Goal: Contribute content: Contribute content

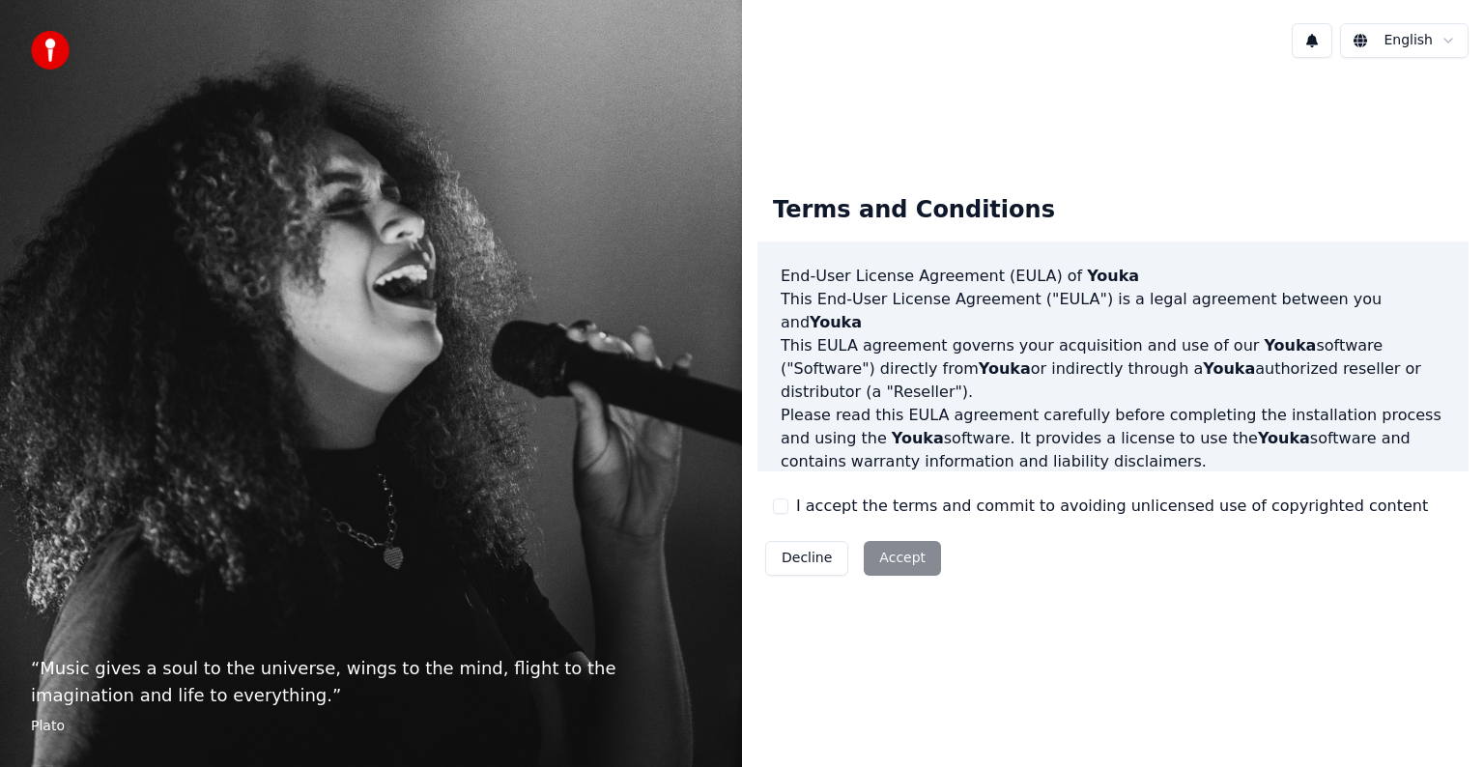
click at [776, 507] on button "I accept the terms and commit to avoiding unlicensed use of copyrighted content" at bounding box center [780, 505] width 15 height 15
click at [890, 555] on button "Accept" at bounding box center [902, 558] width 77 height 35
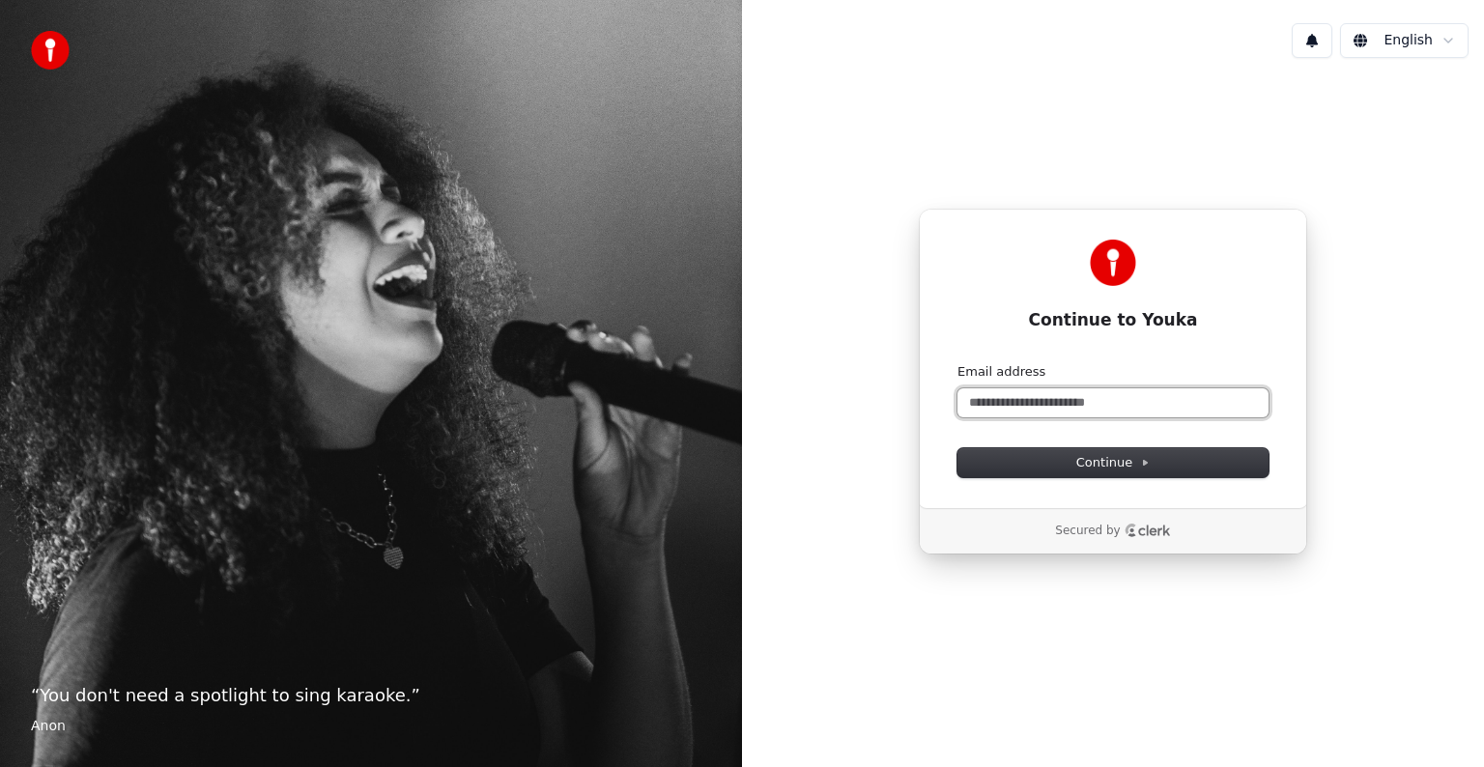
click at [991, 403] on input "Email address" at bounding box center [1112, 402] width 311 height 29
click at [1085, 464] on span "Continue" at bounding box center [1112, 462] width 73 height 17
type input "**********"
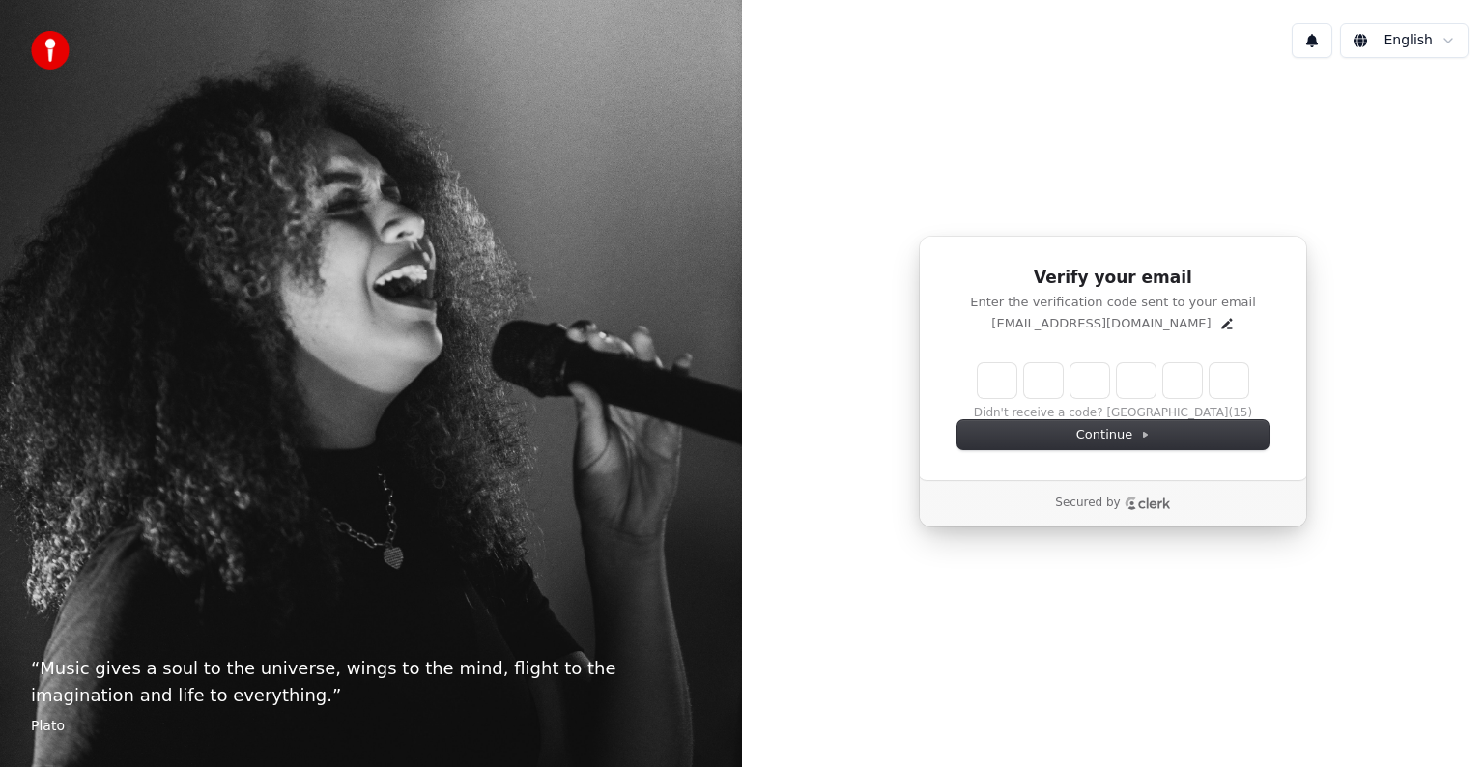
click at [997, 376] on input "Enter verification code" at bounding box center [1113, 380] width 270 height 35
type input "******"
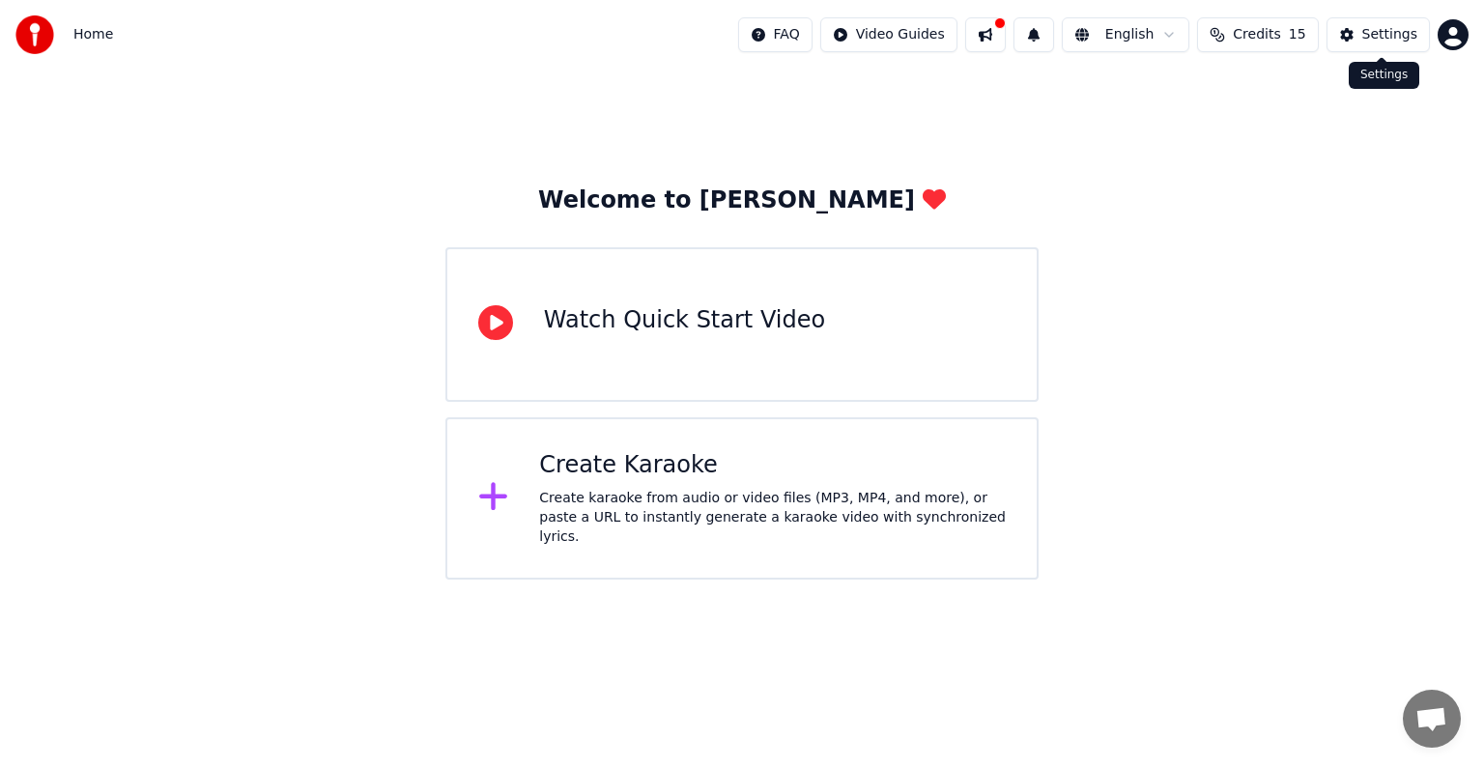
click at [1369, 32] on div "Settings" at bounding box center [1389, 34] width 55 height 19
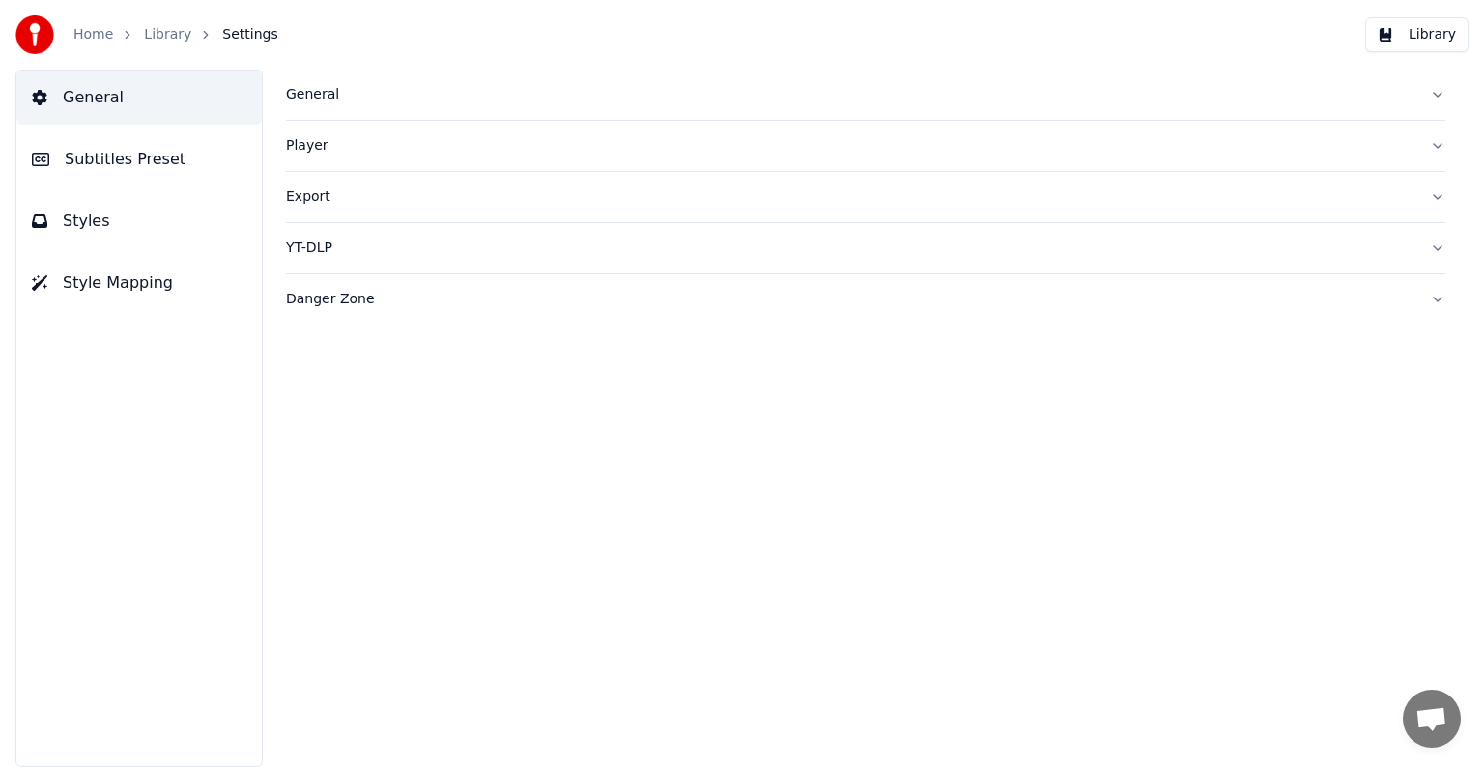
click at [131, 162] on span "Subtitles Preset" at bounding box center [125, 159] width 121 height 23
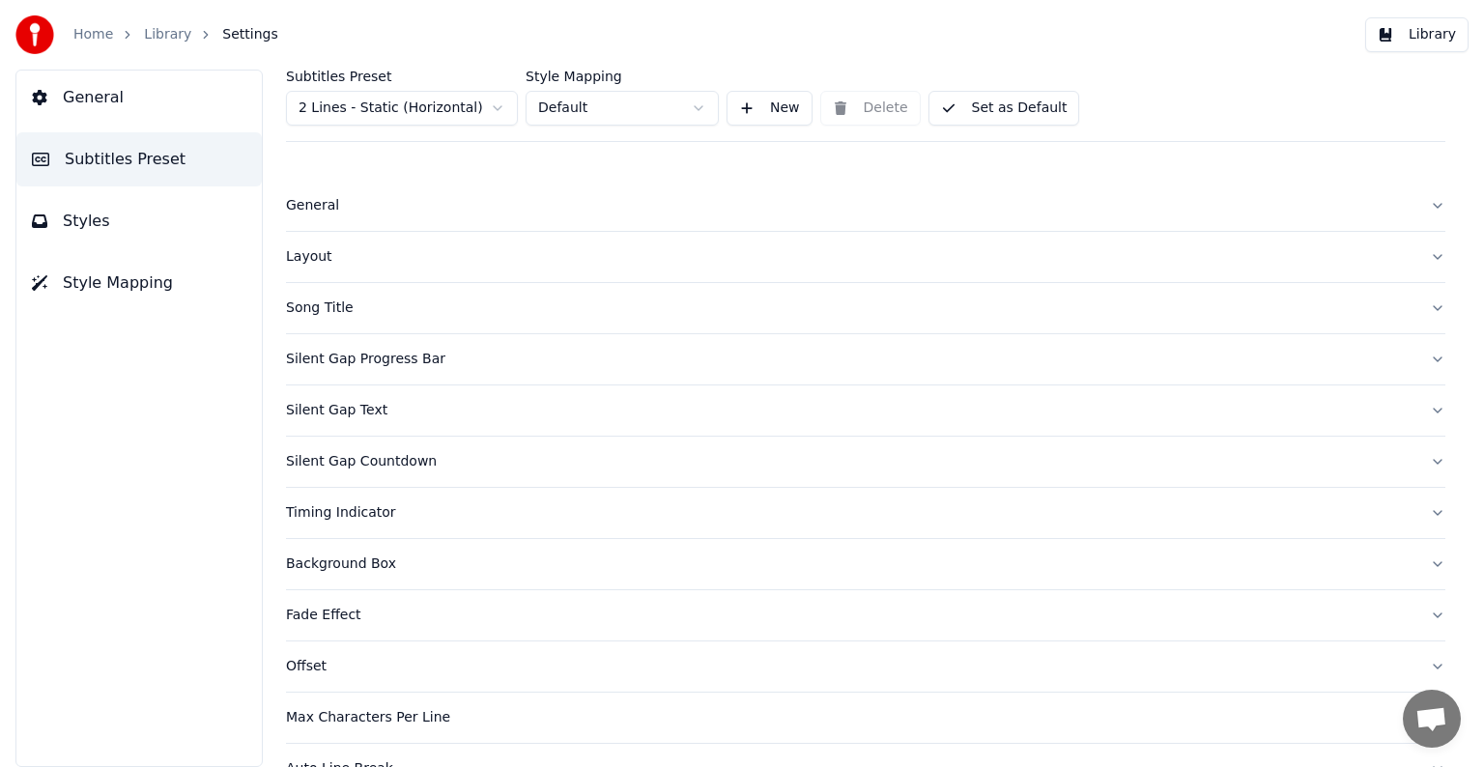
click at [341, 309] on div "Song Title" at bounding box center [850, 307] width 1128 height 19
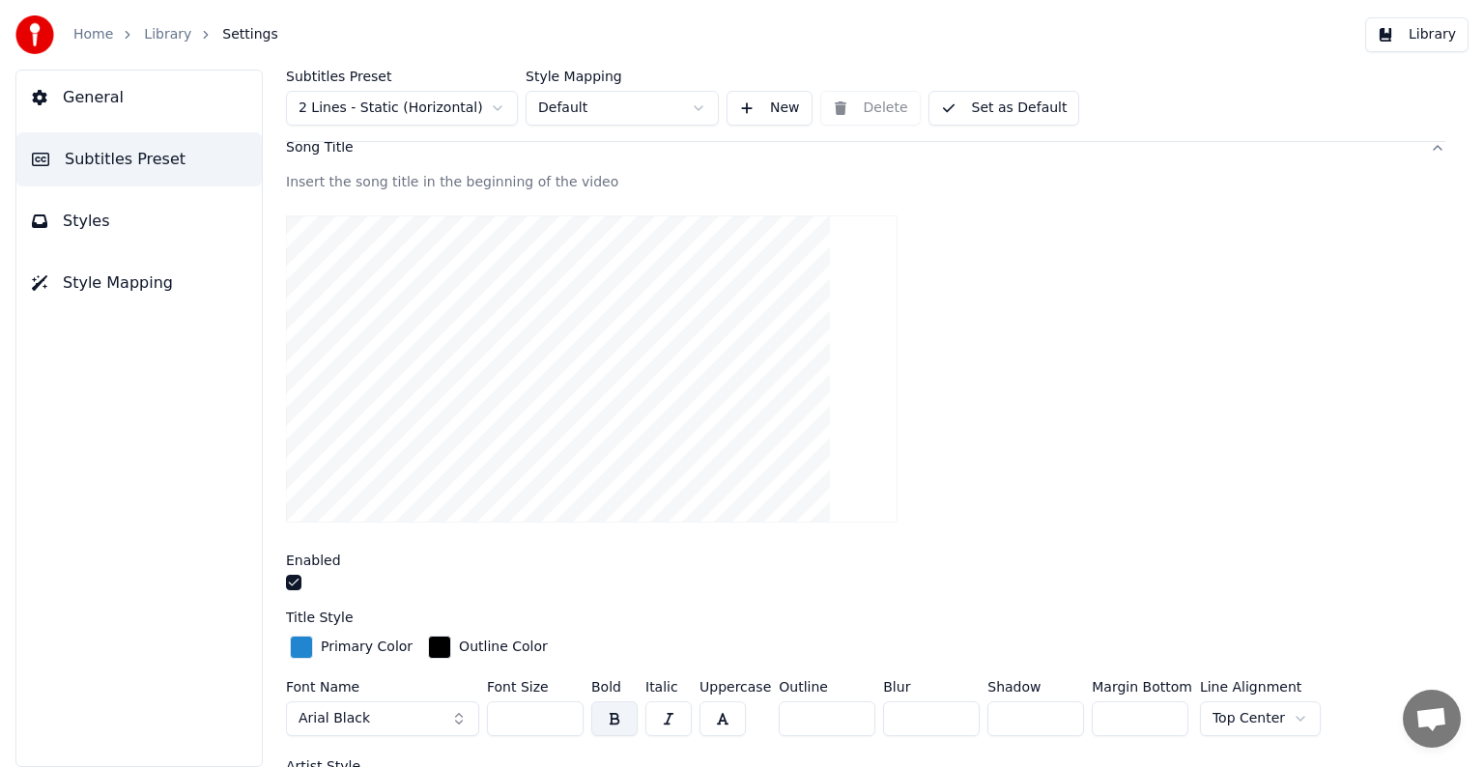
scroll to position [193, 0]
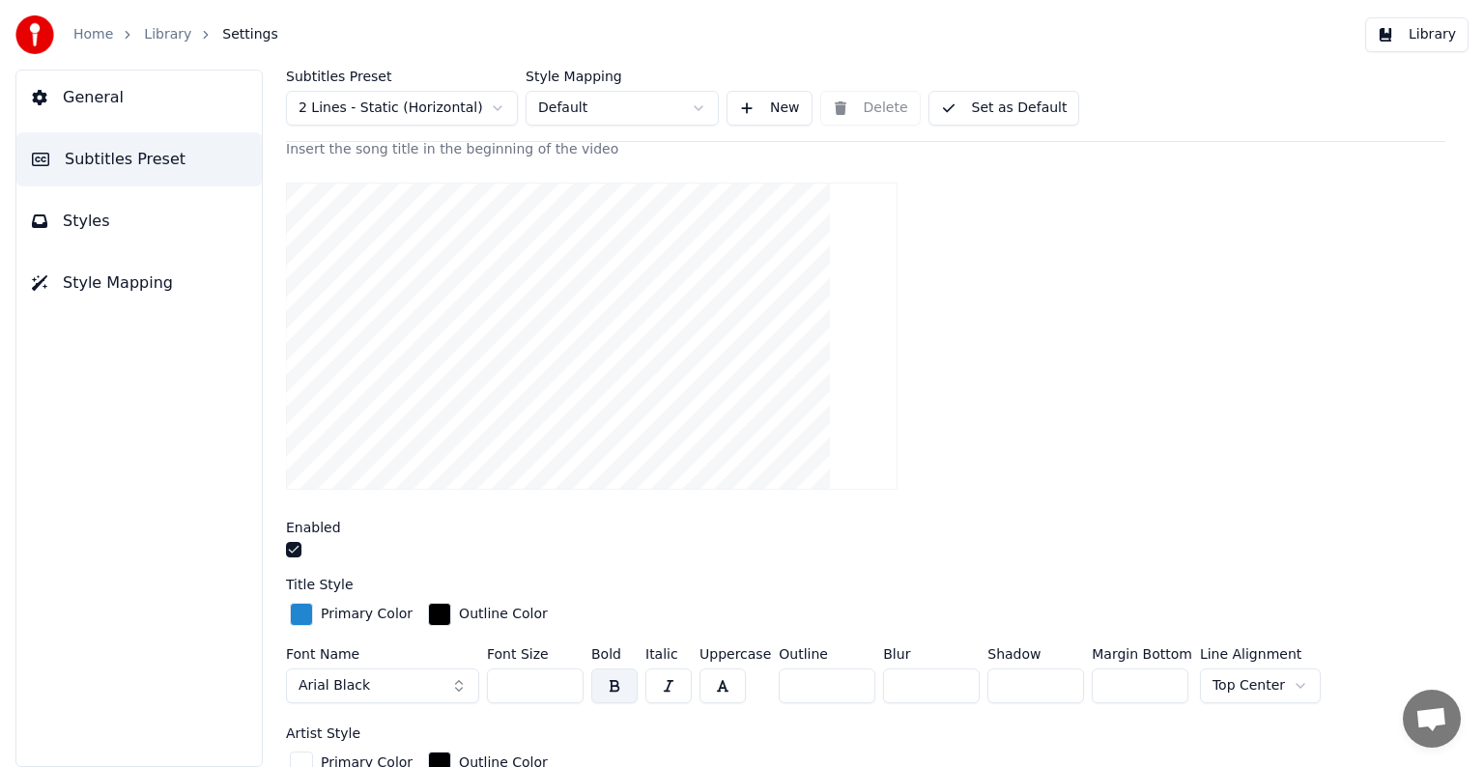
click at [305, 615] on div "button" at bounding box center [301, 614] width 23 height 23
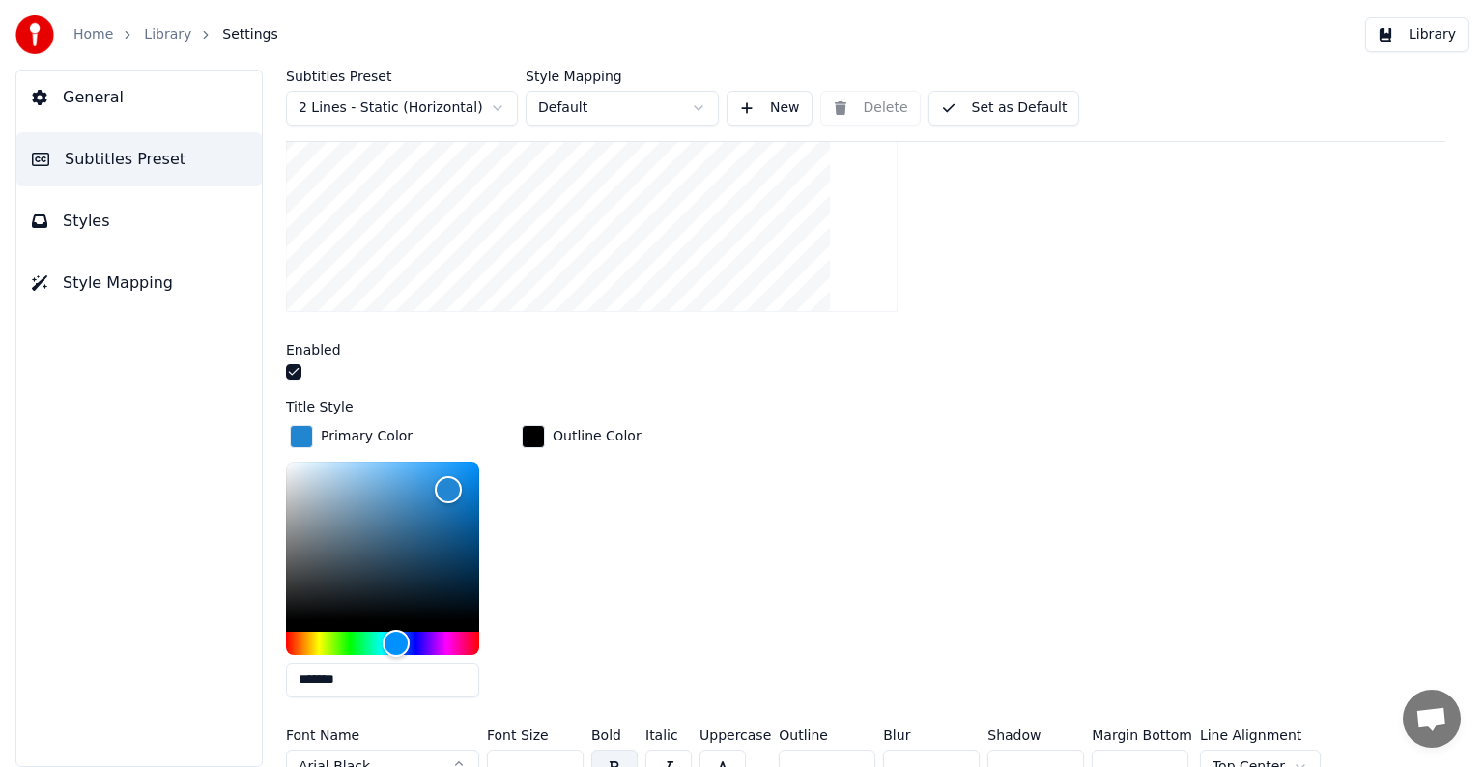
scroll to position [386, 0]
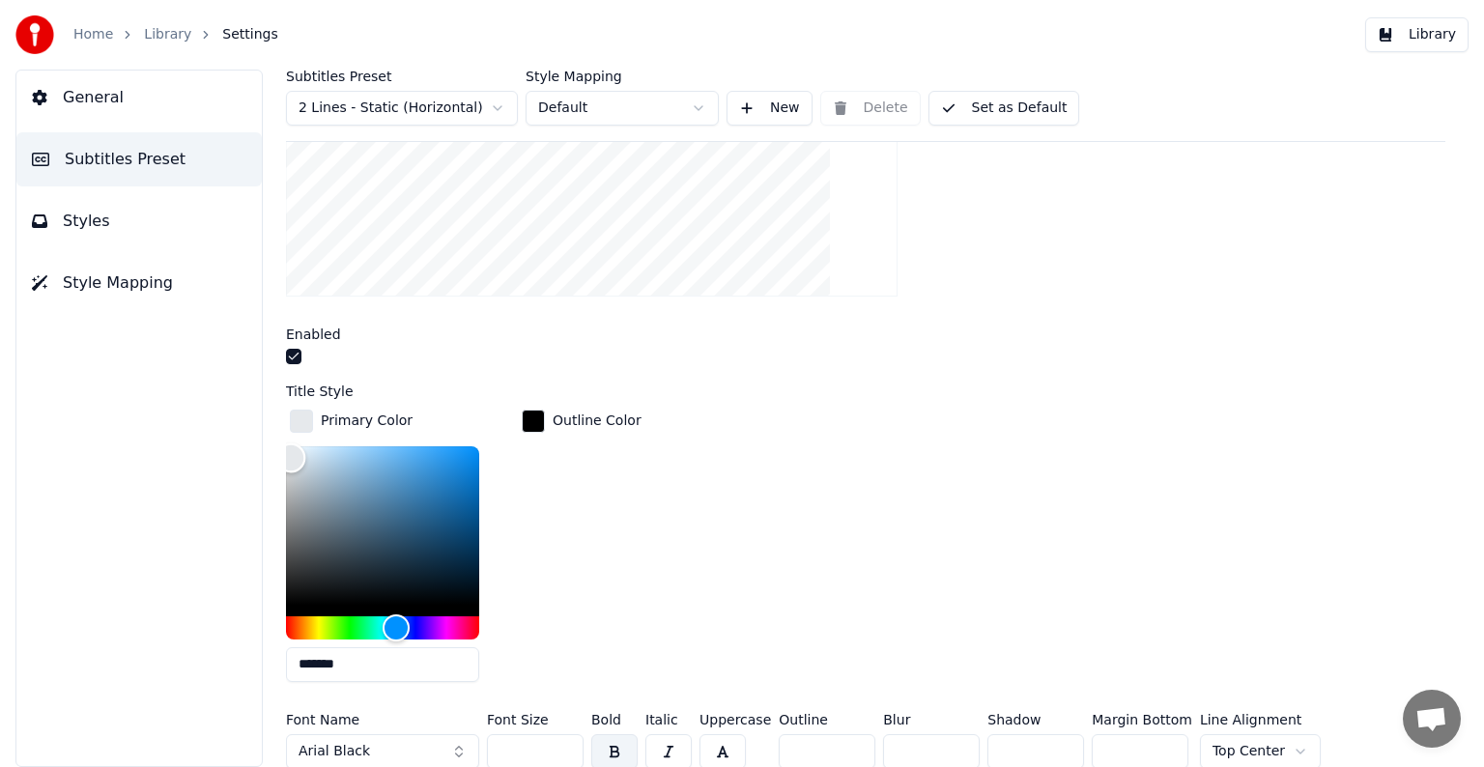
drag, startPoint x: 444, startPoint y: 470, endPoint x: 291, endPoint y: 455, distance: 154.4
click at [291, 455] on div "Color" at bounding box center [291, 458] width 30 height 30
type input "*******"
click at [393, 624] on div "Hue" at bounding box center [394, 627] width 30 height 30
click at [533, 413] on div "button" at bounding box center [533, 421] width 23 height 23
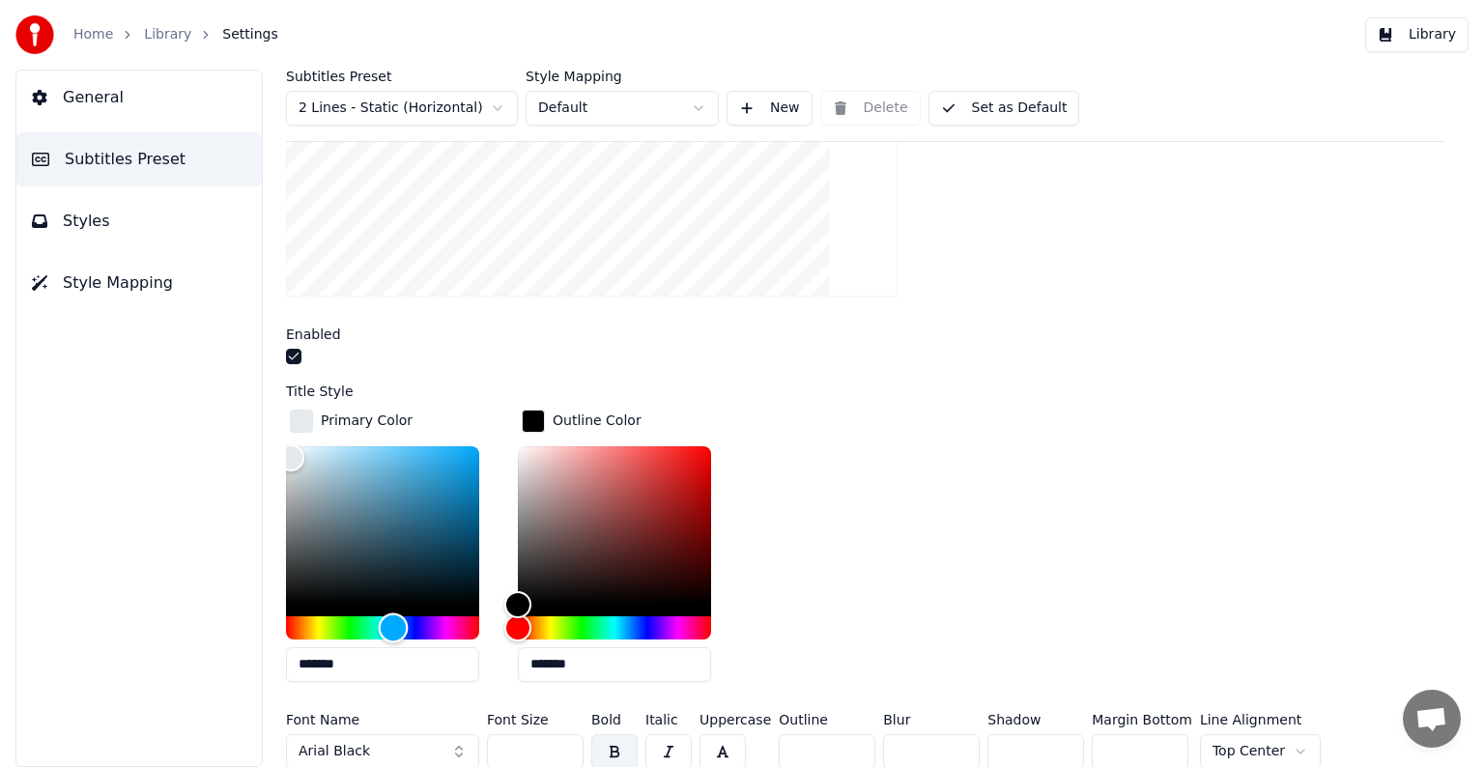
click at [393, 626] on div "Hue" at bounding box center [394, 627] width 30 height 30
type input "*******"
drag, startPoint x: 519, startPoint y: 599, endPoint x: 696, endPoint y: 599, distance: 177.7
click at [696, 599] on div "Color" at bounding box center [697, 602] width 30 height 30
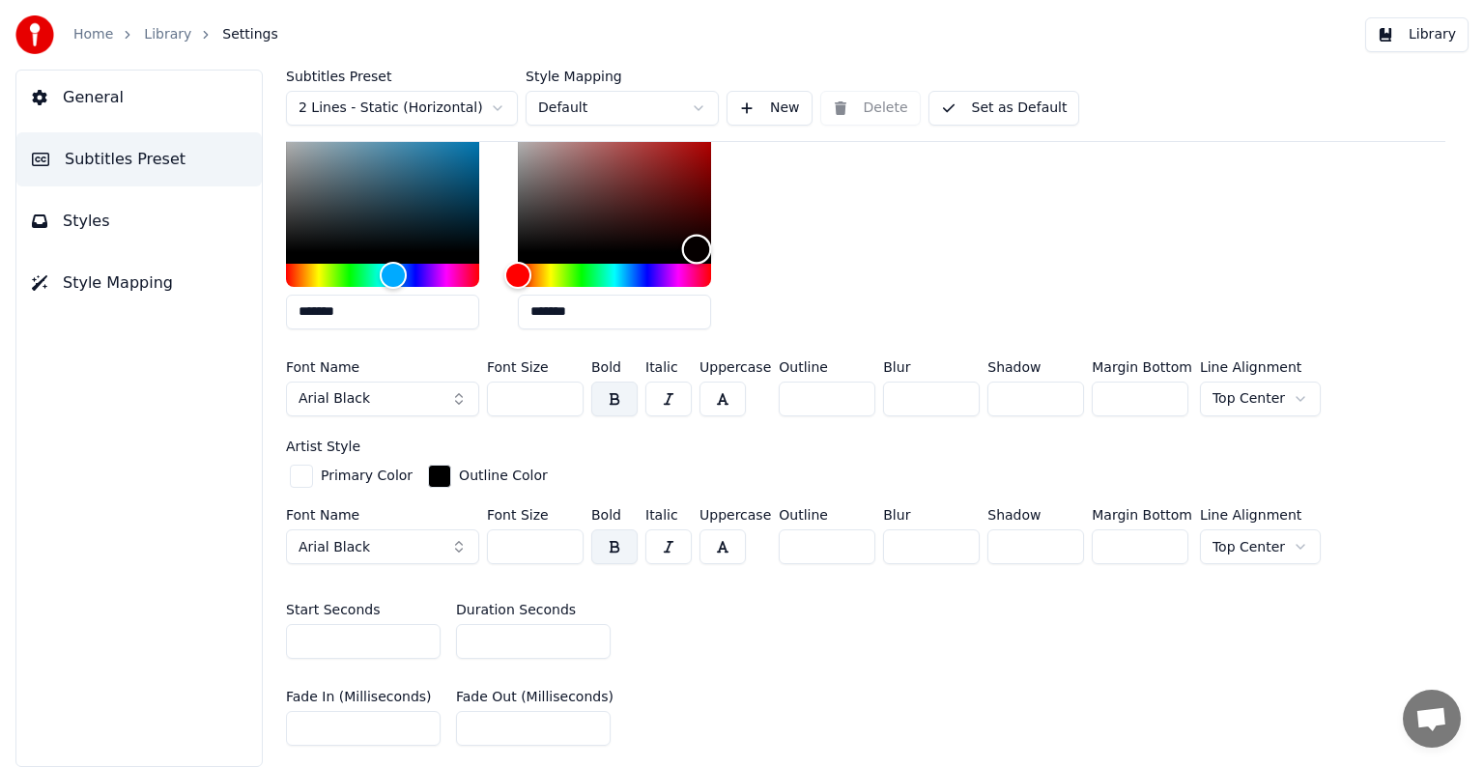
scroll to position [773, 0]
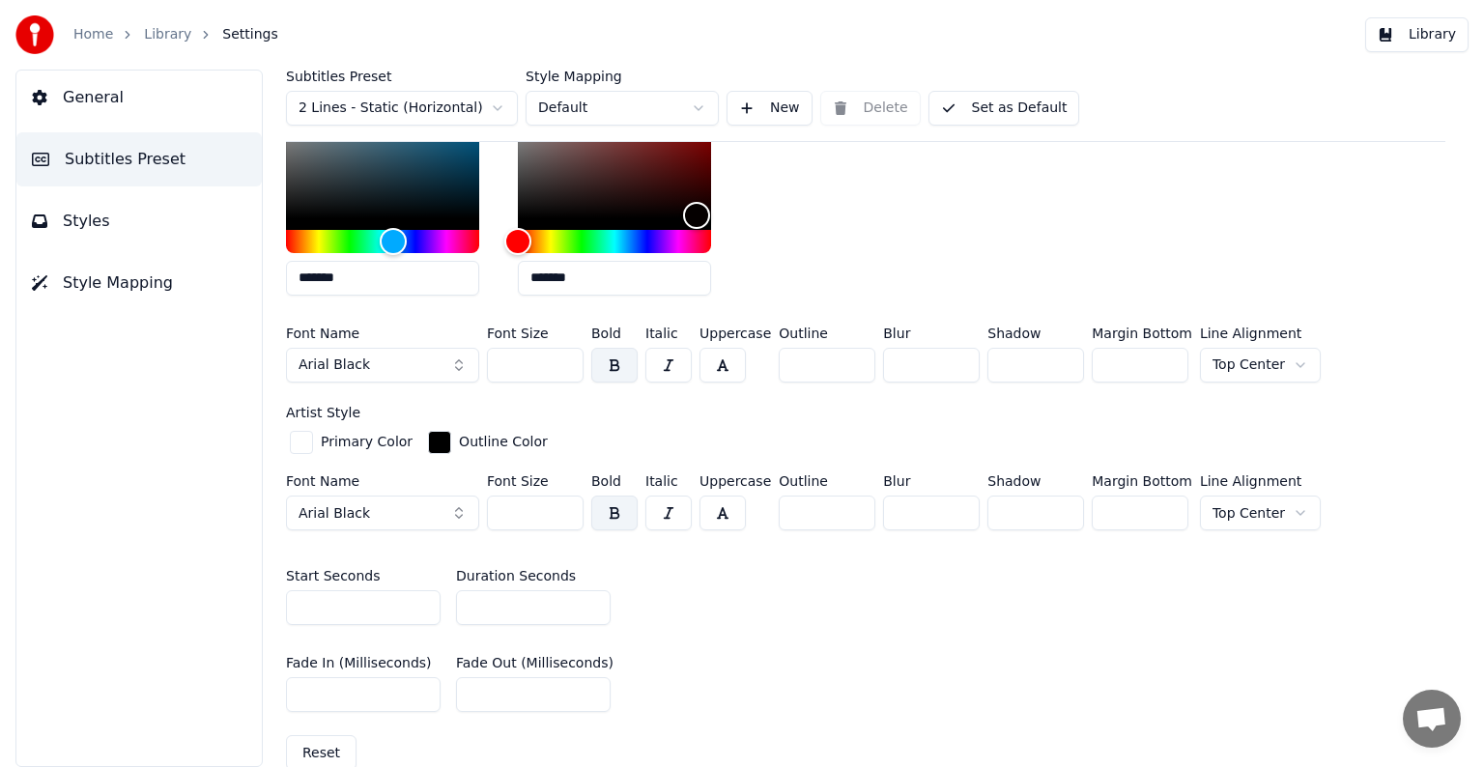
click at [459, 361] on button "Arial Black" at bounding box center [382, 365] width 193 height 35
click at [459, 359] on button "Arial Black" at bounding box center [382, 365] width 193 height 35
click at [460, 365] on button "Arial Black" at bounding box center [382, 365] width 193 height 35
click at [452, 367] on button "Arial Black" at bounding box center [382, 365] width 193 height 35
click at [375, 363] on button "Arial Black" at bounding box center [382, 365] width 193 height 35
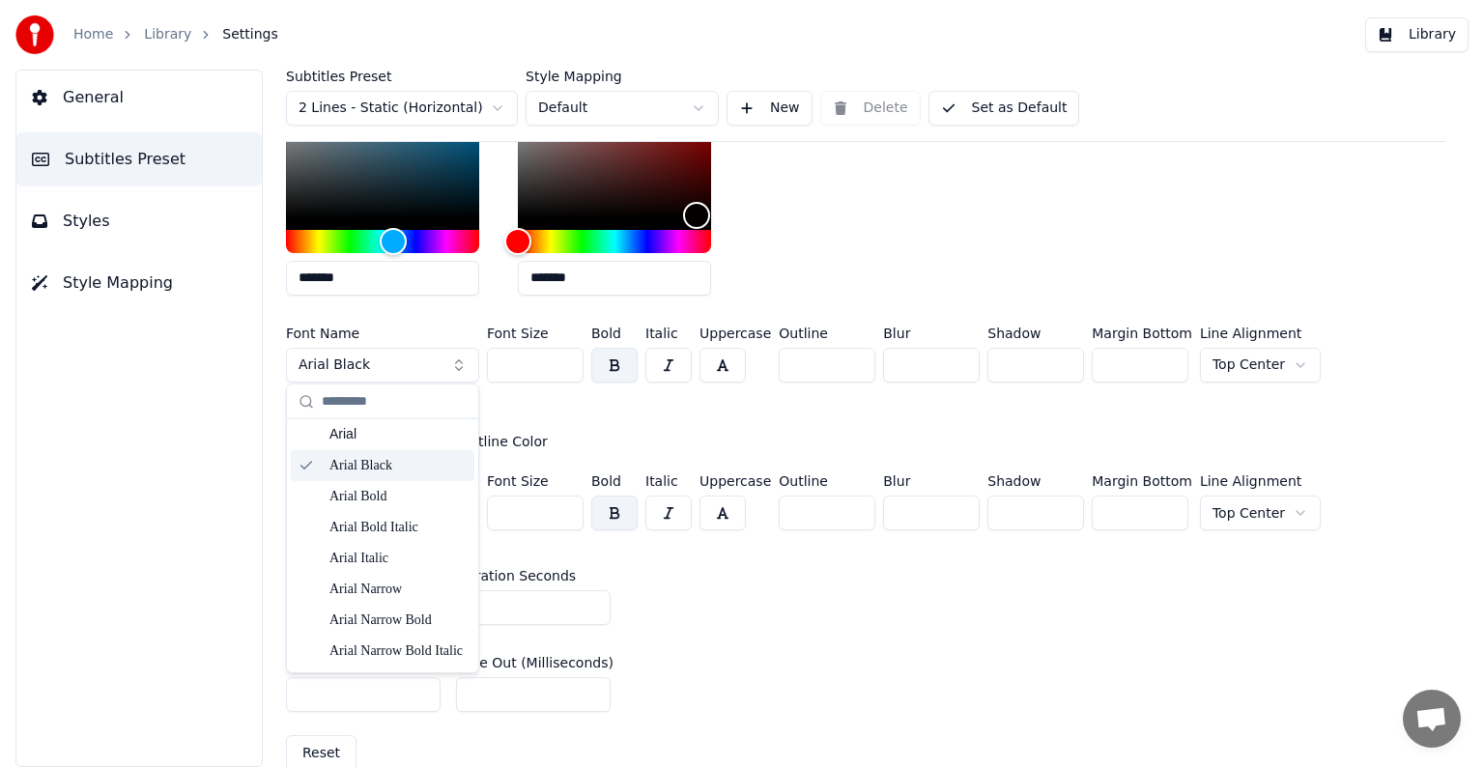
scroll to position [193, 0]
click at [363, 405] on input "text" at bounding box center [394, 401] width 145 height 39
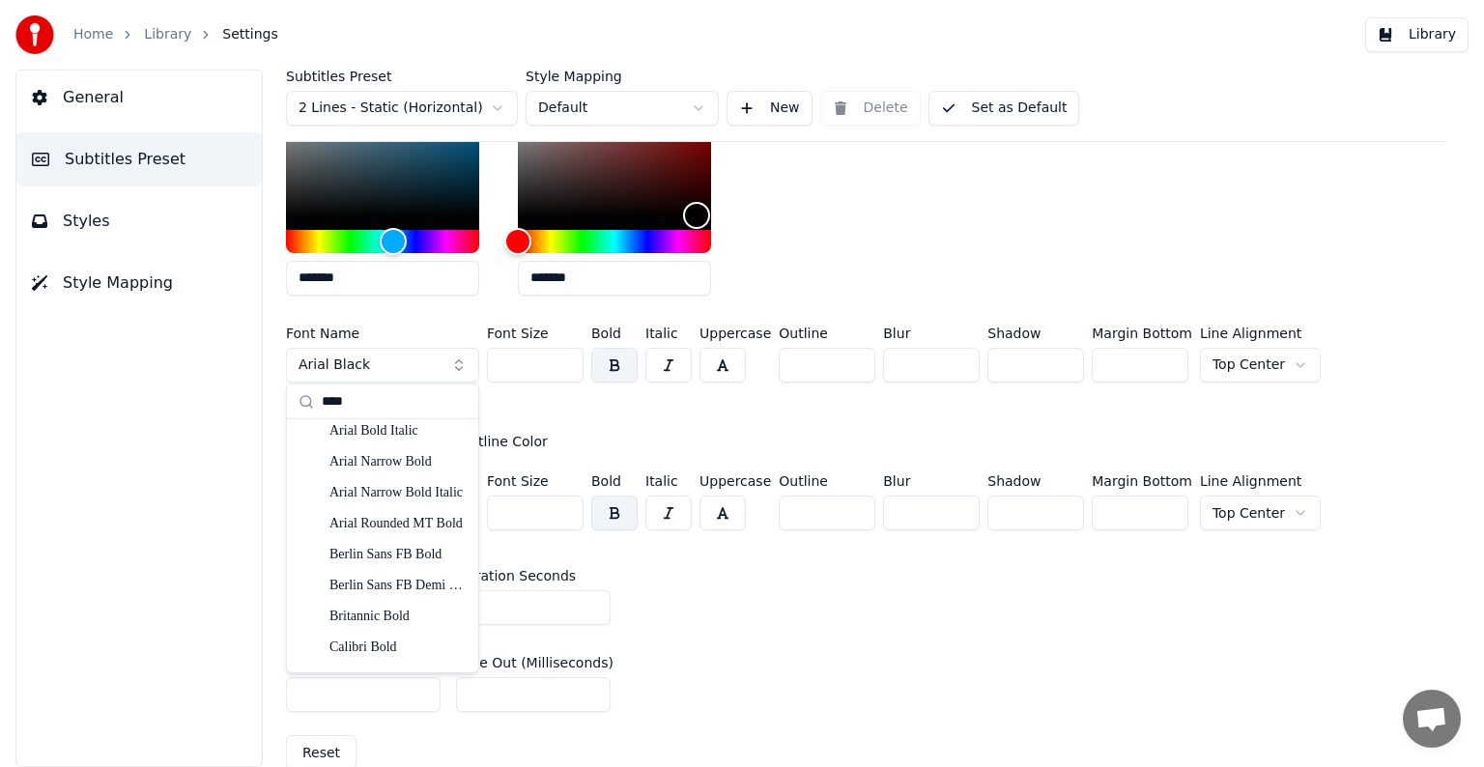
scroll to position [0, 0]
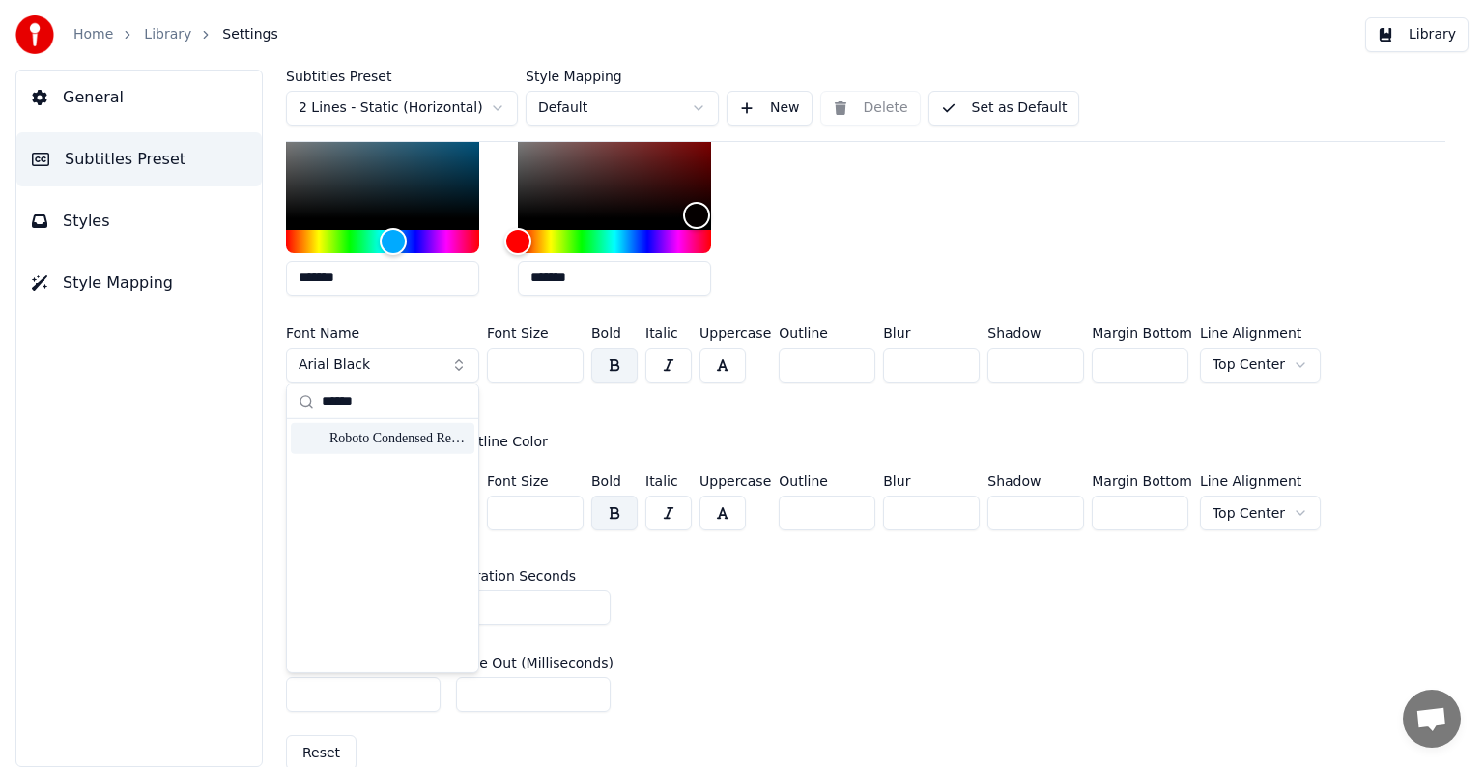
type input "******"
click at [357, 439] on div "Roboto Condensed Regular" at bounding box center [397, 438] width 137 height 19
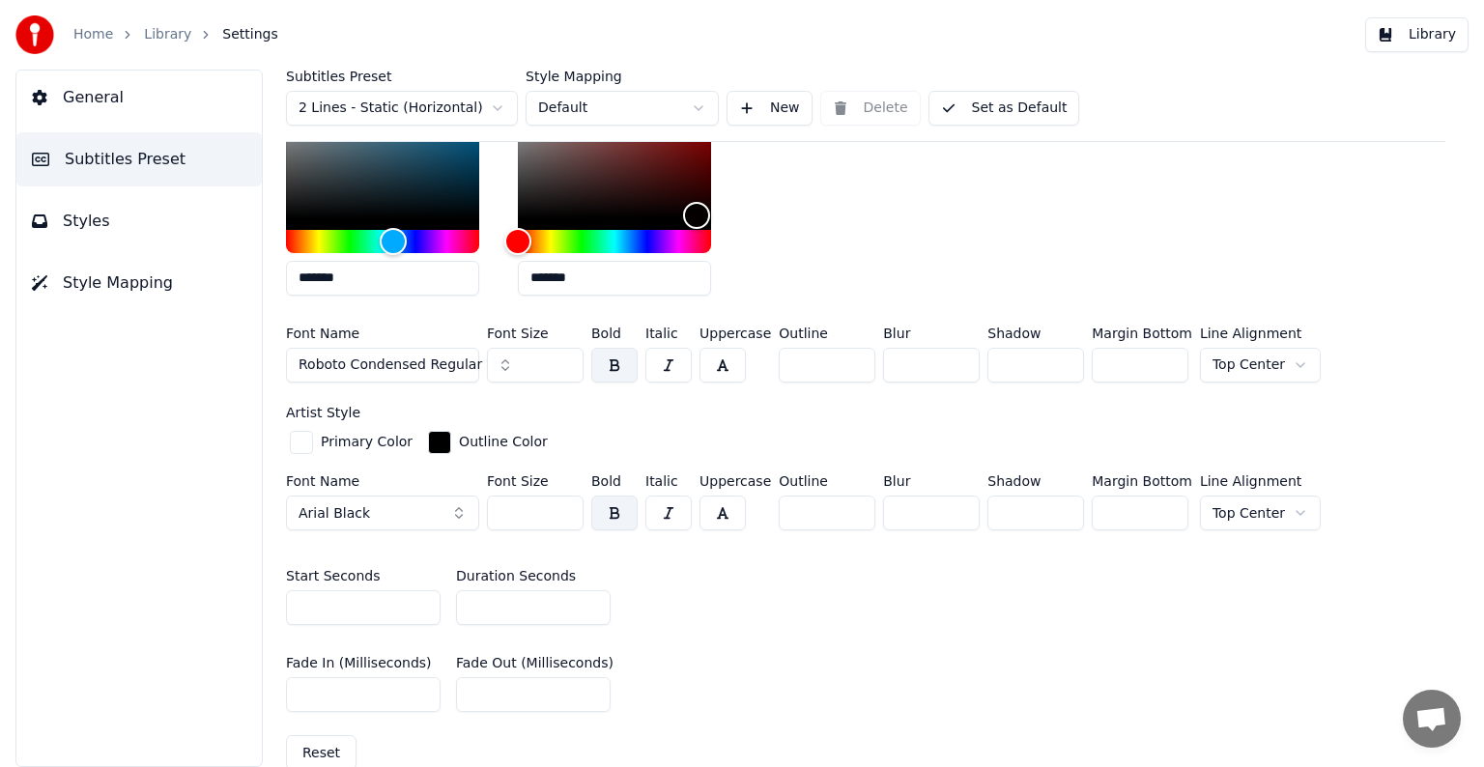
click at [459, 513] on button "Arial Black" at bounding box center [382, 513] width 193 height 35
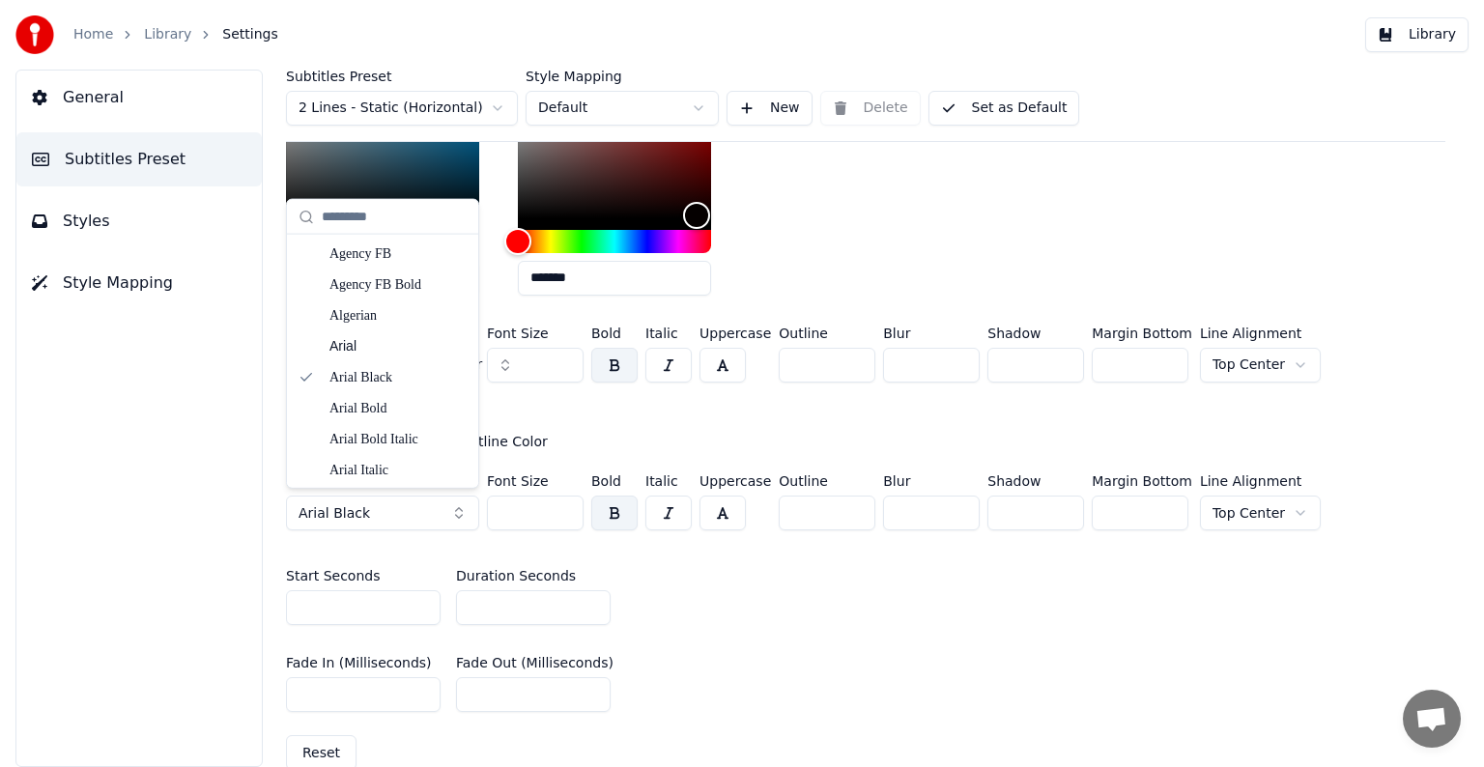
click at [358, 511] on span "Arial Black" at bounding box center [333, 513] width 71 height 19
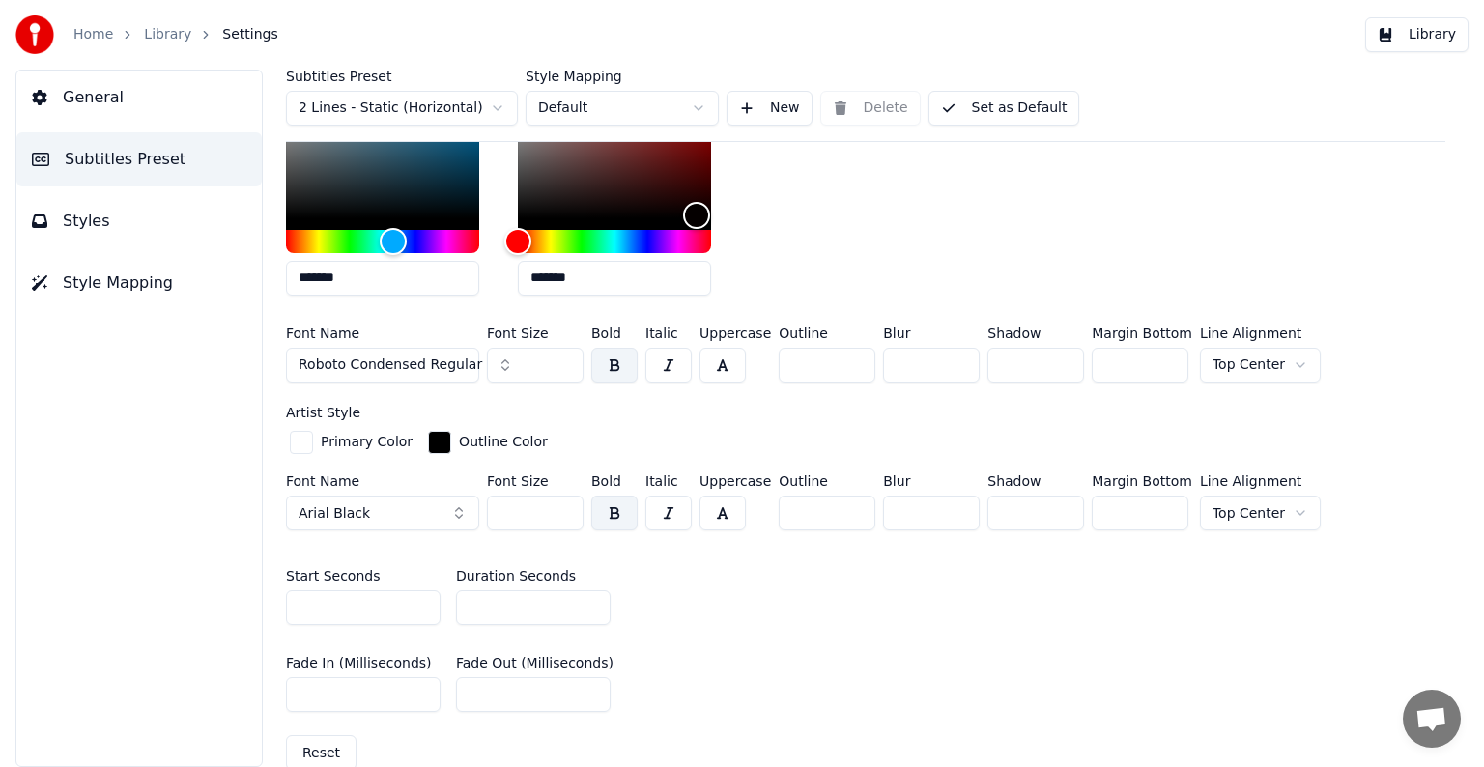
click at [358, 511] on span "Arial Black" at bounding box center [333, 513] width 71 height 19
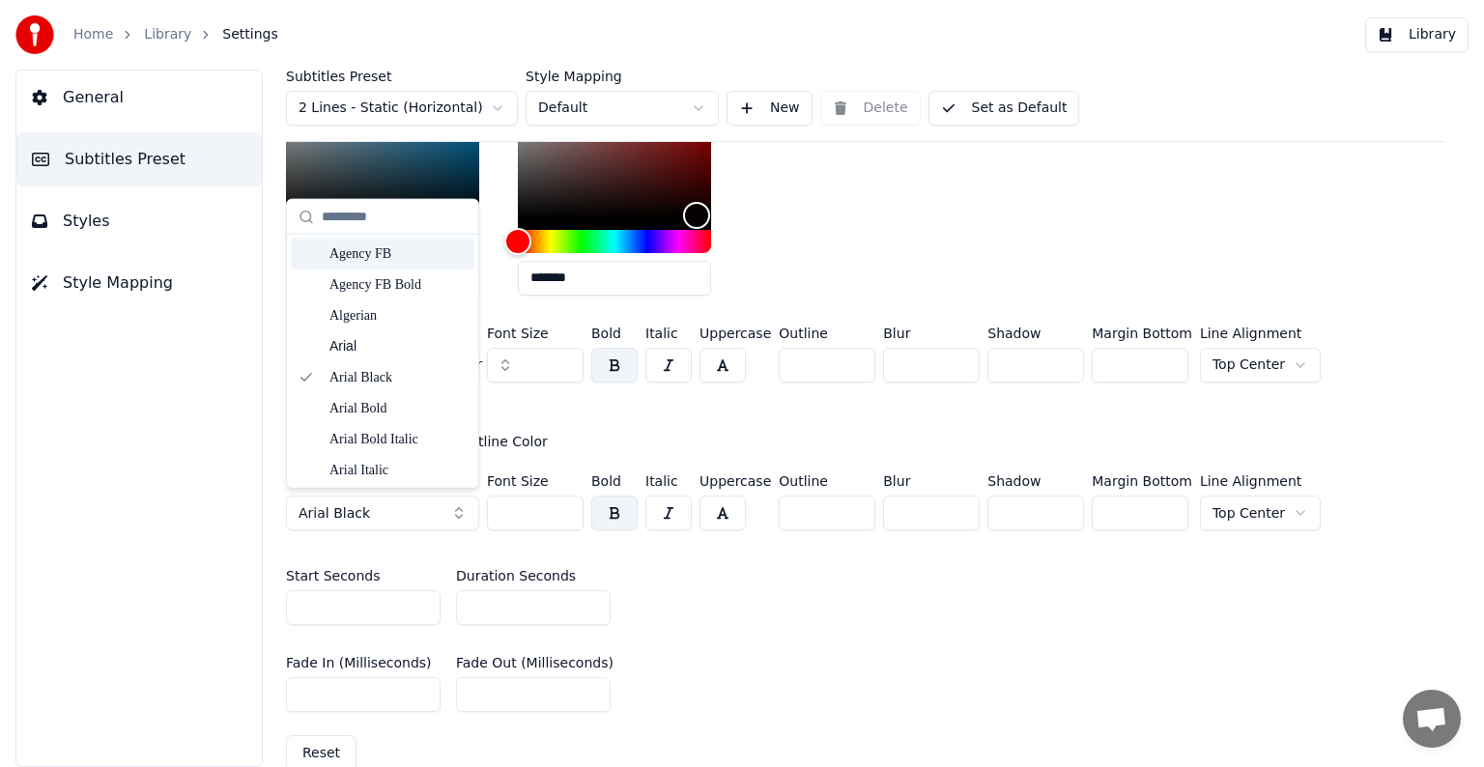
click at [355, 214] on input "text" at bounding box center [394, 216] width 145 height 39
type input "******"
click at [370, 251] on div "Roboto Condensed Regular" at bounding box center [397, 253] width 137 height 19
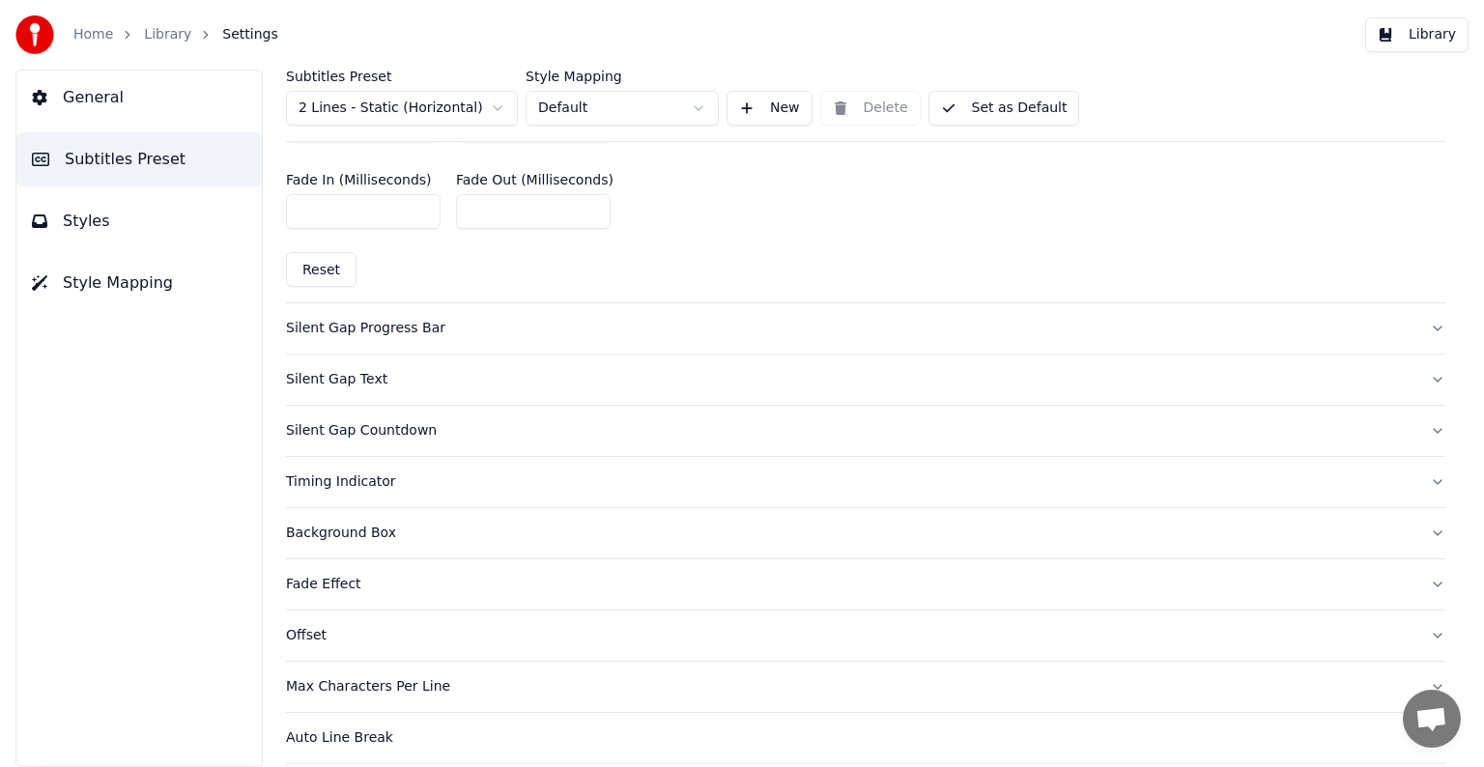
scroll to position [1314, 0]
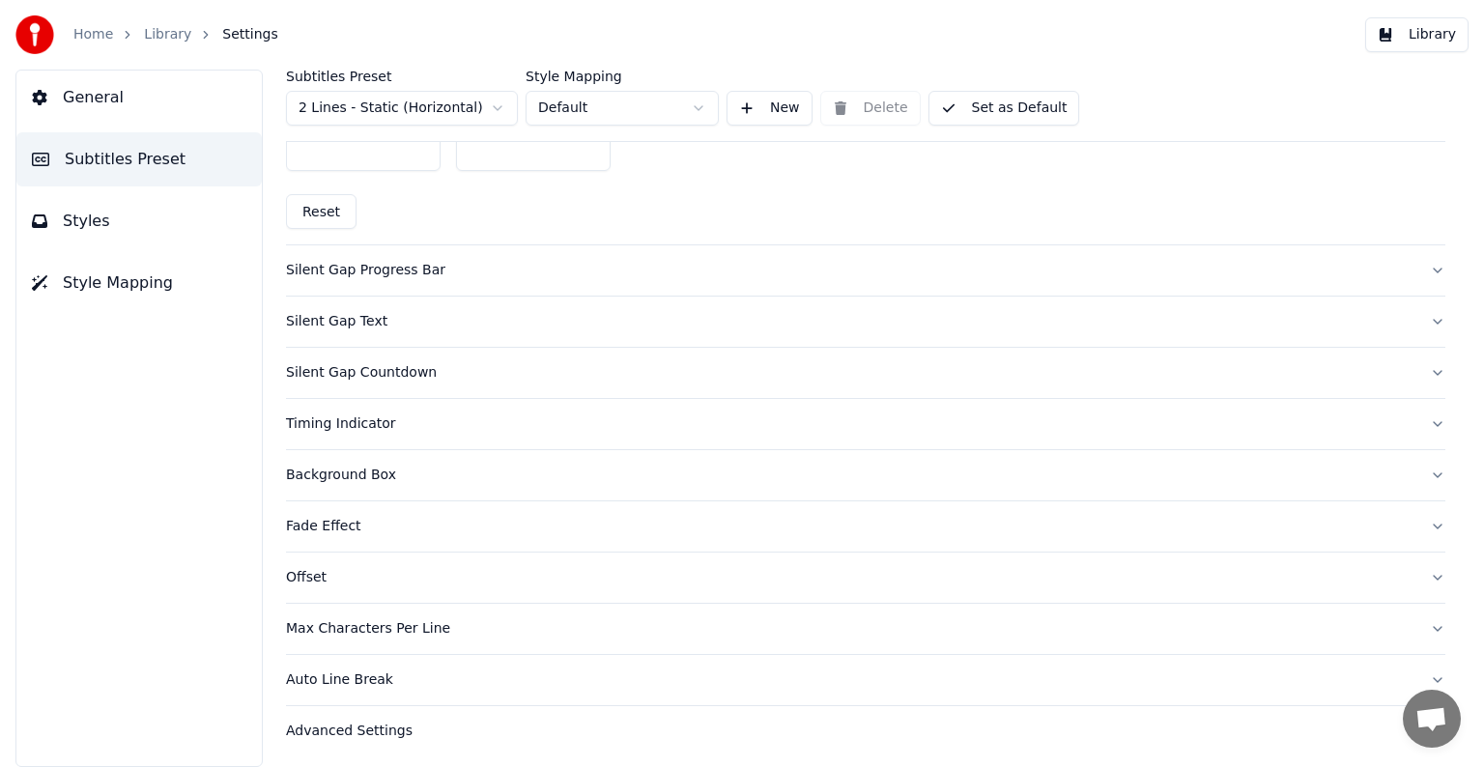
click at [323, 723] on div "Advanced Settings" at bounding box center [850, 731] width 1128 height 19
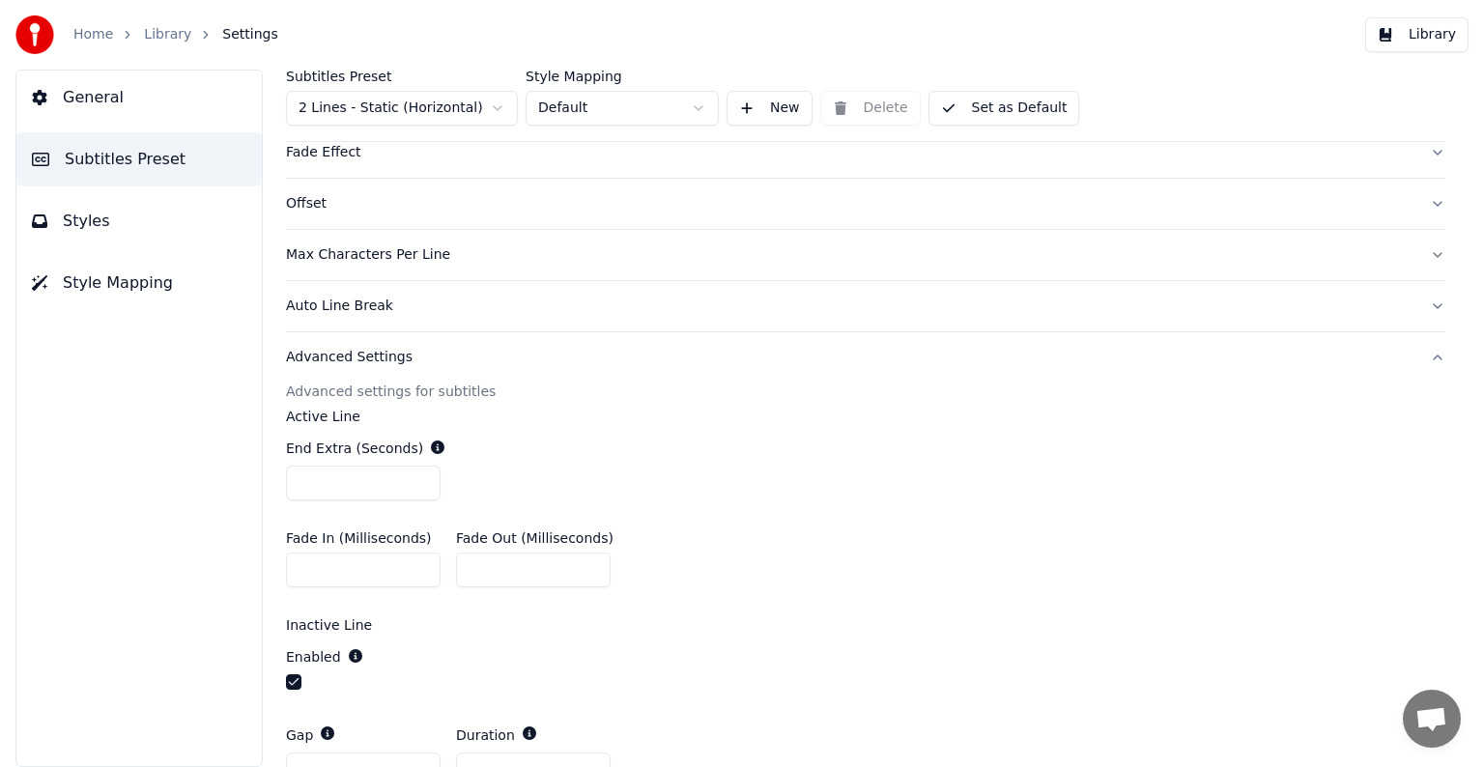
scroll to position [462, 0]
click at [346, 361] on div "Advanced Settings" at bounding box center [850, 358] width 1128 height 19
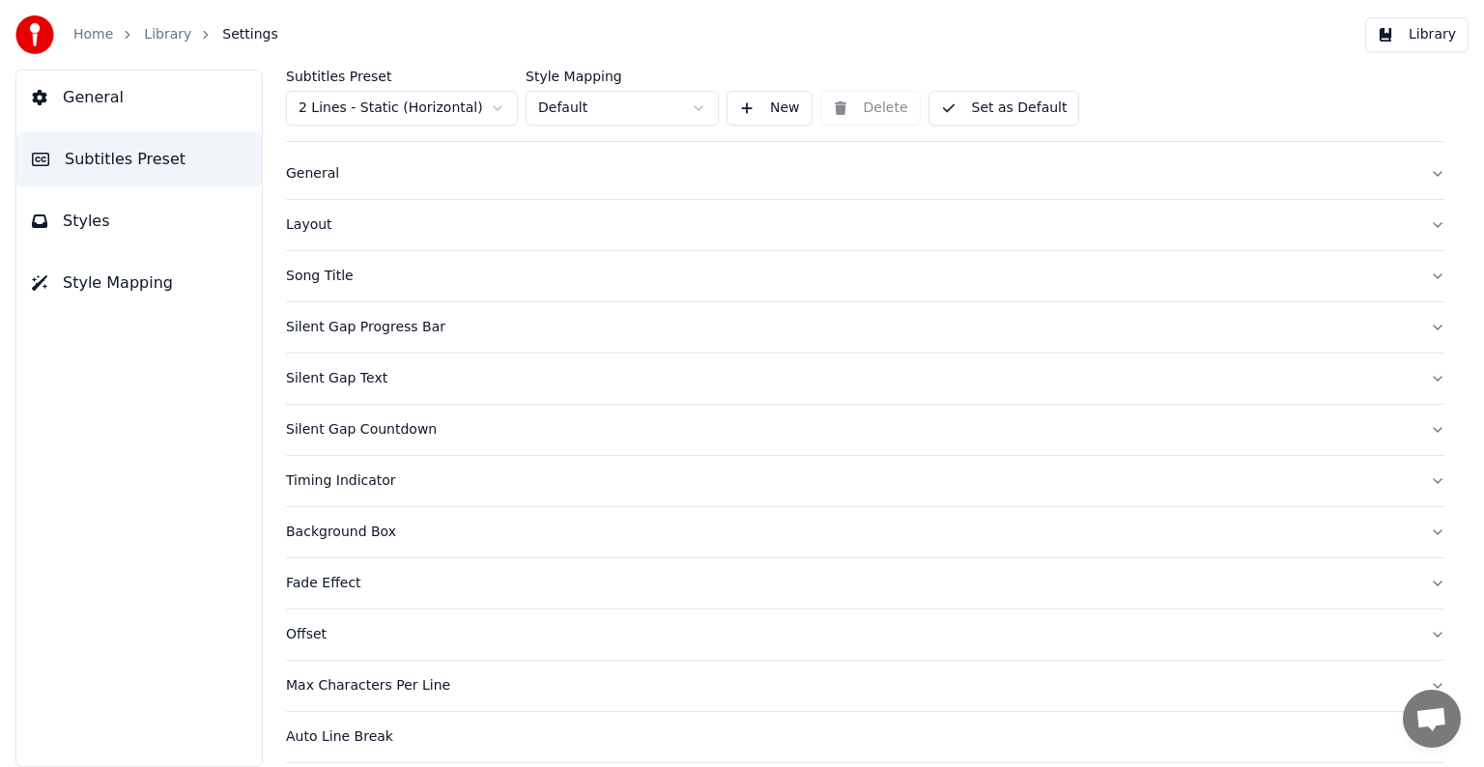
scroll to position [0, 0]
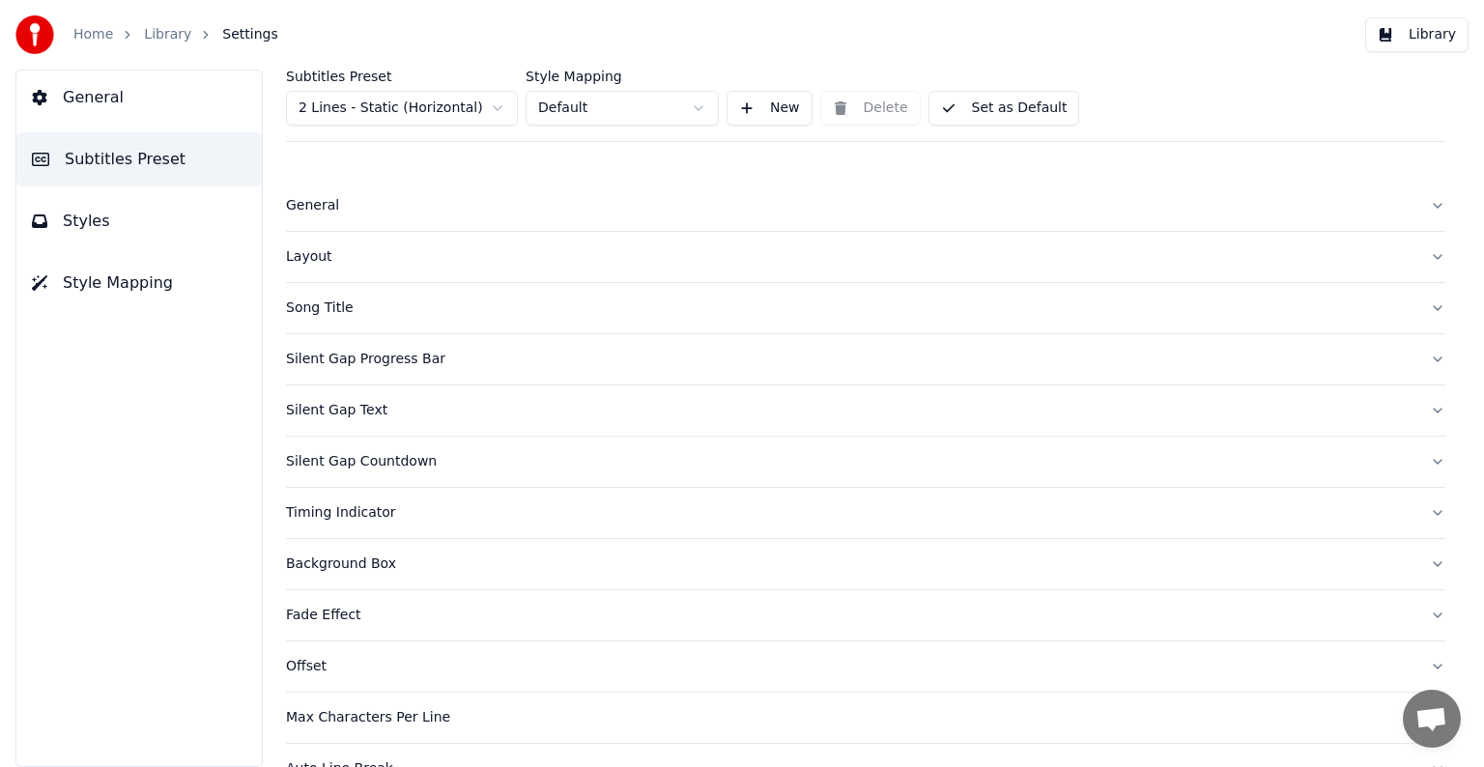
click at [305, 252] on div "Layout" at bounding box center [850, 256] width 1128 height 19
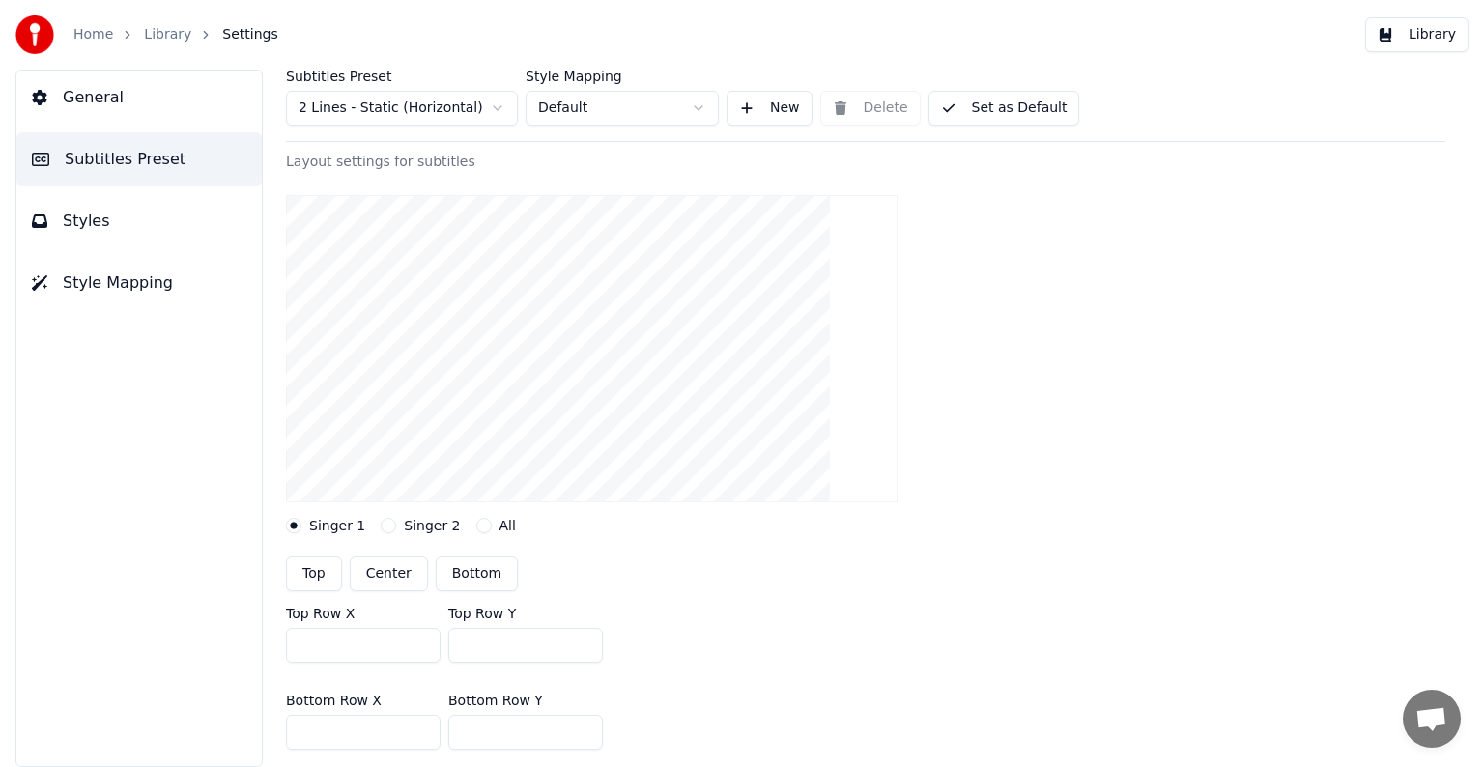
scroll to position [97, 0]
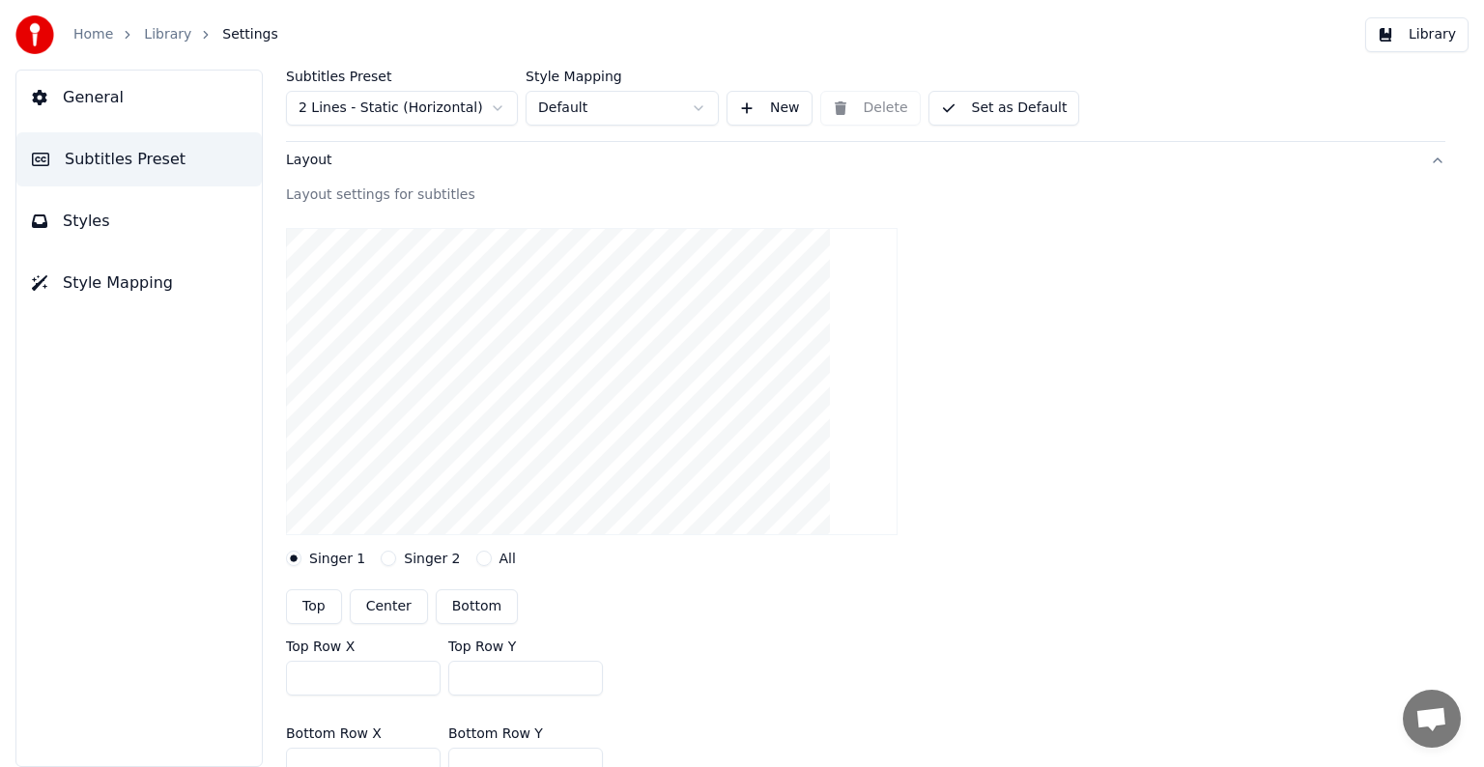
click at [319, 610] on button "Top" at bounding box center [314, 606] width 56 height 35
type input "***"
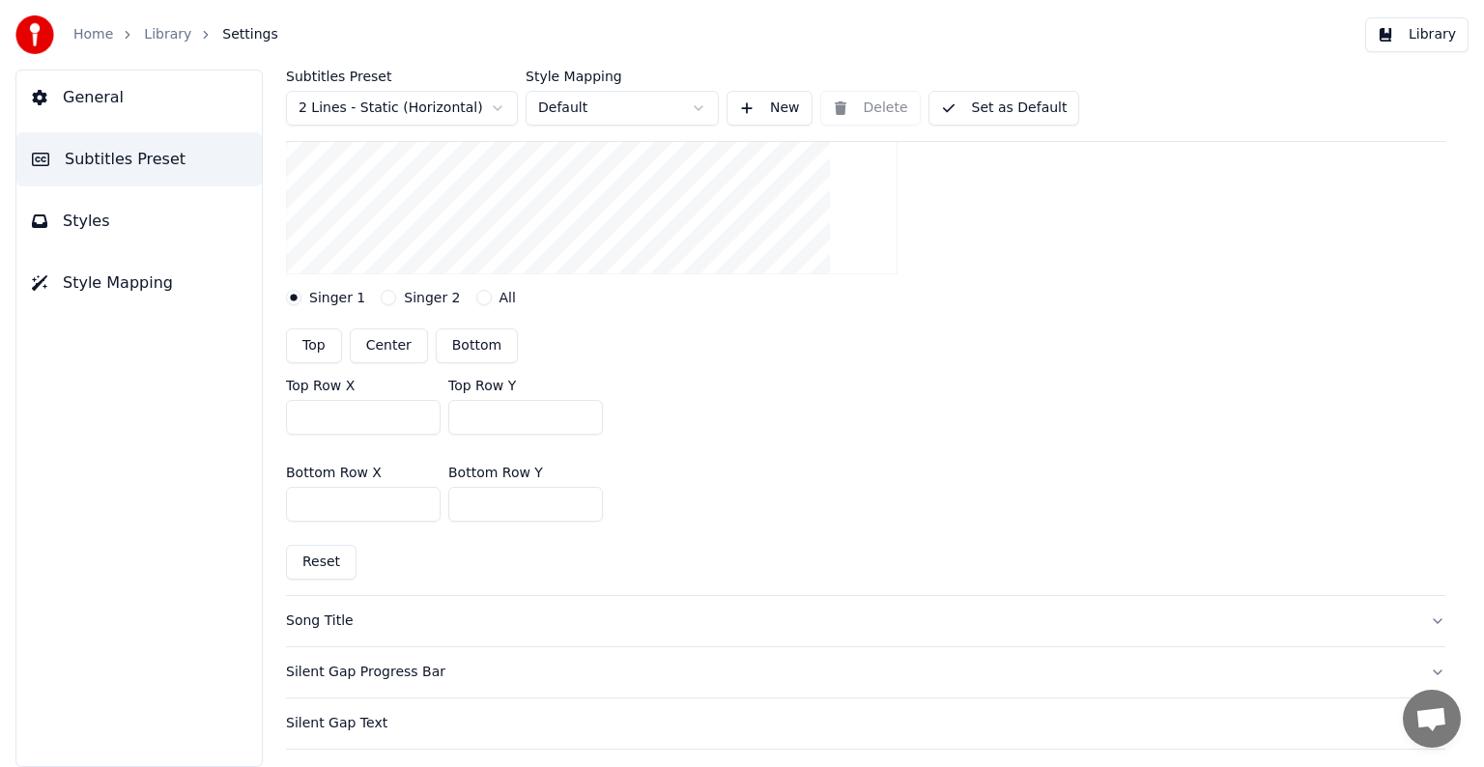
scroll to position [386, 0]
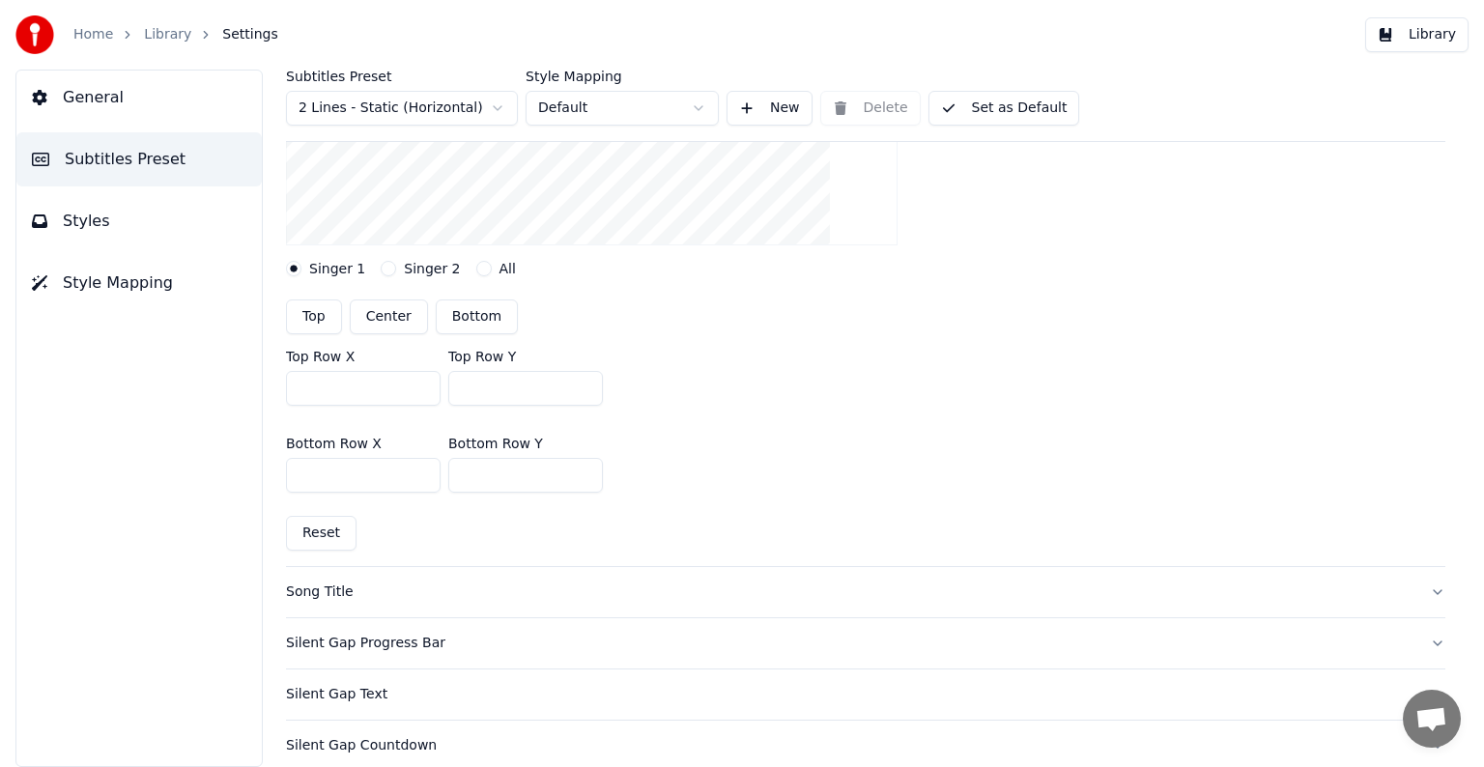
click at [309, 589] on div "Song Title" at bounding box center [850, 591] width 1128 height 19
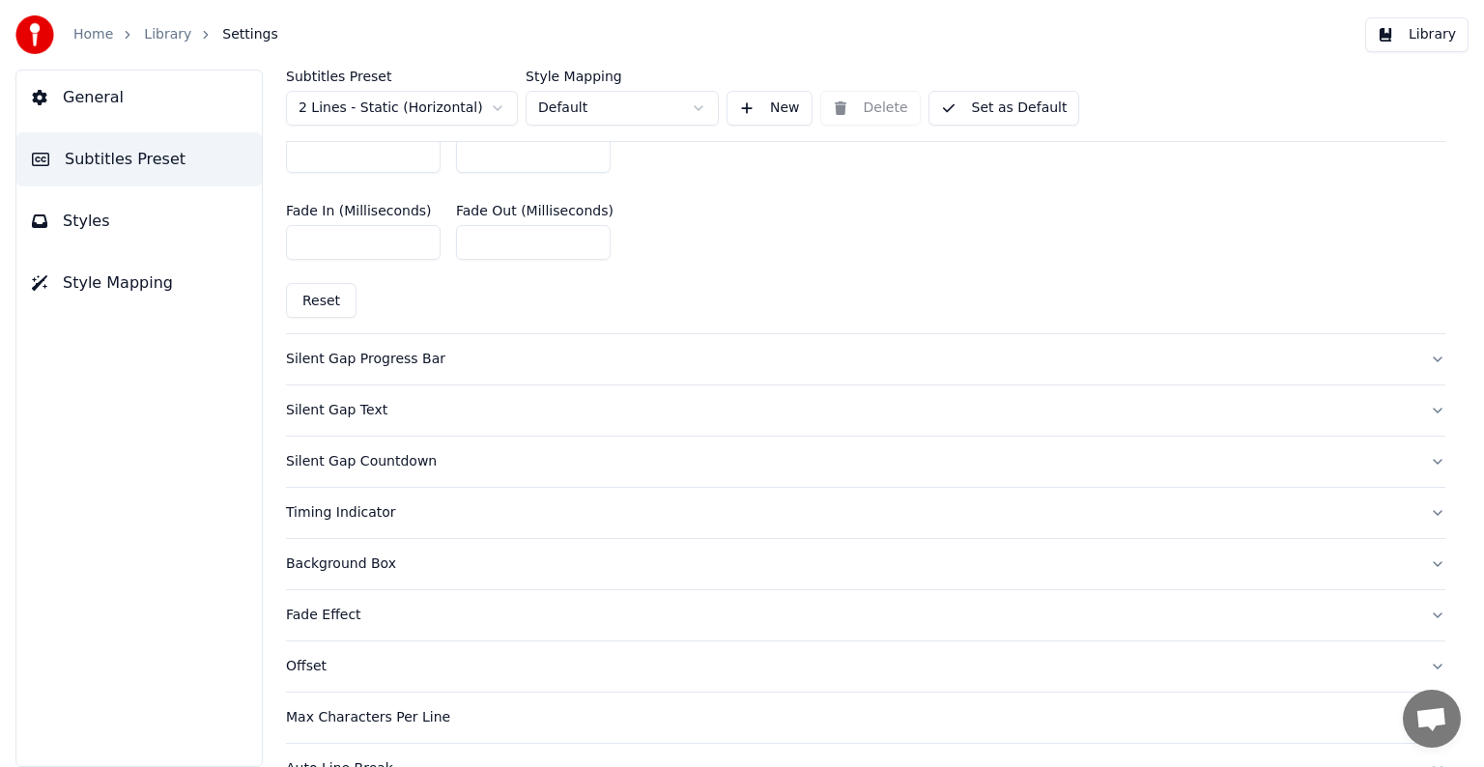
scroll to position [1055, 0]
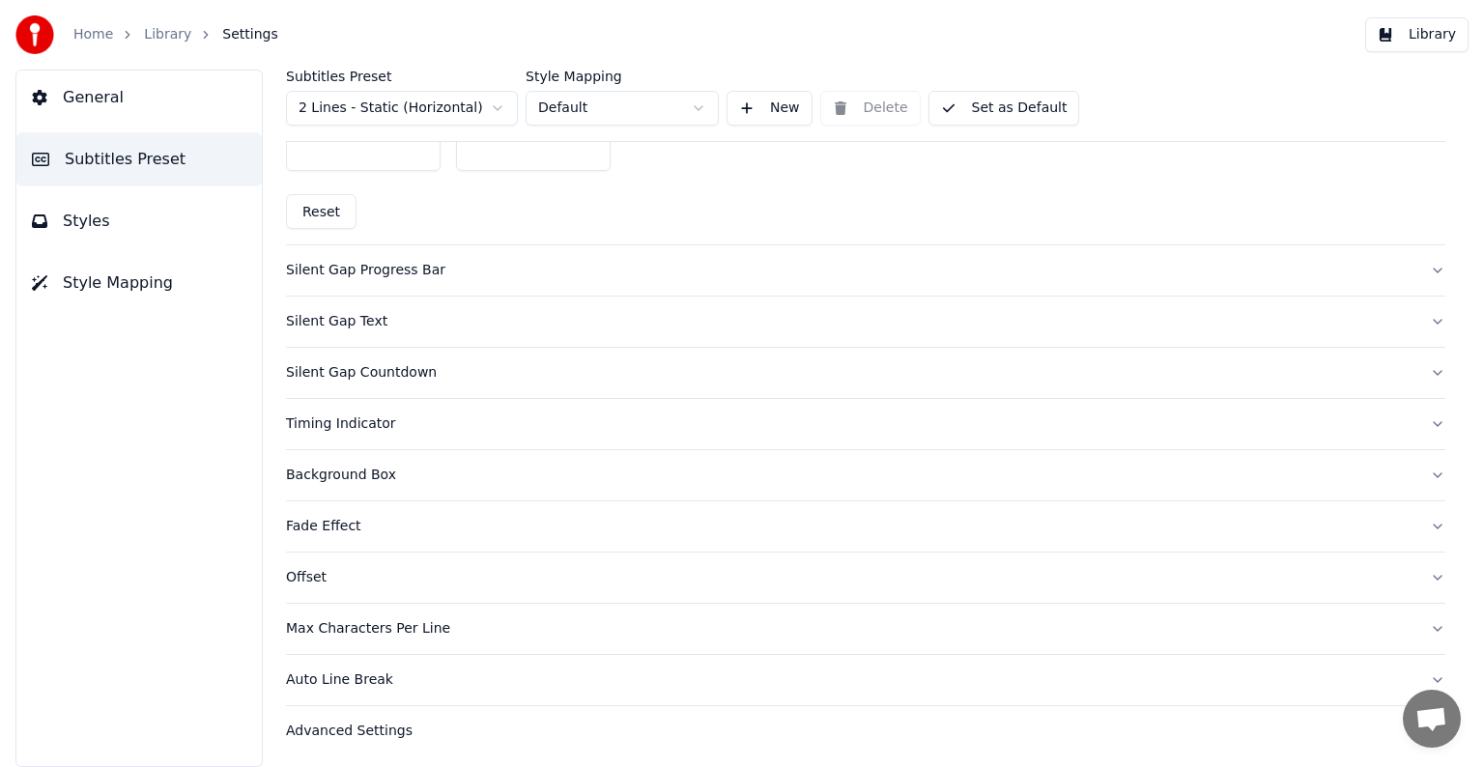
click at [340, 475] on div "Background Box" at bounding box center [850, 475] width 1128 height 19
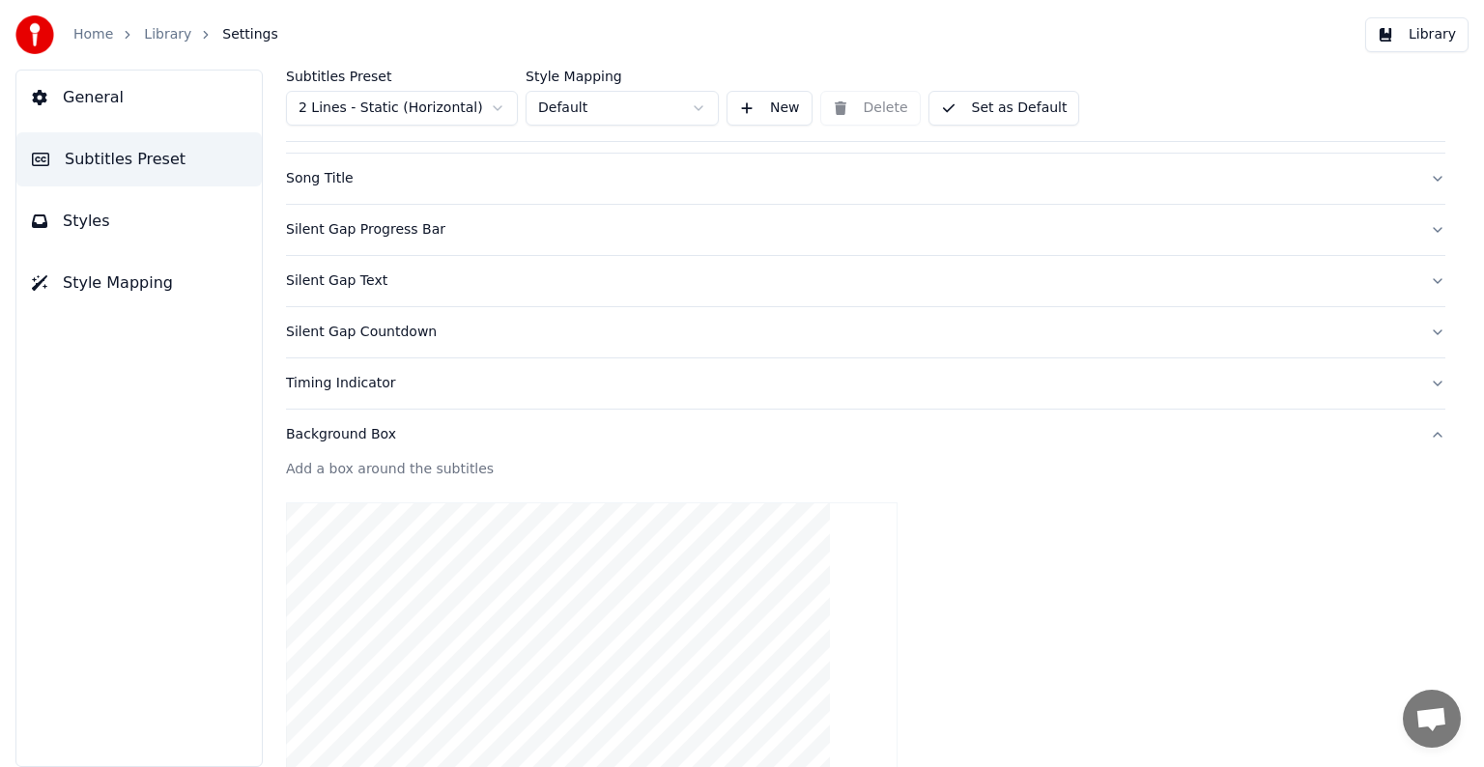
scroll to position [97, 0]
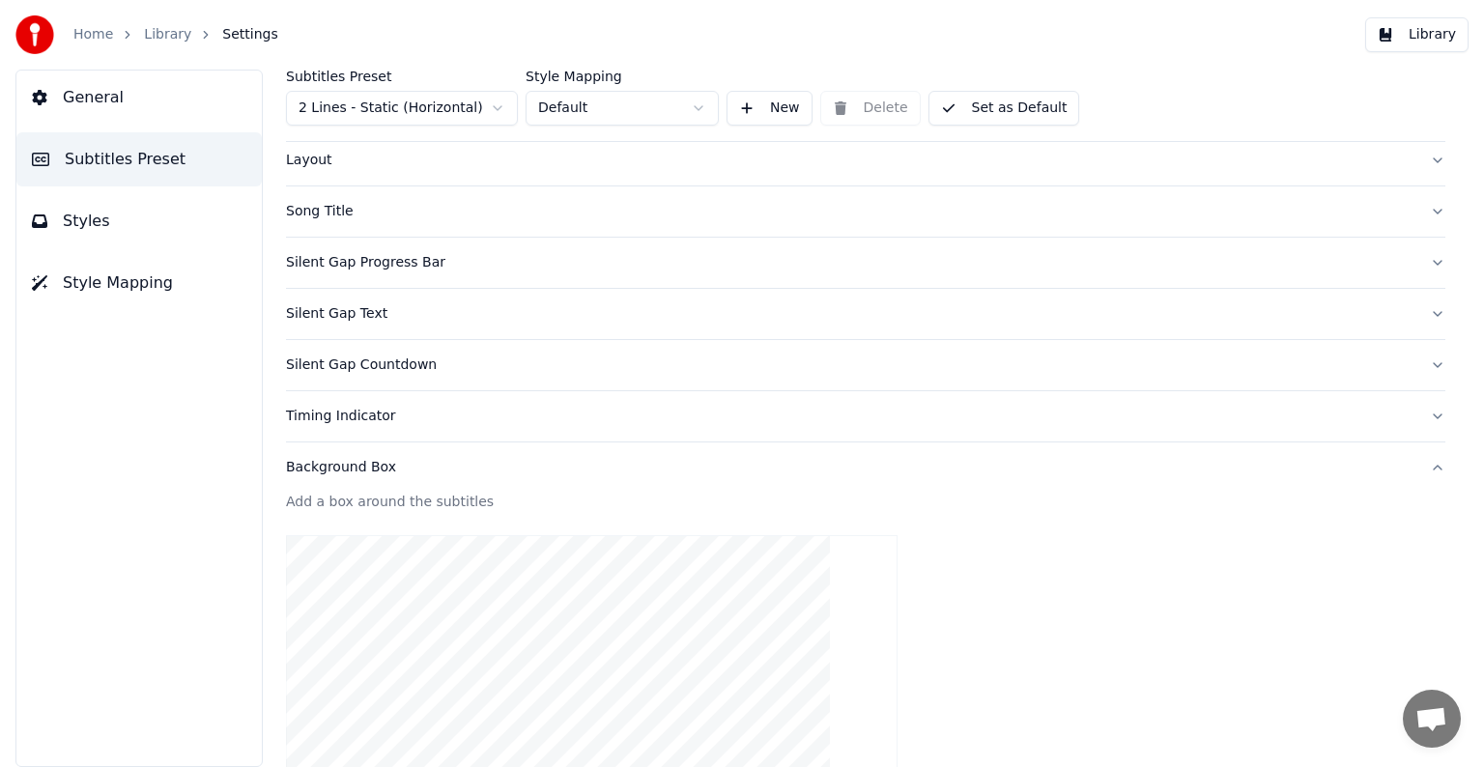
click at [352, 213] on div "Song Title" at bounding box center [850, 211] width 1128 height 19
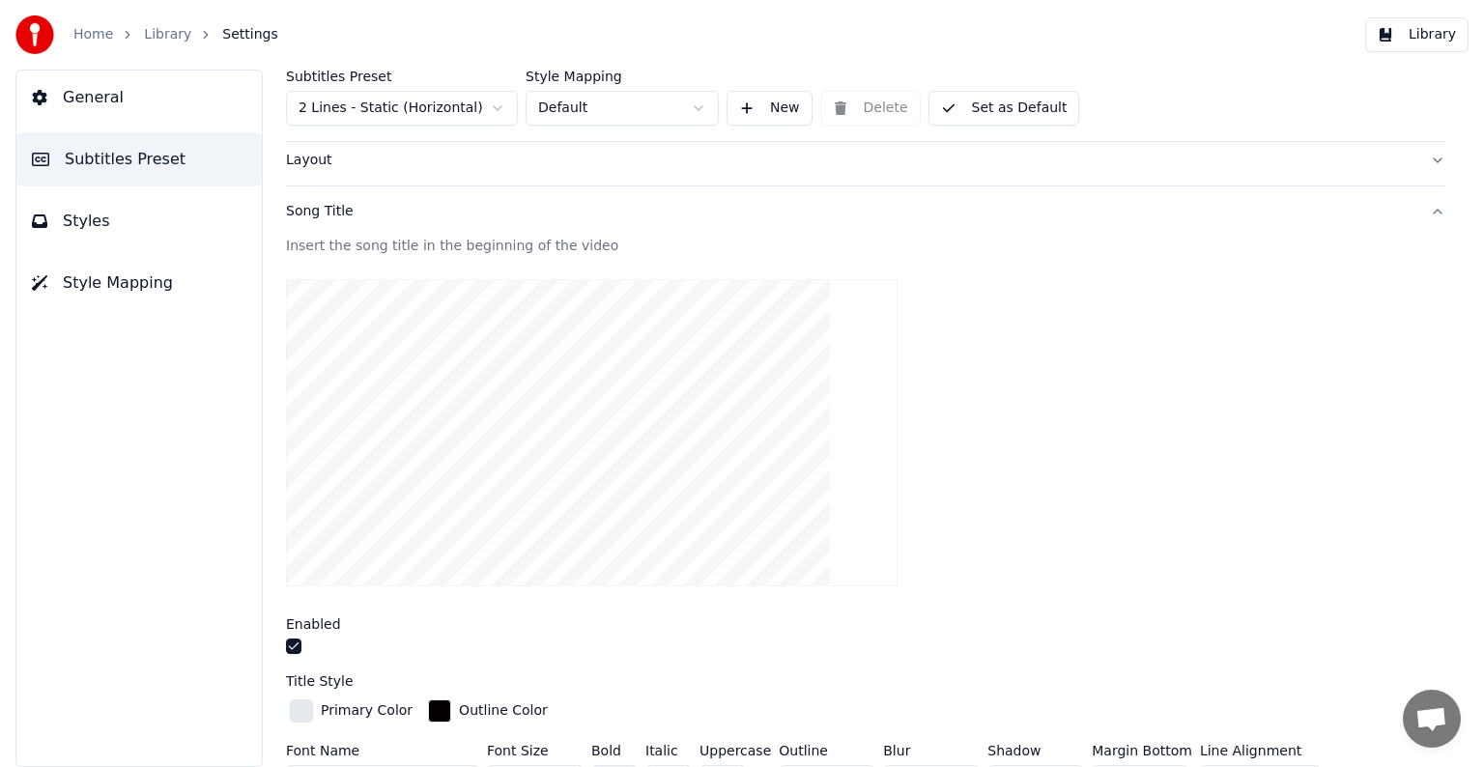
click at [527, 406] on video at bounding box center [591, 432] width 611 height 307
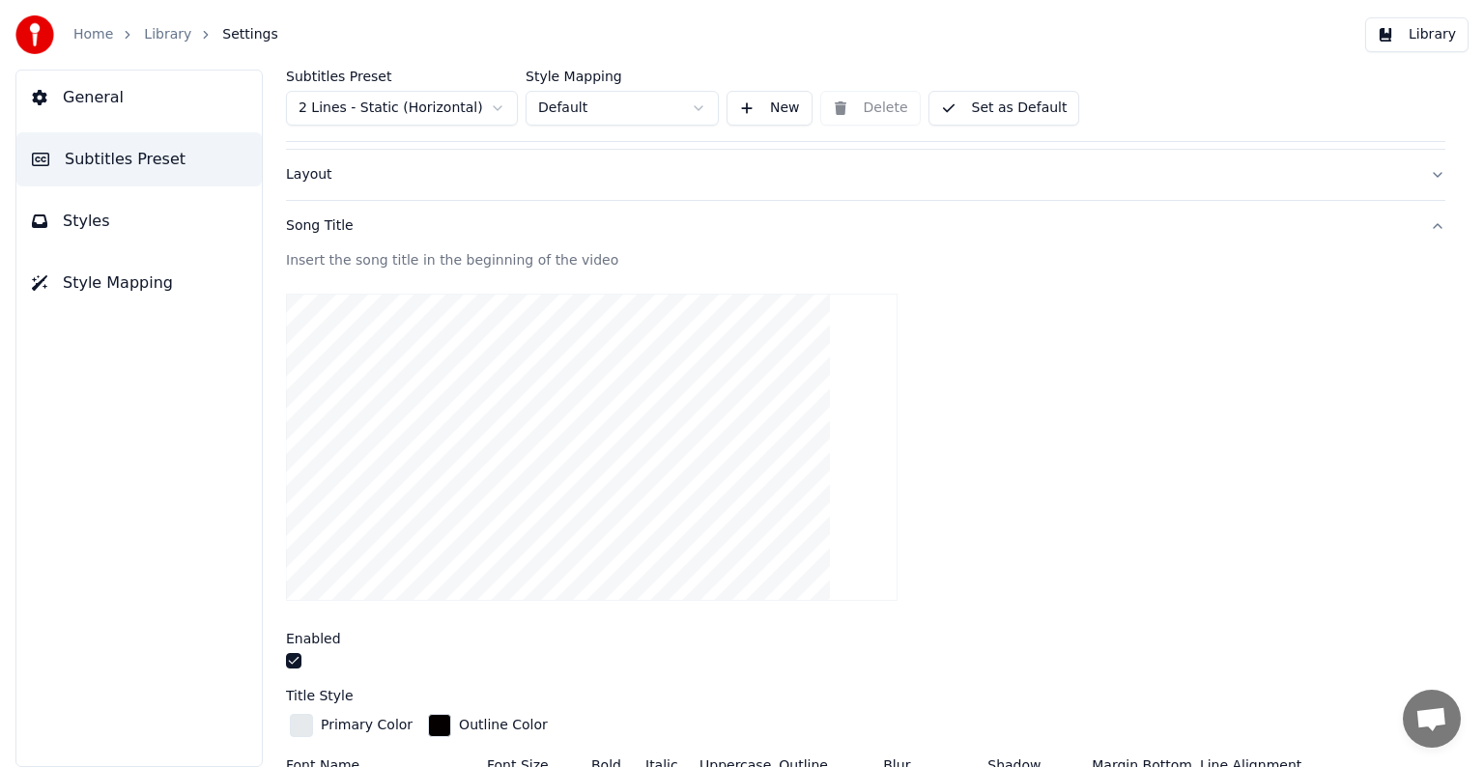
scroll to position [0, 0]
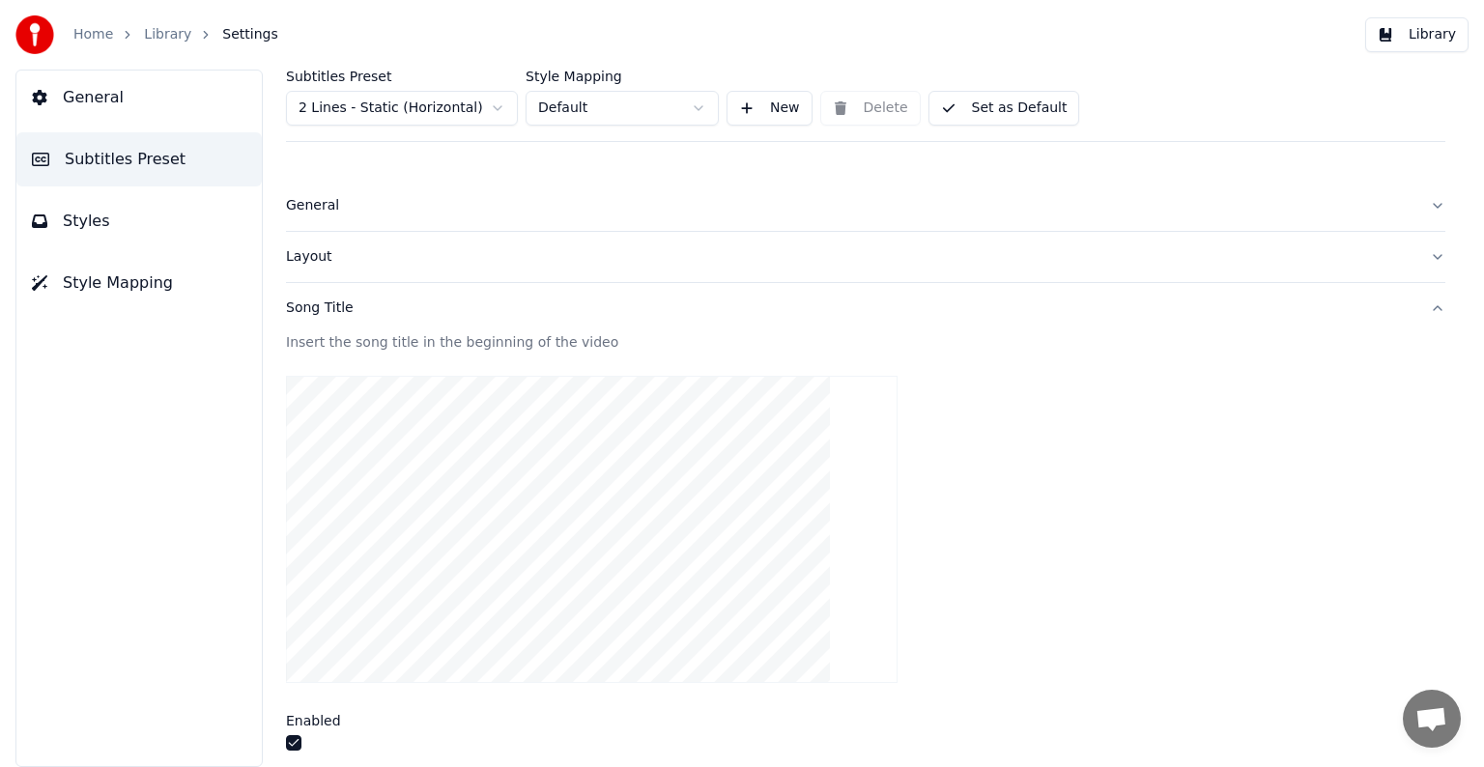
click at [87, 91] on span "General" at bounding box center [93, 97] width 61 height 23
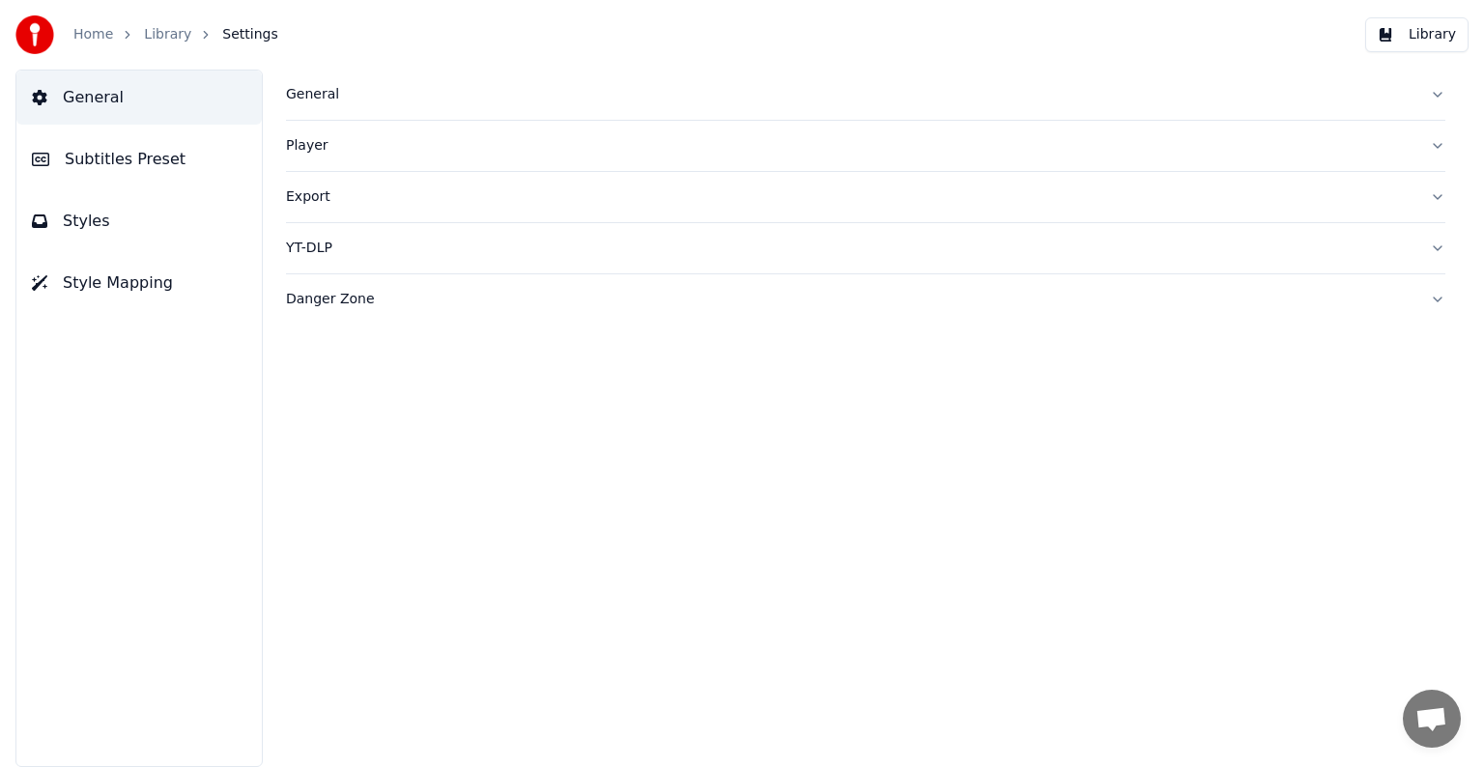
click at [305, 97] on div "General" at bounding box center [850, 94] width 1128 height 19
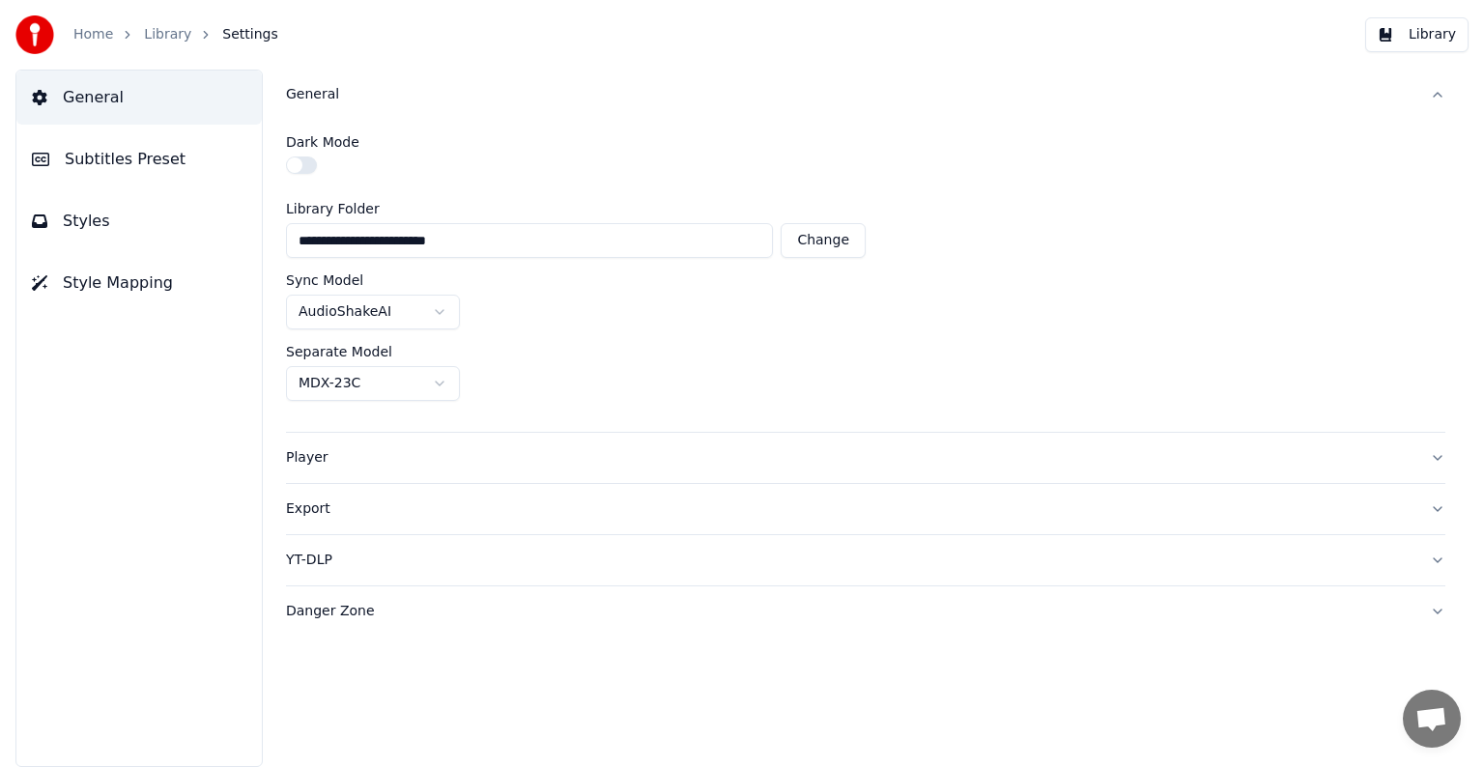
click at [819, 242] on button "Change" at bounding box center [822, 240] width 85 height 35
type input "**********"
click at [297, 455] on div "Player" at bounding box center [850, 457] width 1128 height 19
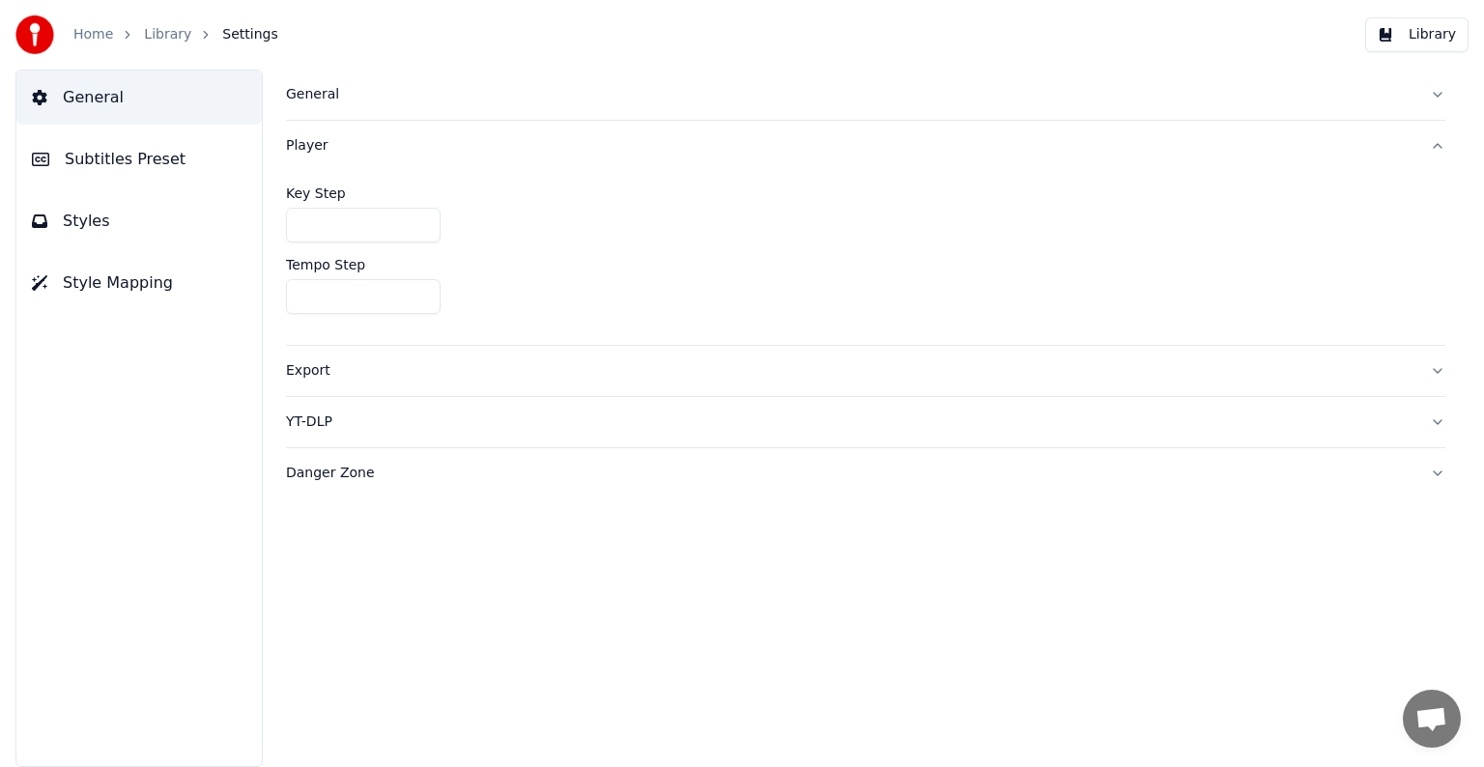
click at [90, 35] on link "Home" at bounding box center [93, 34] width 40 height 19
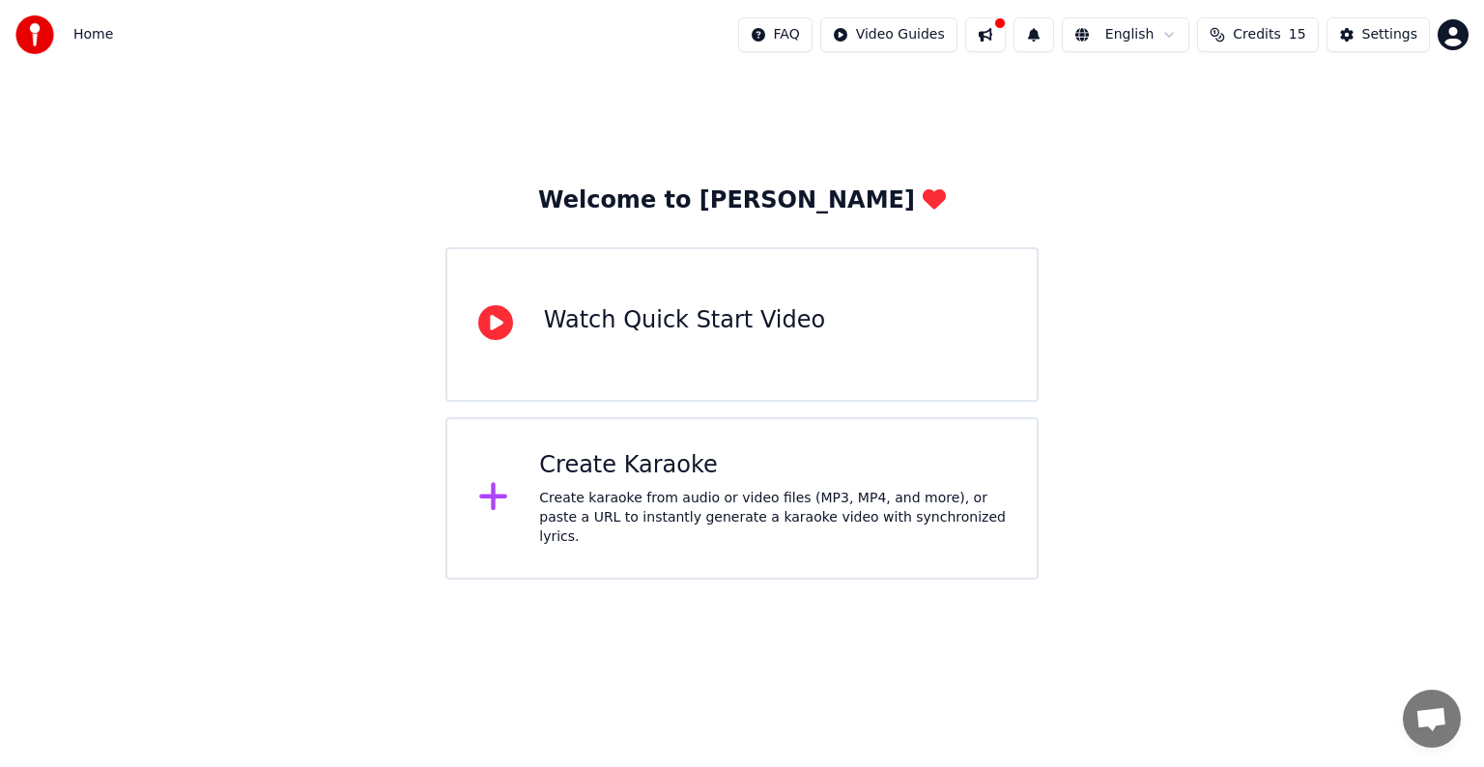
click at [649, 487] on div "Create Karaoke Create karaoke from audio or video files (MP3, MP4, and more), o…" at bounding box center [772, 498] width 467 height 97
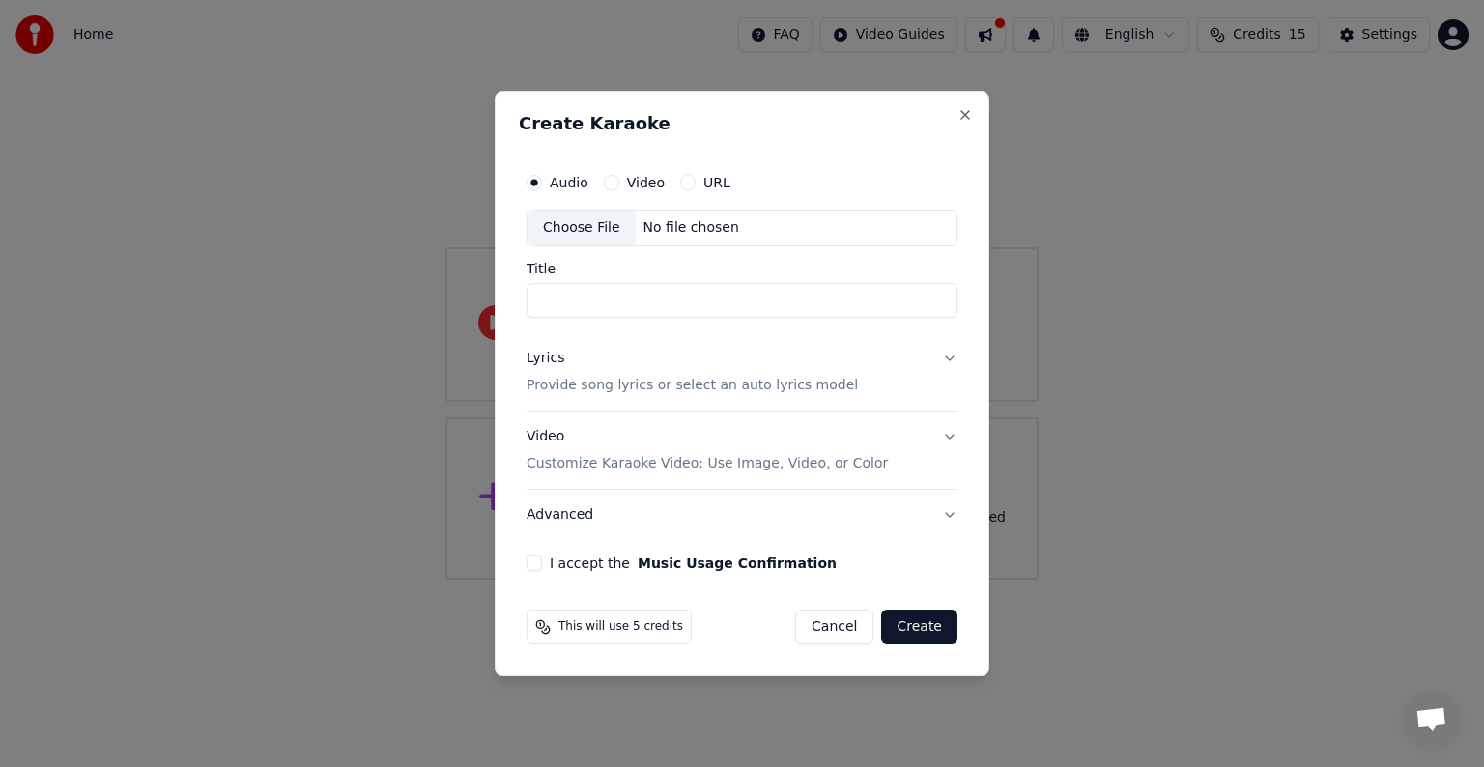
click at [569, 229] on div "Choose File" at bounding box center [581, 228] width 108 height 35
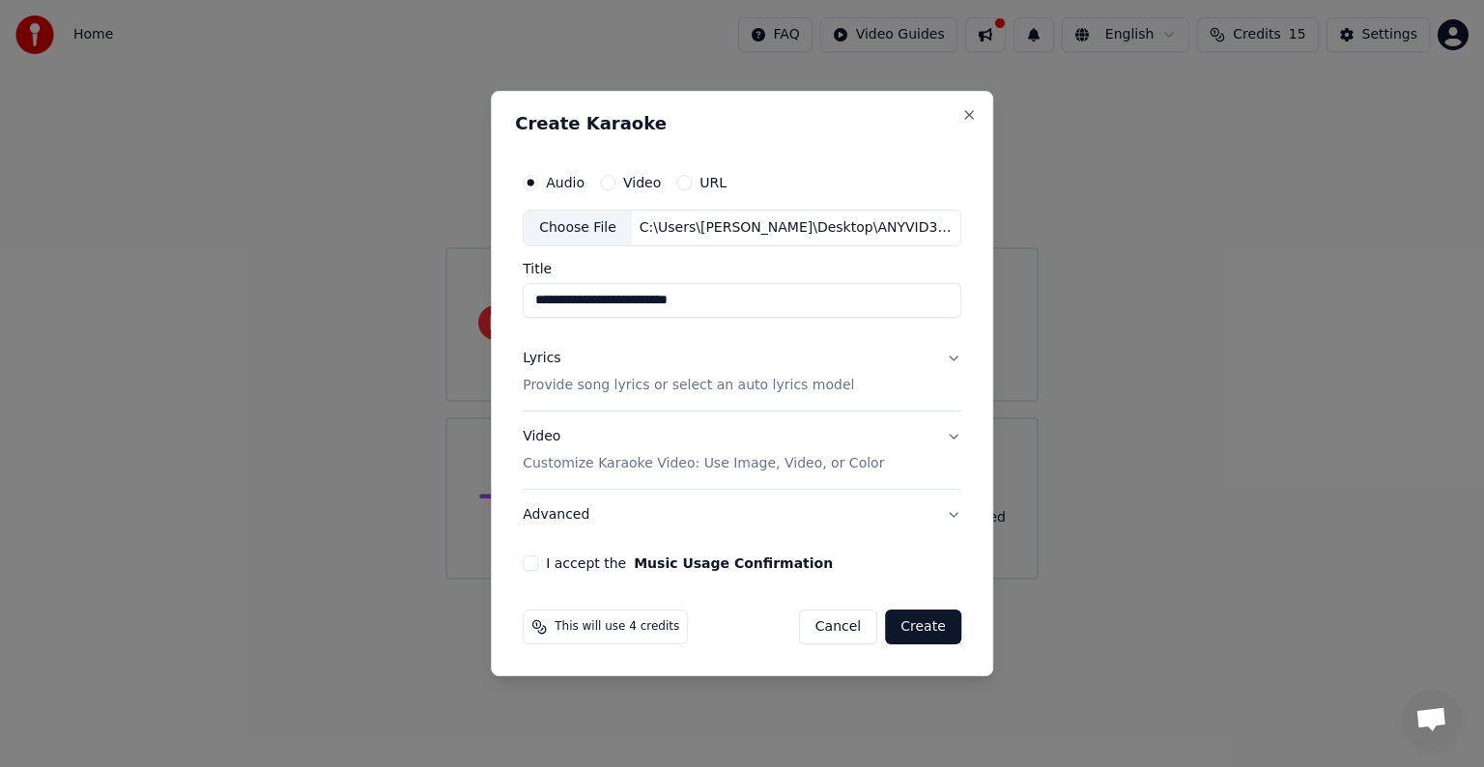
drag, startPoint x: 582, startPoint y: 301, endPoint x: 785, endPoint y: 329, distance: 204.8
click at [785, 329] on div "**********" at bounding box center [742, 367] width 454 height 423
type input "**********"
click at [765, 386] on p "Provide song lyrics or select an auto lyrics model" at bounding box center [688, 385] width 331 height 19
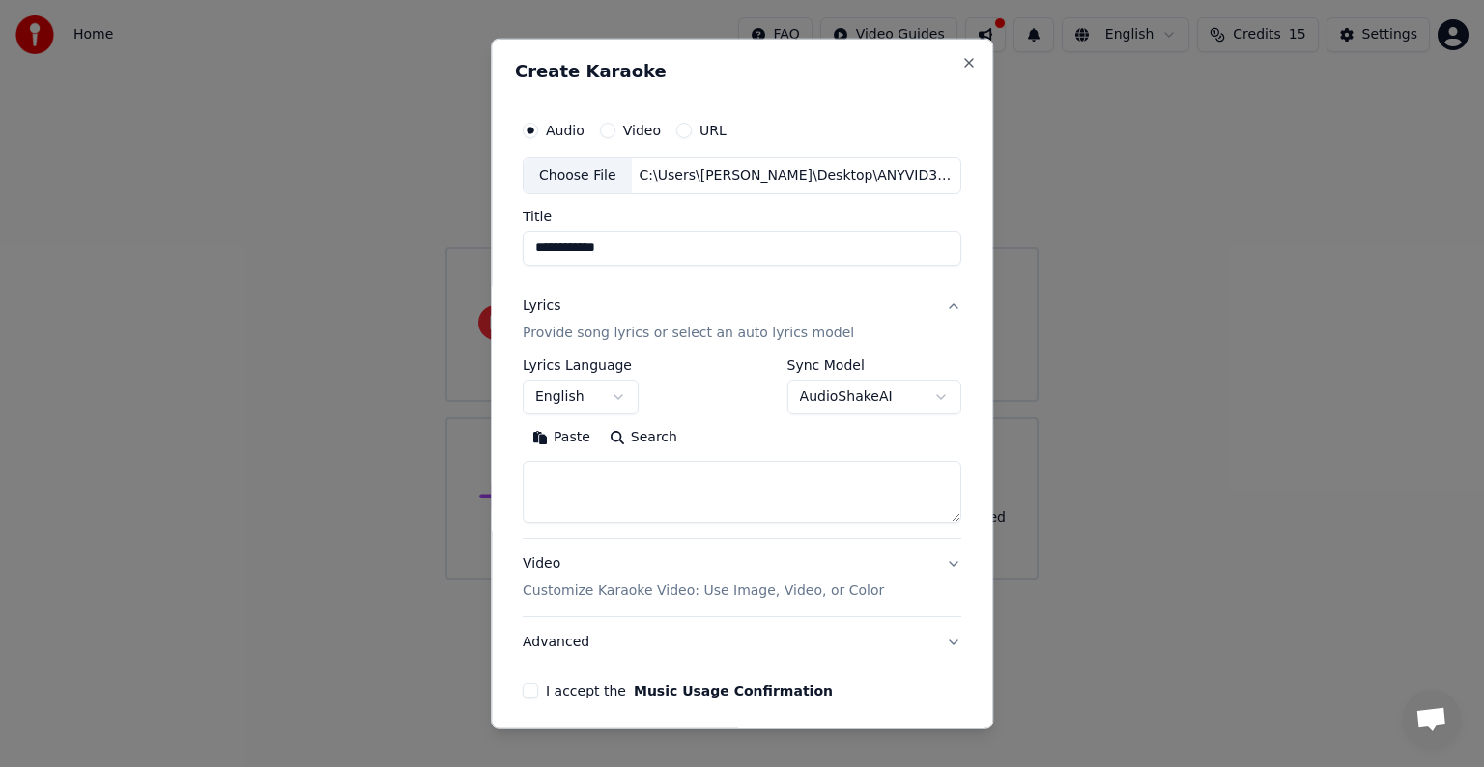
click at [539, 491] on textarea at bounding box center [742, 492] width 439 height 62
paste textarea "**********"
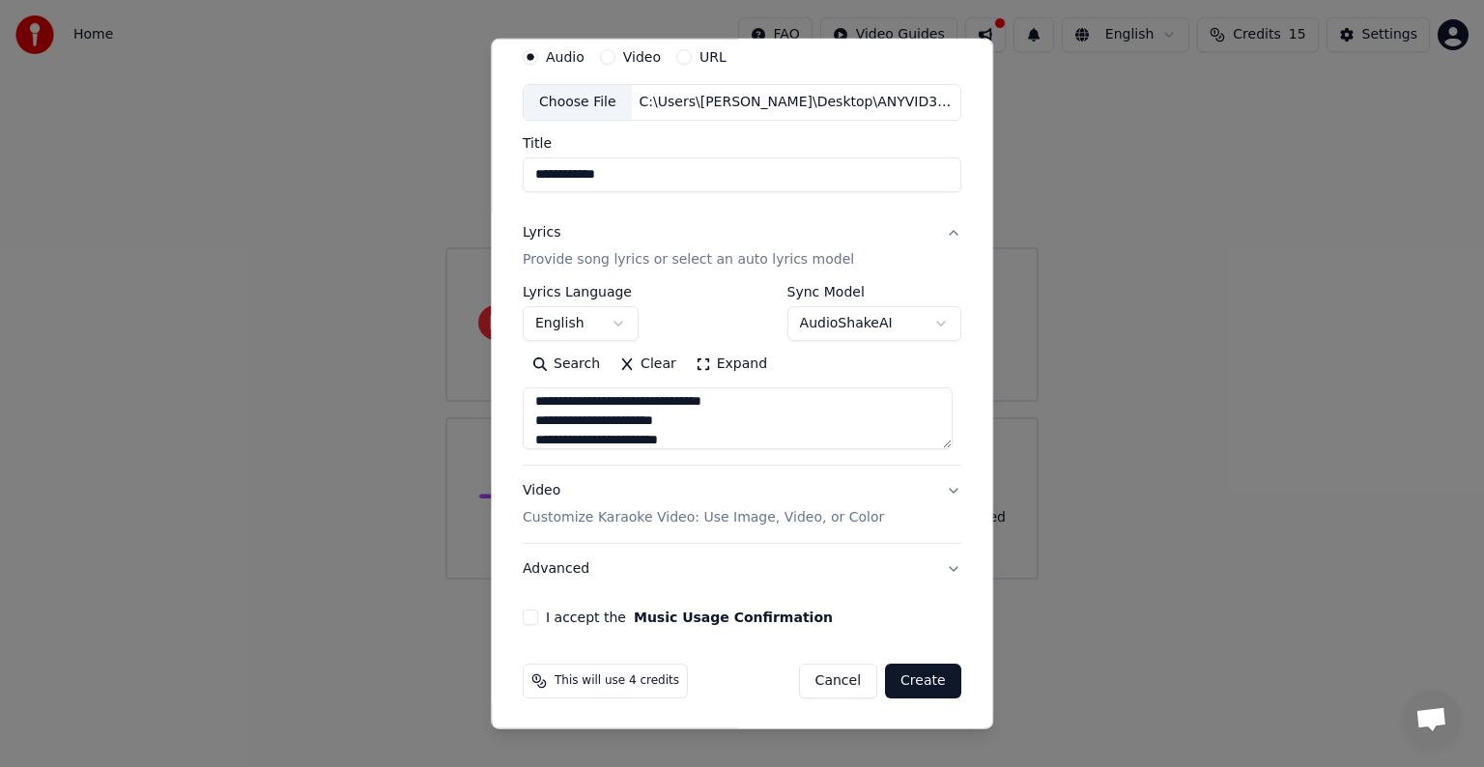
type textarea "**********"
click at [528, 619] on button "I accept the Music Usage Confirmation" at bounding box center [530, 617] width 15 height 15
click at [903, 678] on button "Create" at bounding box center [923, 681] width 76 height 35
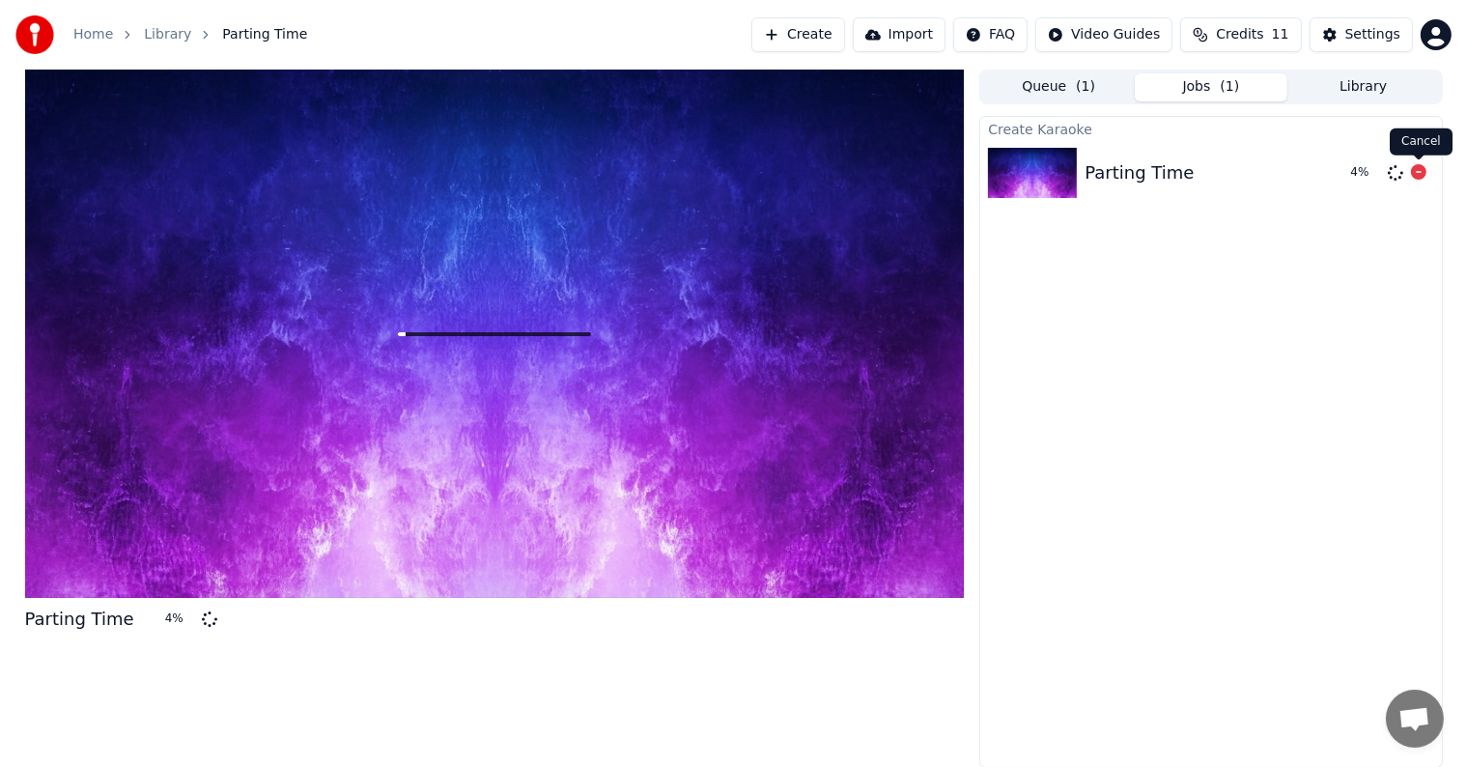
click at [1417, 169] on icon at bounding box center [1418, 171] width 15 height 15
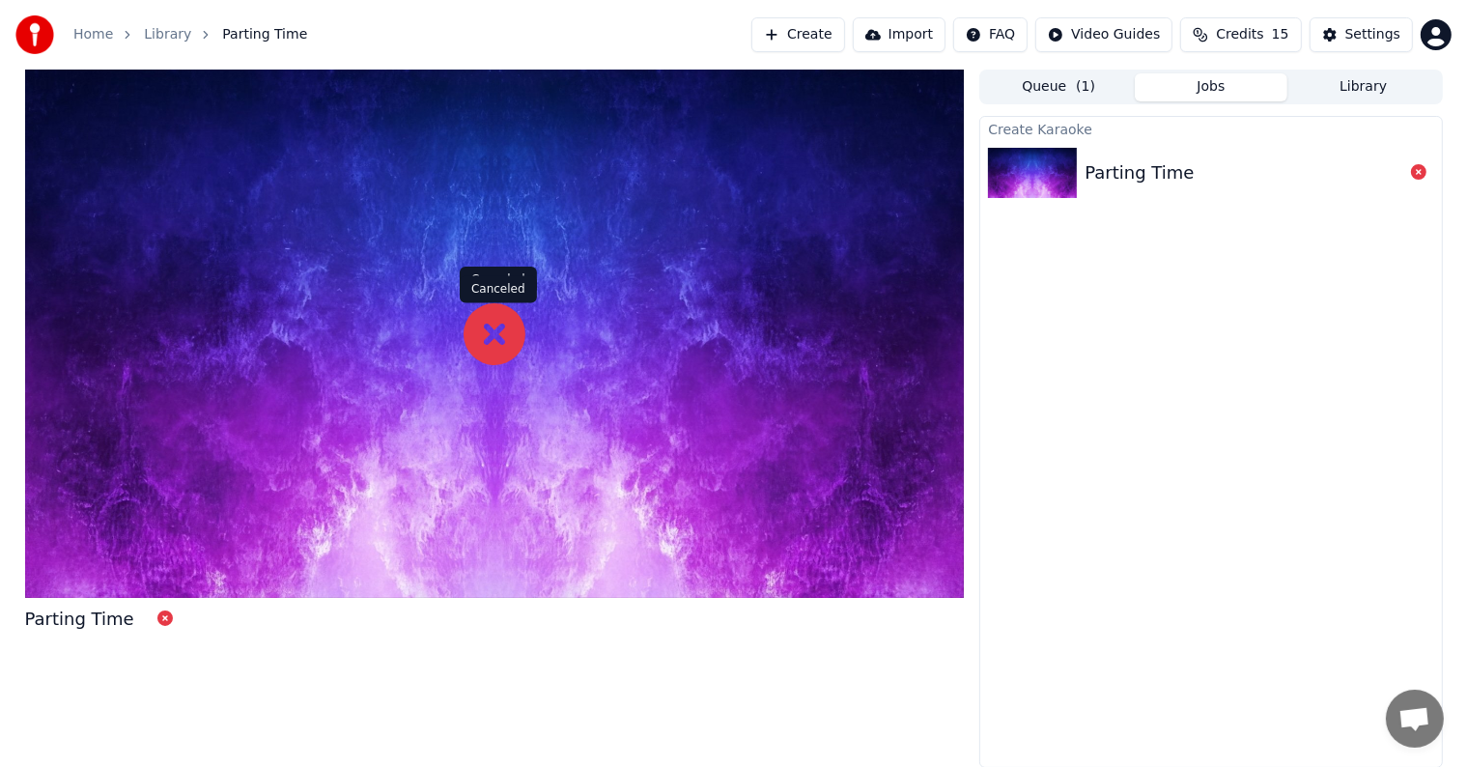
click at [501, 322] on icon at bounding box center [495, 334] width 62 height 62
click at [1418, 169] on icon at bounding box center [1418, 171] width 15 height 15
click at [1415, 171] on icon at bounding box center [1418, 171] width 15 height 15
click at [1415, 177] on icon at bounding box center [1418, 171] width 15 height 15
click at [1414, 176] on icon at bounding box center [1418, 171] width 15 height 15
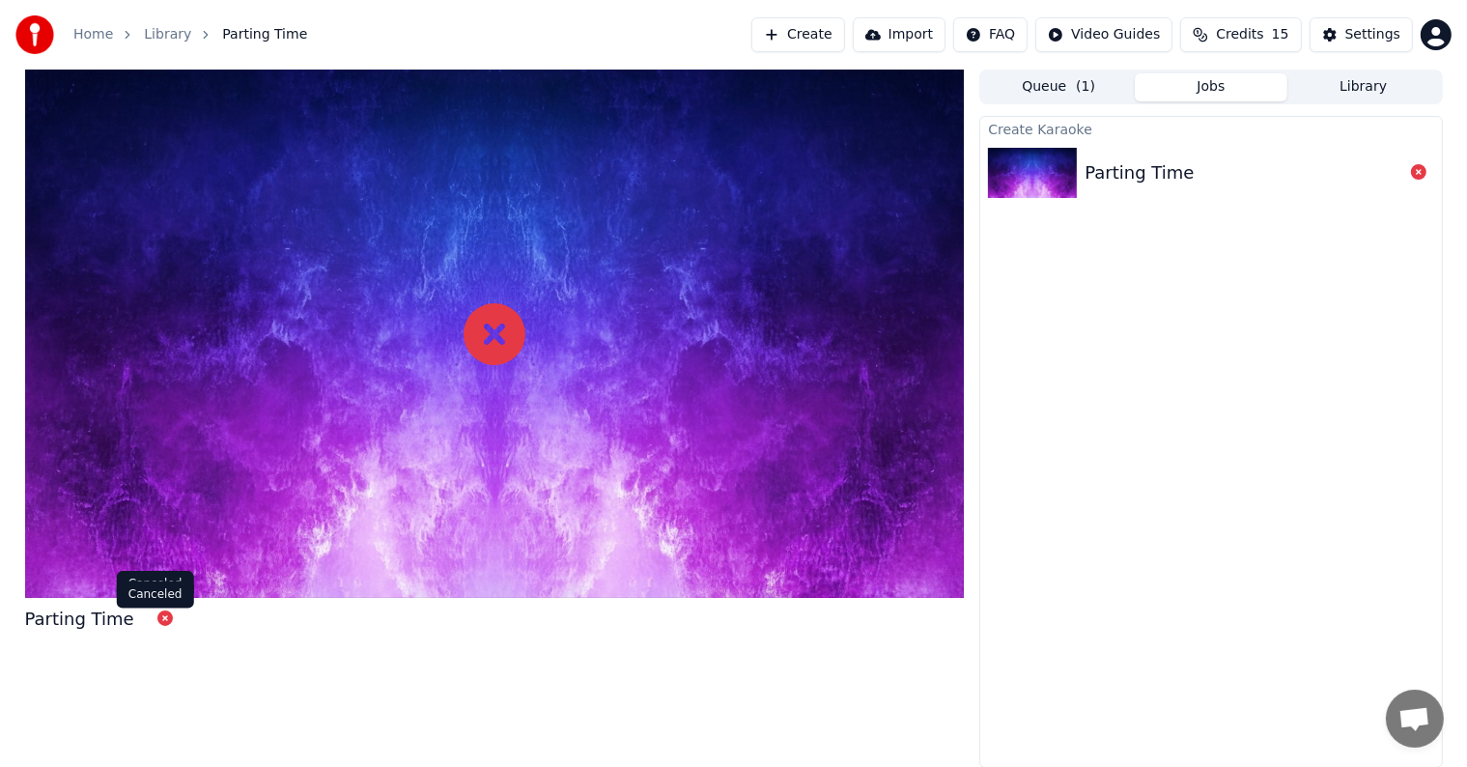
click at [157, 618] on icon at bounding box center [164, 617] width 15 height 15
click at [839, 26] on button "Create" at bounding box center [799, 34] width 94 height 35
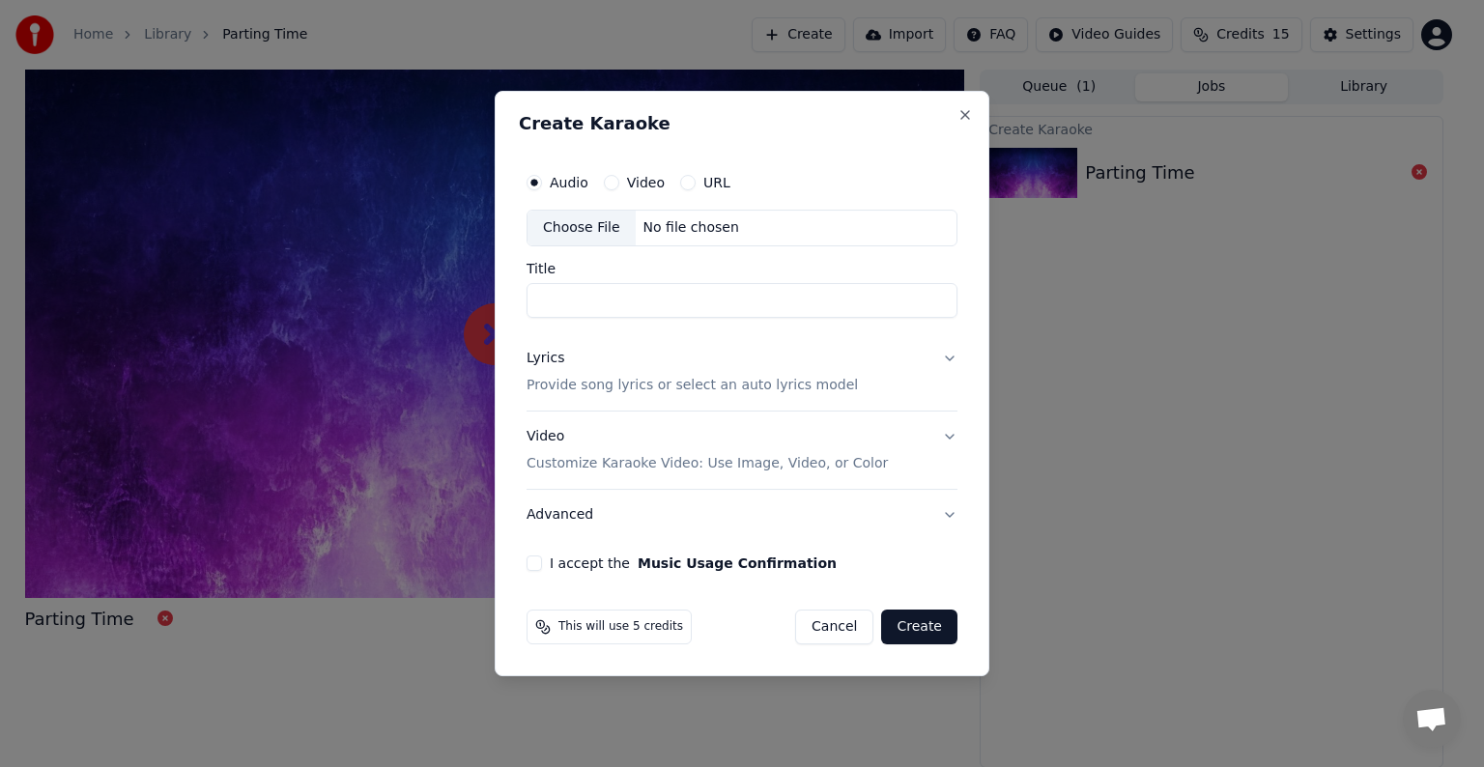
click at [594, 230] on div "Choose File" at bounding box center [581, 228] width 108 height 35
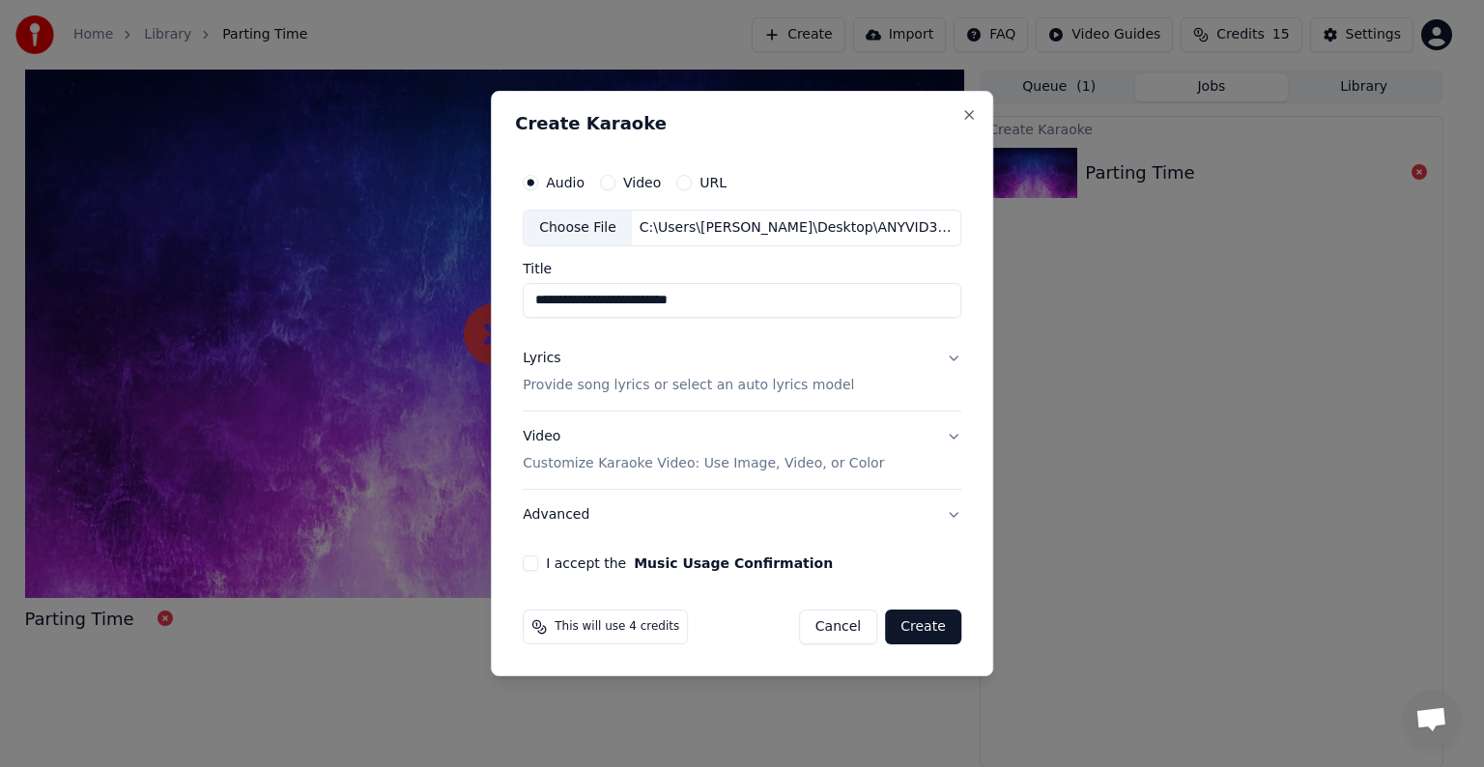
click at [610, 299] on input "**********" at bounding box center [742, 300] width 439 height 35
drag, startPoint x: 583, startPoint y: 299, endPoint x: 809, endPoint y: 320, distance: 226.0
click at [809, 320] on div "**********" at bounding box center [742, 367] width 454 height 423
type input "**********"
click at [765, 387] on p "Provide song lyrics or select an auto lyrics model" at bounding box center [688, 385] width 331 height 19
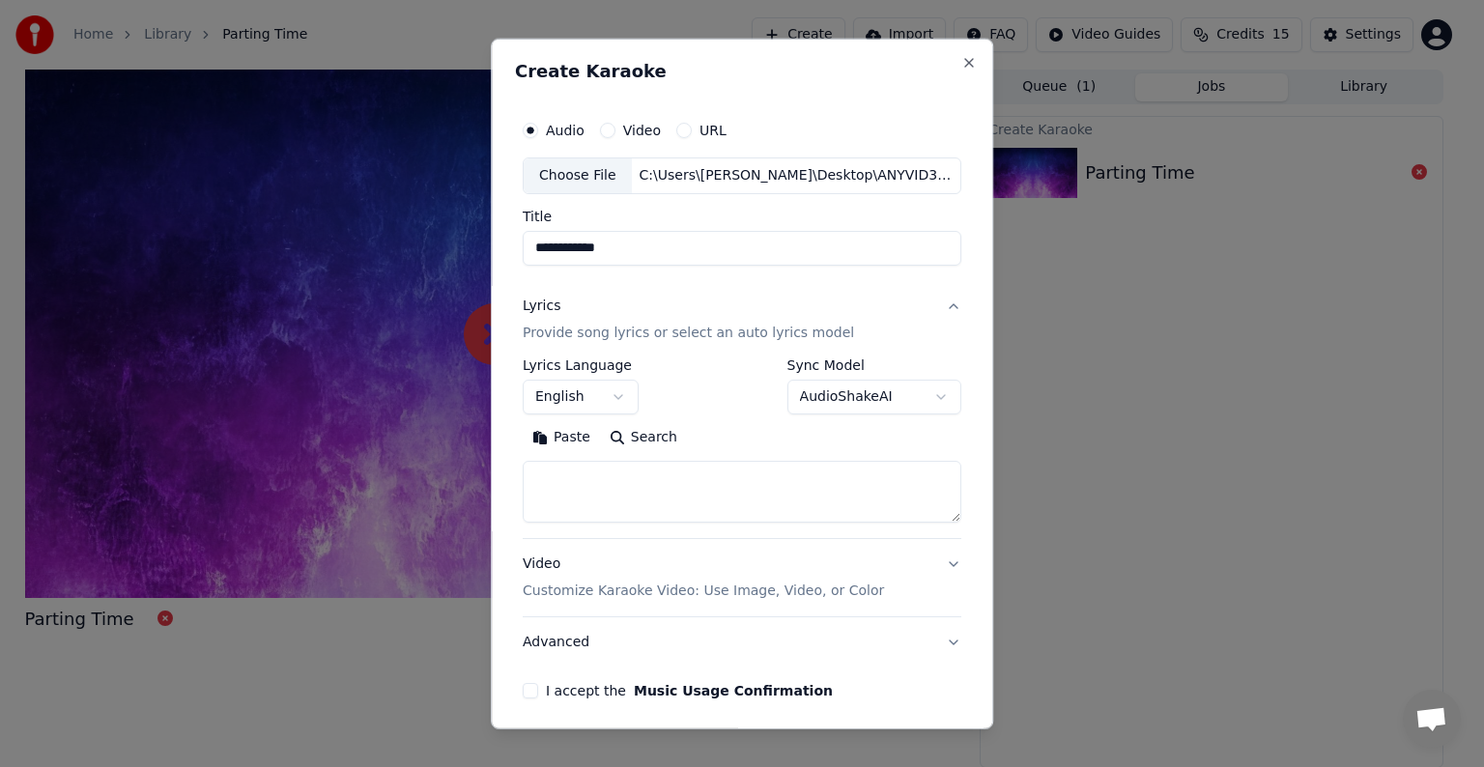
click at [556, 482] on textarea at bounding box center [742, 492] width 439 height 62
paste textarea "**********"
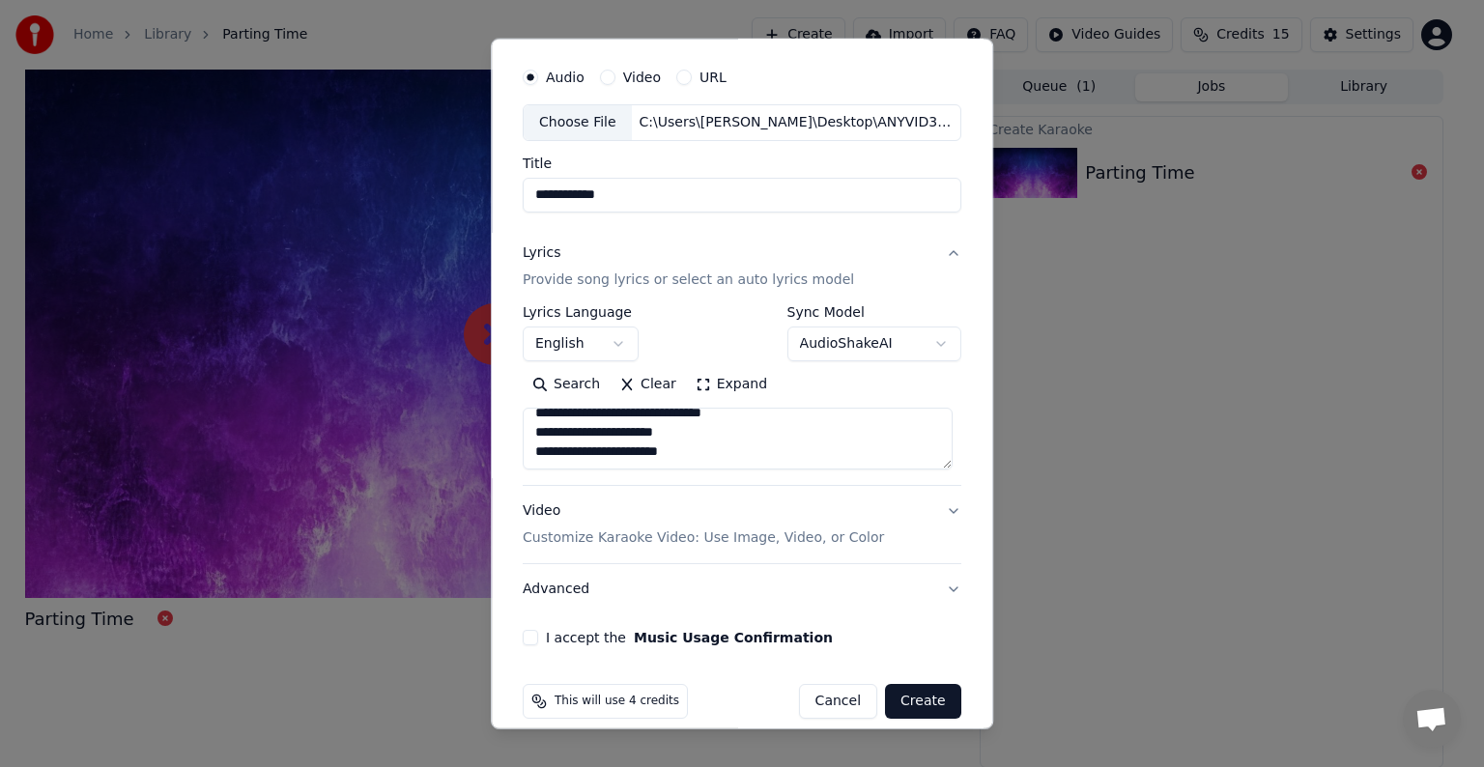
scroll to position [73, 0]
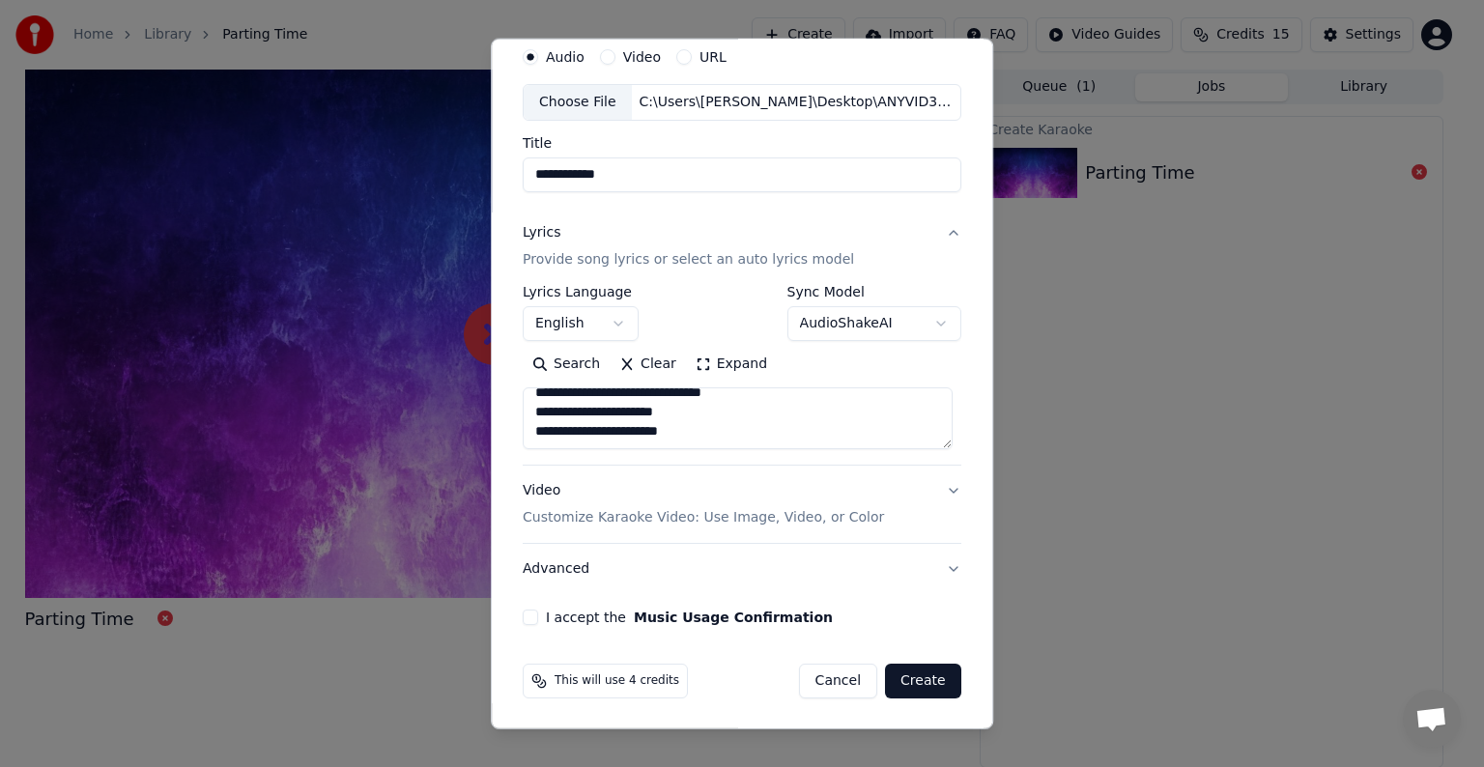
type textarea "**********"
click at [716, 518] on p "Customize Karaoke Video: Use Image, Video, or Color" at bounding box center [703, 517] width 361 height 19
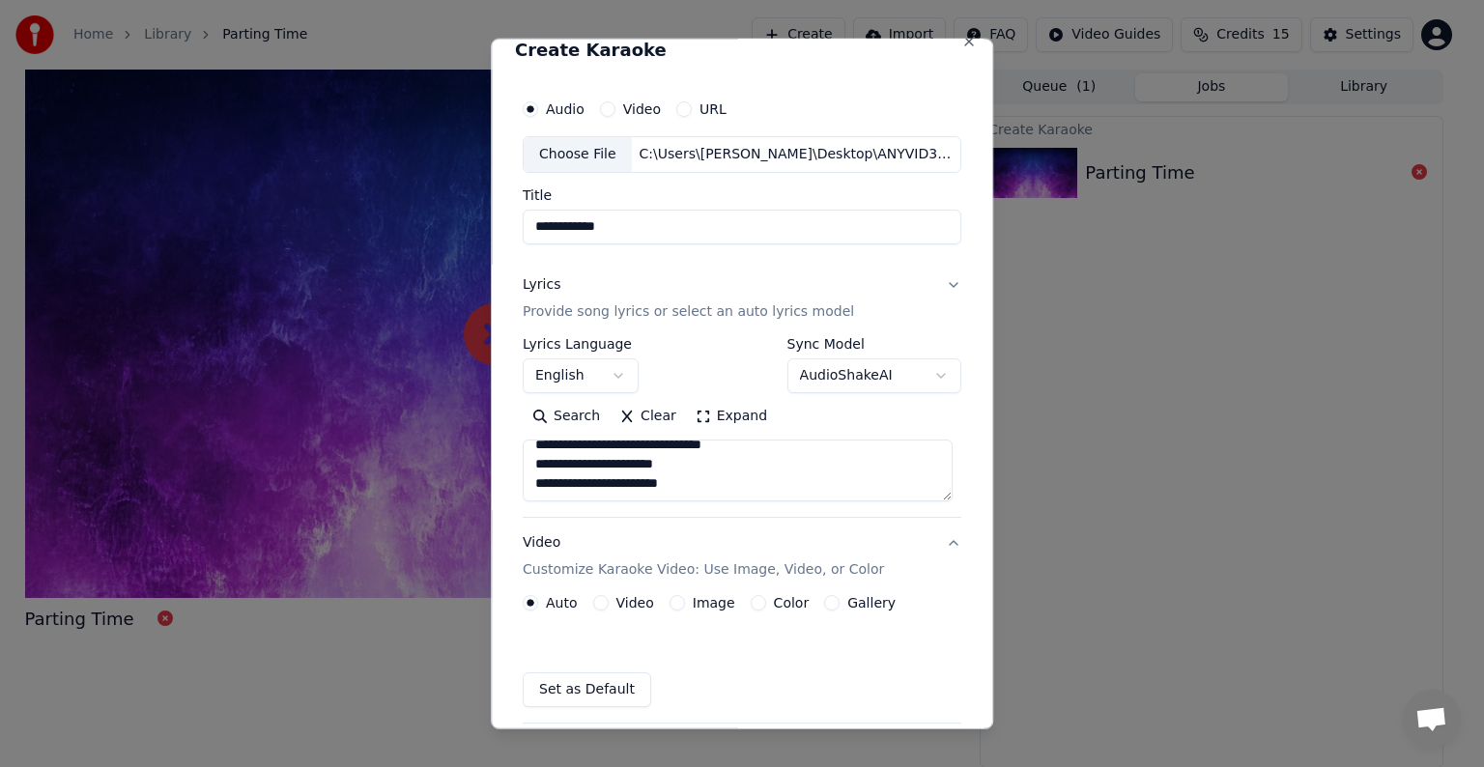
scroll to position [21, 0]
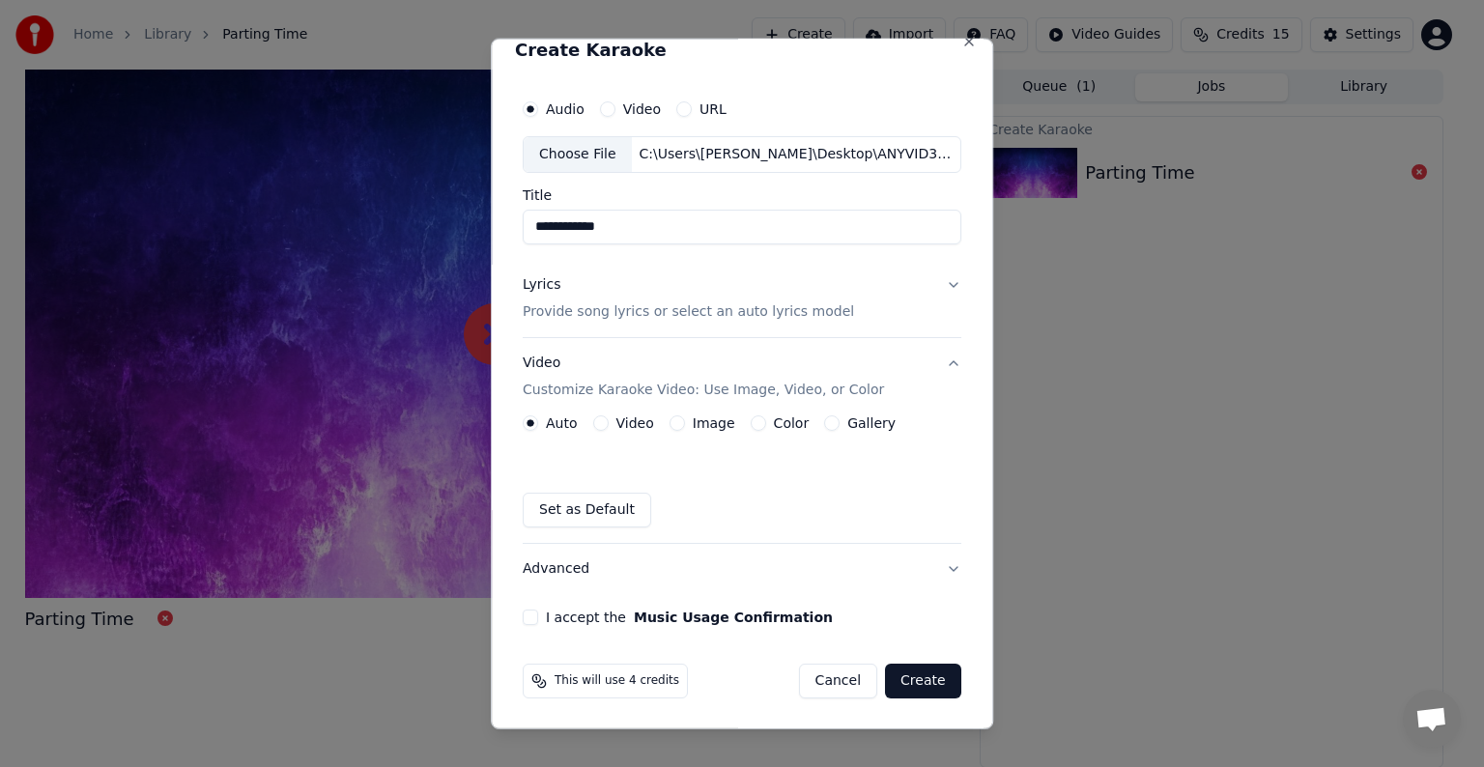
click at [599, 419] on button "Video" at bounding box center [600, 422] width 15 height 15
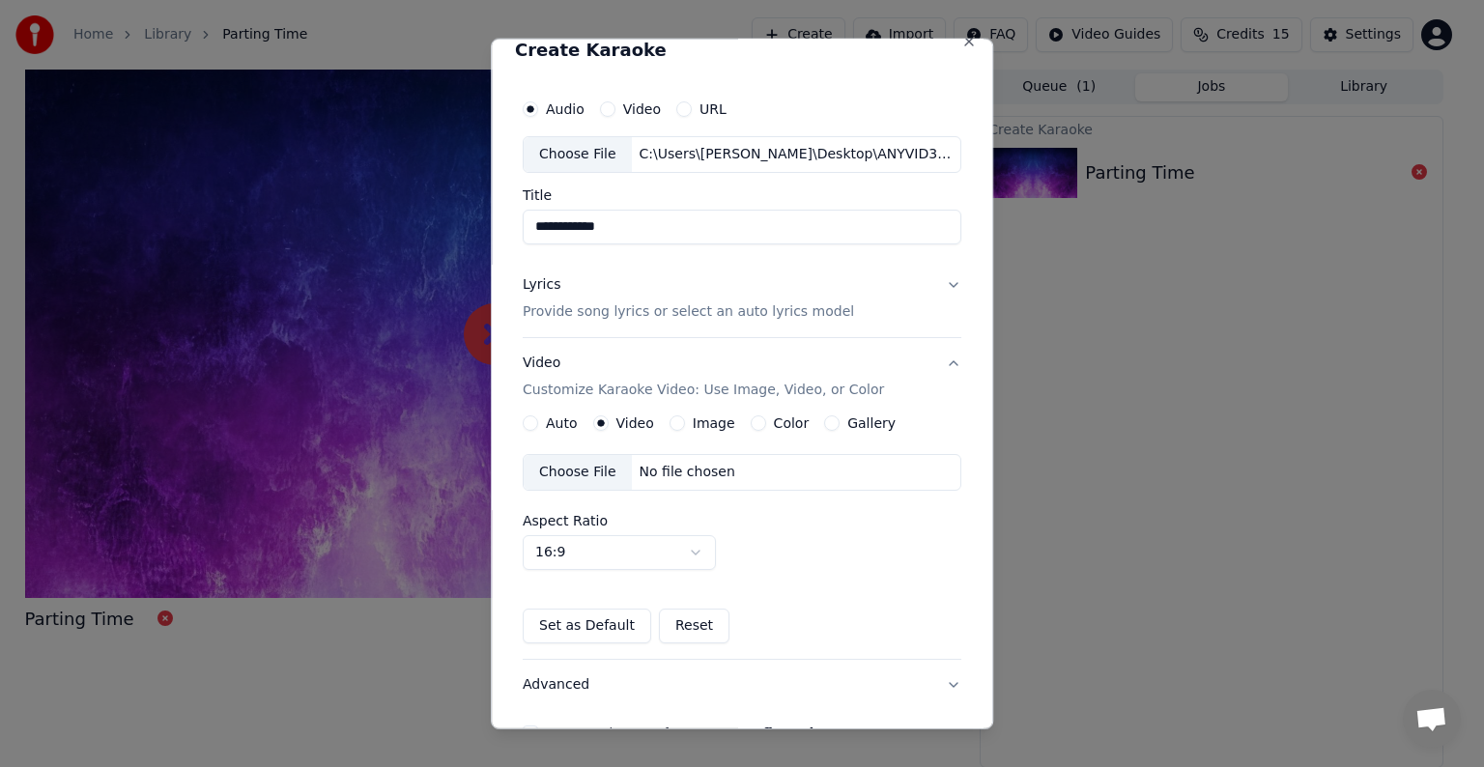
click at [585, 468] on div "Choose File" at bounding box center [578, 472] width 108 height 35
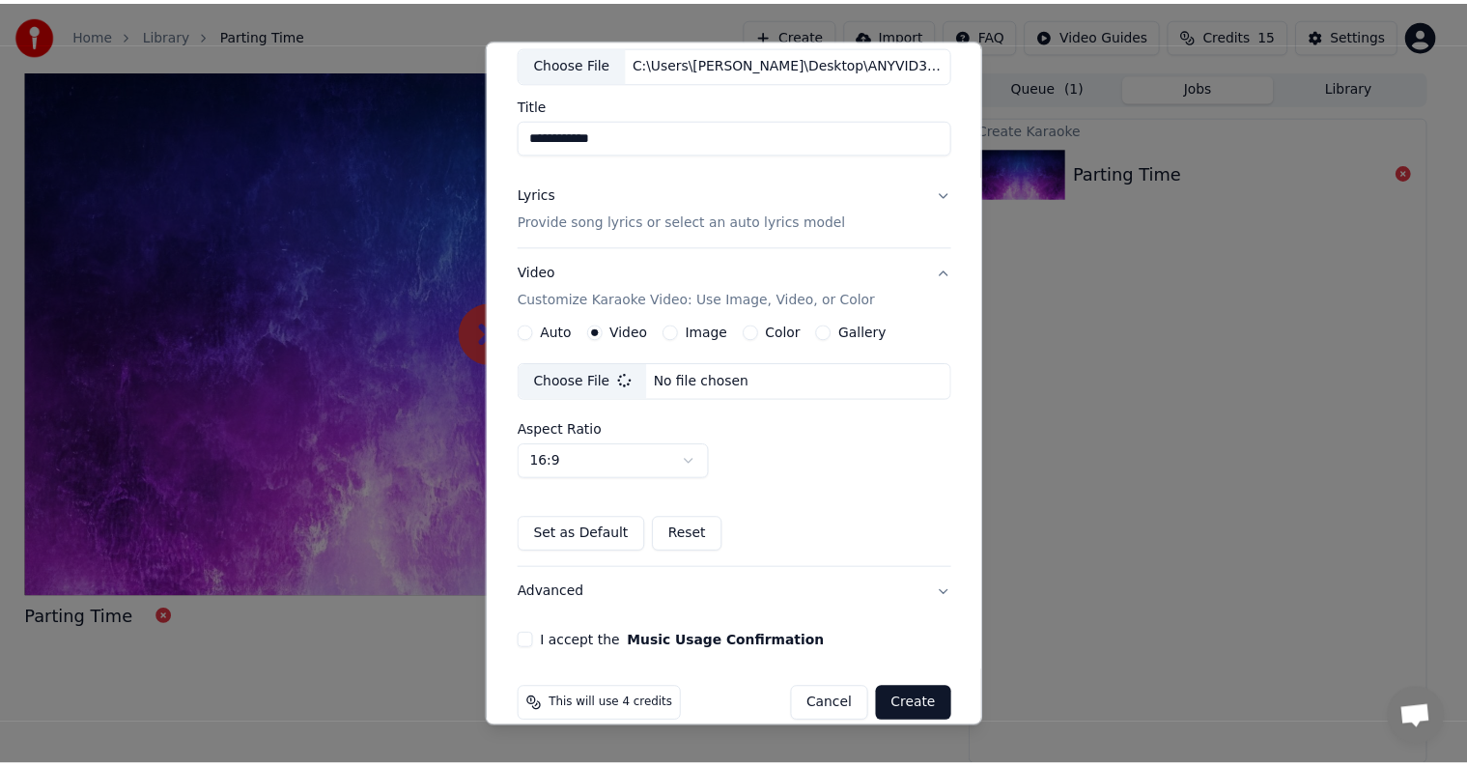
scroll to position [136, 0]
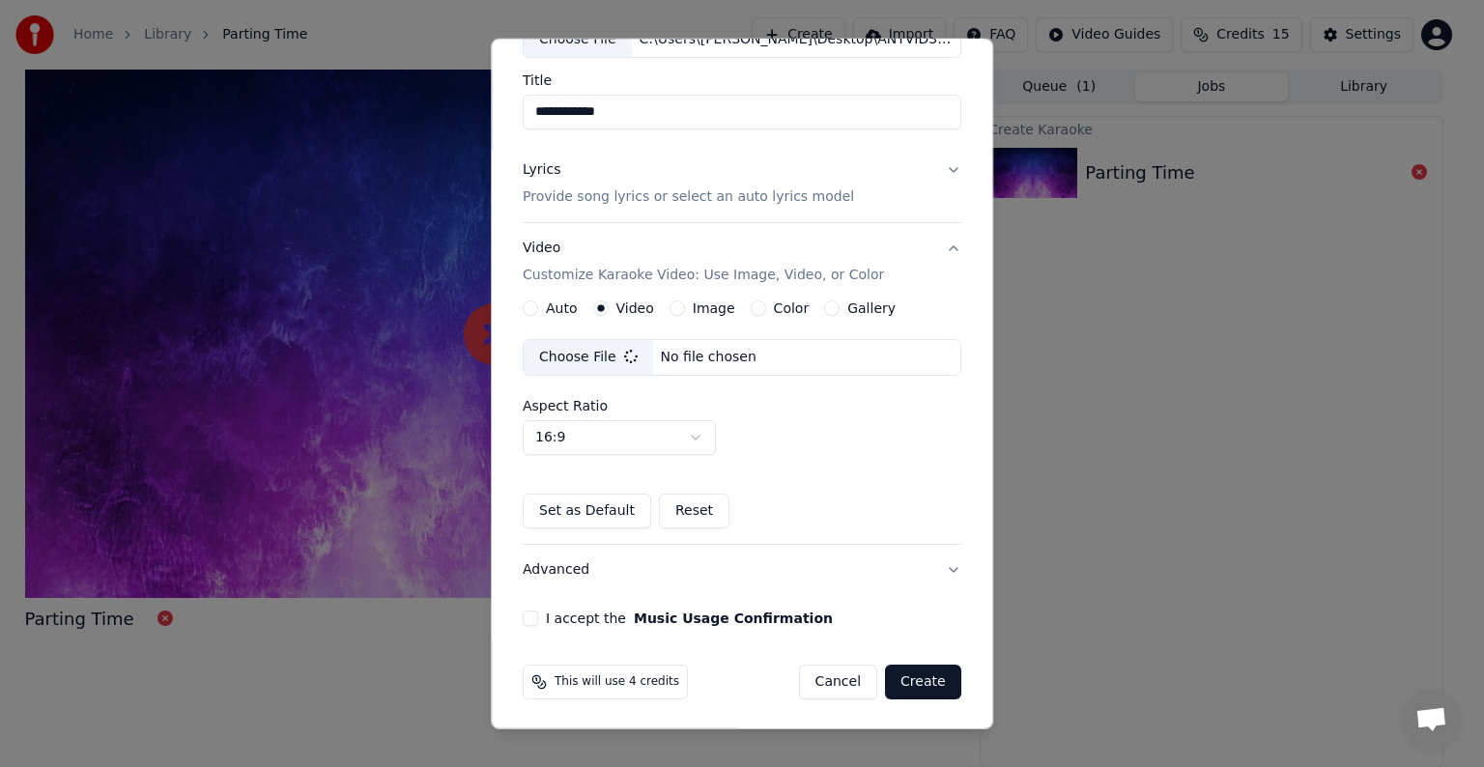
click at [526, 617] on button "I accept the Music Usage Confirmation" at bounding box center [530, 617] width 15 height 15
click at [525, 615] on button "I accept the Music Usage Confirmation" at bounding box center [530, 617] width 15 height 15
click at [529, 618] on button "I accept the Music Usage Confirmation" at bounding box center [530, 617] width 15 height 15
click at [904, 682] on button "Create" at bounding box center [923, 682] width 76 height 35
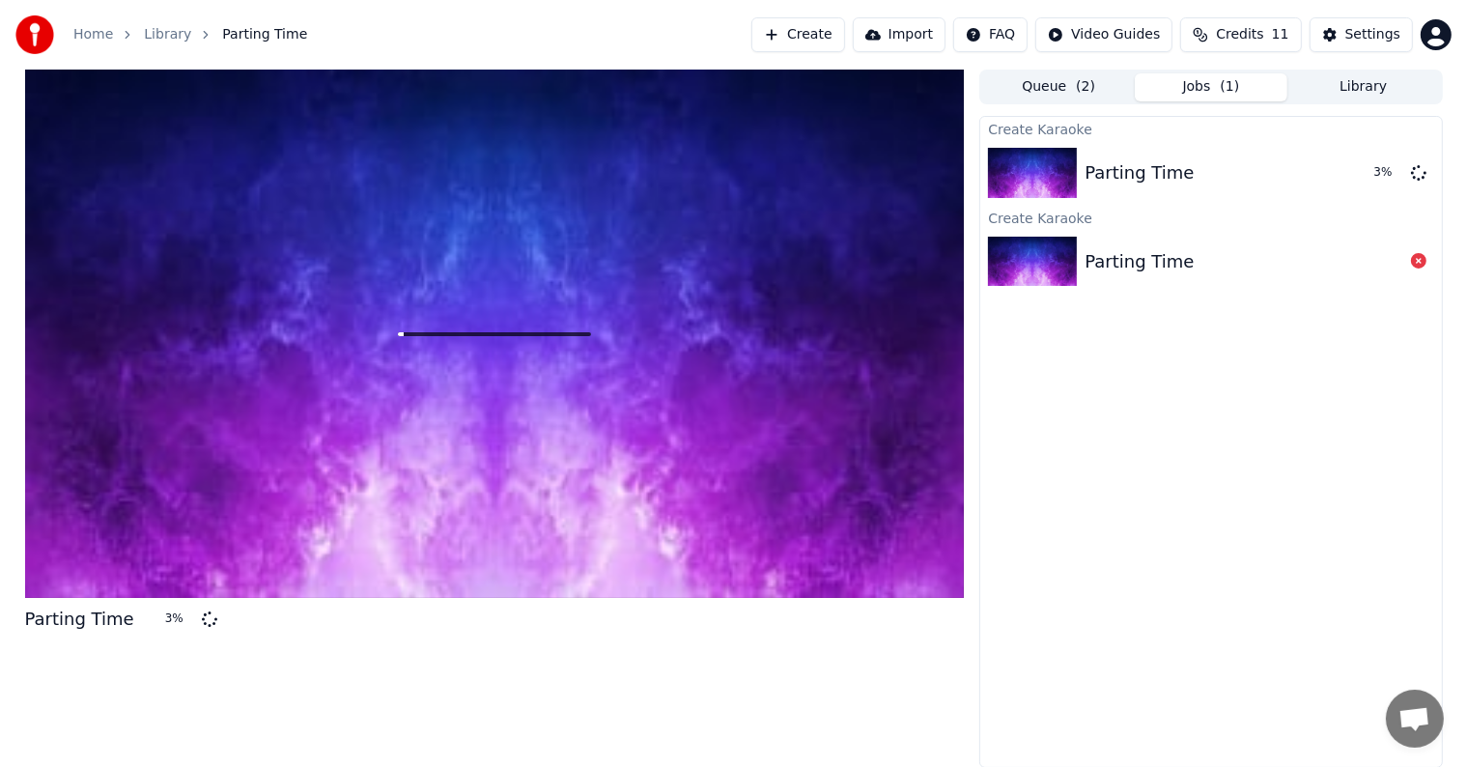
click at [1418, 263] on icon at bounding box center [1418, 260] width 15 height 15
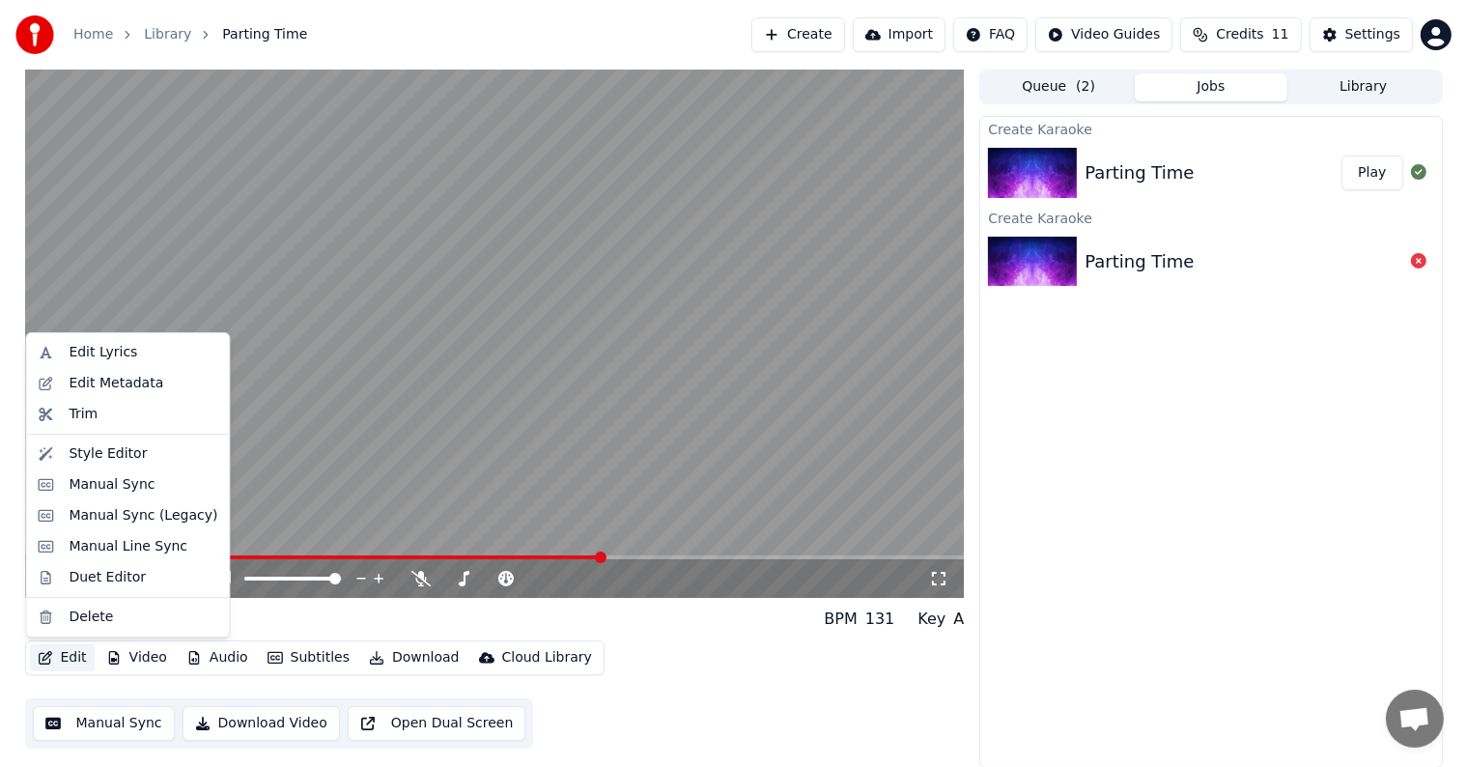
click at [68, 654] on button "Edit" at bounding box center [62, 657] width 65 height 27
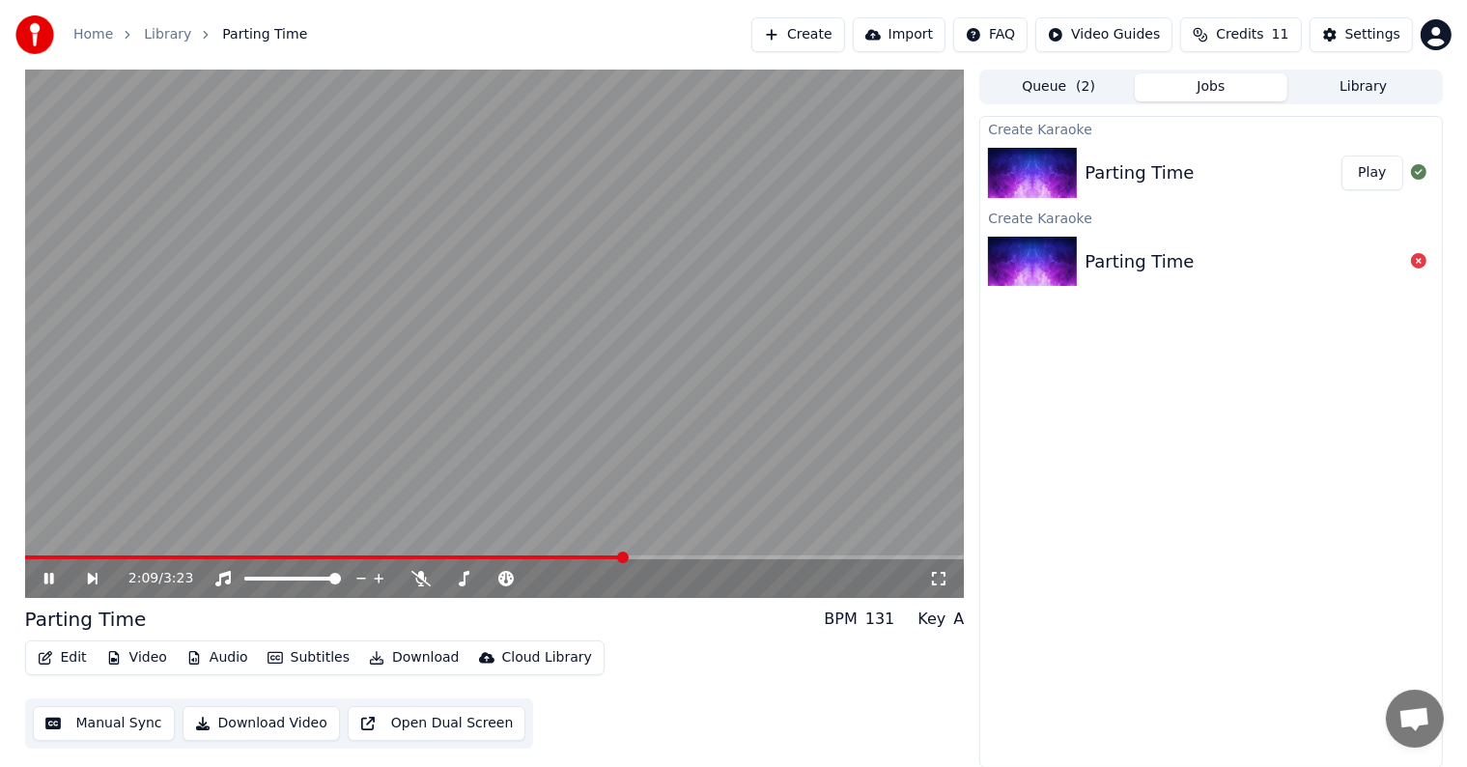
click at [640, 621] on div "Parting Time BPM 131 Key A" at bounding box center [495, 619] width 940 height 27
click at [46, 575] on icon at bounding box center [48, 579] width 10 height 12
click at [31, 560] on div "2:49 / 3:23" at bounding box center [495, 578] width 940 height 39
click at [32, 559] on div "2:49 / 3:23" at bounding box center [495, 576] width 940 height 43
click at [37, 558] on span at bounding box center [32, 557] width 14 height 4
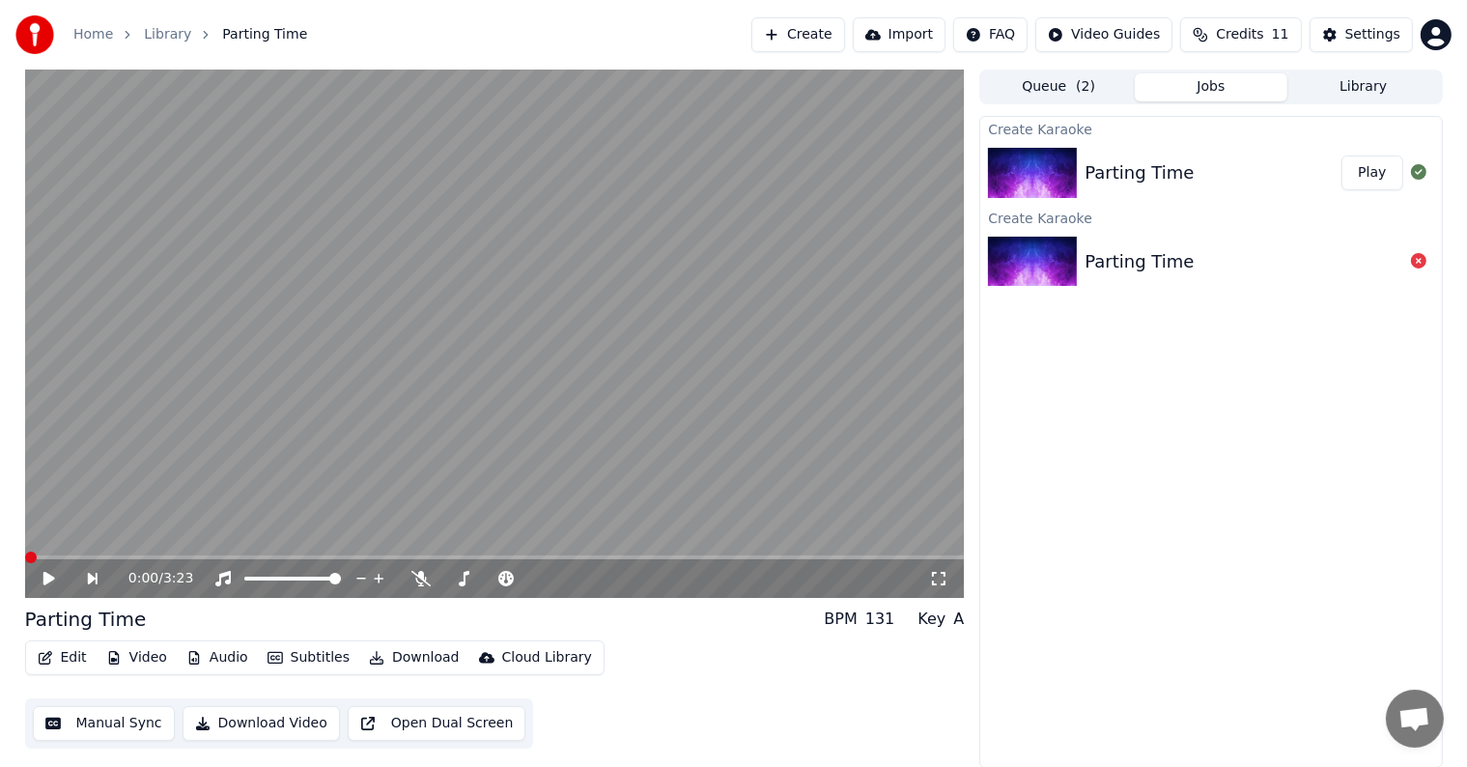
click at [25, 563] on span at bounding box center [31, 558] width 12 height 12
click at [25, 560] on span at bounding box center [31, 558] width 12 height 12
click at [44, 576] on icon at bounding box center [49, 579] width 12 height 14
click at [47, 575] on icon at bounding box center [63, 578] width 44 height 15
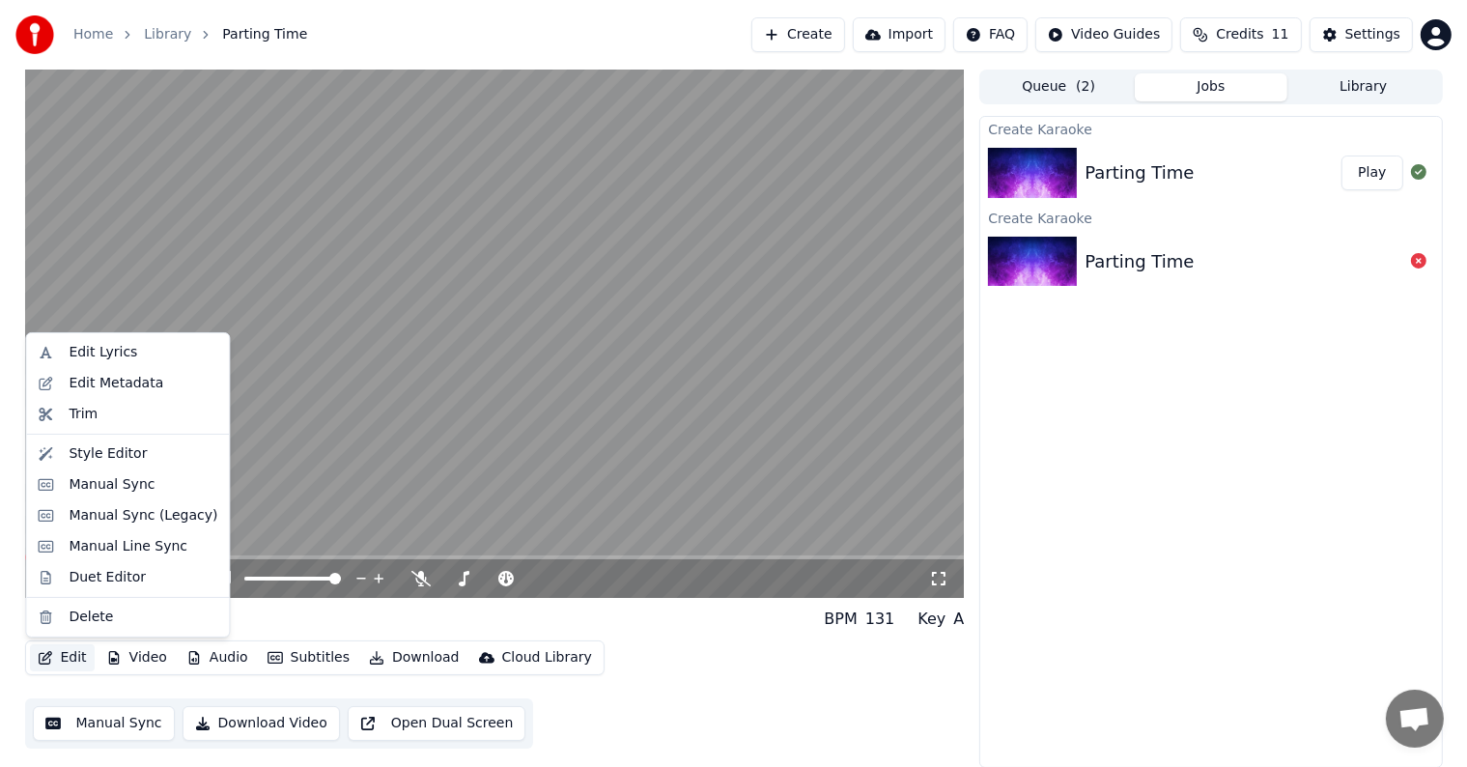
click at [66, 660] on button "Edit" at bounding box center [62, 657] width 65 height 27
click at [104, 355] on div "Edit Lyrics" at bounding box center [103, 352] width 69 height 19
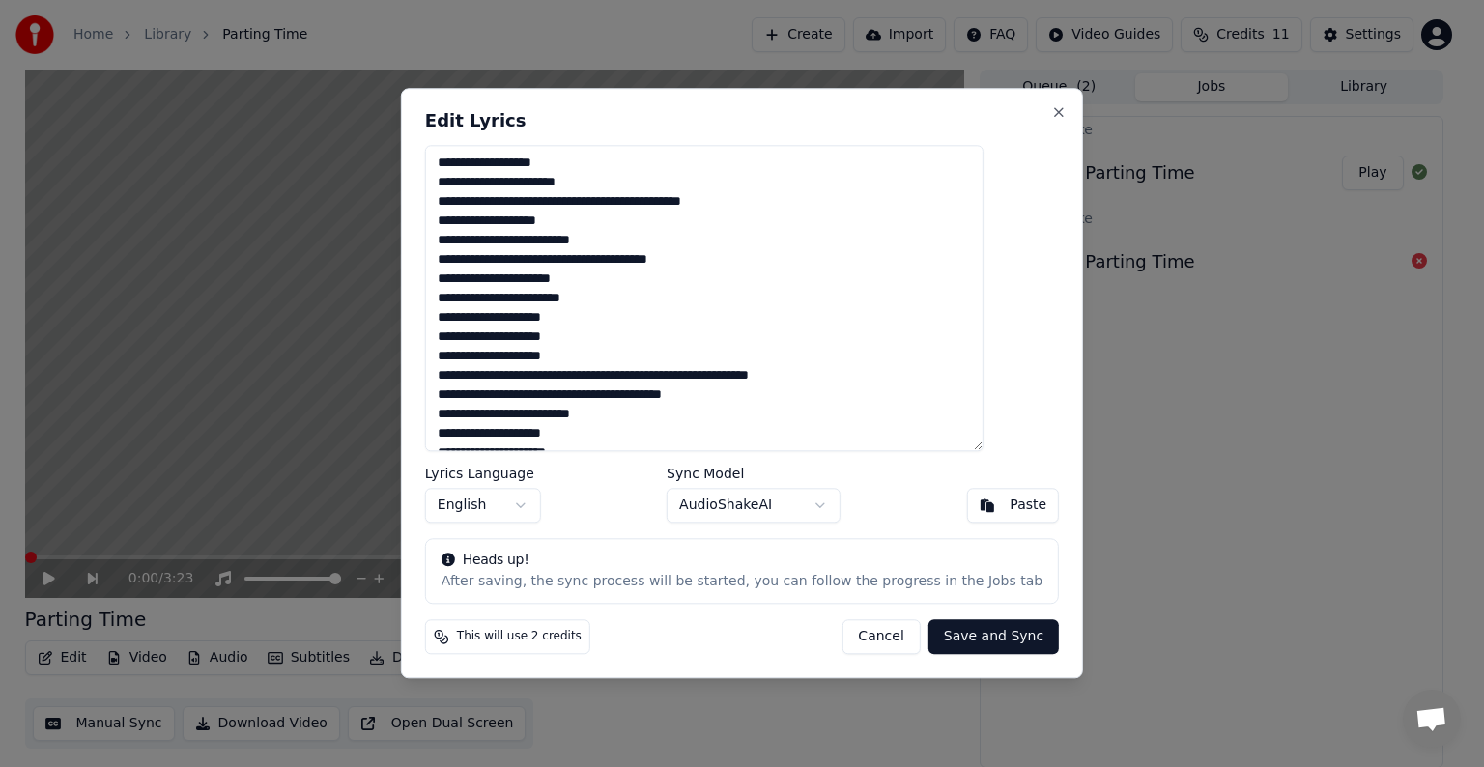
click at [869, 645] on button "Cancel" at bounding box center [880, 637] width 78 height 35
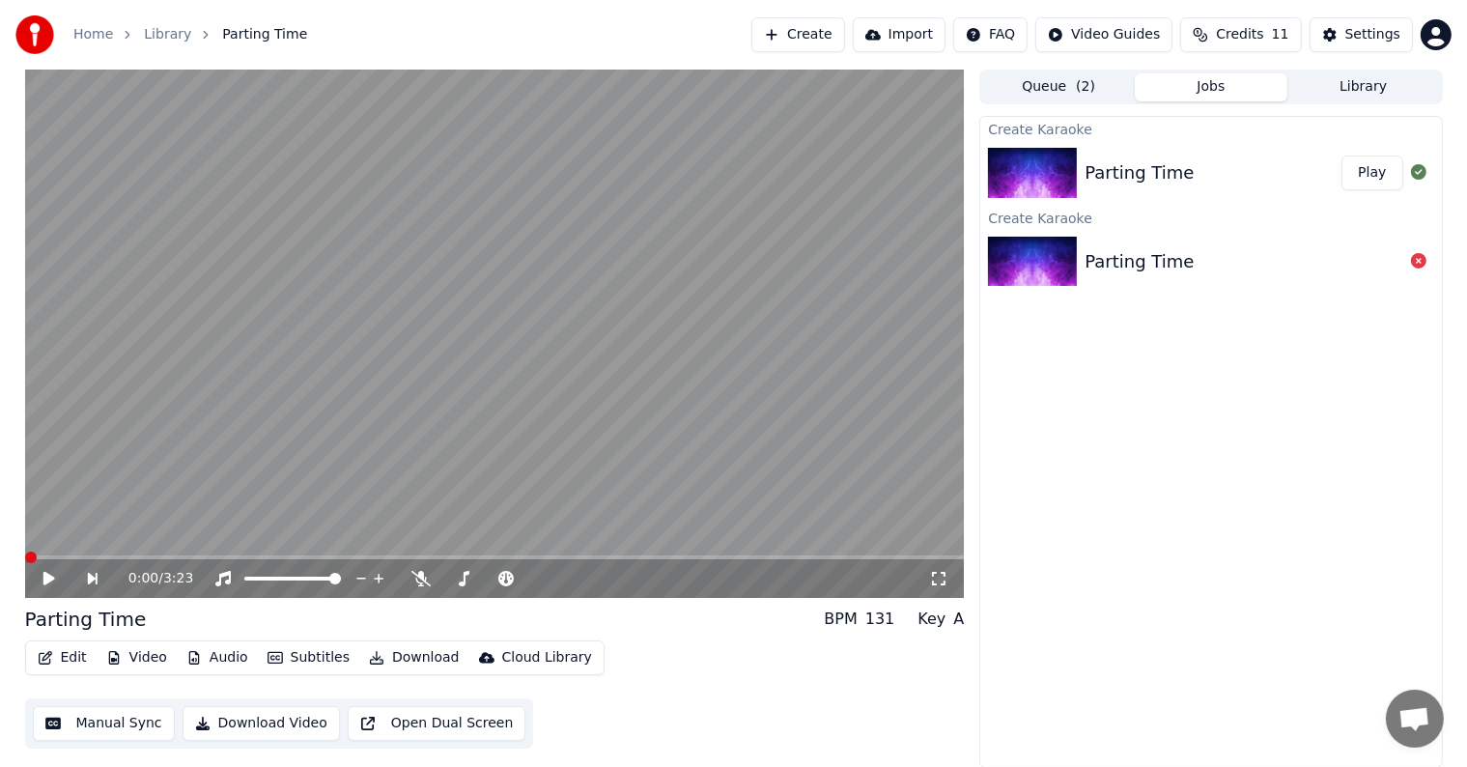
scroll to position [0, 0]
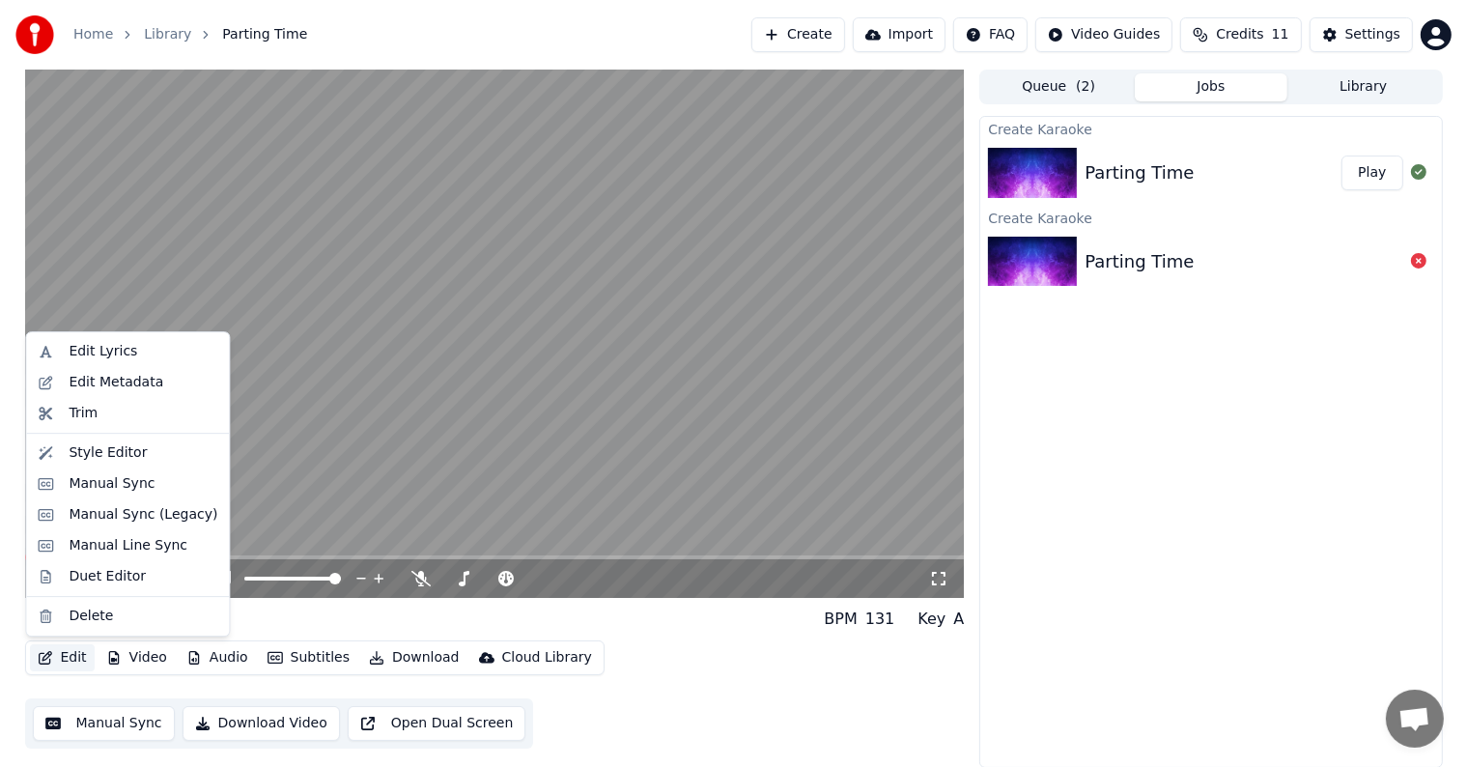
click at [67, 655] on button "Edit" at bounding box center [62, 657] width 65 height 27
click at [88, 386] on div "Edit Metadata" at bounding box center [116, 382] width 95 height 19
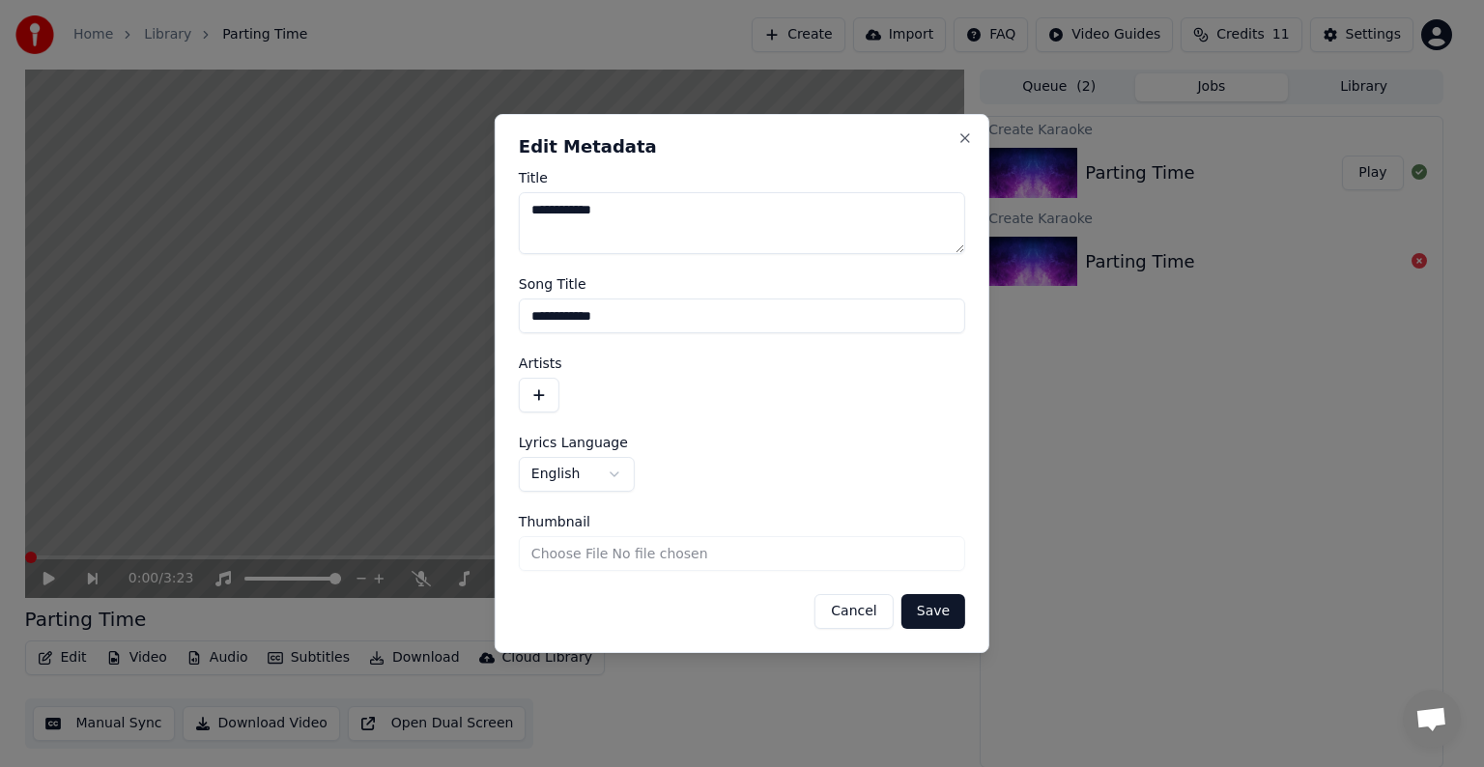
click at [537, 396] on button "button" at bounding box center [539, 395] width 41 height 35
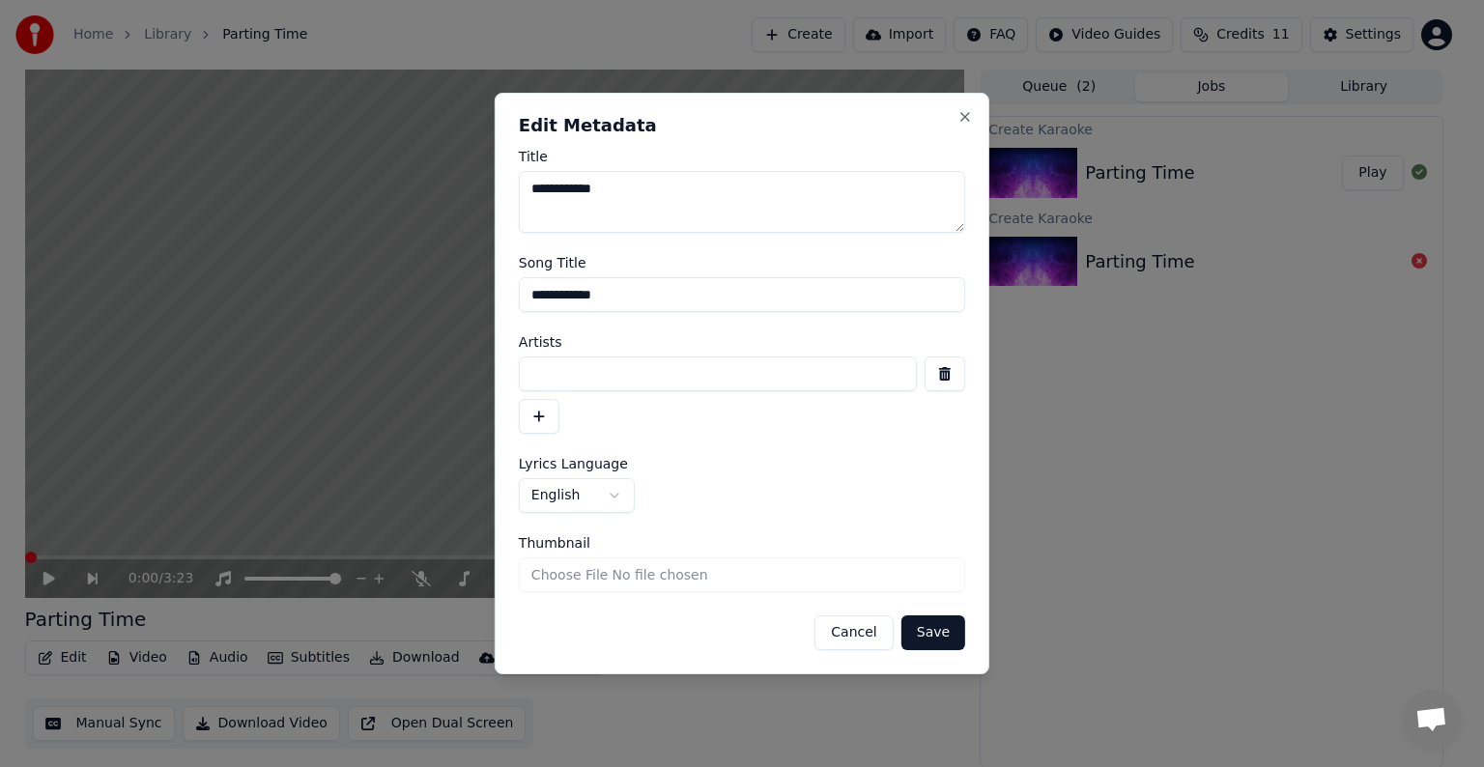
click at [545, 374] on input at bounding box center [718, 373] width 398 height 35
type input "********"
click at [940, 638] on button "Save" at bounding box center [933, 632] width 64 height 35
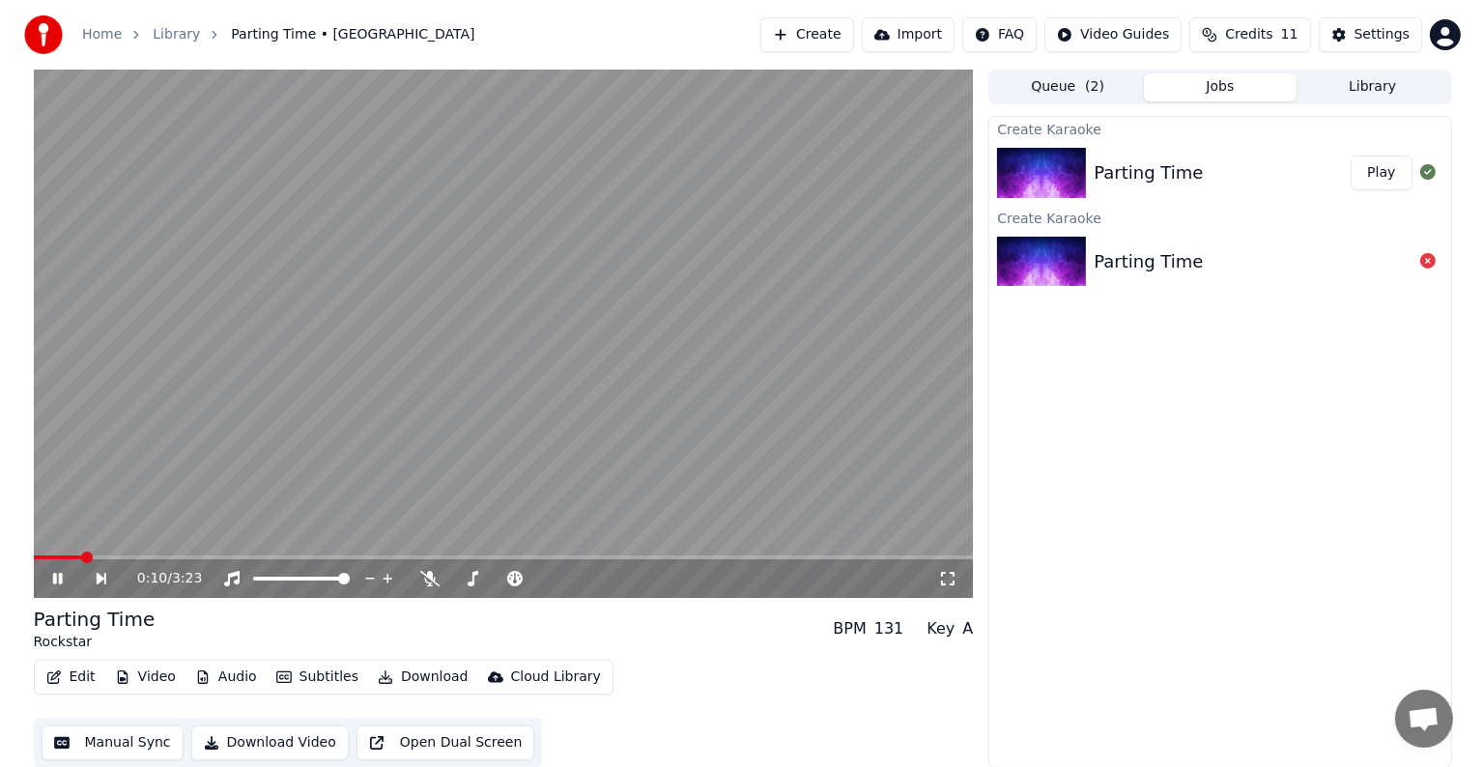
scroll to position [1, 0]
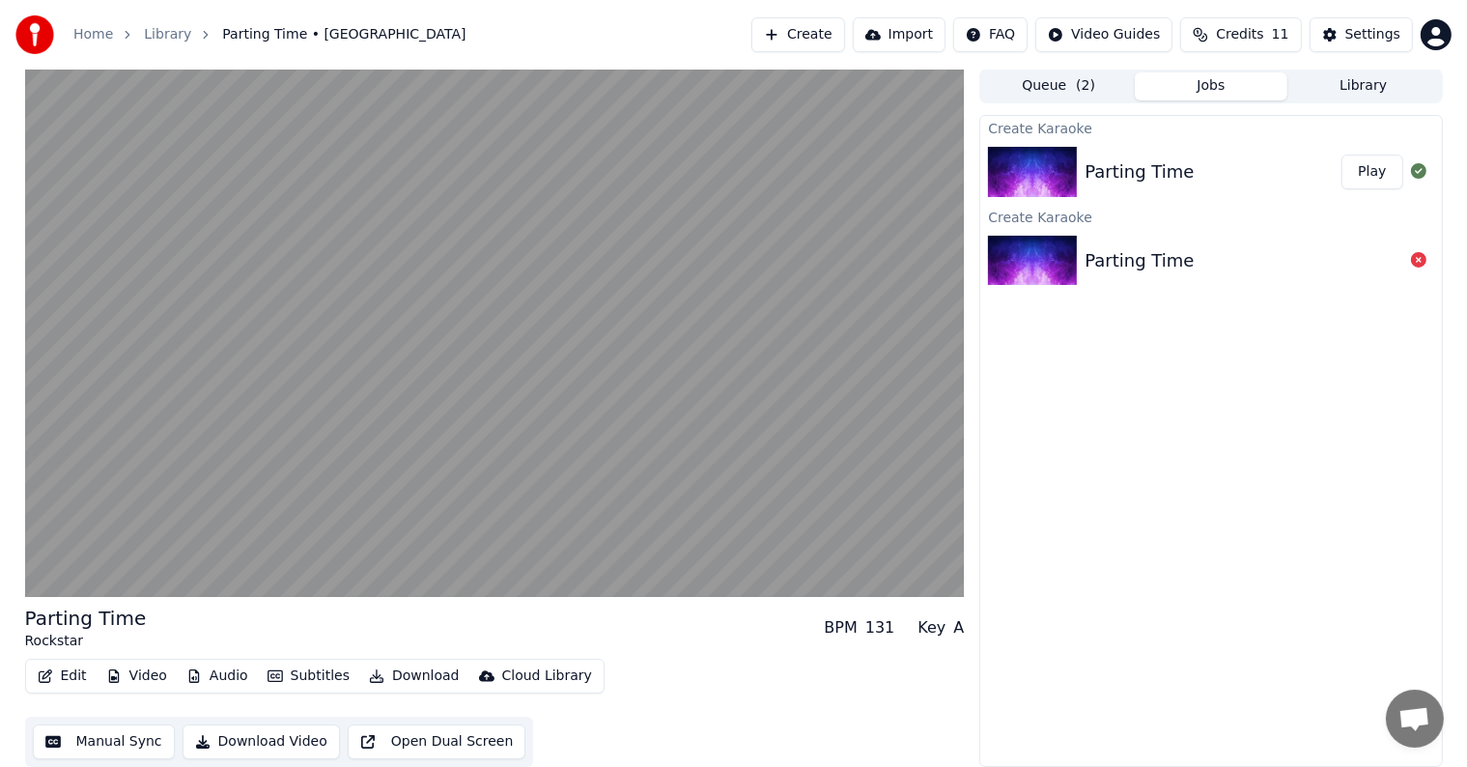
click at [262, 742] on button "Download Video" at bounding box center [261, 741] width 157 height 35
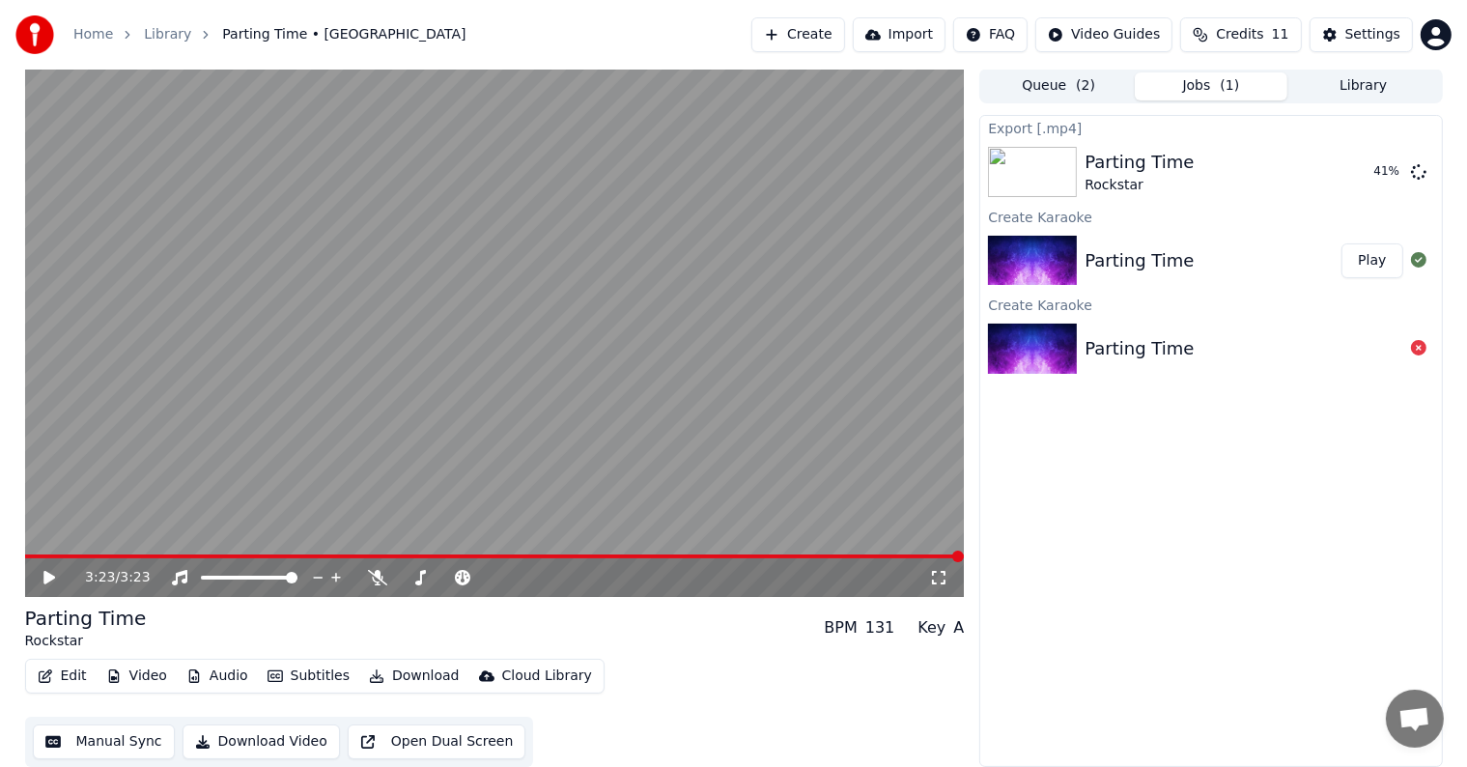
click at [849, 628] on div "BPM" at bounding box center [840, 627] width 33 height 23
click at [1371, 170] on button "Show" at bounding box center [1369, 172] width 70 height 35
click at [822, 36] on button "Create" at bounding box center [799, 34] width 94 height 35
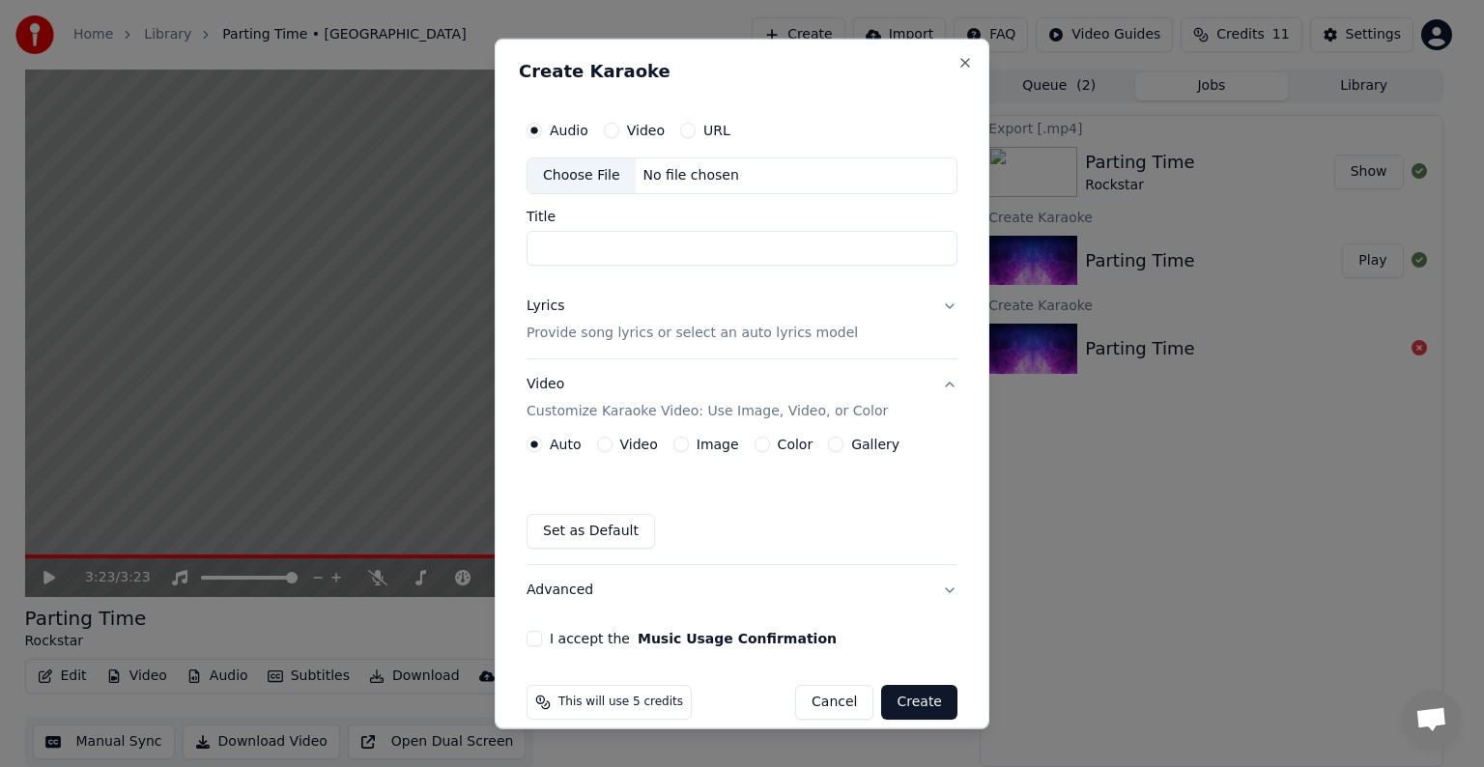
click at [572, 170] on div "Choose File" at bounding box center [581, 175] width 108 height 35
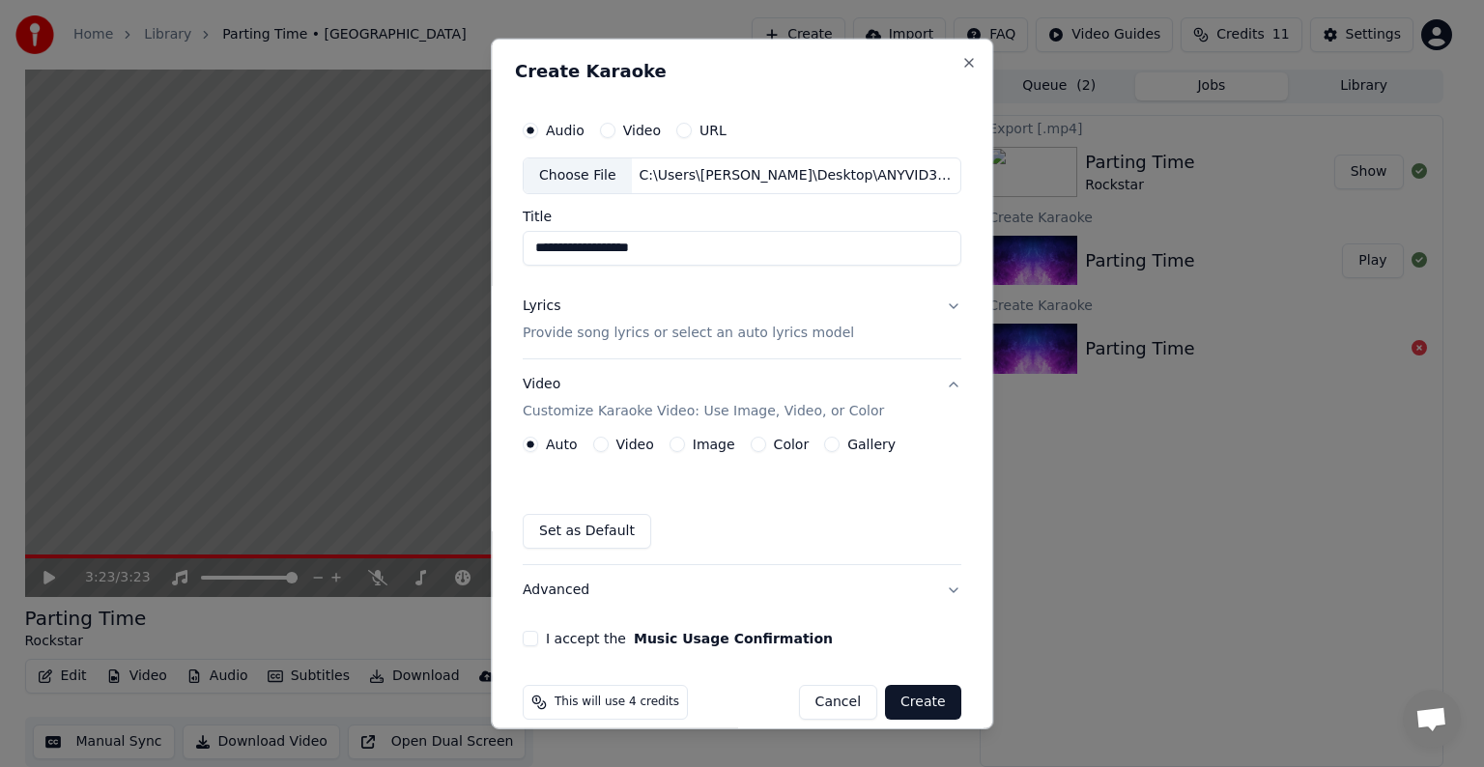
type input "**********"
click at [587, 333] on p "Provide song lyrics or select an auto lyrics model" at bounding box center [688, 333] width 331 height 19
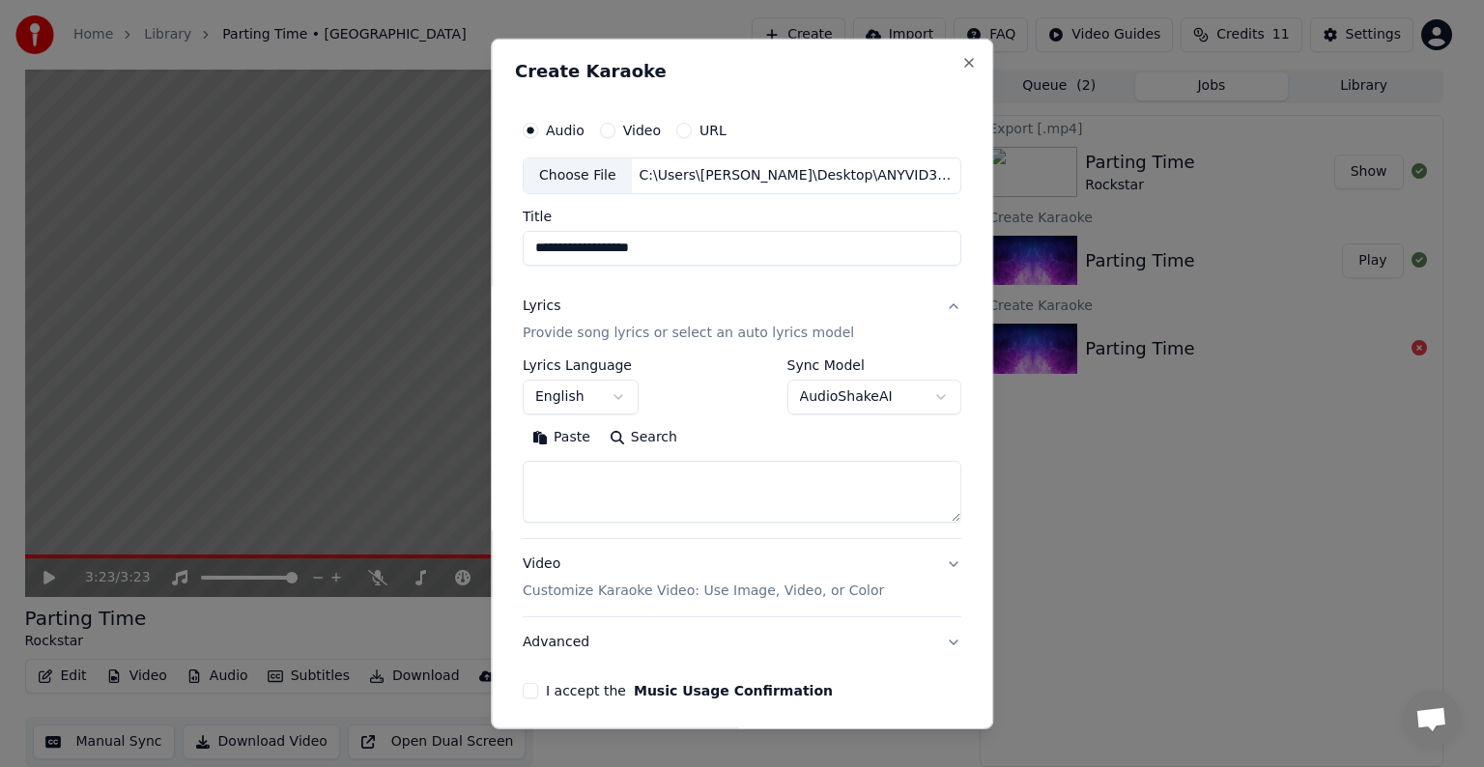
click at [551, 486] on textarea at bounding box center [742, 492] width 439 height 62
paste textarea "**********"
drag, startPoint x: 778, startPoint y: 505, endPoint x: 808, endPoint y: 509, distance: 30.2
click at [808, 509] on textarea at bounding box center [738, 492] width 430 height 62
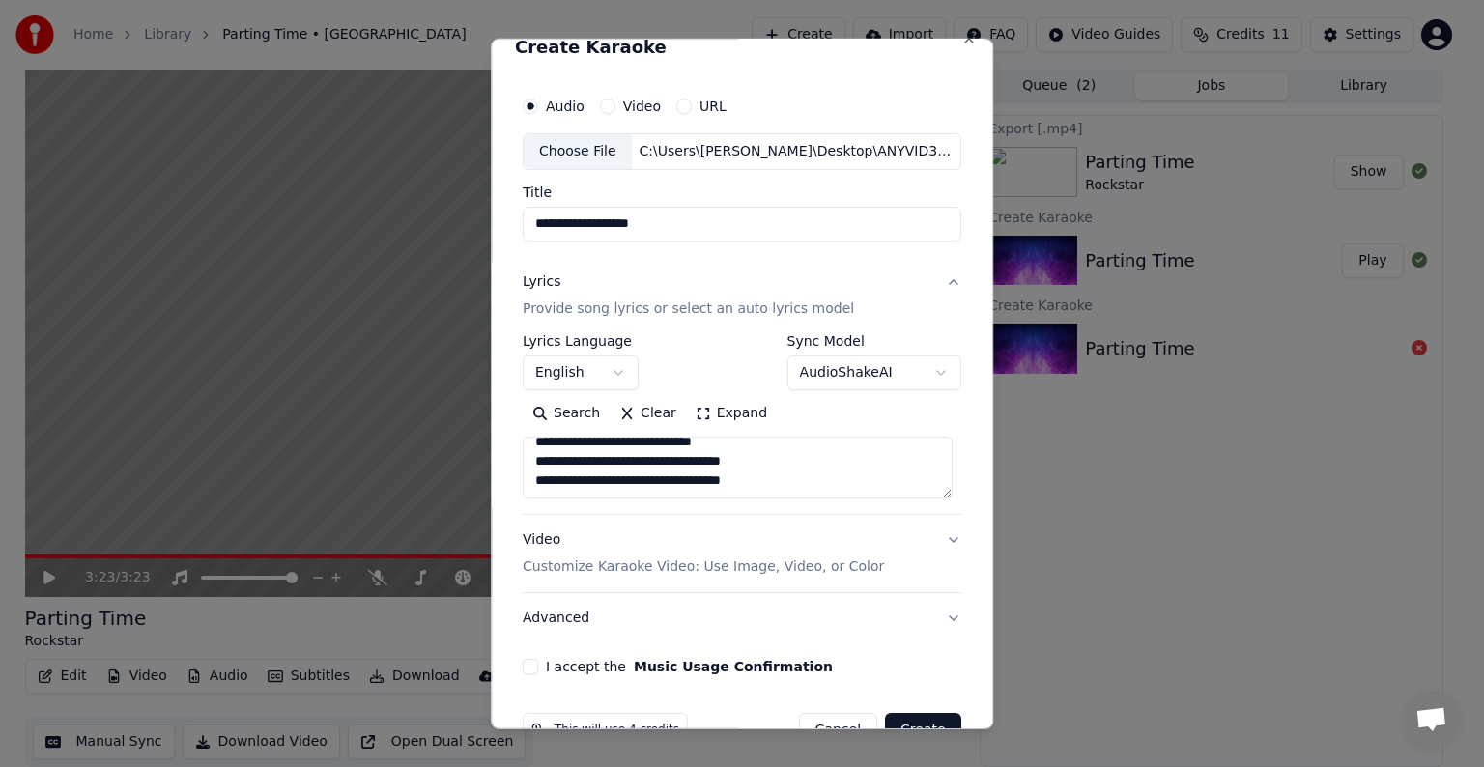
scroll to position [0, 0]
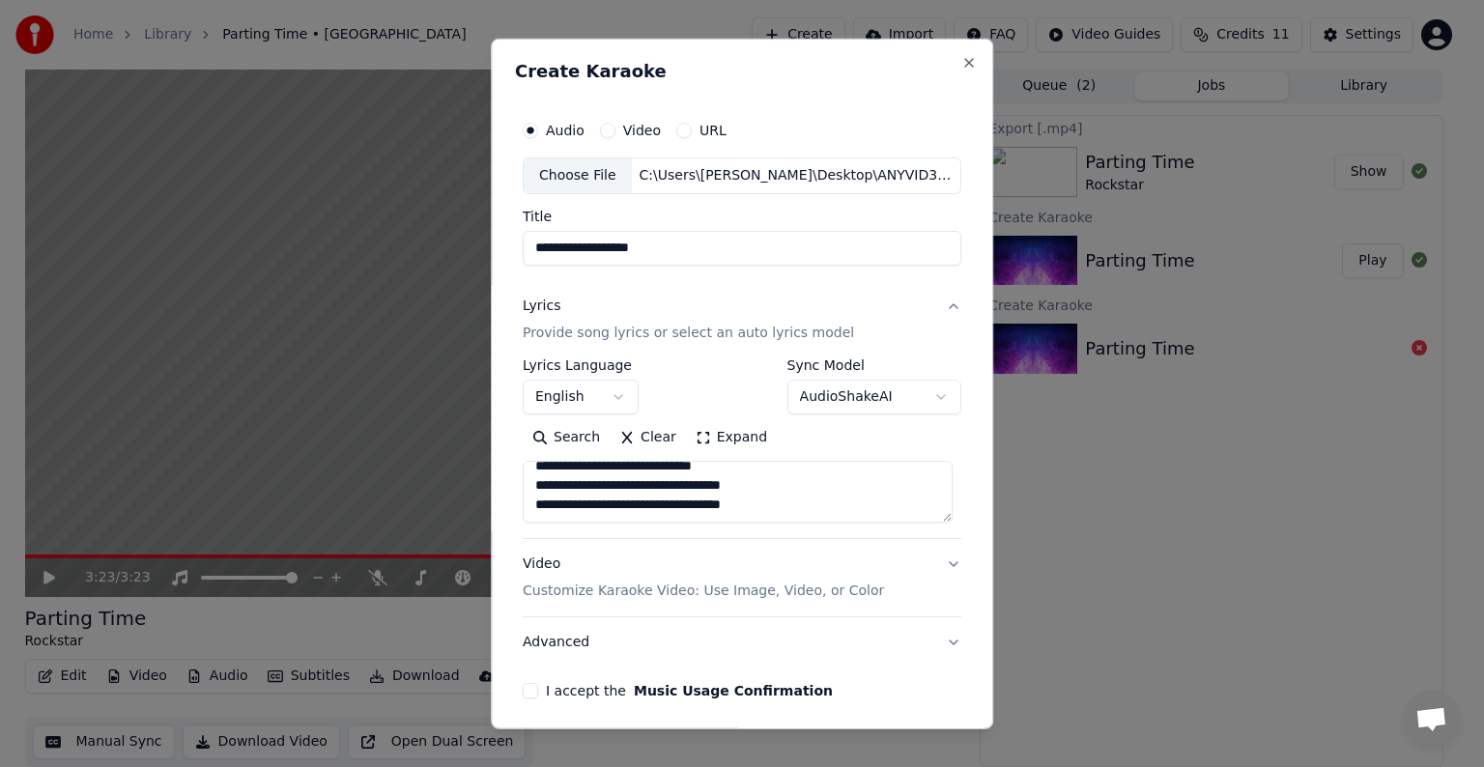
type textarea "**********"
click at [612, 397] on button "English" at bounding box center [581, 397] width 116 height 35
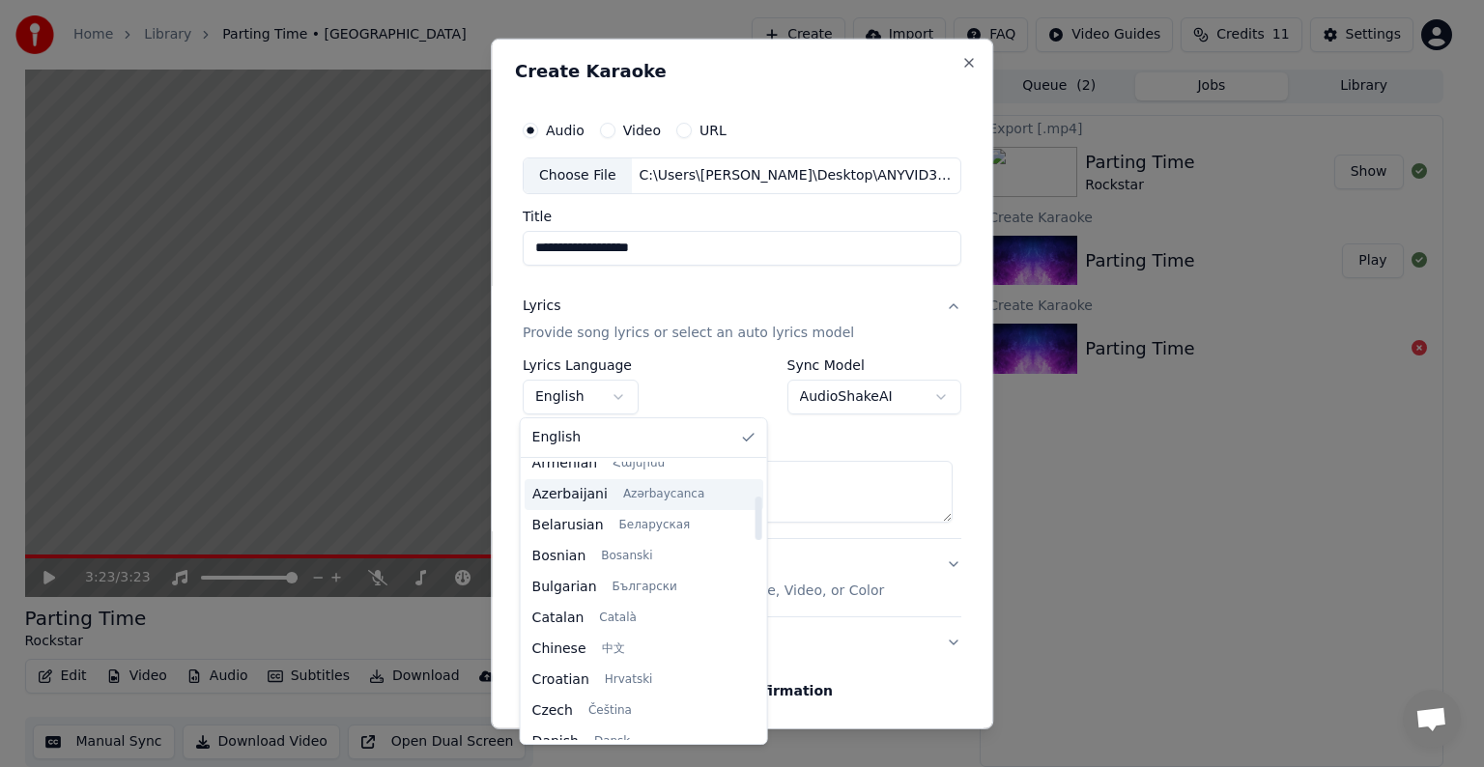
scroll to position [386, 0]
select select "**"
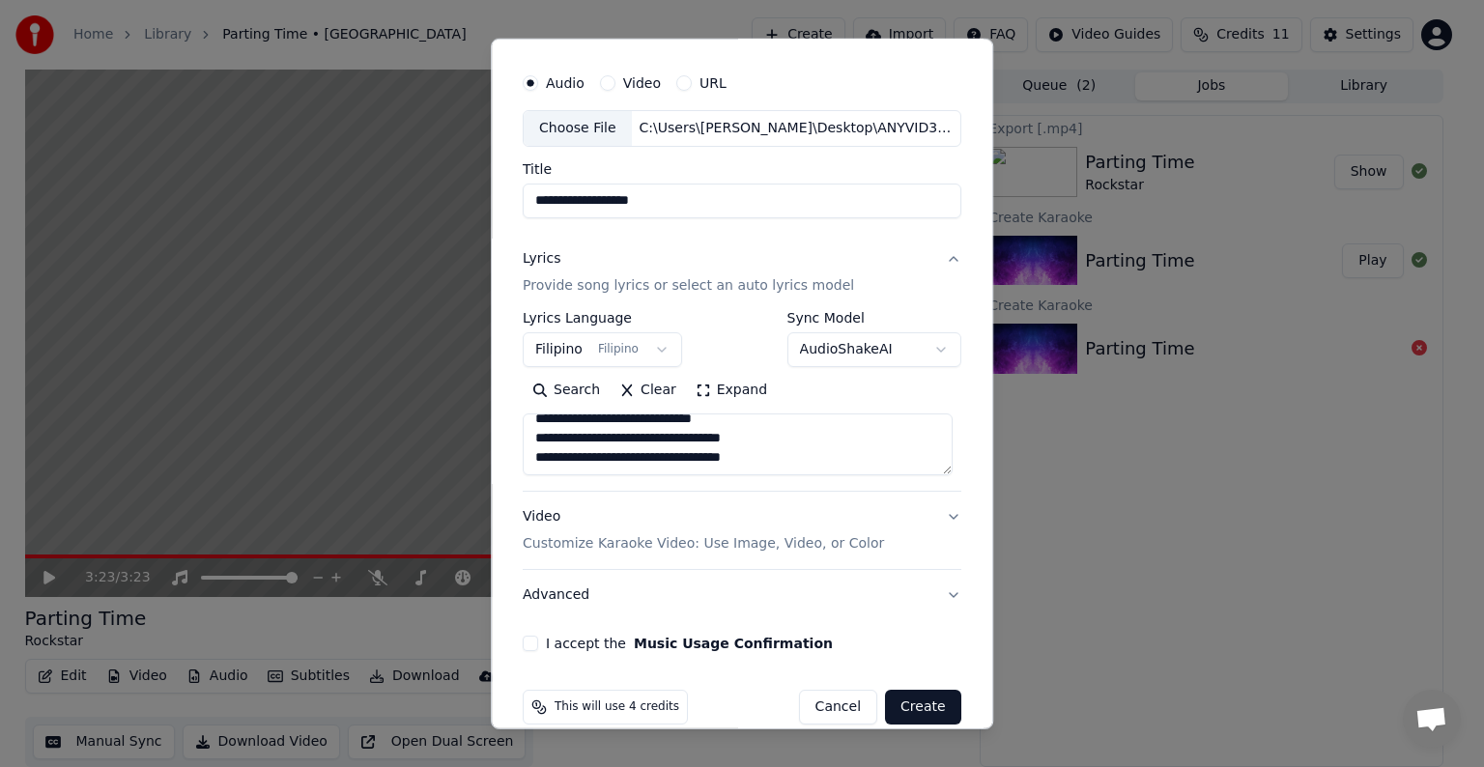
scroll to position [73, 0]
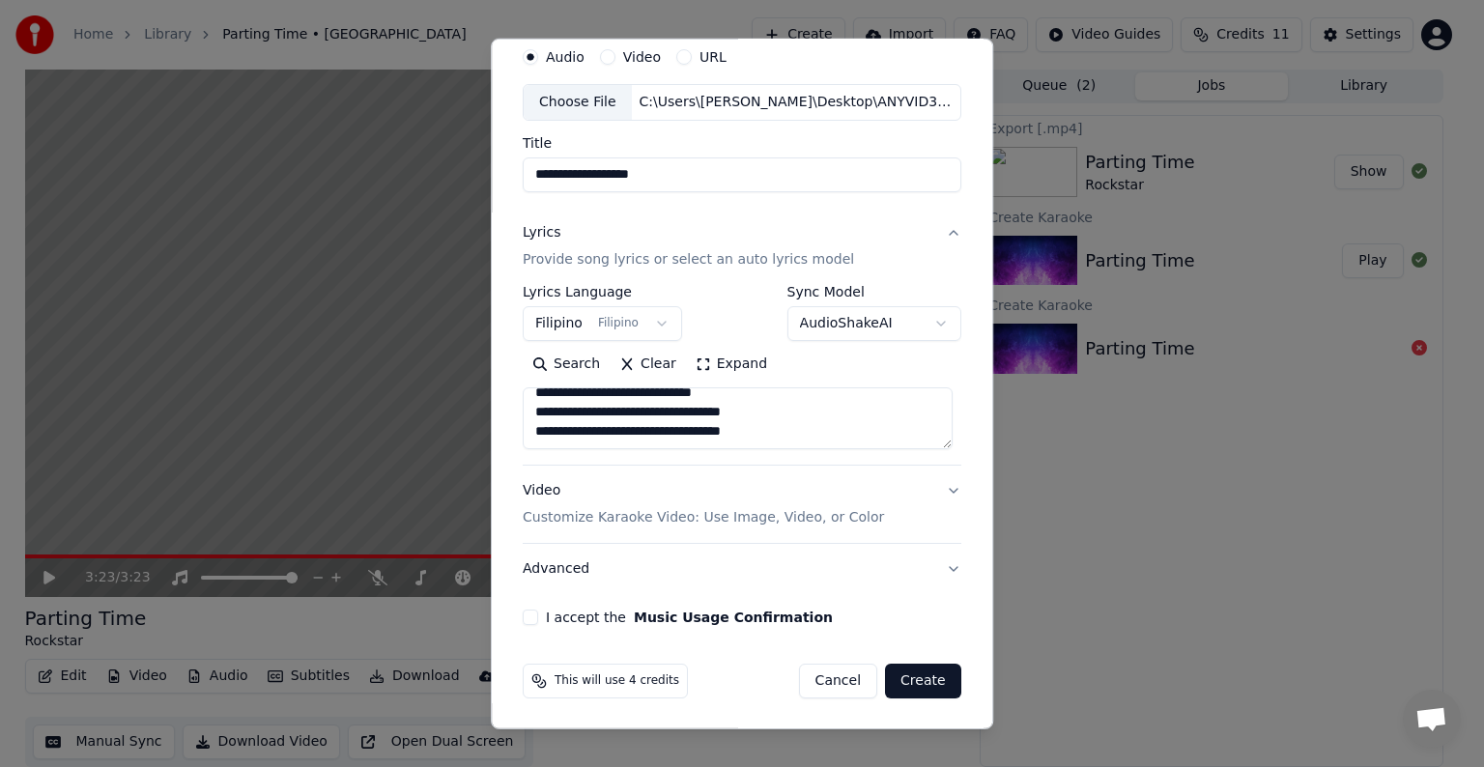
click at [672, 516] on p "Customize Karaoke Video: Use Image, Video, or Color" at bounding box center [703, 517] width 361 height 19
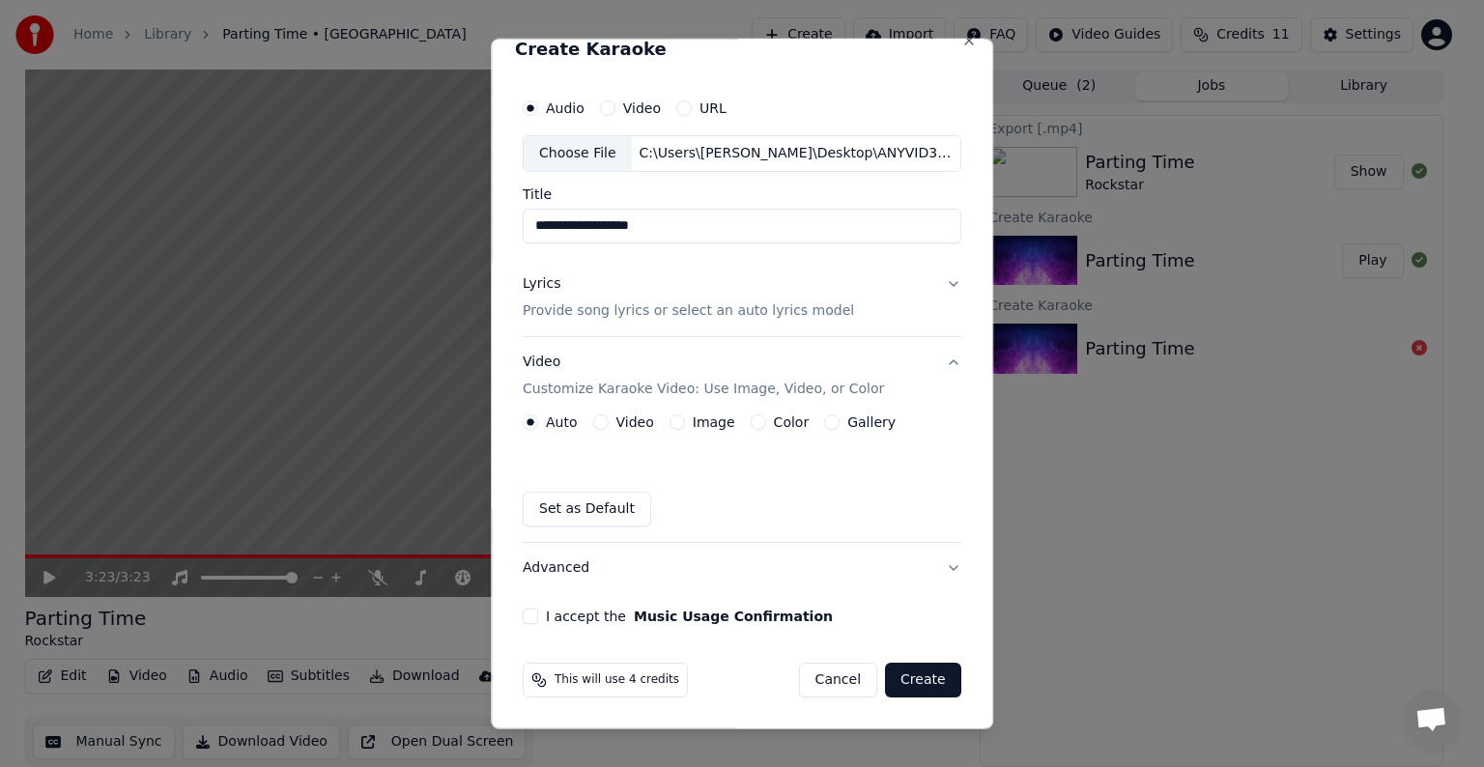
scroll to position [21, 0]
click at [597, 421] on button "Video" at bounding box center [600, 422] width 15 height 15
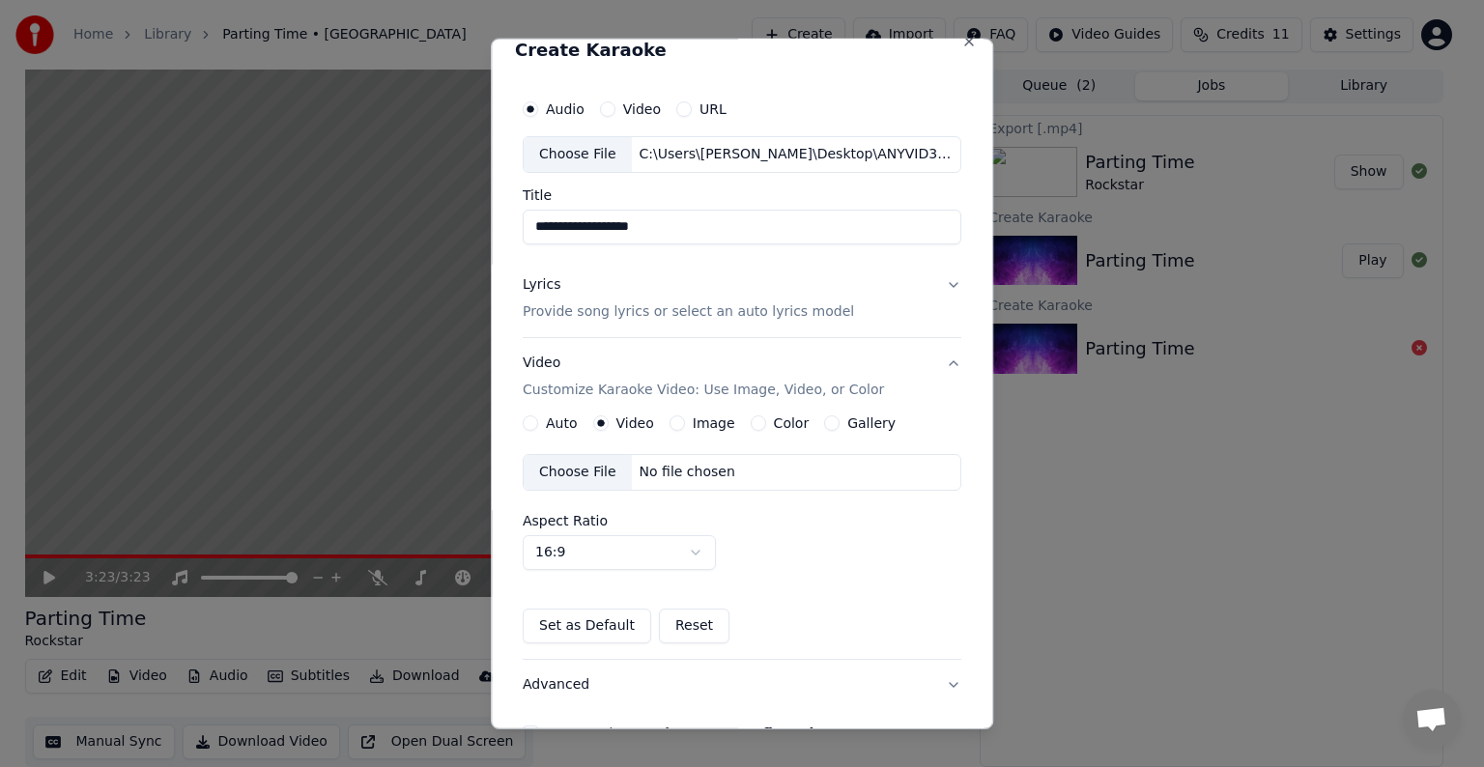
click at [568, 466] on div "Choose File" at bounding box center [578, 472] width 108 height 35
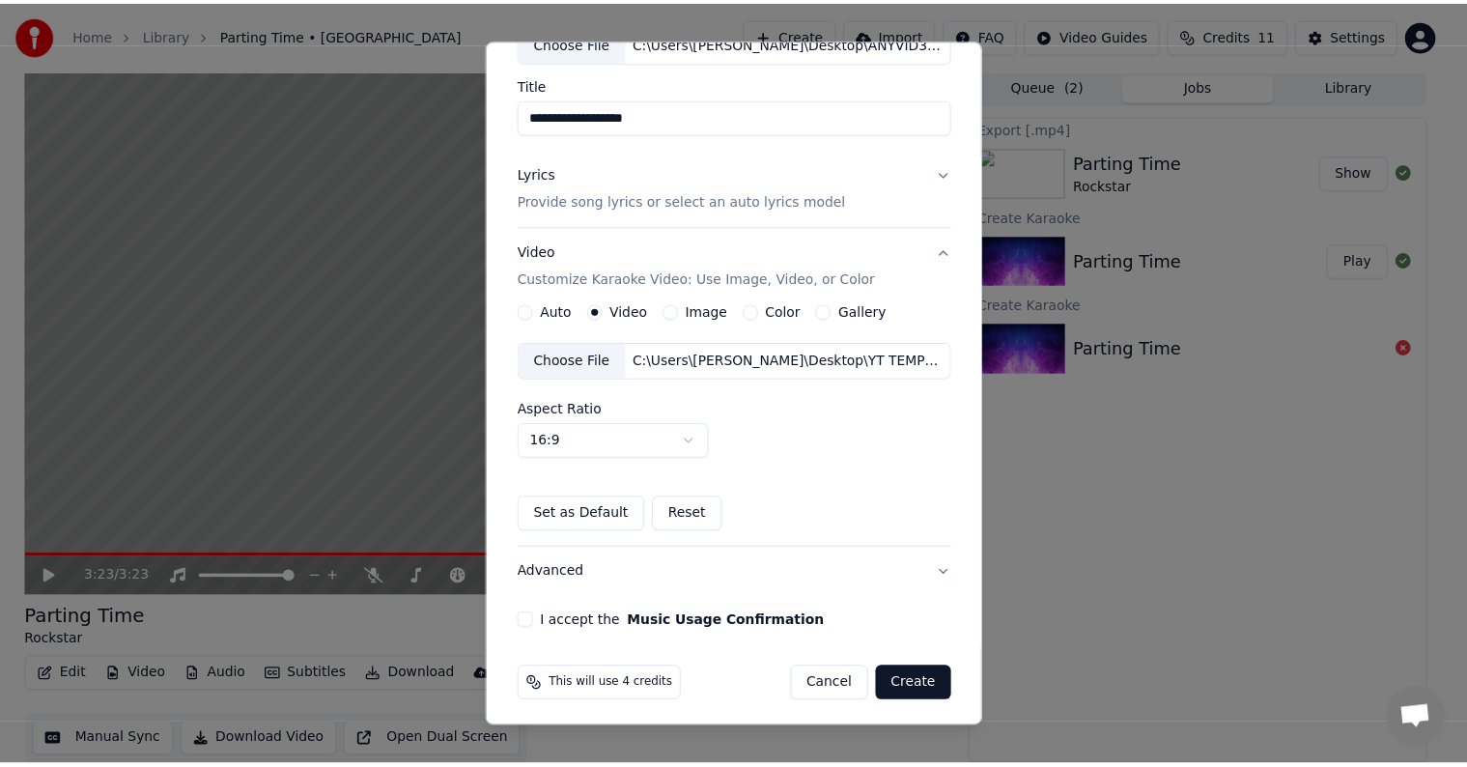
scroll to position [136, 0]
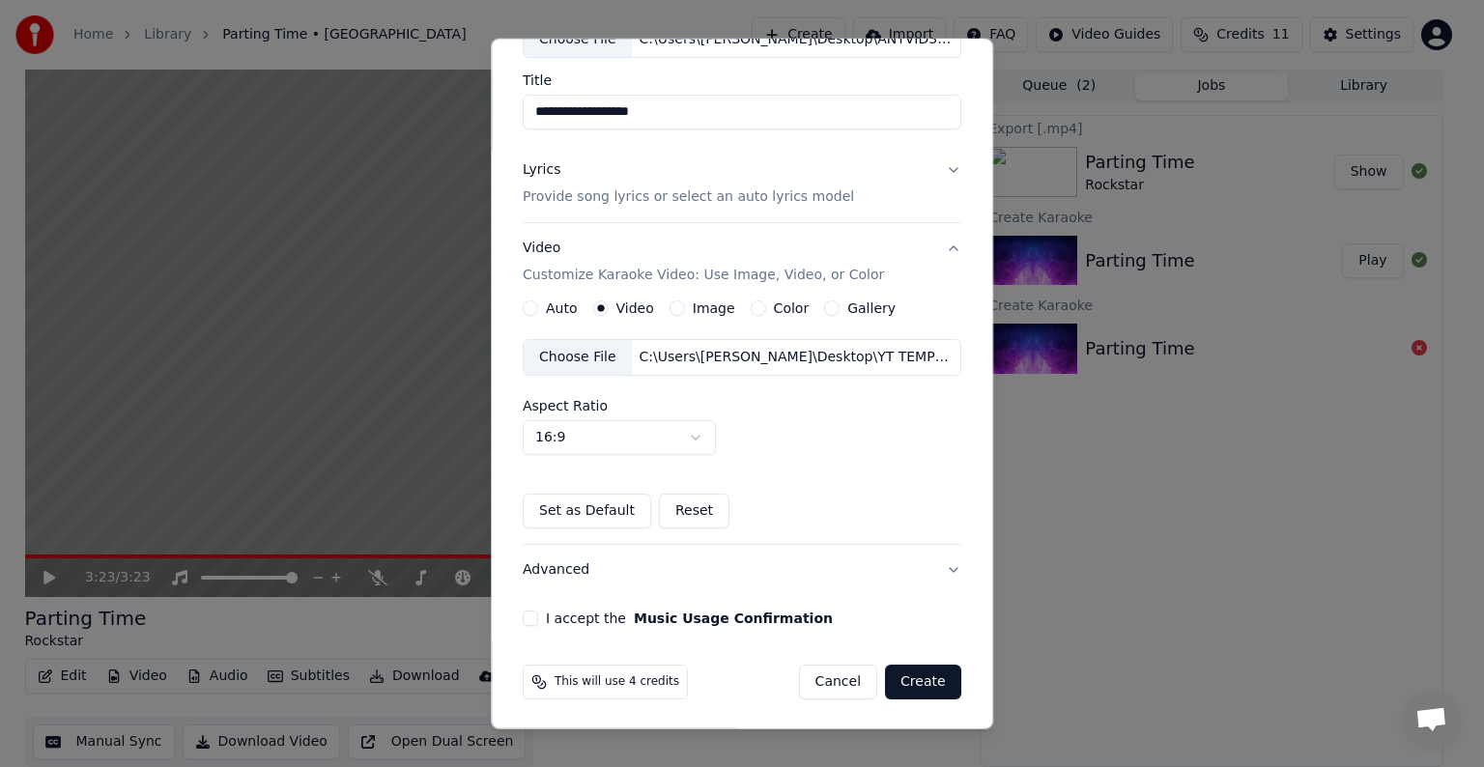
click at [523, 613] on button "I accept the Music Usage Confirmation" at bounding box center [530, 617] width 15 height 15
click at [902, 677] on button "Create" at bounding box center [923, 682] width 76 height 35
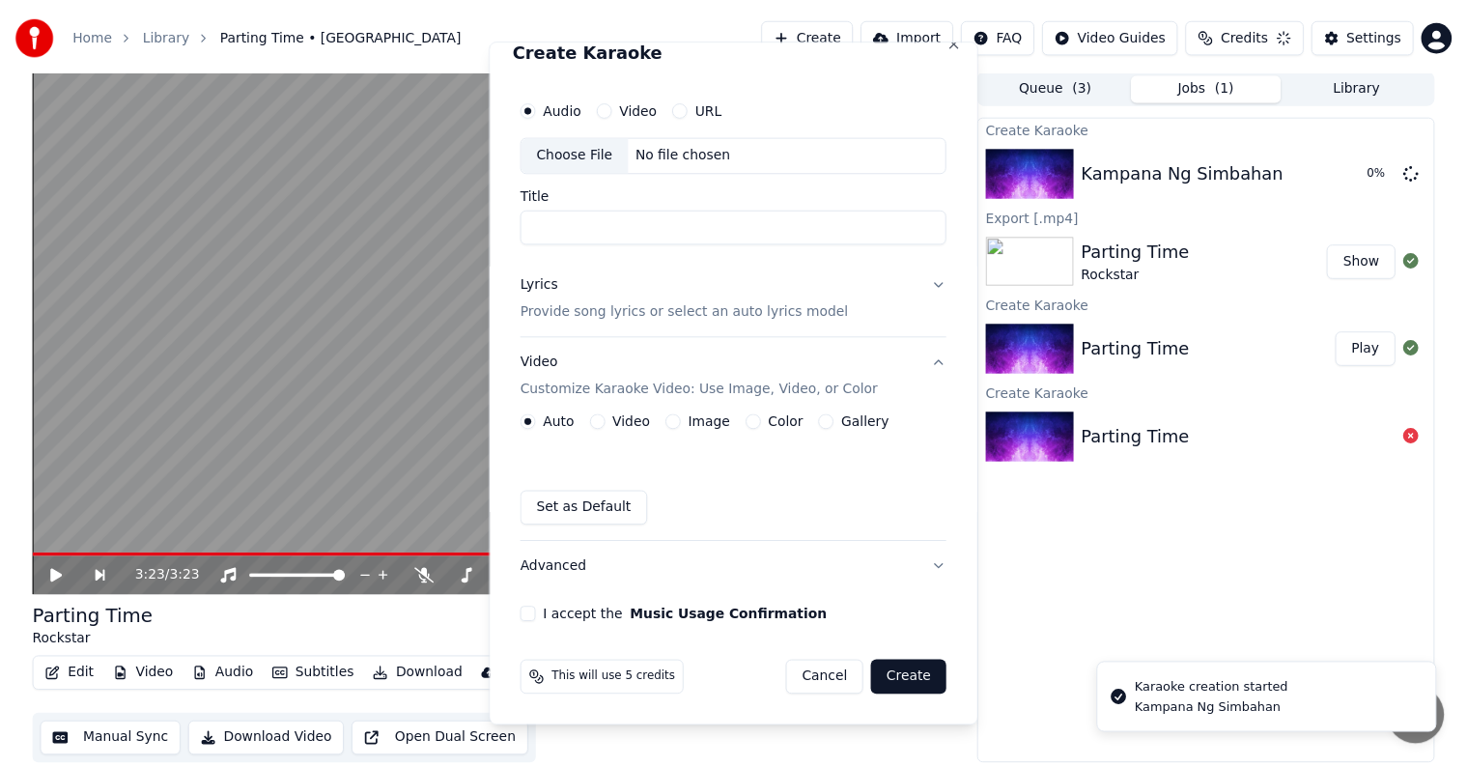
scroll to position [21, 0]
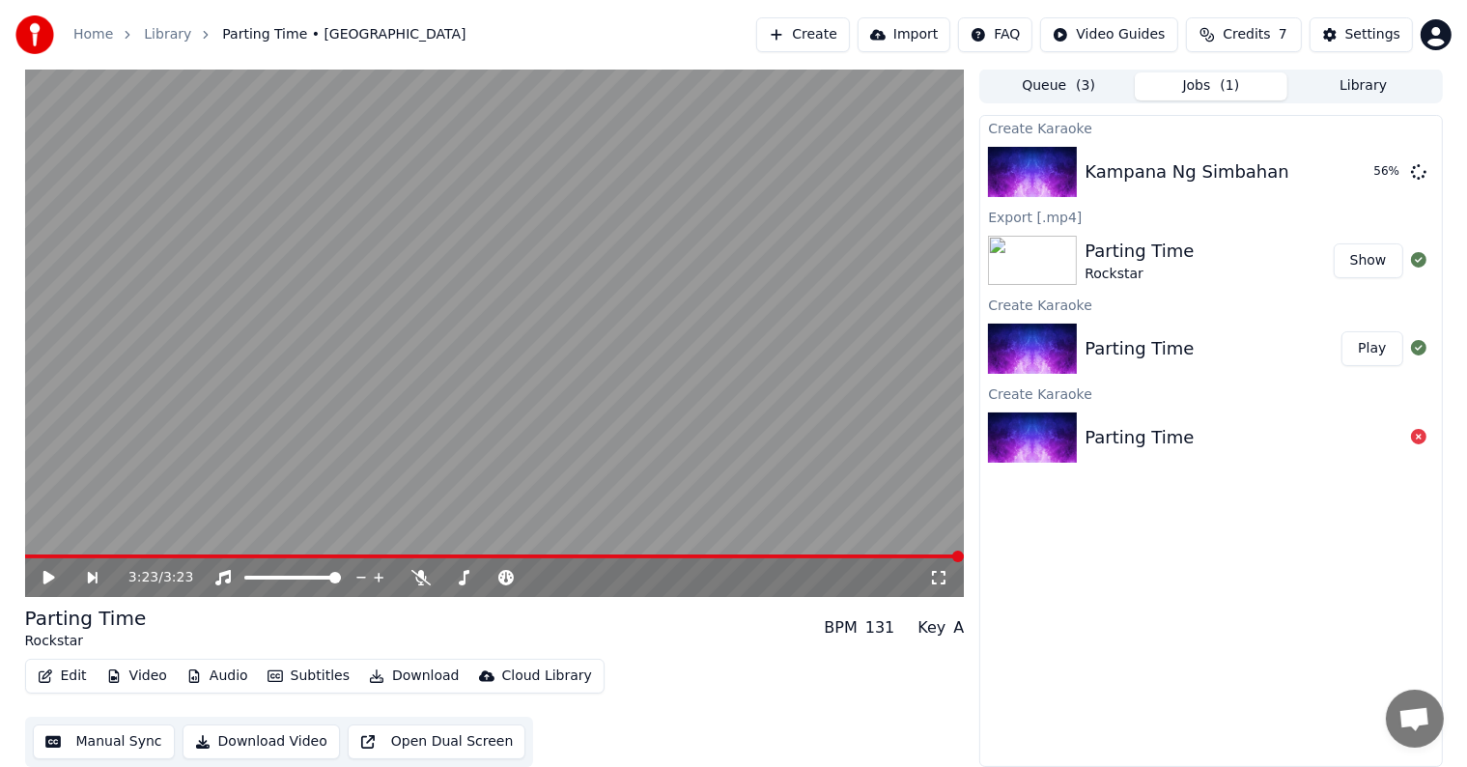
click at [1147, 245] on div "Parting Time" at bounding box center [1139, 251] width 109 height 27
click at [1377, 254] on button "Show" at bounding box center [1369, 260] width 70 height 35
click at [1360, 172] on button "Play" at bounding box center [1372, 172] width 61 height 35
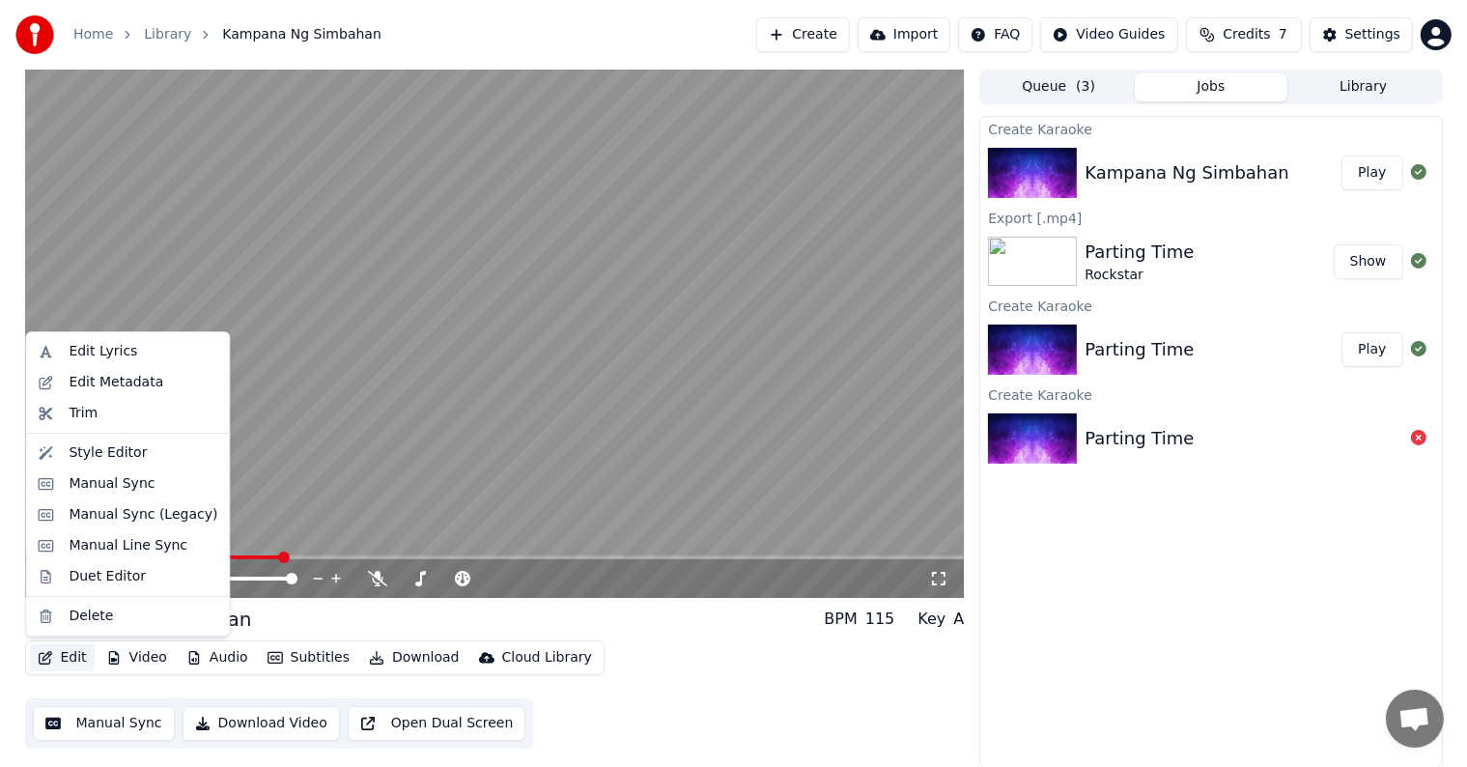
click at [64, 658] on button "Edit" at bounding box center [62, 657] width 65 height 27
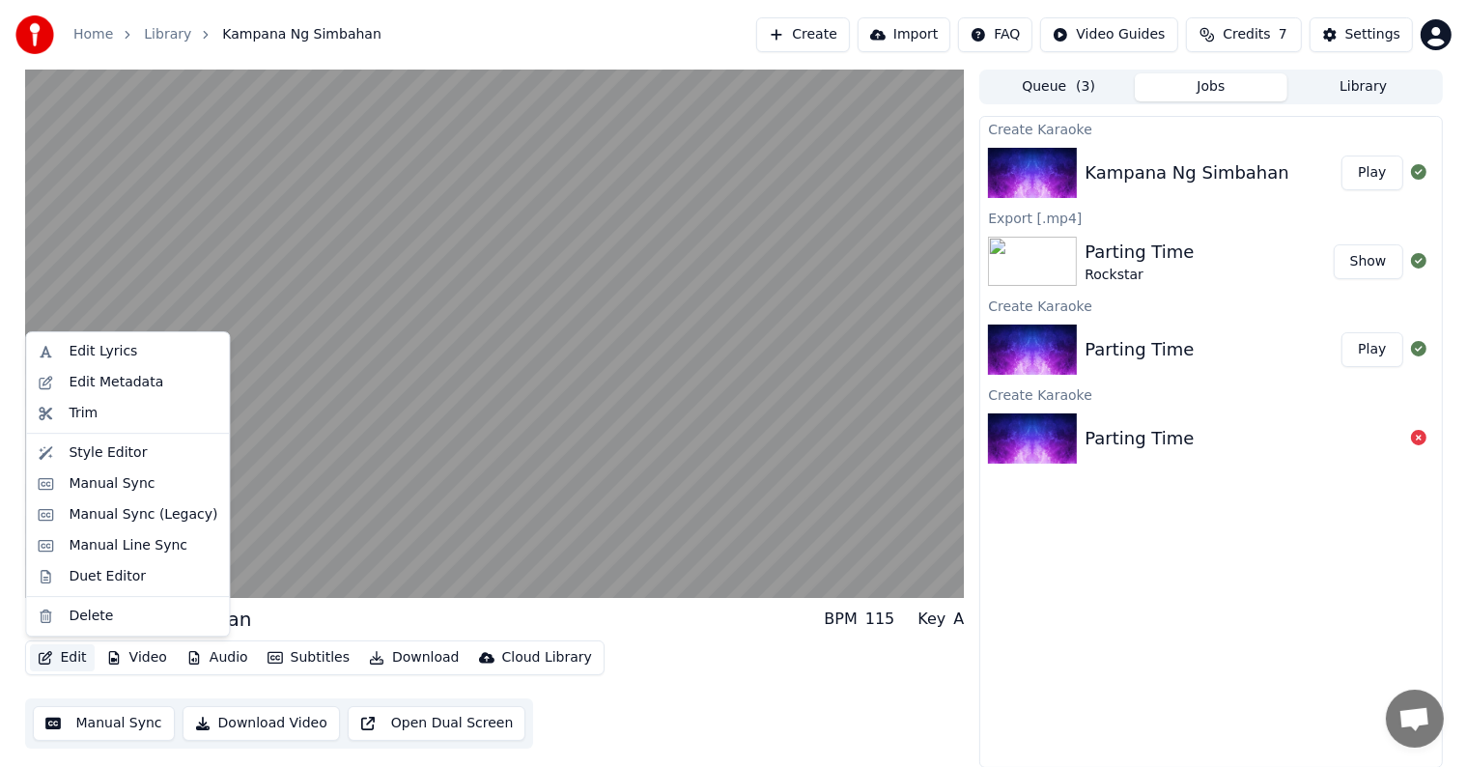
click at [64, 658] on button "Edit" at bounding box center [62, 657] width 65 height 27
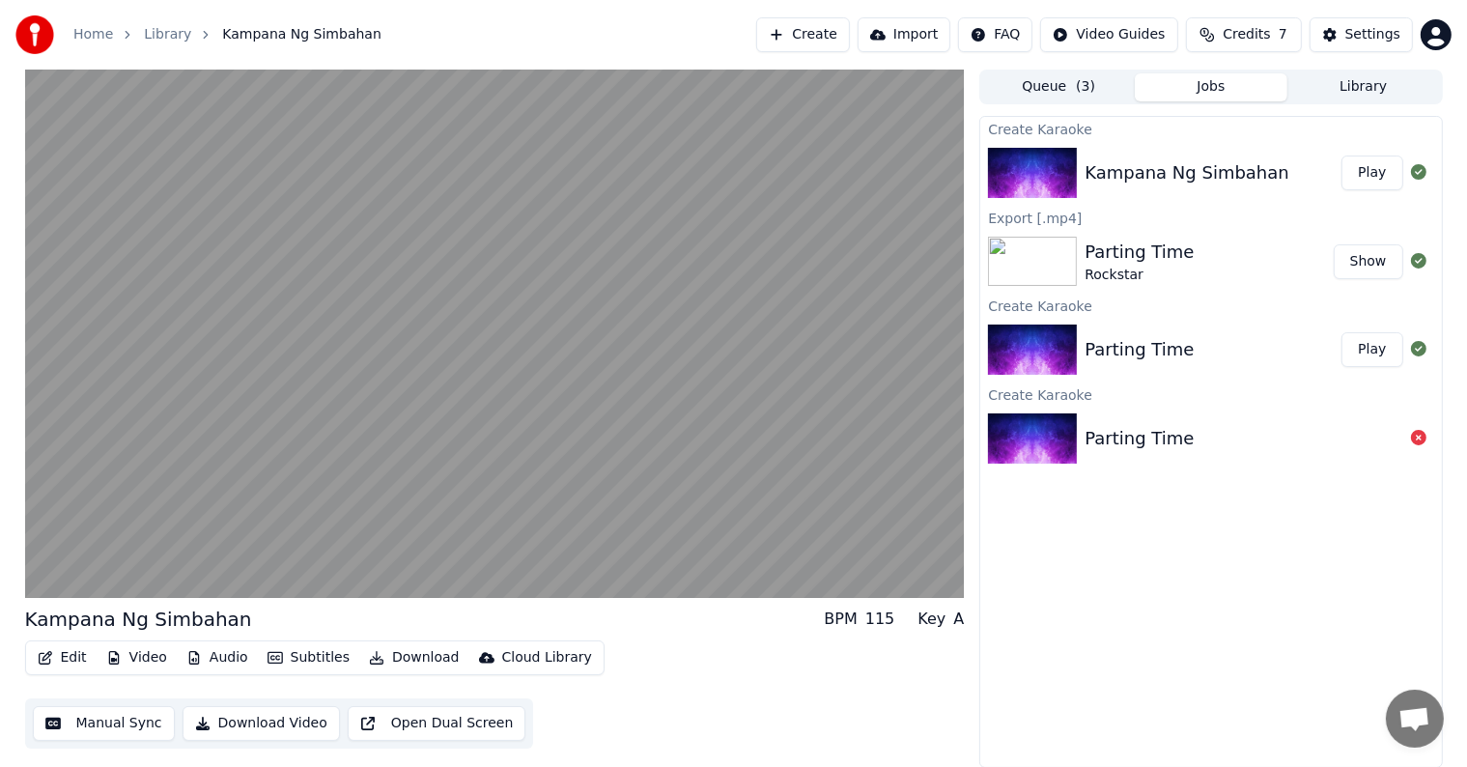
click at [64, 658] on button "Edit" at bounding box center [62, 657] width 65 height 27
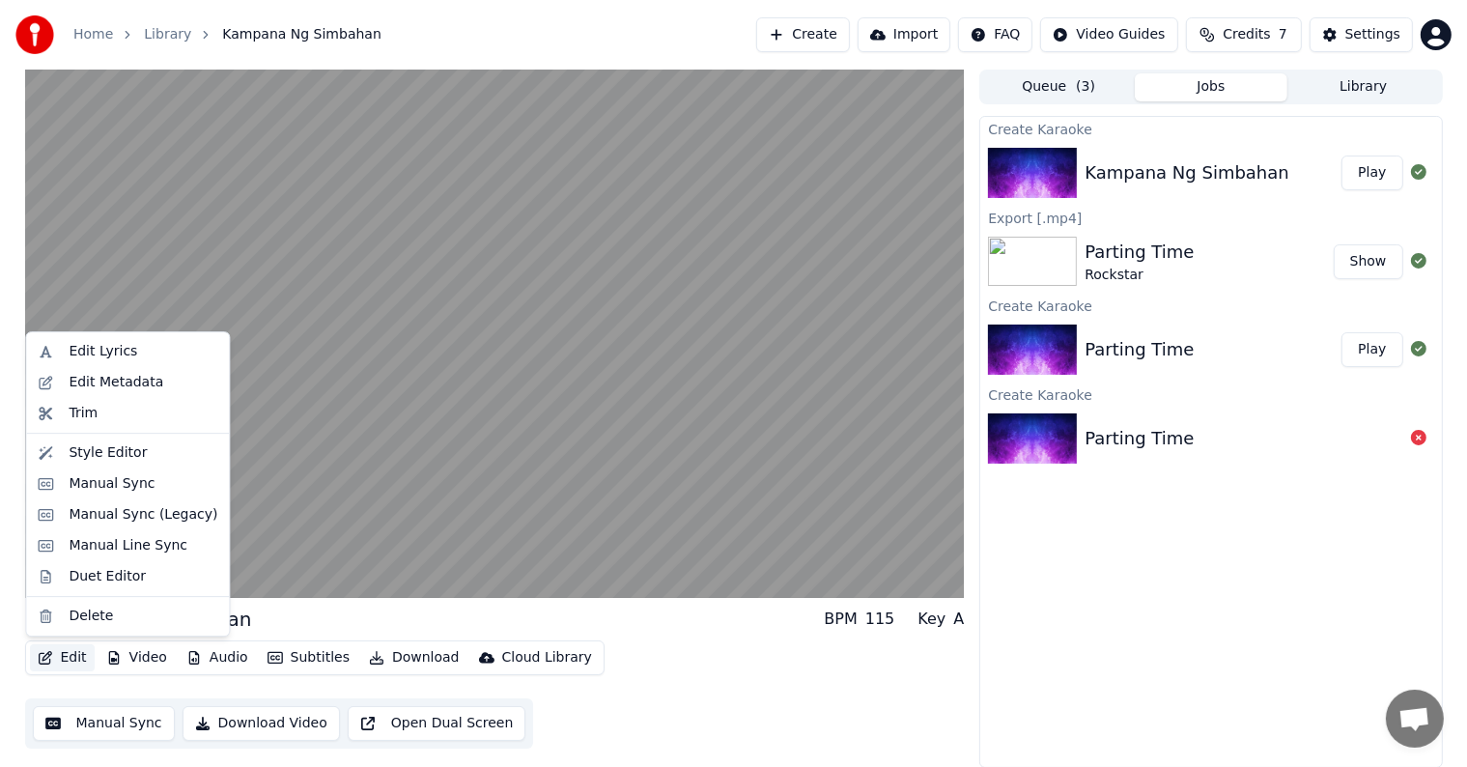
click at [64, 658] on button "Edit" at bounding box center [62, 657] width 65 height 27
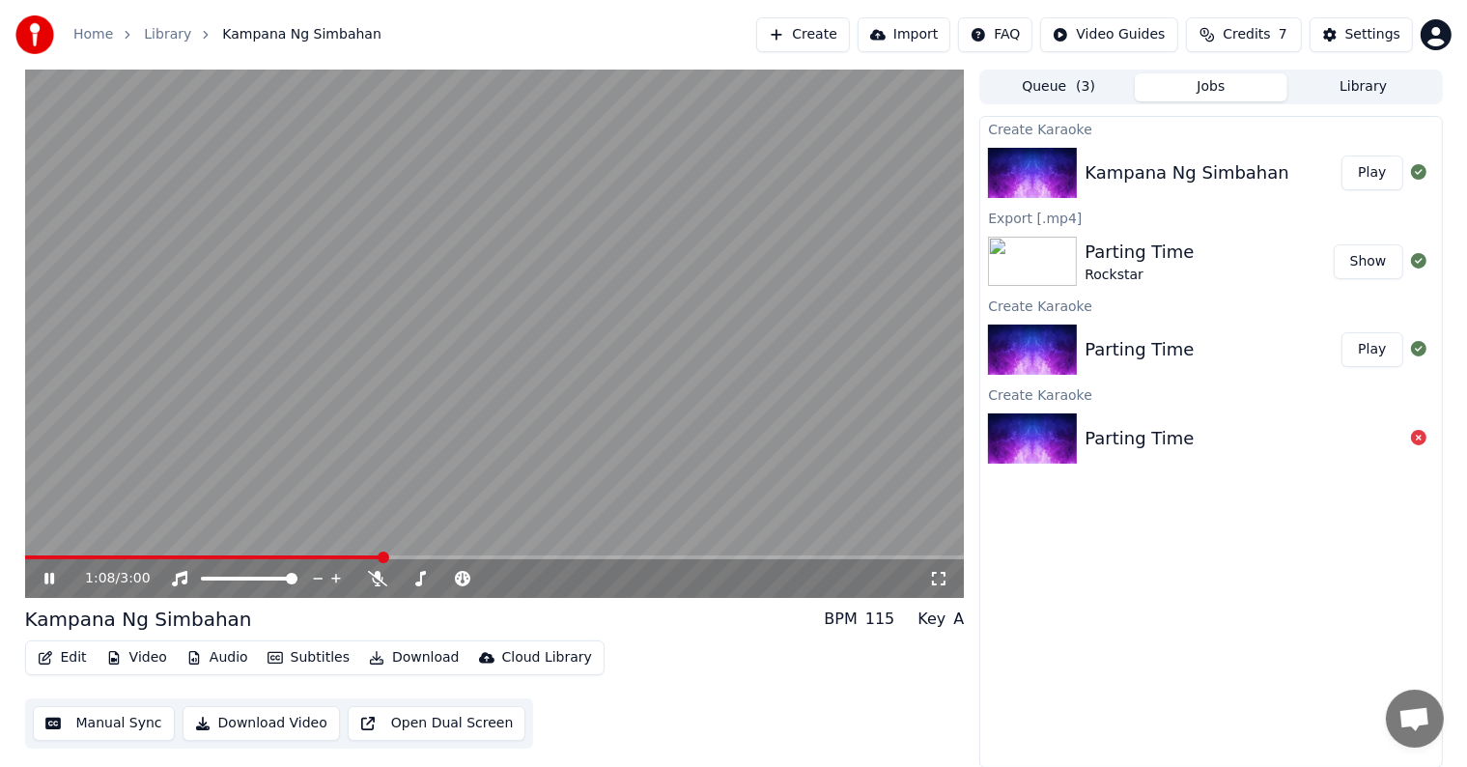
click at [398, 421] on video at bounding box center [495, 334] width 940 height 528
click at [27, 559] on span at bounding box center [495, 557] width 940 height 4
click at [44, 579] on icon at bounding box center [49, 579] width 12 height 14
click at [45, 579] on icon at bounding box center [49, 579] width 10 height 12
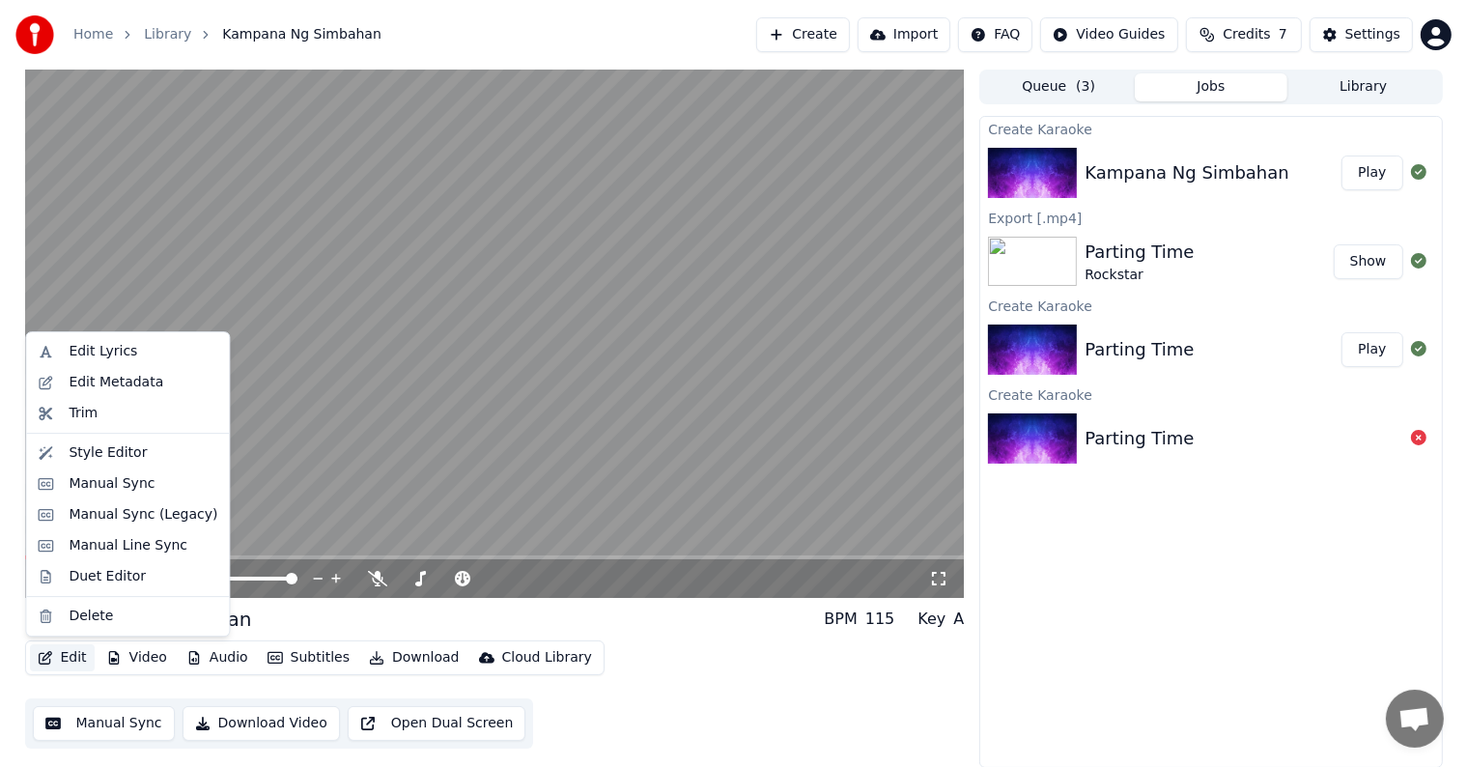
click at [61, 656] on button "Edit" at bounding box center [62, 657] width 65 height 27
click at [81, 354] on div "Edit Lyrics" at bounding box center [103, 351] width 69 height 19
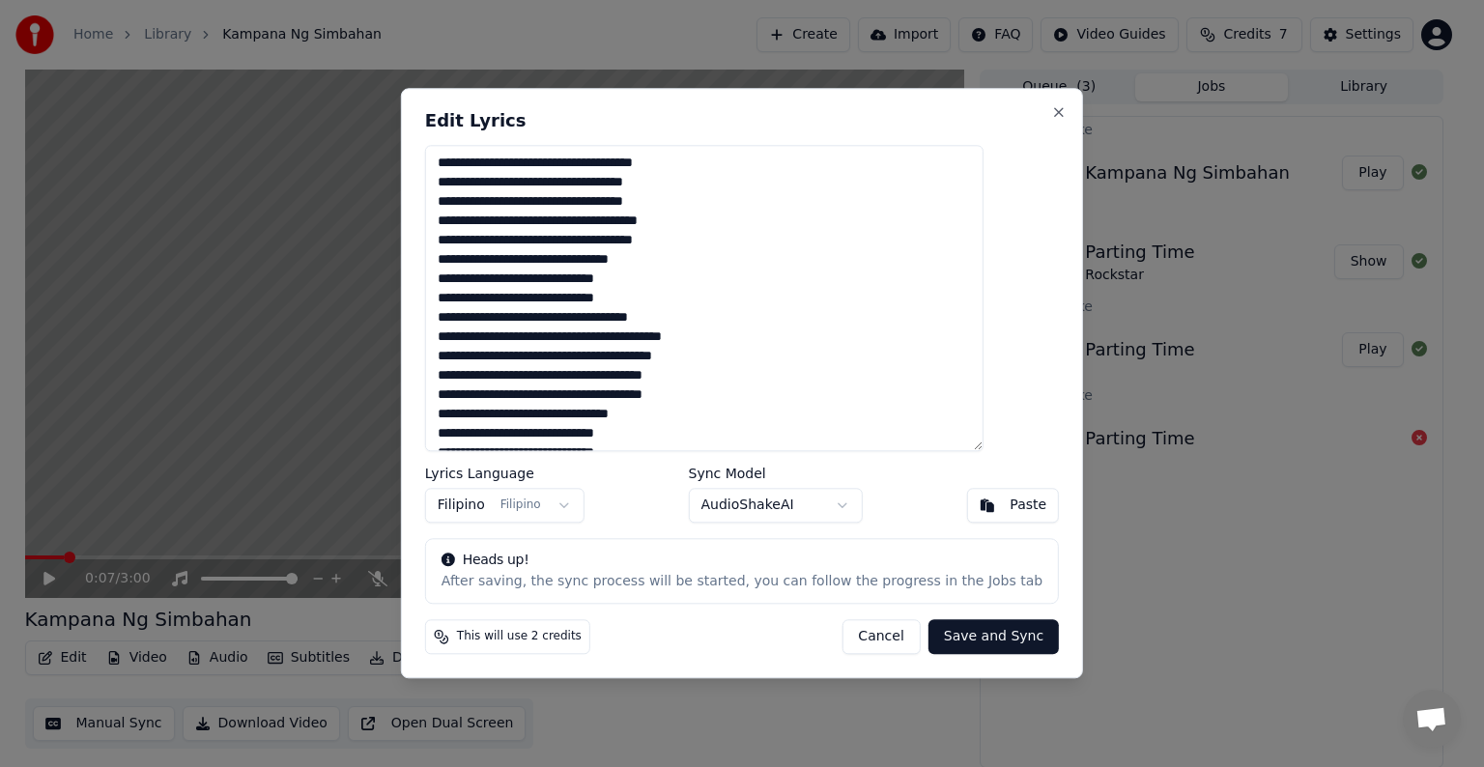
click at [854, 640] on button "Cancel" at bounding box center [880, 637] width 78 height 35
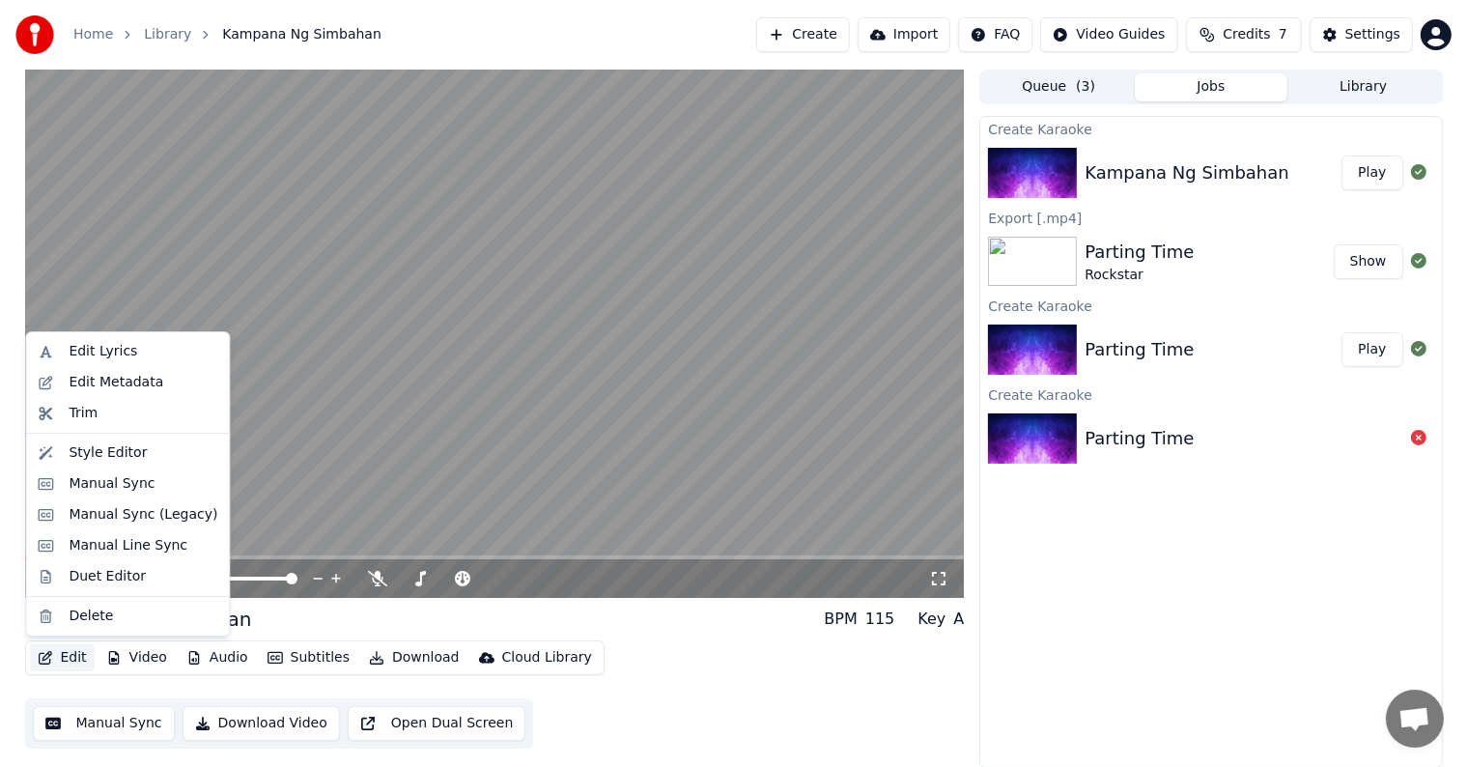
click at [70, 657] on button "Edit" at bounding box center [62, 657] width 65 height 27
click at [88, 452] on div "Style Editor" at bounding box center [108, 452] width 78 height 19
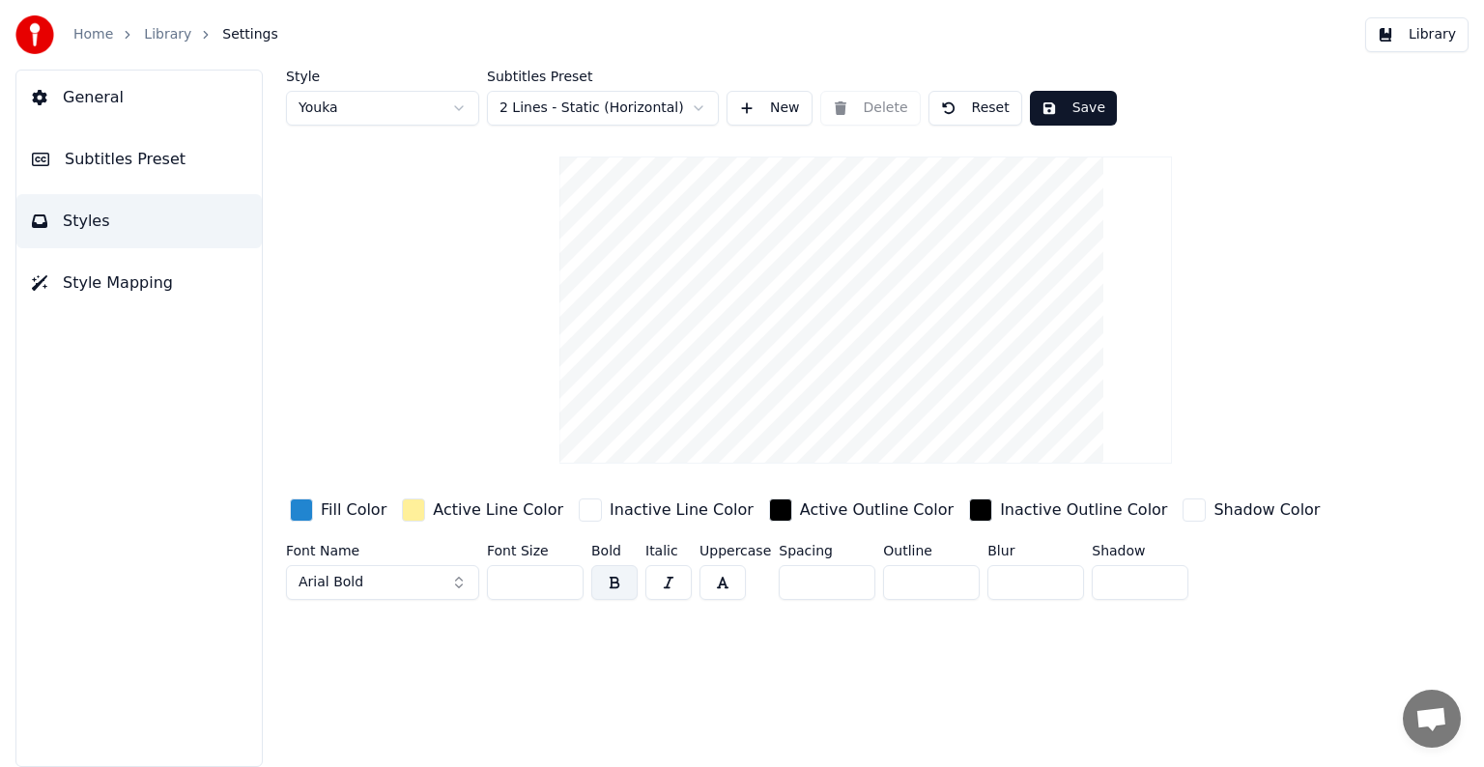
click at [99, 99] on span "General" at bounding box center [93, 97] width 61 height 23
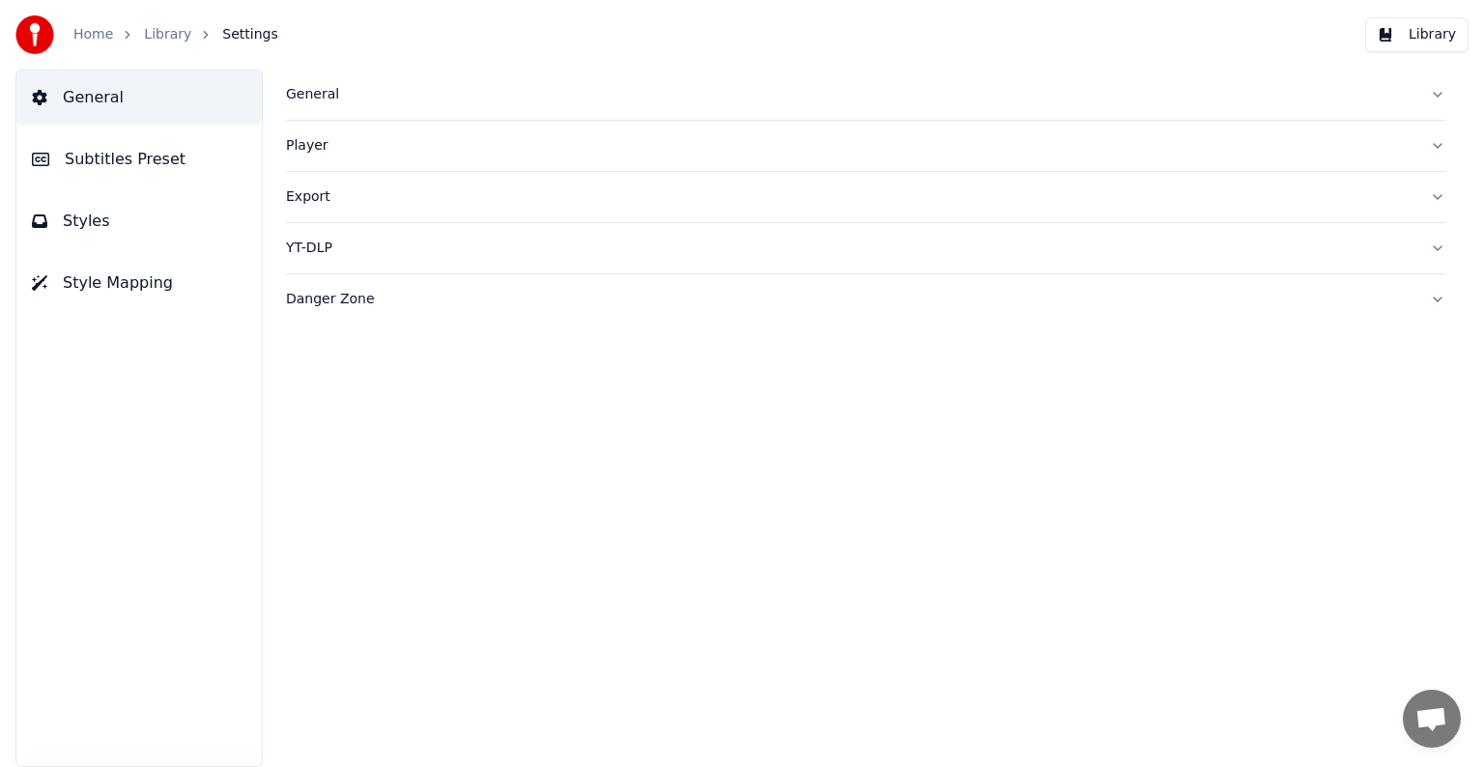
click at [108, 158] on span "Subtitles Preset" at bounding box center [125, 159] width 121 height 23
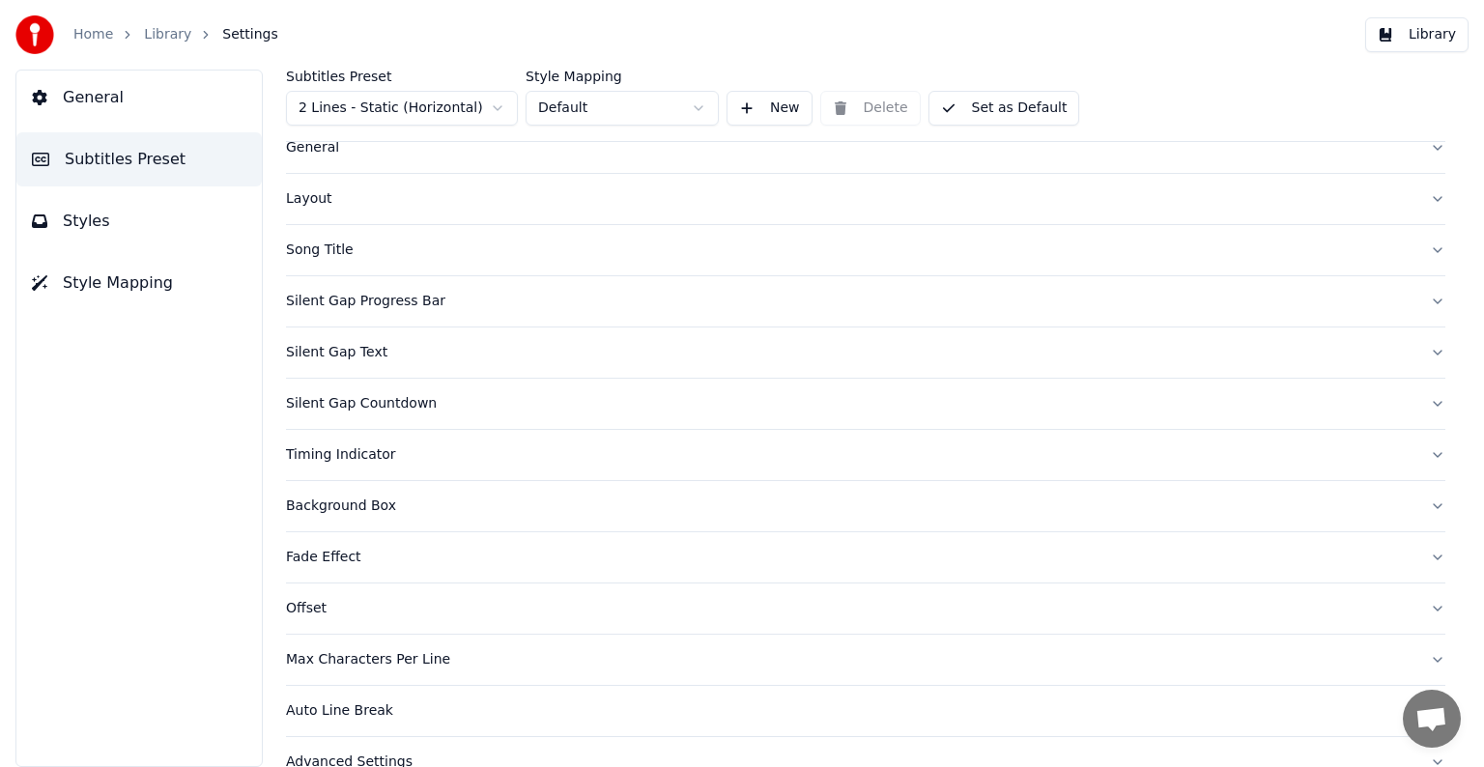
scroll to position [91, 0]
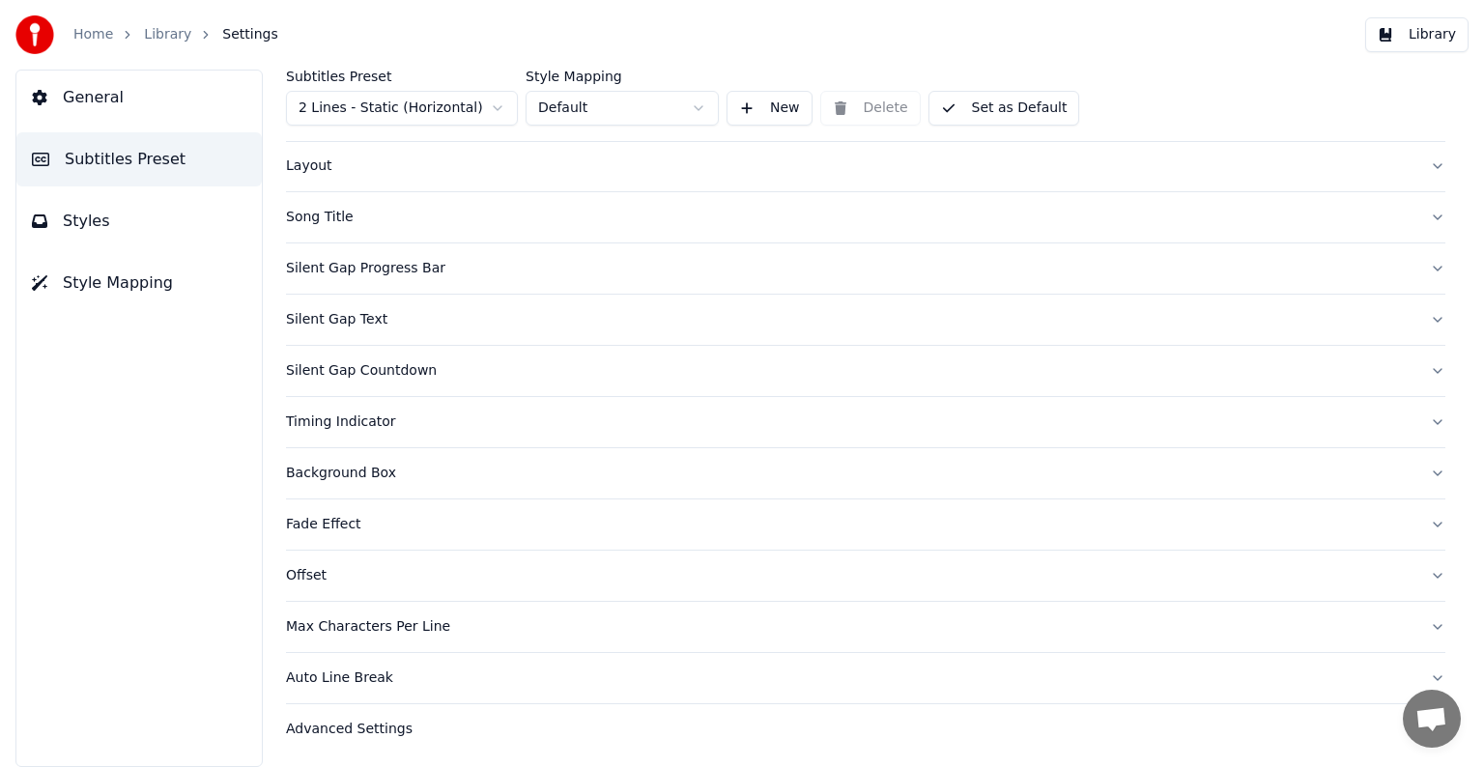
click at [337, 371] on div "Silent Gap Countdown" at bounding box center [850, 370] width 1128 height 19
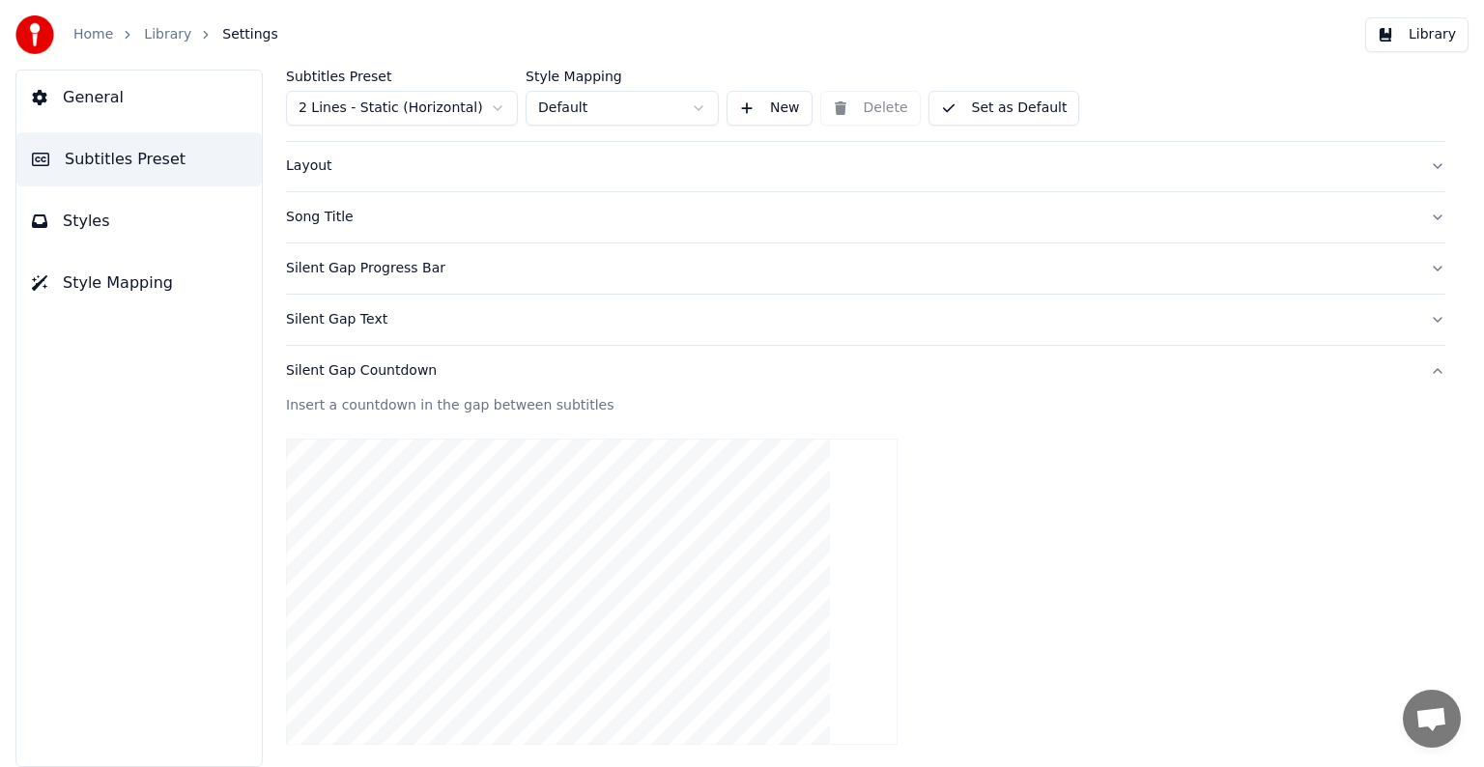
click at [1419, 263] on button "Silent Gap Progress Bar" at bounding box center [865, 268] width 1159 height 50
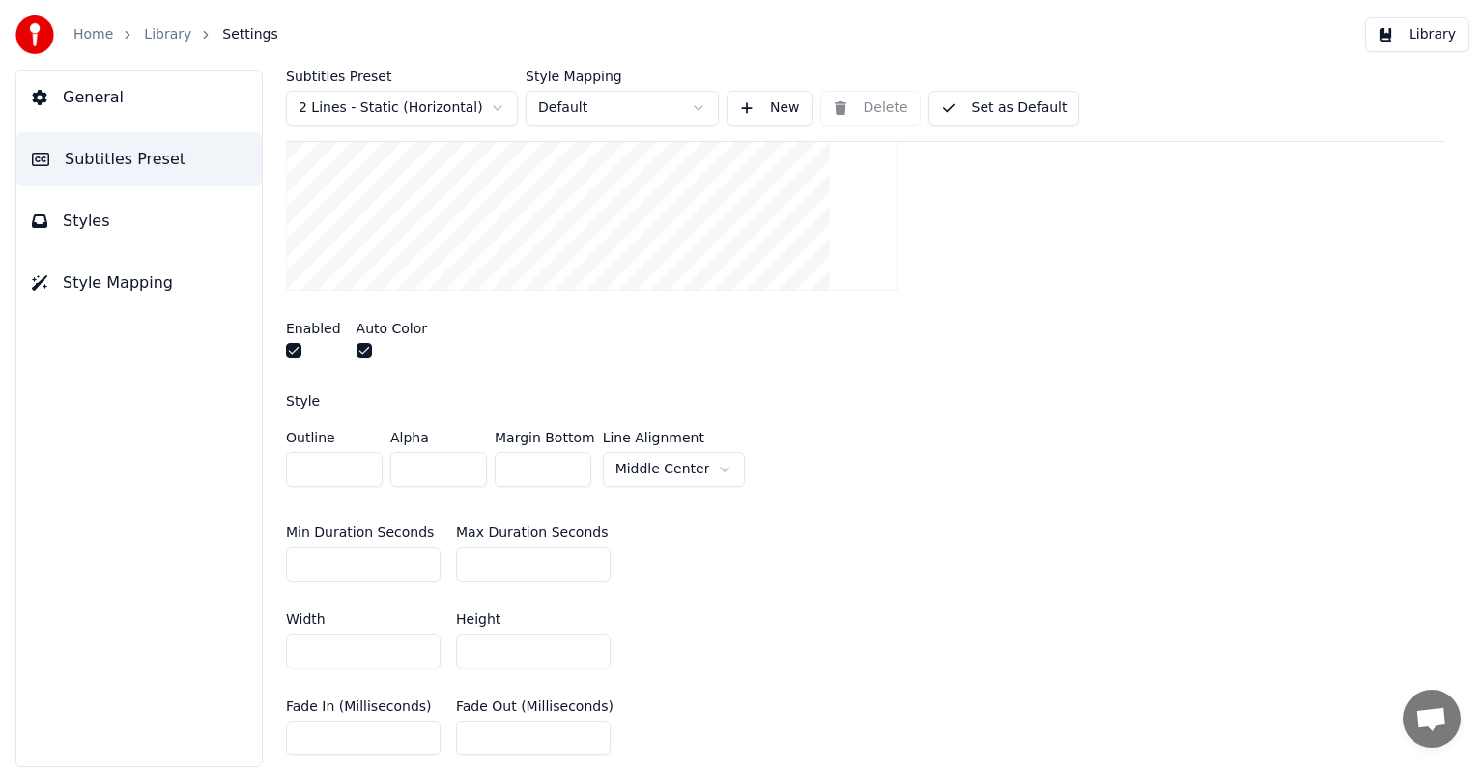
scroll to position [477, 0]
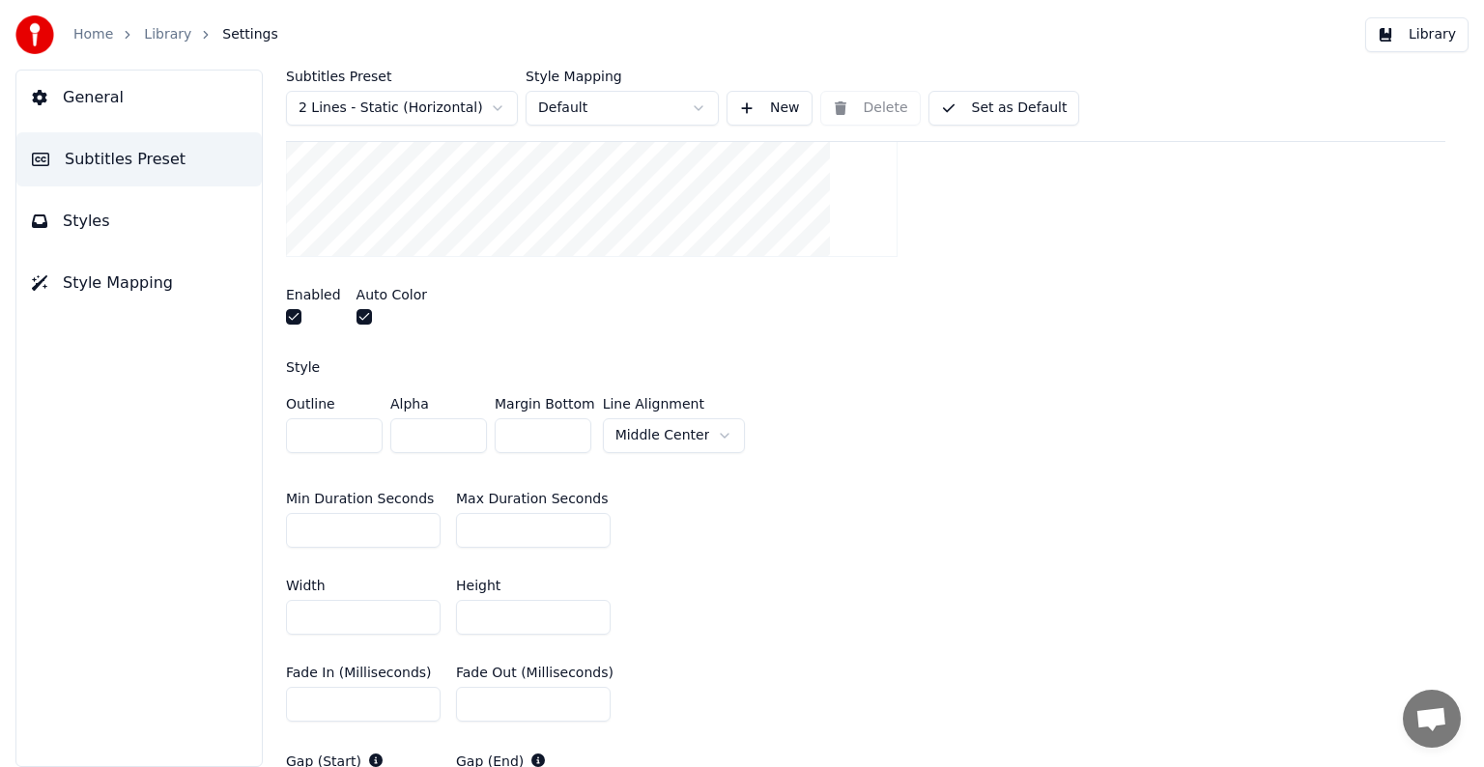
click at [417, 531] on input "*" at bounding box center [363, 530] width 155 height 35
type input "*"
click at [417, 531] on input "*" at bounding box center [363, 530] width 155 height 35
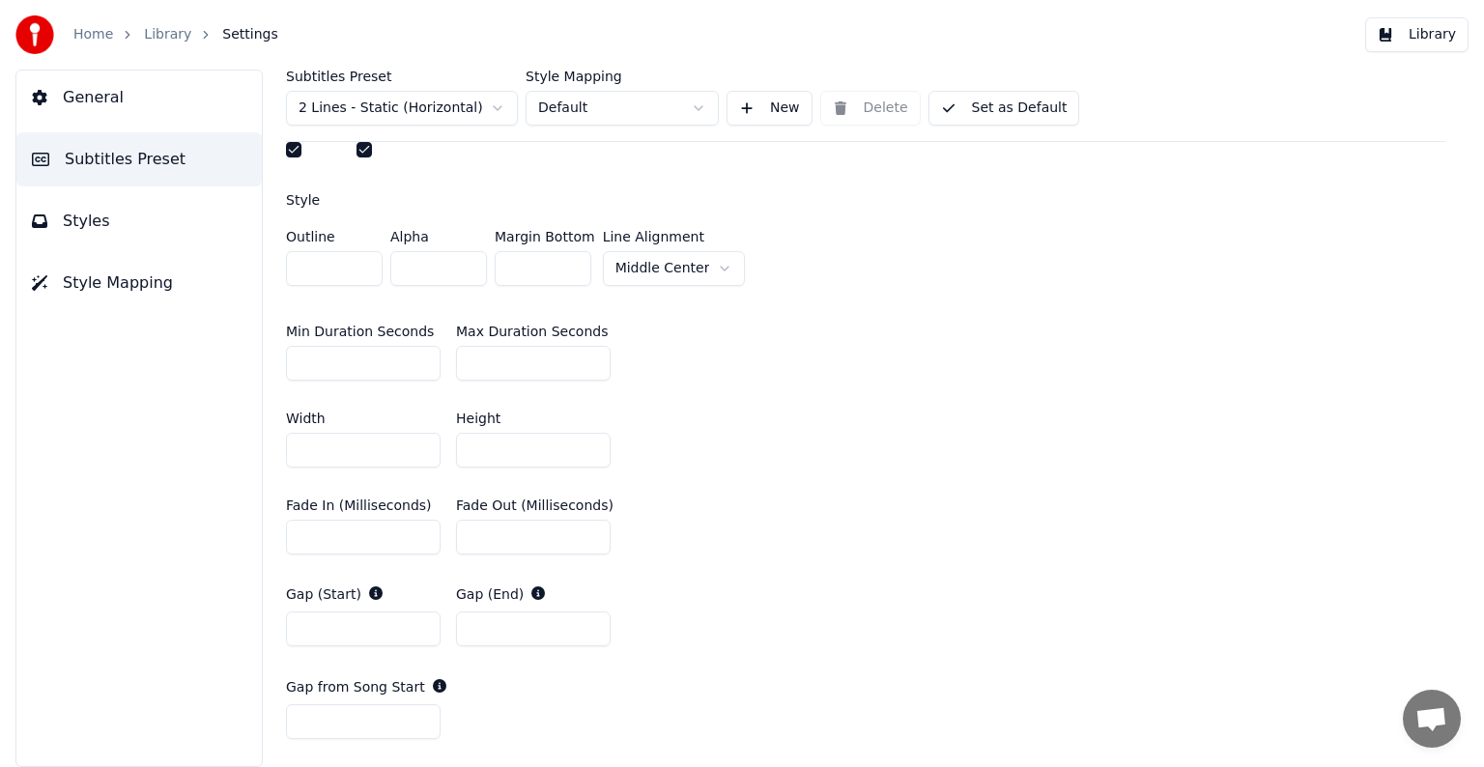
scroll to position [462, 0]
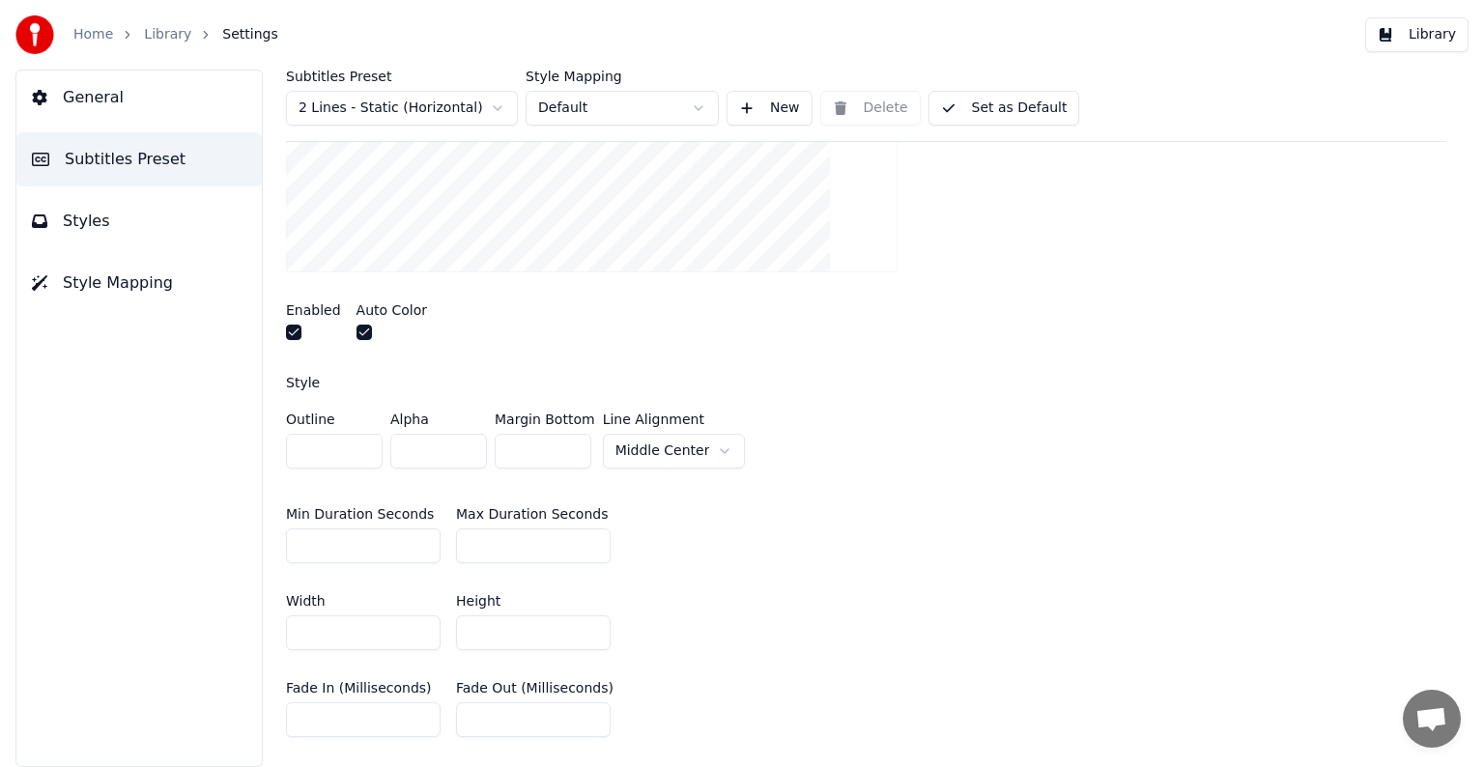
click at [82, 102] on span "General" at bounding box center [93, 97] width 61 height 23
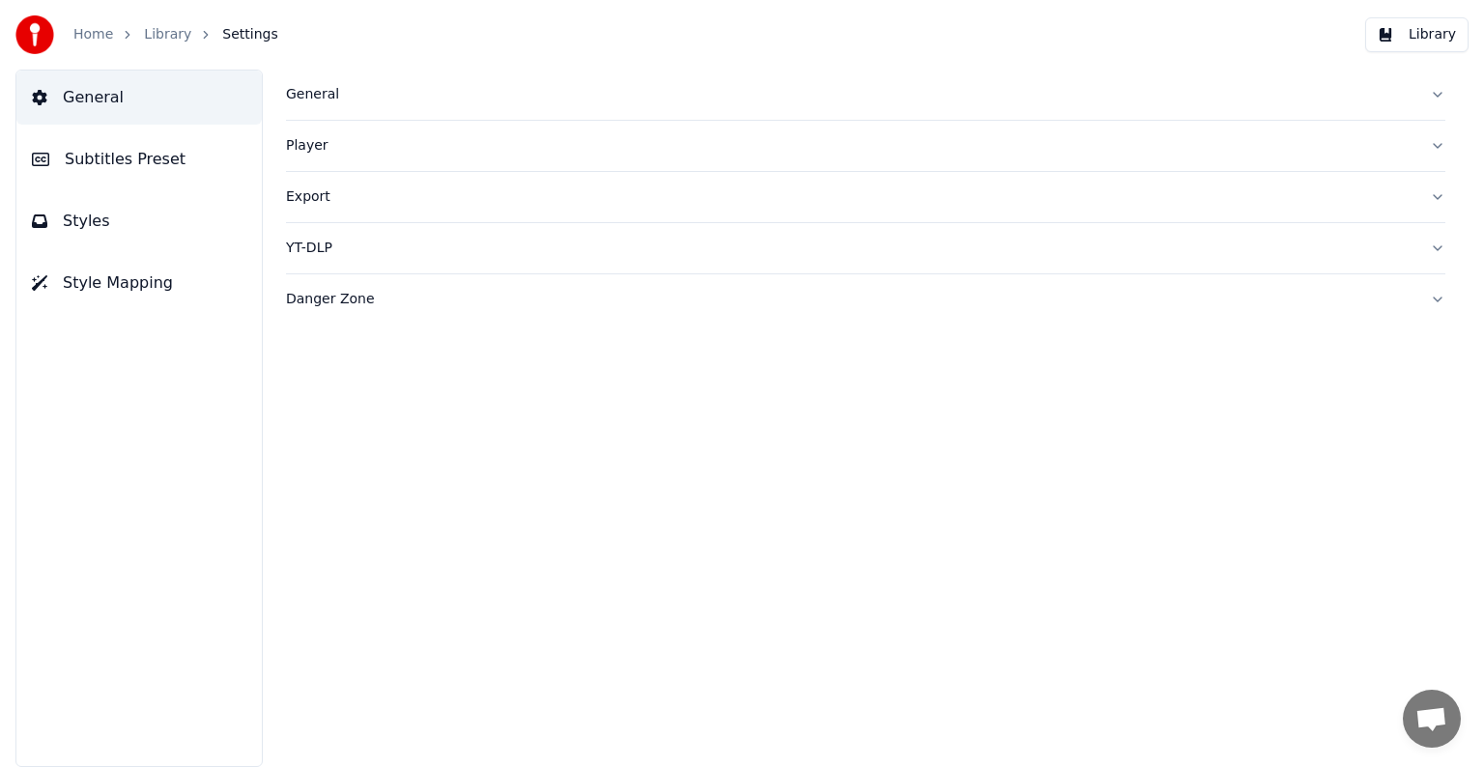
click at [86, 94] on span "General" at bounding box center [93, 97] width 61 height 23
click at [86, 38] on link "Home" at bounding box center [93, 34] width 40 height 19
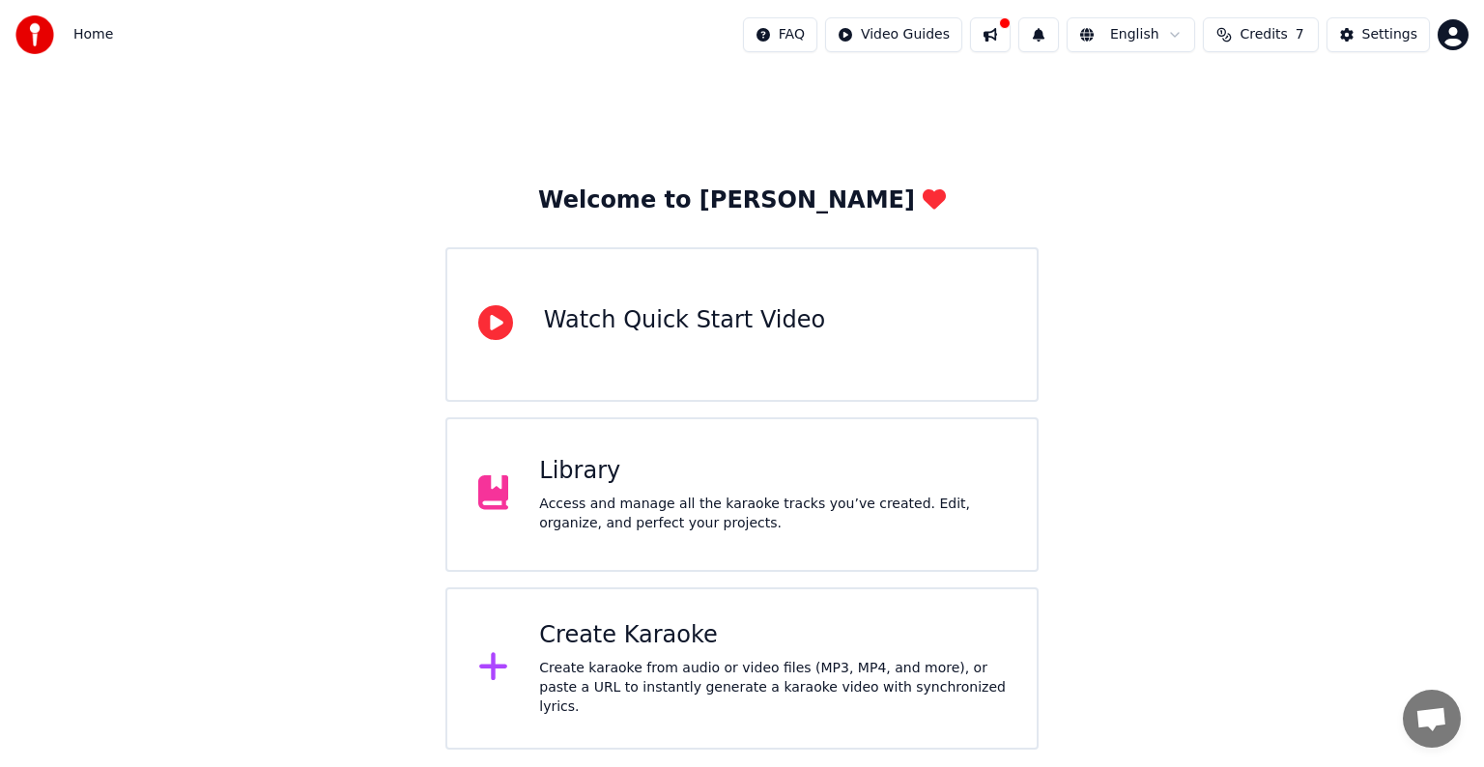
click at [646, 510] on div "Access and manage all the karaoke tracks you’ve created. Edit, organize, and pe…" at bounding box center [772, 514] width 467 height 39
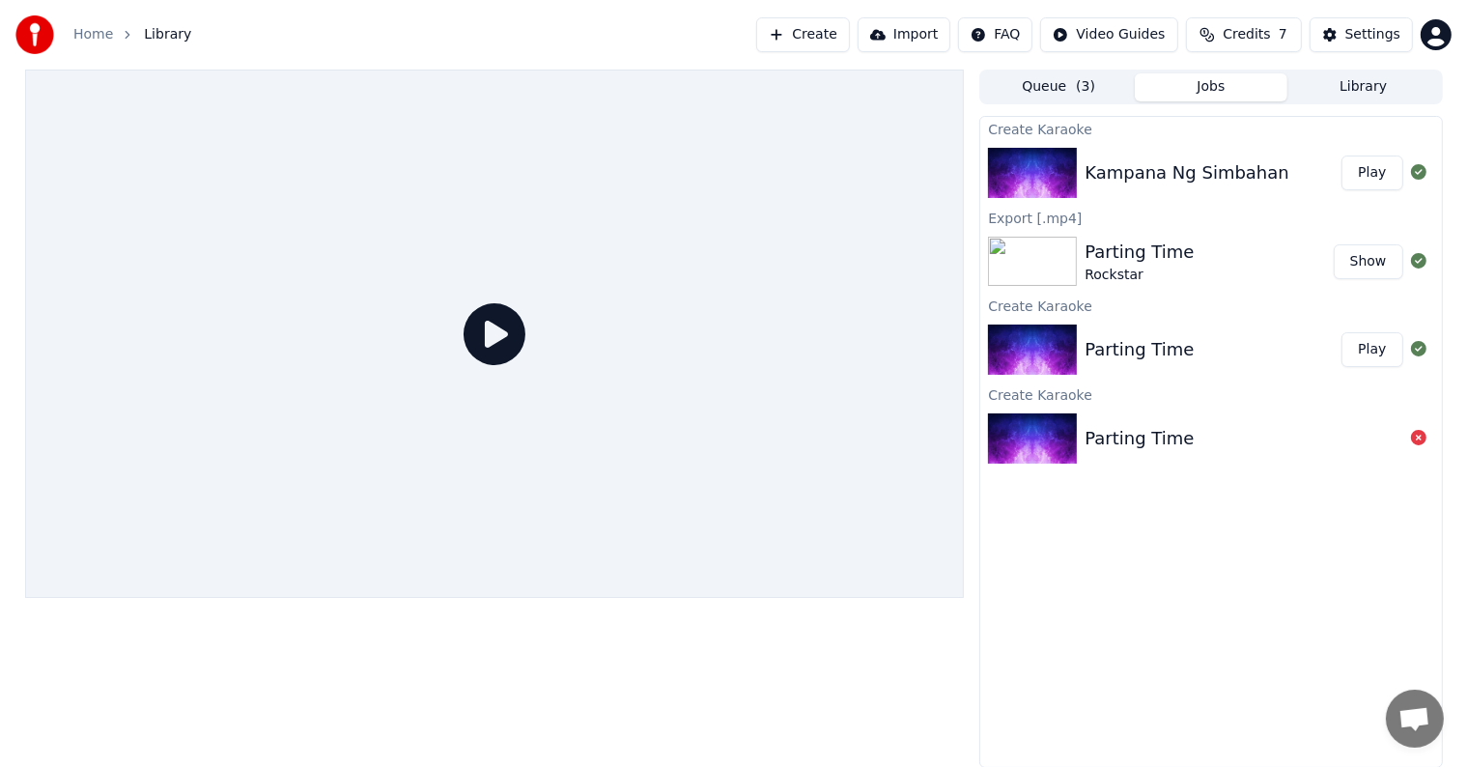
click at [1163, 183] on div "Kampana Ng Simbahan" at bounding box center [1187, 172] width 205 height 27
click at [1379, 167] on button "Play" at bounding box center [1372, 173] width 61 height 35
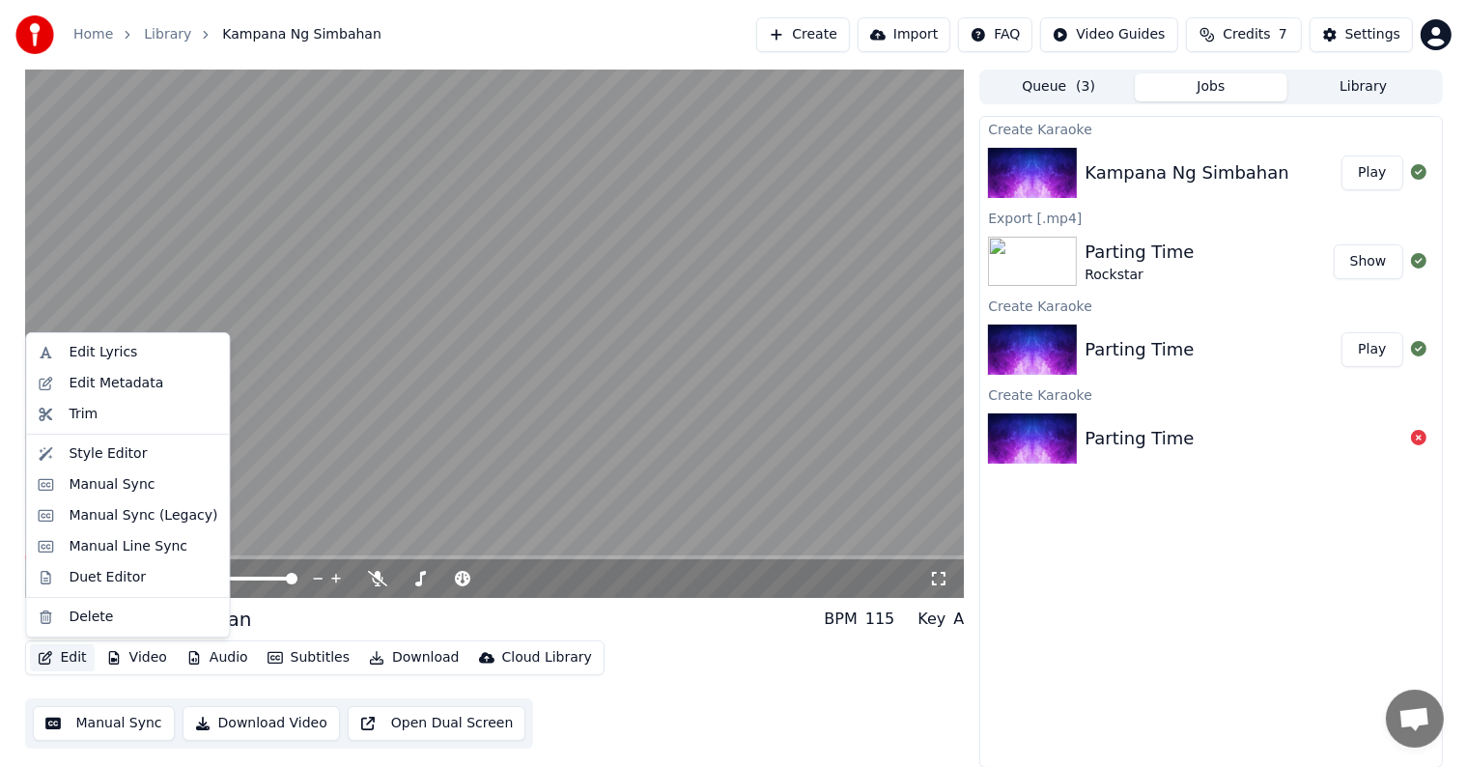
click at [69, 653] on button "Edit" at bounding box center [62, 657] width 65 height 27
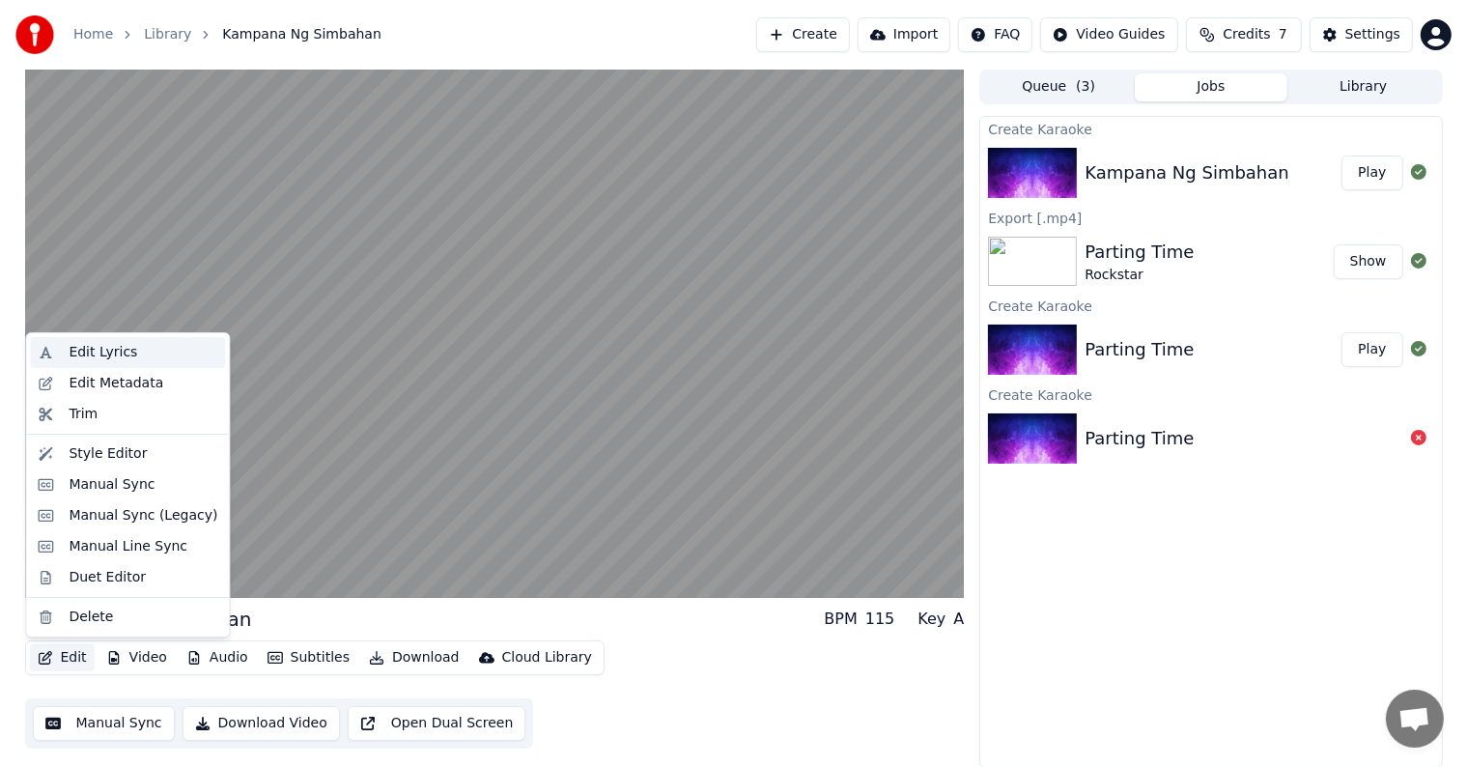
click at [99, 346] on div "Edit Lyrics" at bounding box center [103, 352] width 69 height 19
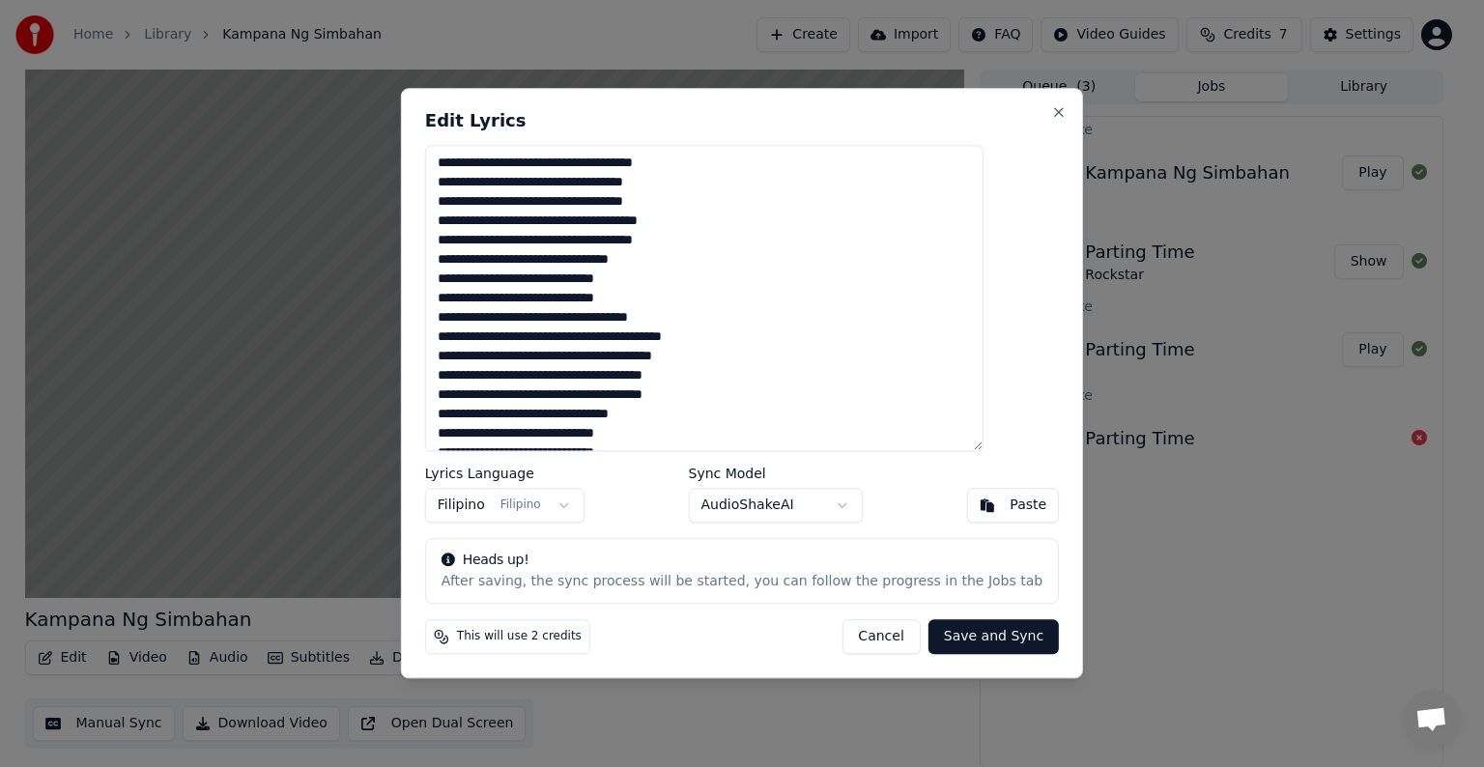
click at [865, 638] on button "Cancel" at bounding box center [880, 637] width 78 height 35
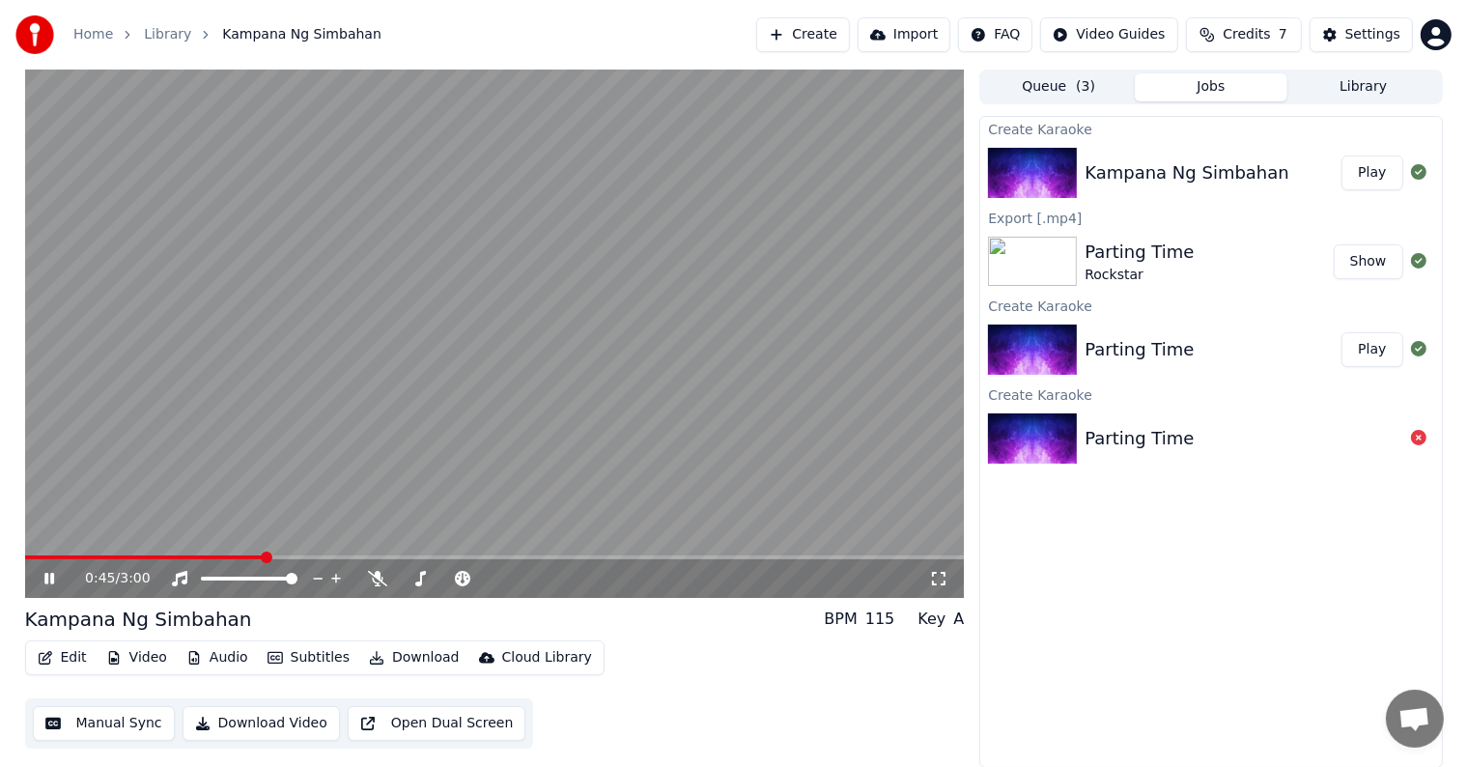
click at [70, 655] on button "Edit" at bounding box center [62, 657] width 65 height 27
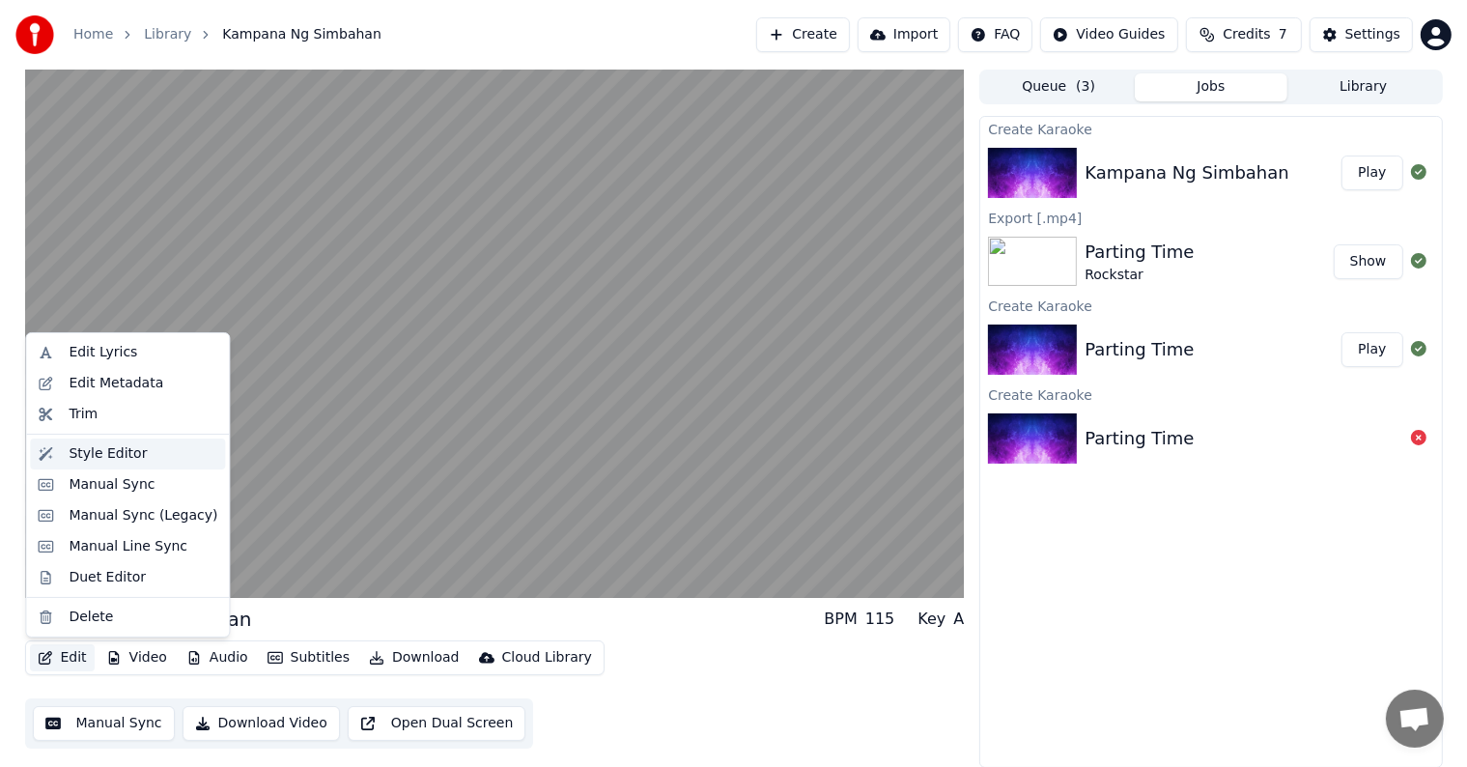
click at [101, 455] on div "Style Editor" at bounding box center [108, 453] width 78 height 19
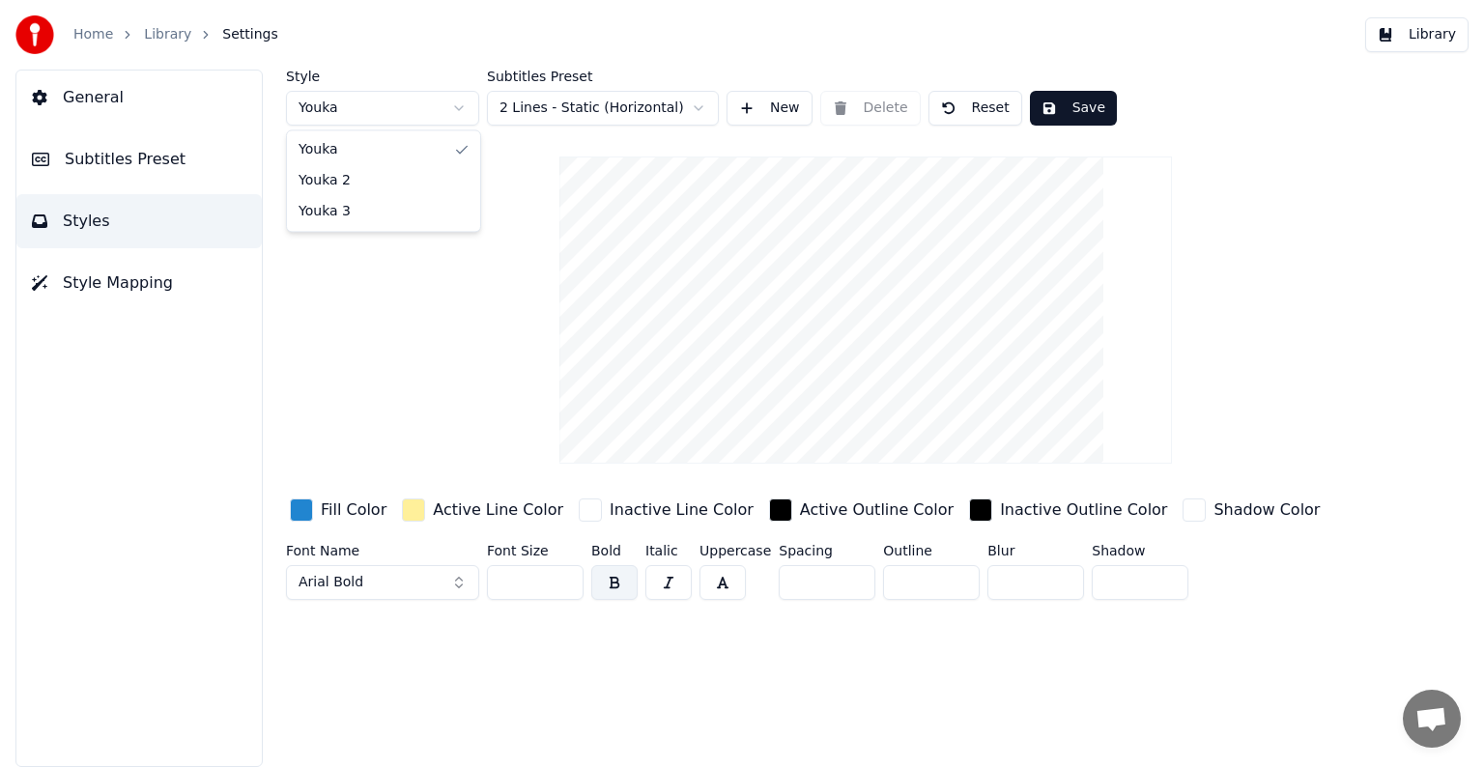
click at [464, 110] on html "Home Library Settings Library General Subtitles Preset Styles Style Mapping Sty…" at bounding box center [742, 383] width 1484 height 767
click at [109, 281] on span "Style Mapping" at bounding box center [118, 282] width 110 height 23
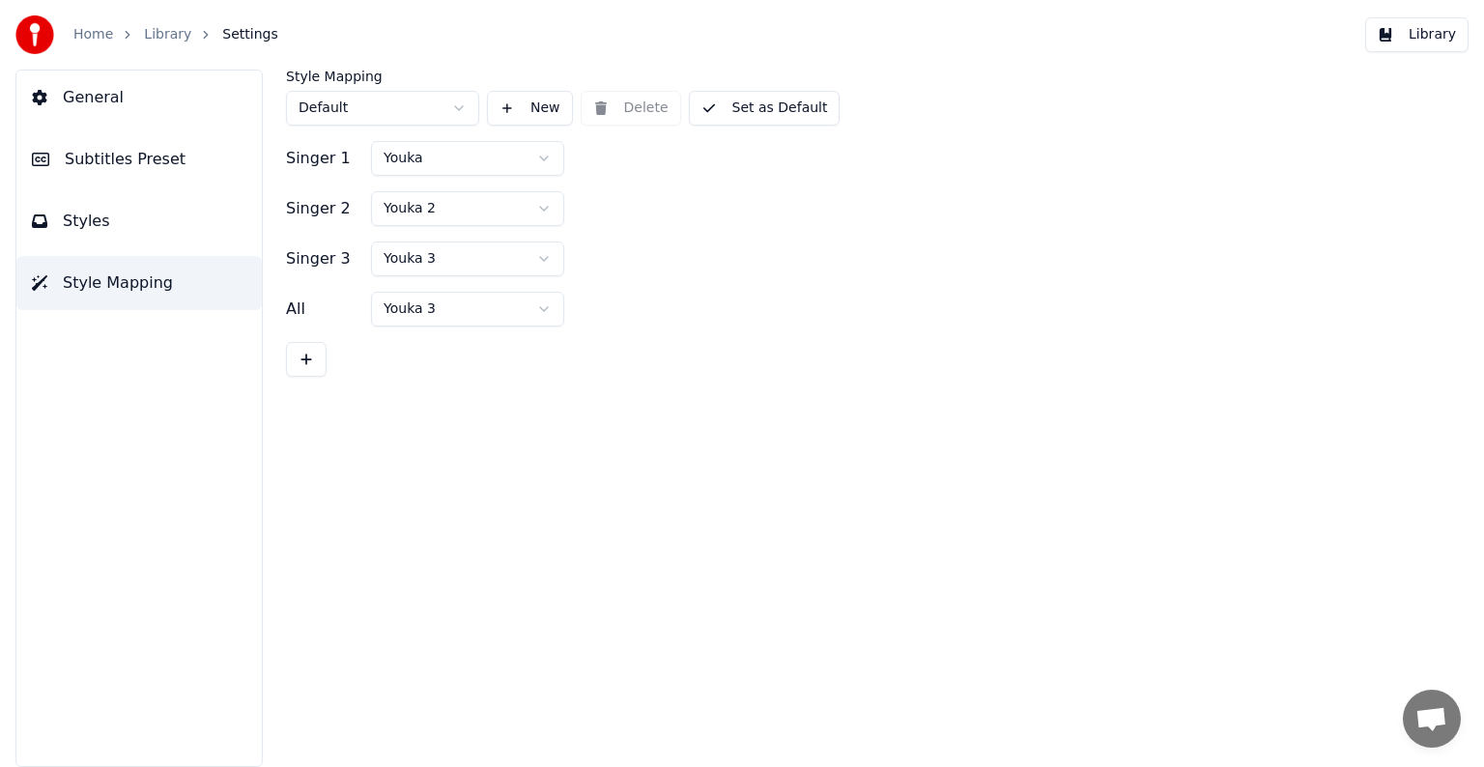
click at [103, 159] on span "Subtitles Preset" at bounding box center [125, 159] width 121 height 23
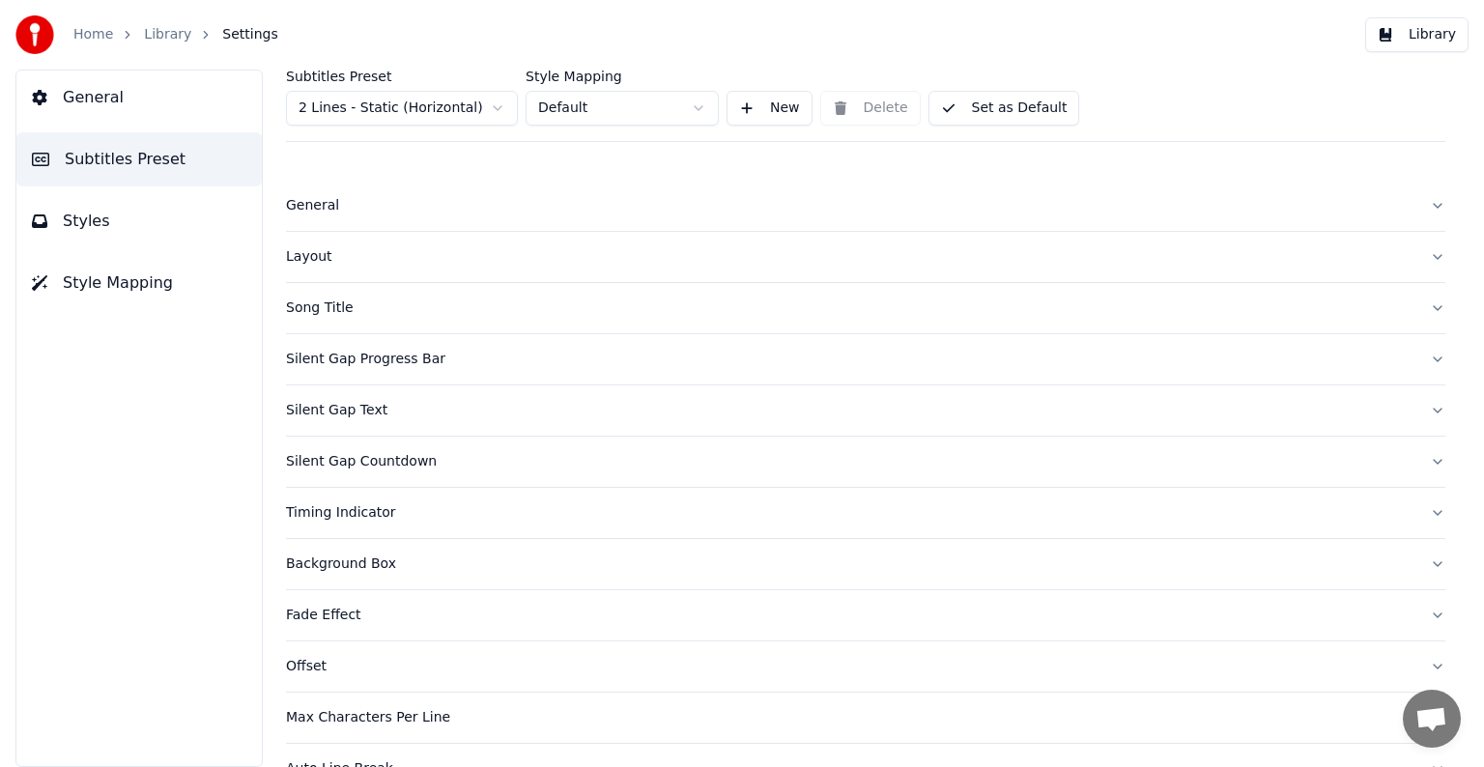
click at [361, 358] on div "Silent Gap Progress Bar" at bounding box center [850, 359] width 1128 height 19
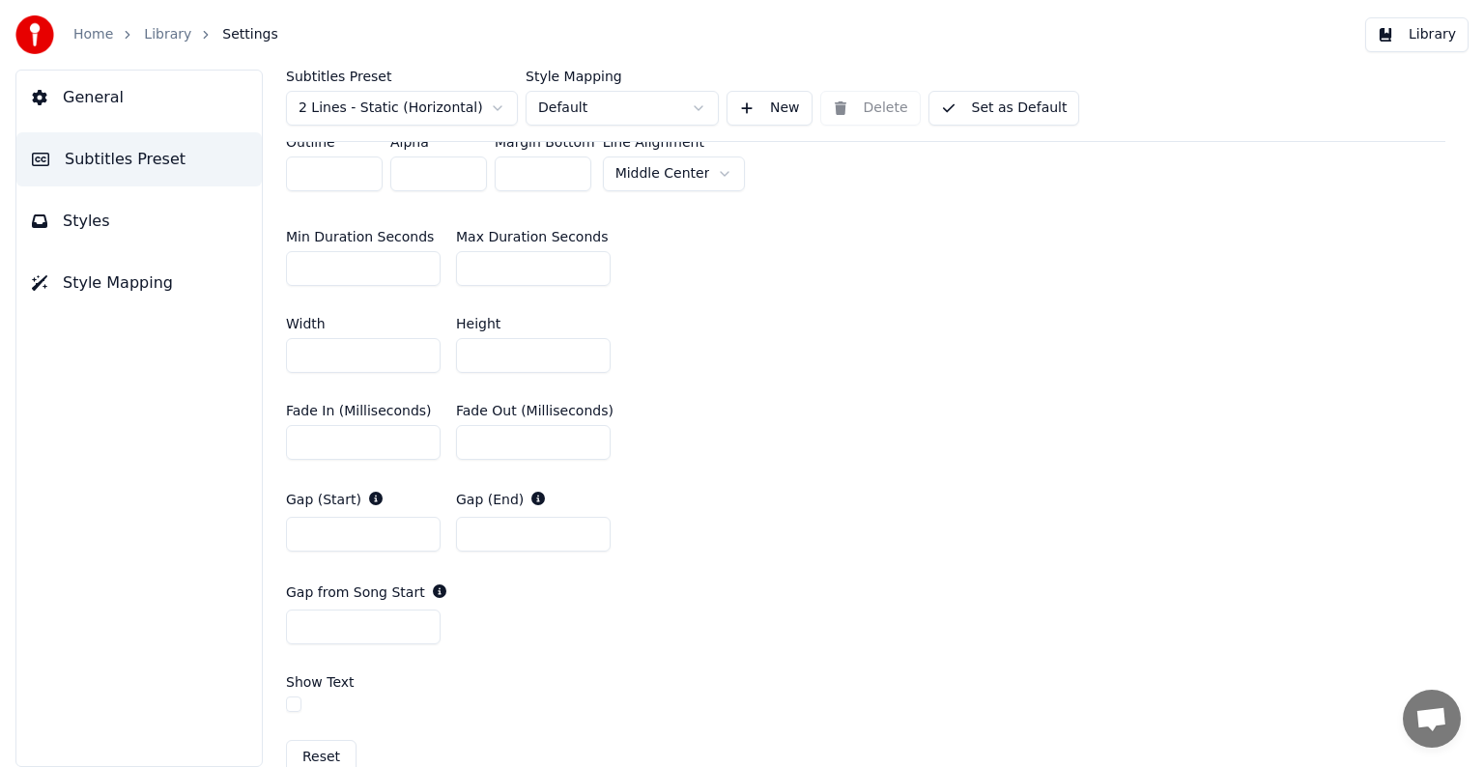
scroll to position [773, 0]
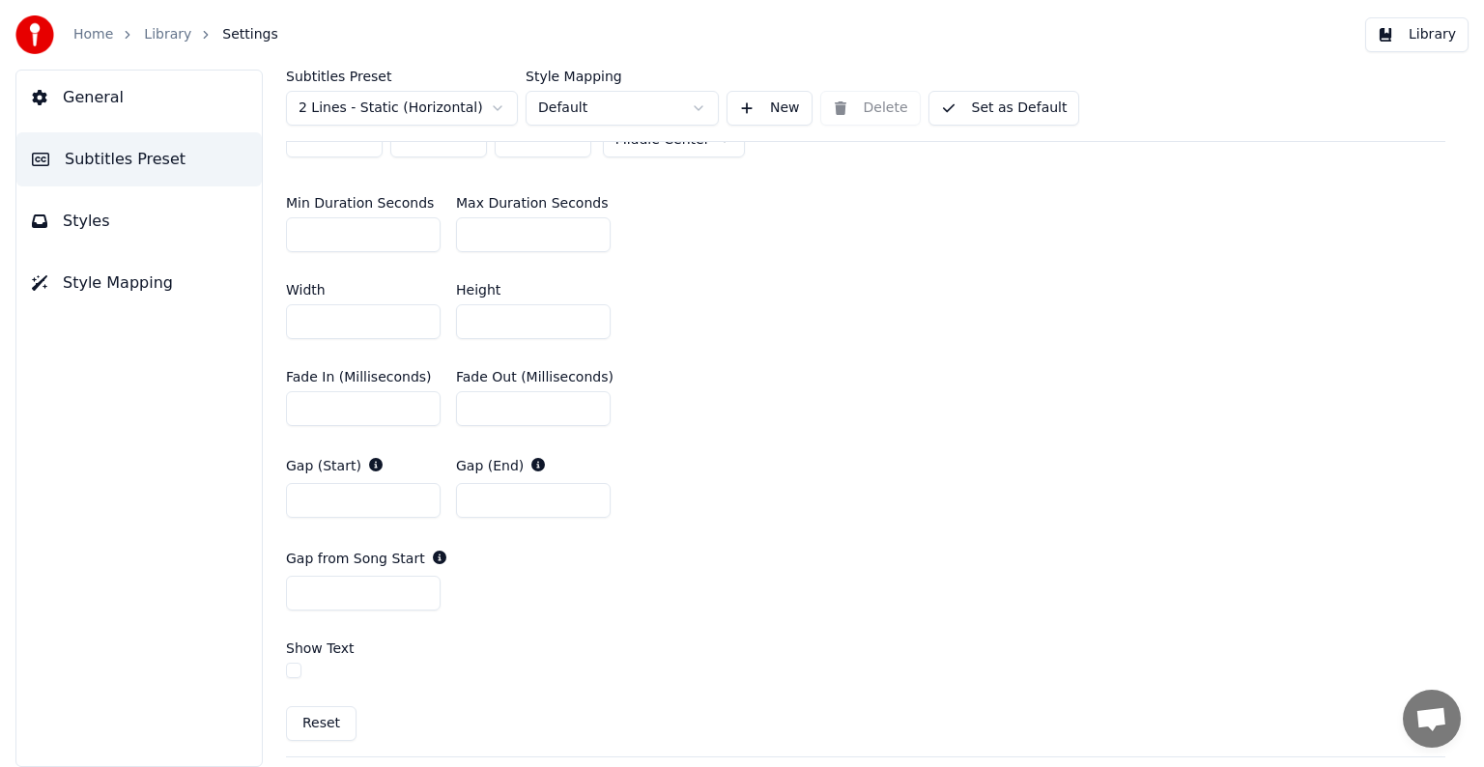
click at [421, 599] on input "*" at bounding box center [363, 593] width 155 height 35
type input "*"
click at [421, 599] on input "*" at bounding box center [363, 593] width 155 height 35
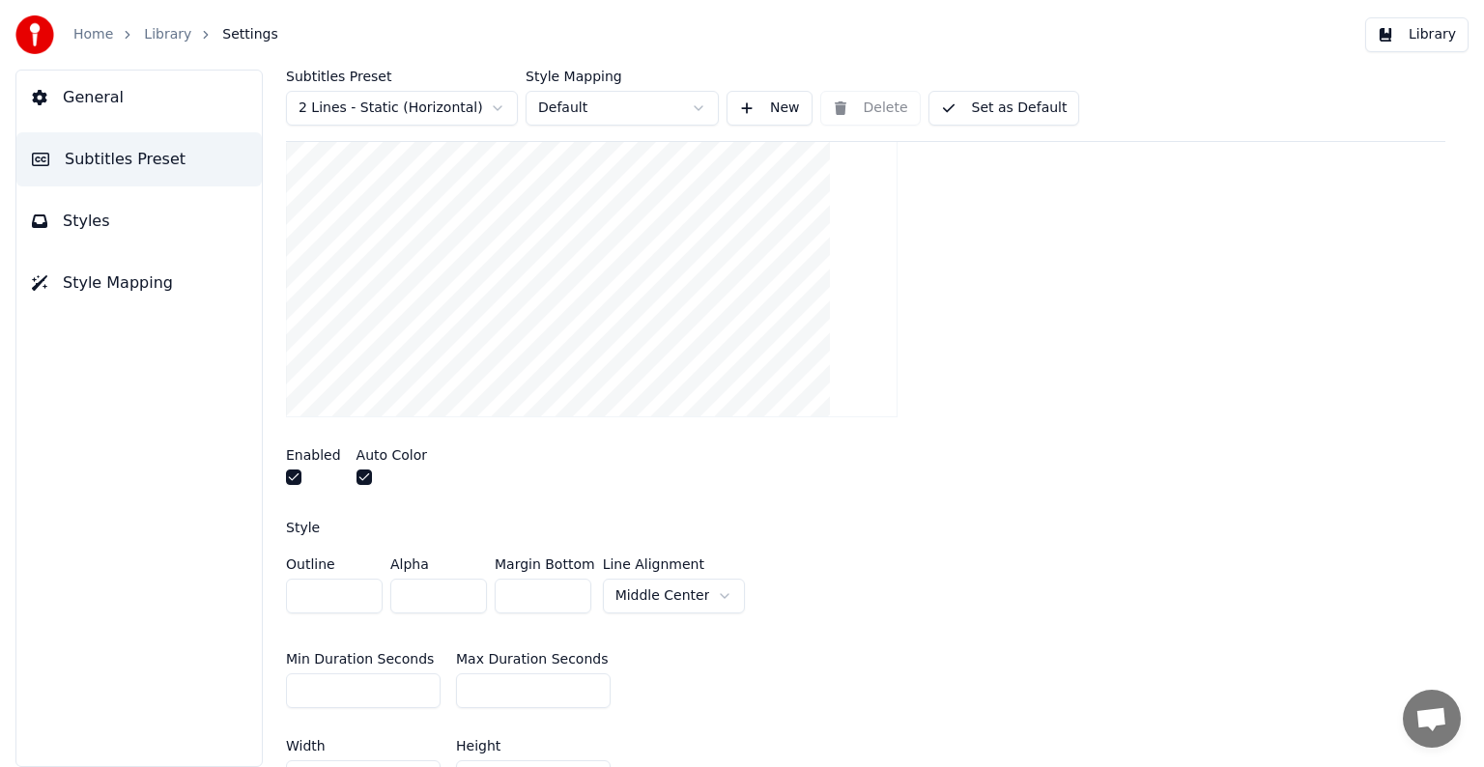
scroll to position [386, 0]
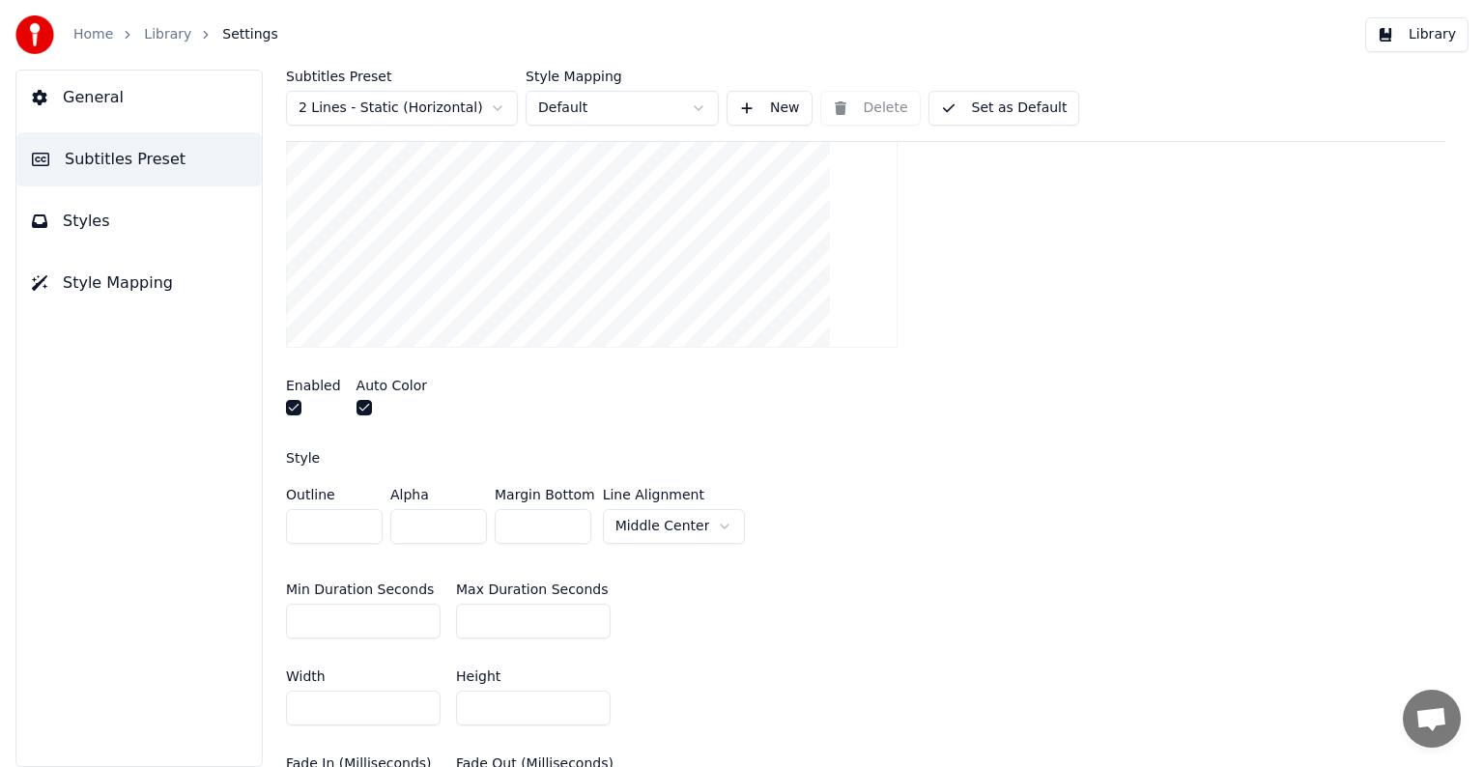
click at [360, 531] on input "*" at bounding box center [334, 526] width 97 height 35
type input "*"
click at [360, 531] on input "*" at bounding box center [334, 526] width 97 height 35
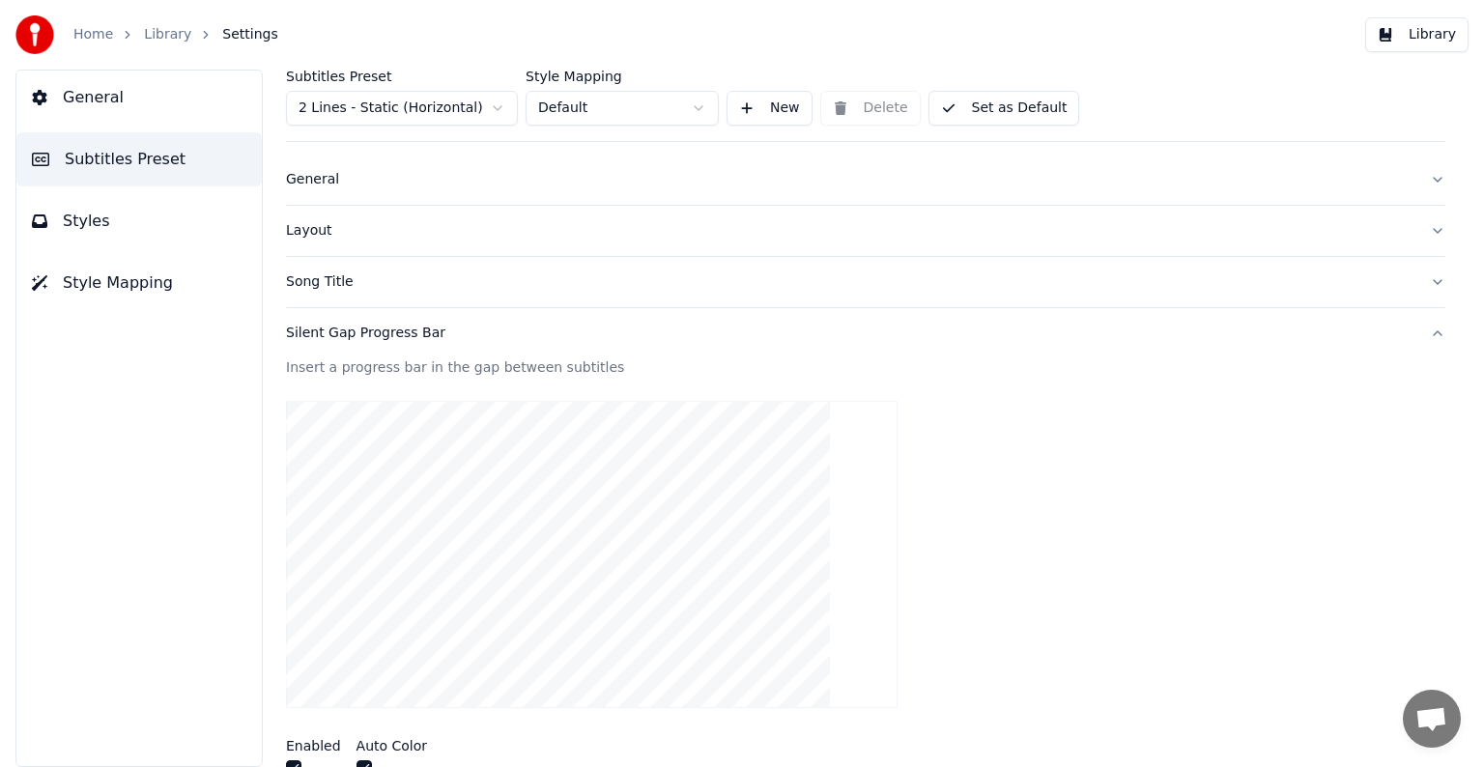
scroll to position [0, 0]
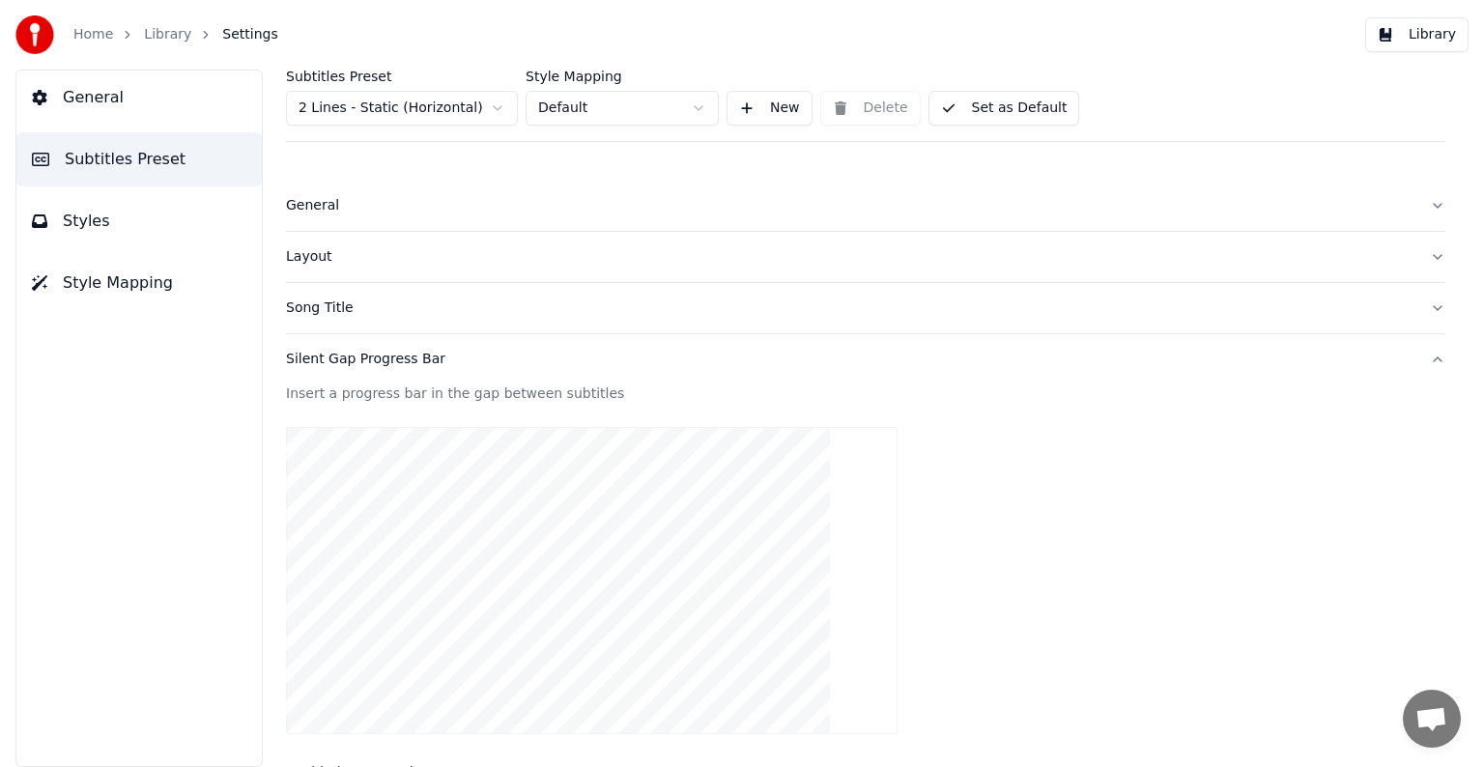
click at [62, 102] on button "General" at bounding box center [138, 98] width 245 height 54
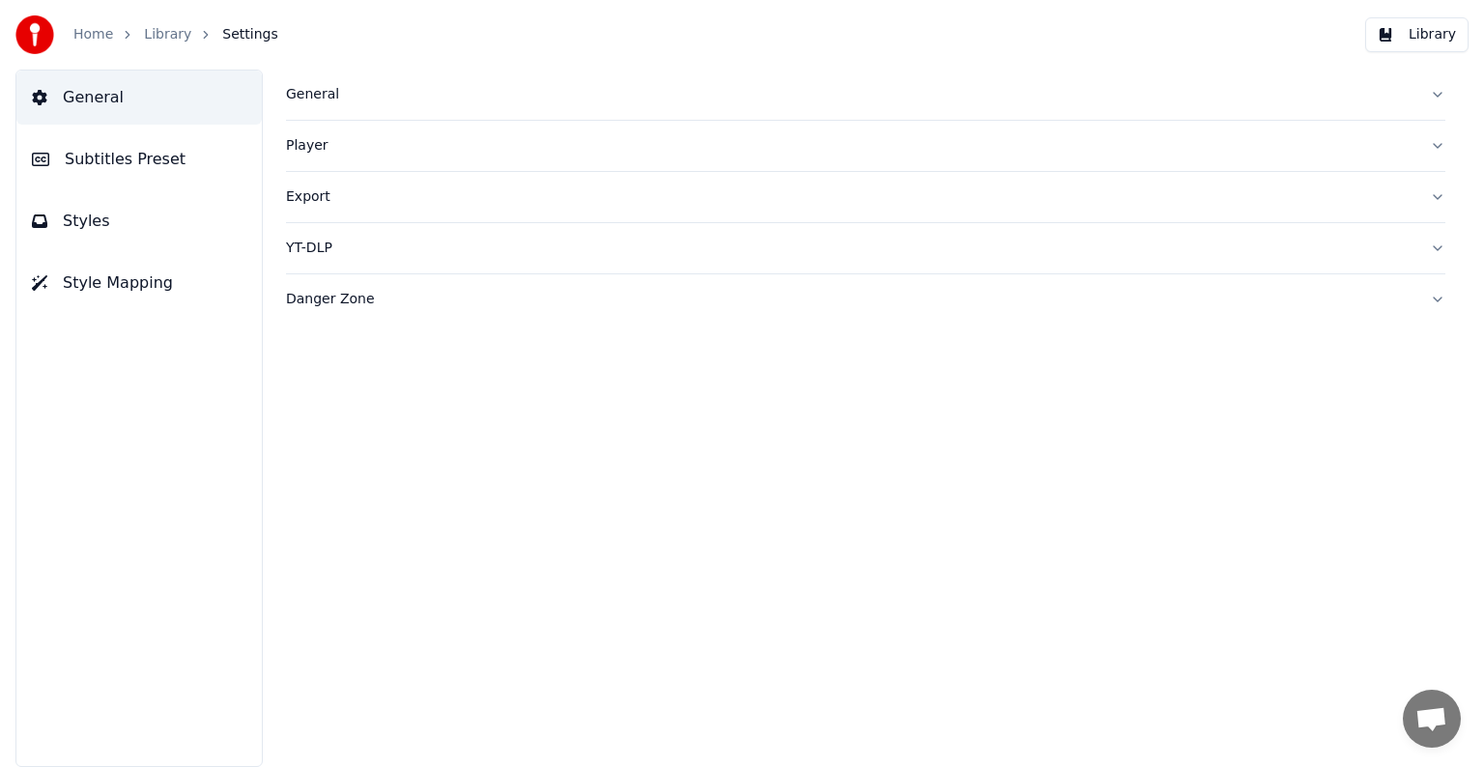
click at [313, 94] on div "General" at bounding box center [850, 94] width 1128 height 19
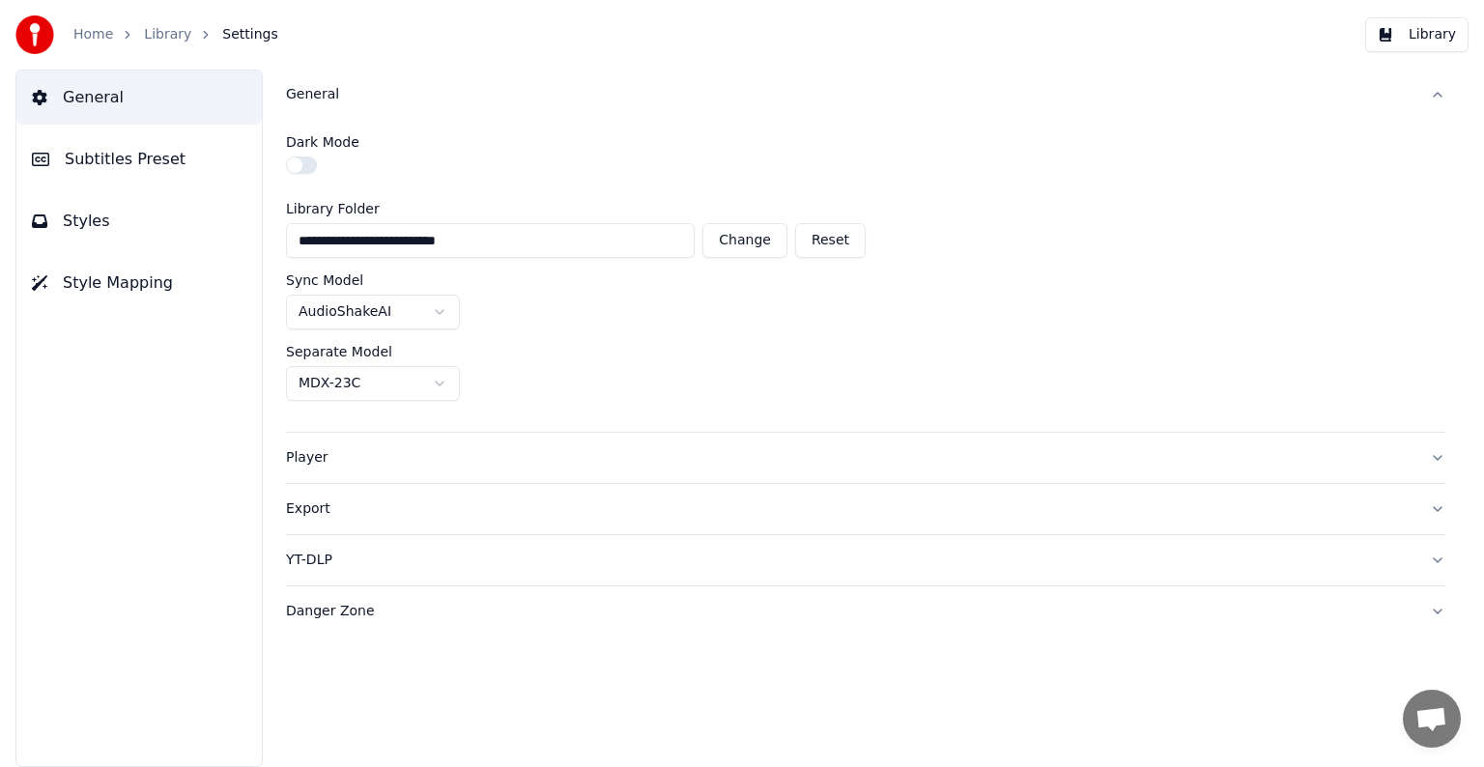
click at [313, 94] on div "General" at bounding box center [850, 94] width 1128 height 19
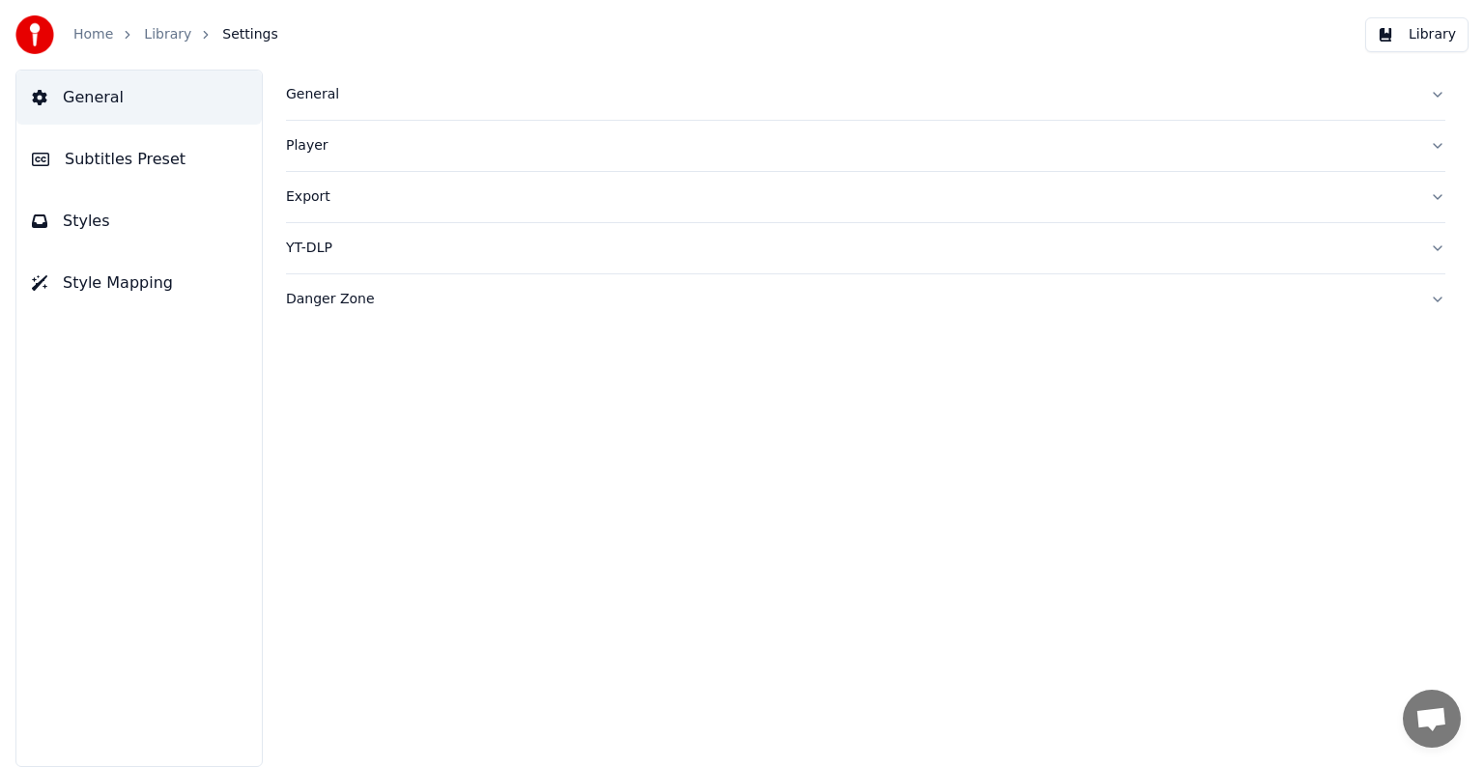
click at [168, 32] on link "Library" at bounding box center [167, 34] width 47 height 19
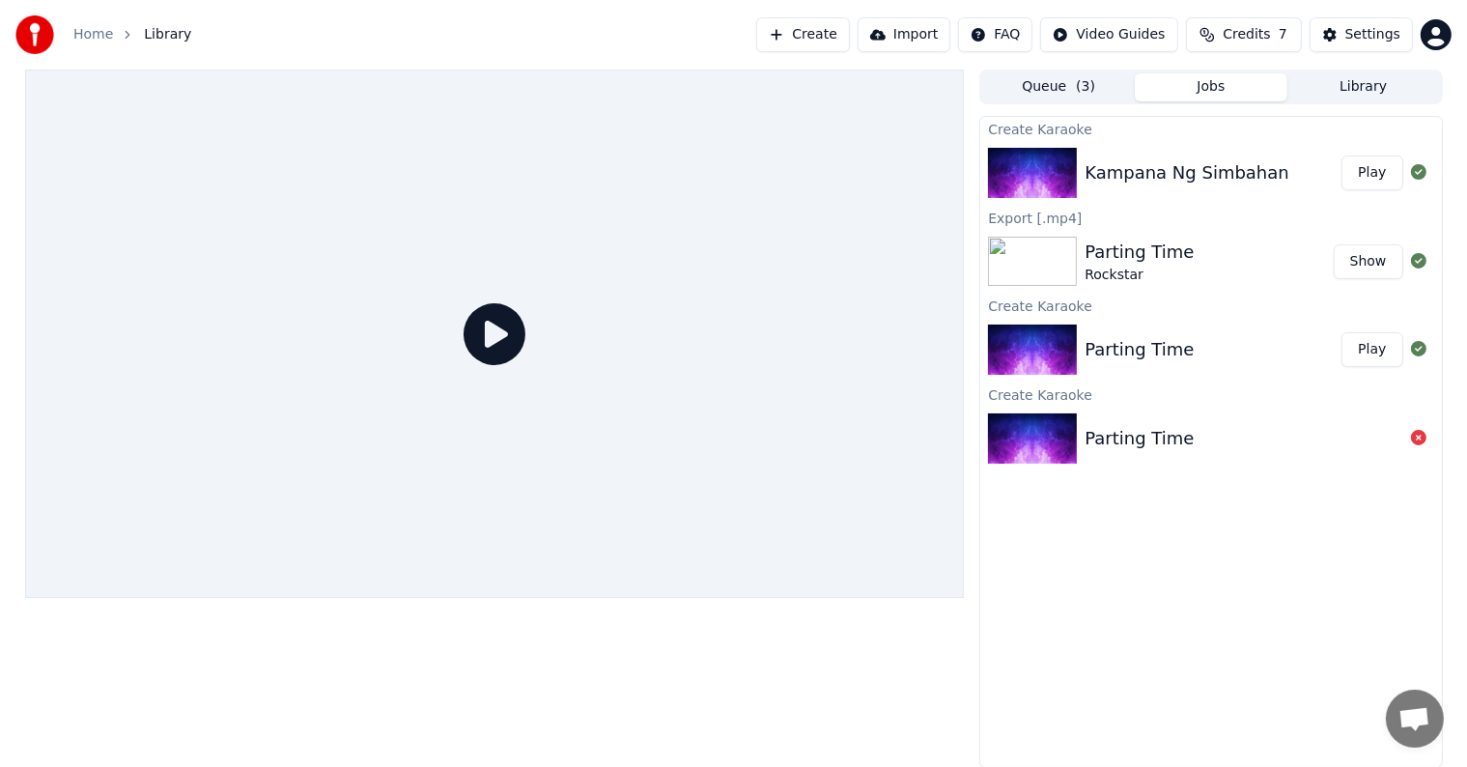
click at [493, 327] on icon at bounding box center [495, 334] width 62 height 62
click at [1372, 173] on button "Play" at bounding box center [1372, 173] width 61 height 35
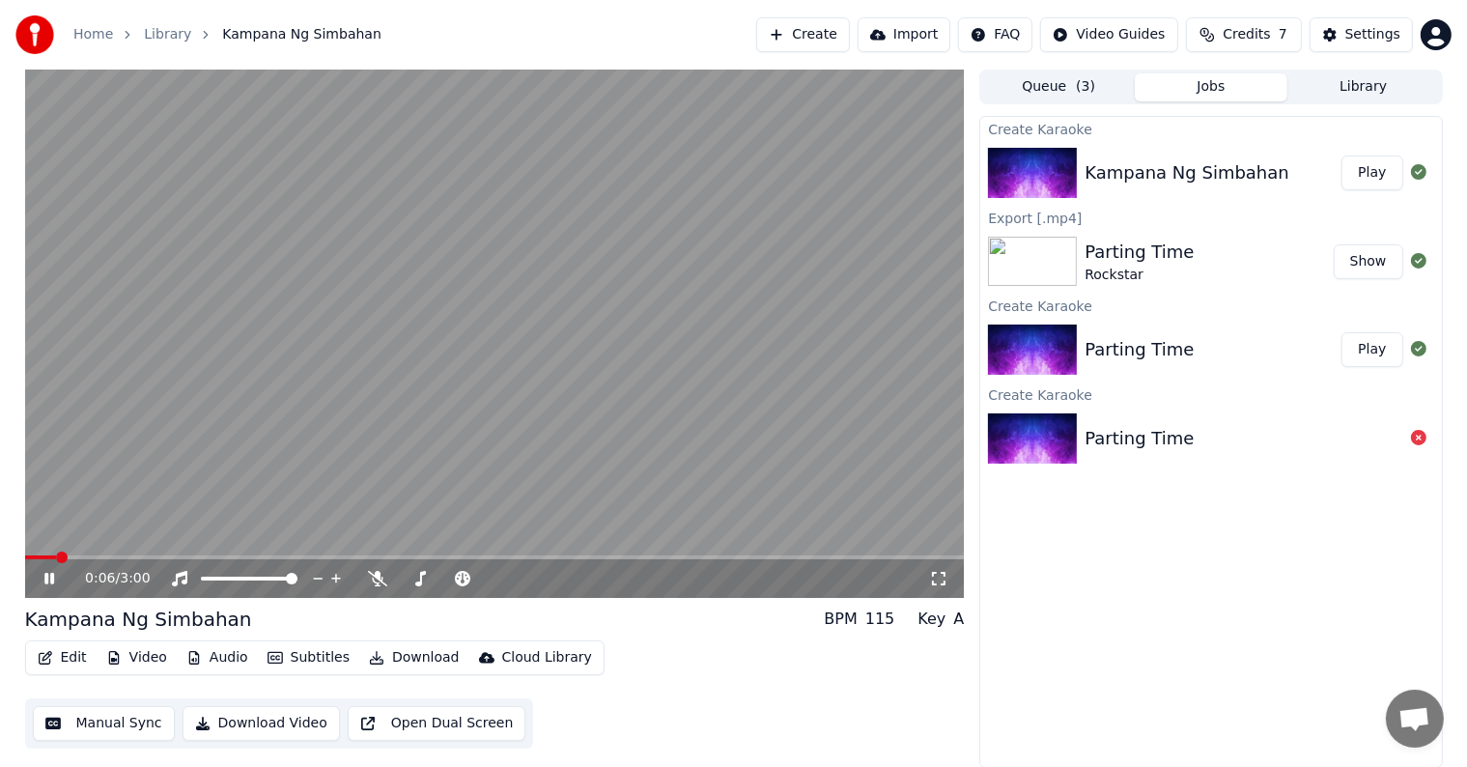
click at [298, 442] on video at bounding box center [495, 334] width 940 height 528
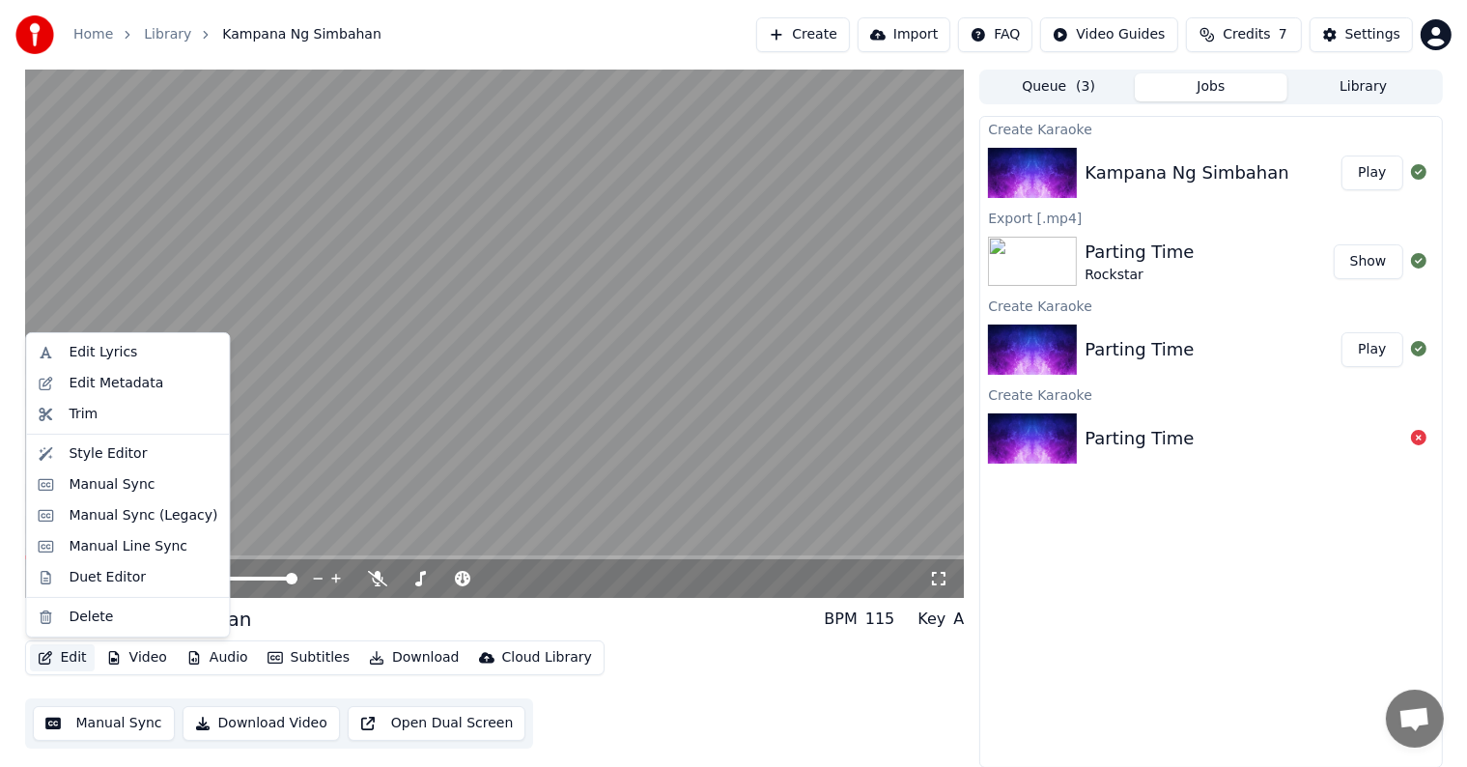
click at [60, 656] on button "Edit" at bounding box center [62, 657] width 65 height 27
click at [93, 454] on div "Style Editor" at bounding box center [108, 453] width 78 height 19
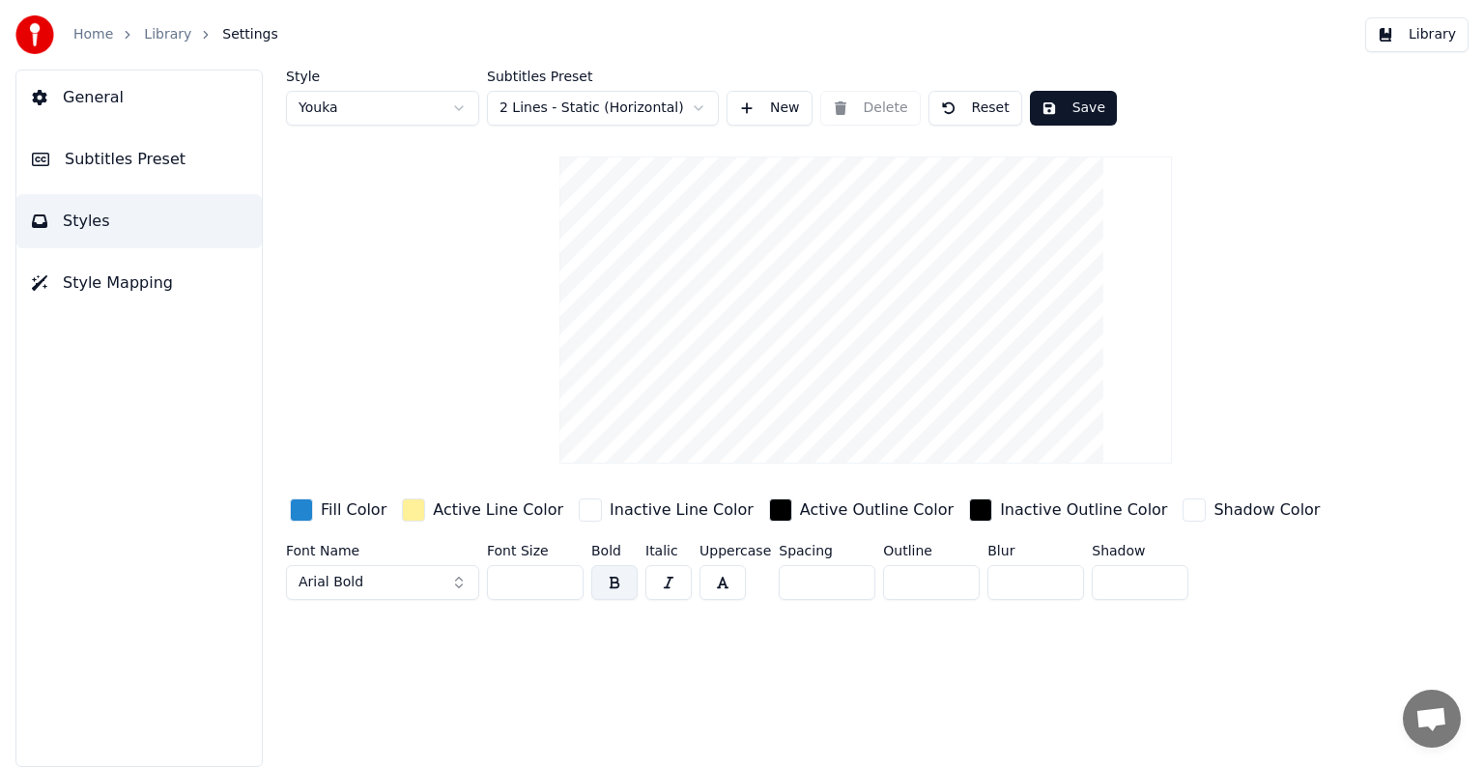
click at [93, 223] on span "Styles" at bounding box center [86, 221] width 47 height 23
click at [93, 281] on span "Style Mapping" at bounding box center [118, 282] width 110 height 23
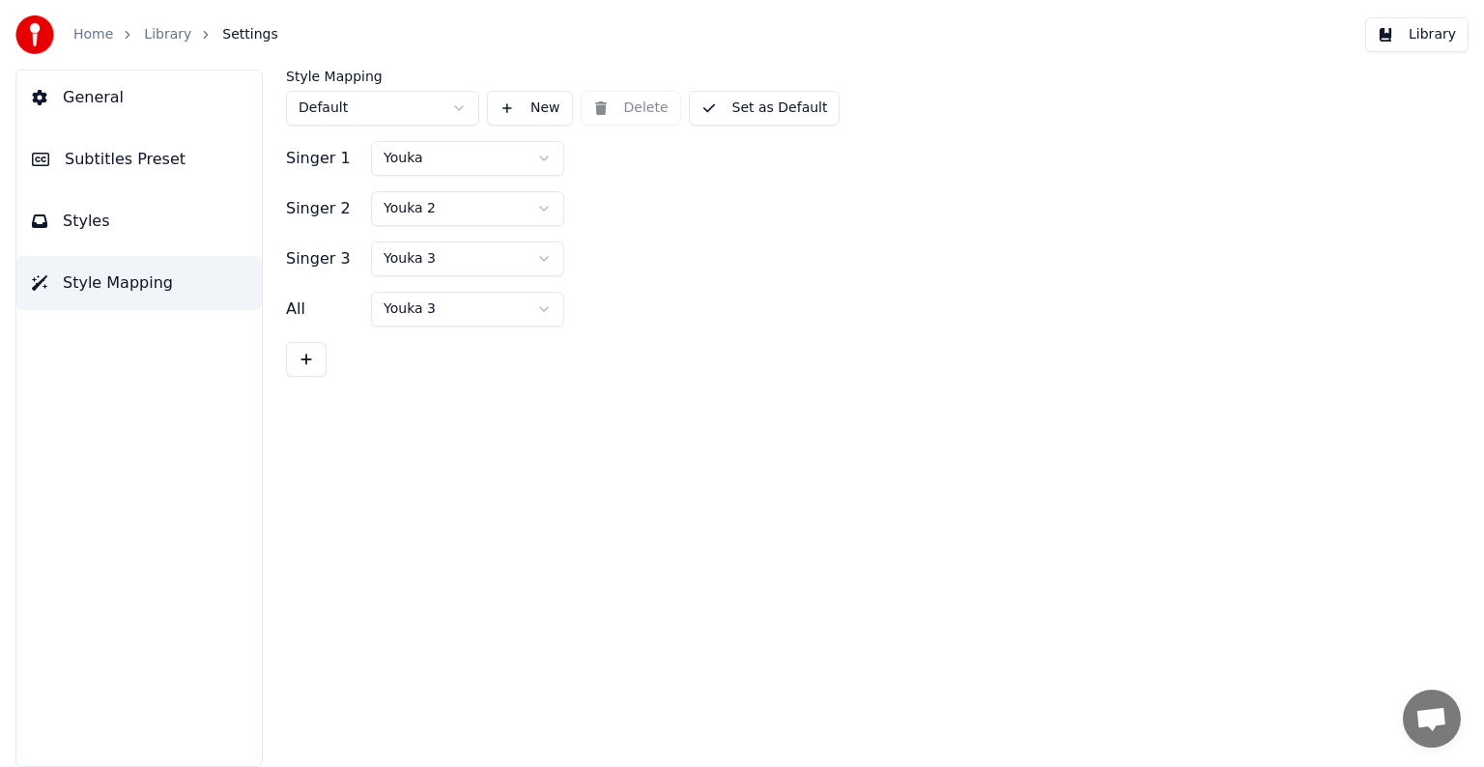
click at [92, 103] on span "General" at bounding box center [93, 97] width 61 height 23
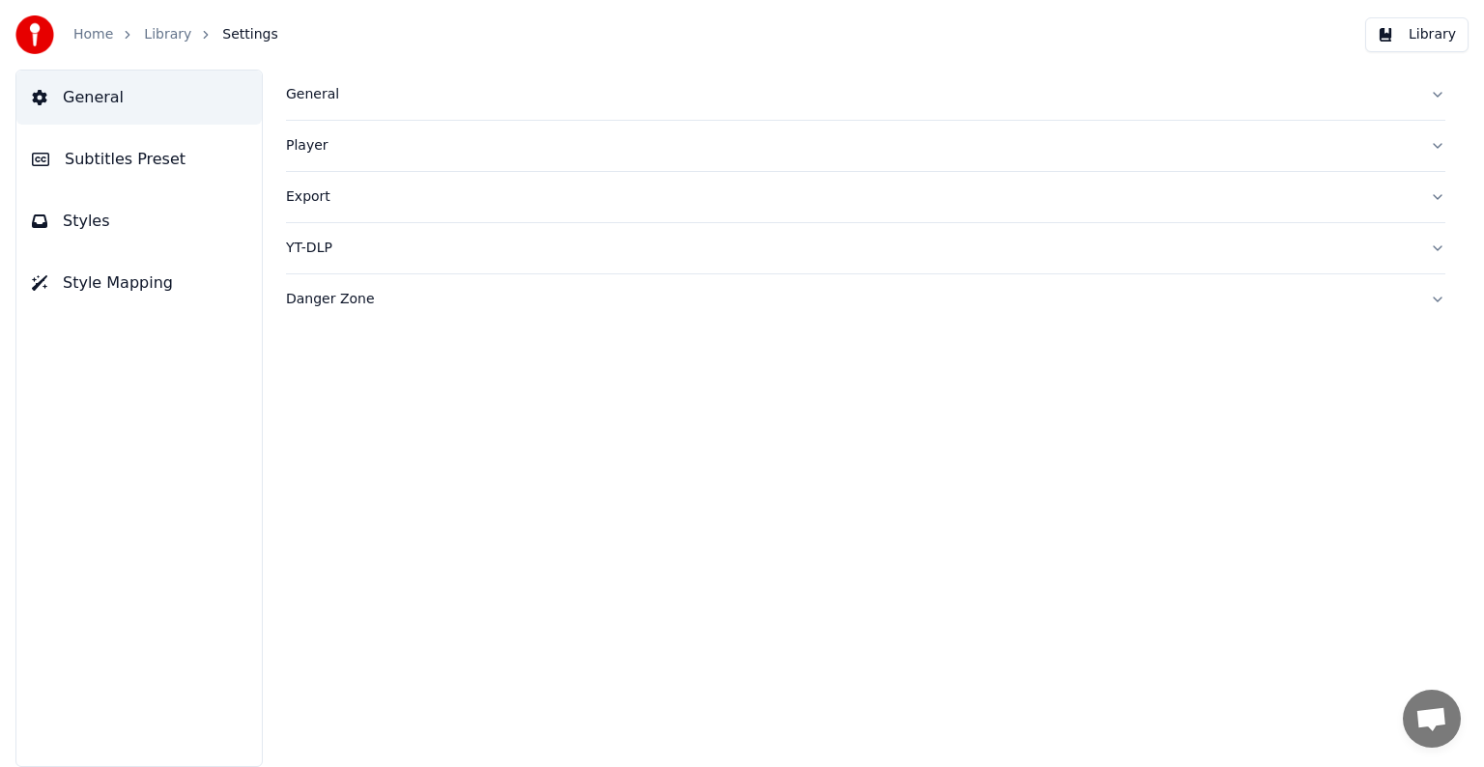
click at [118, 156] on span "Subtitles Preset" at bounding box center [125, 159] width 121 height 23
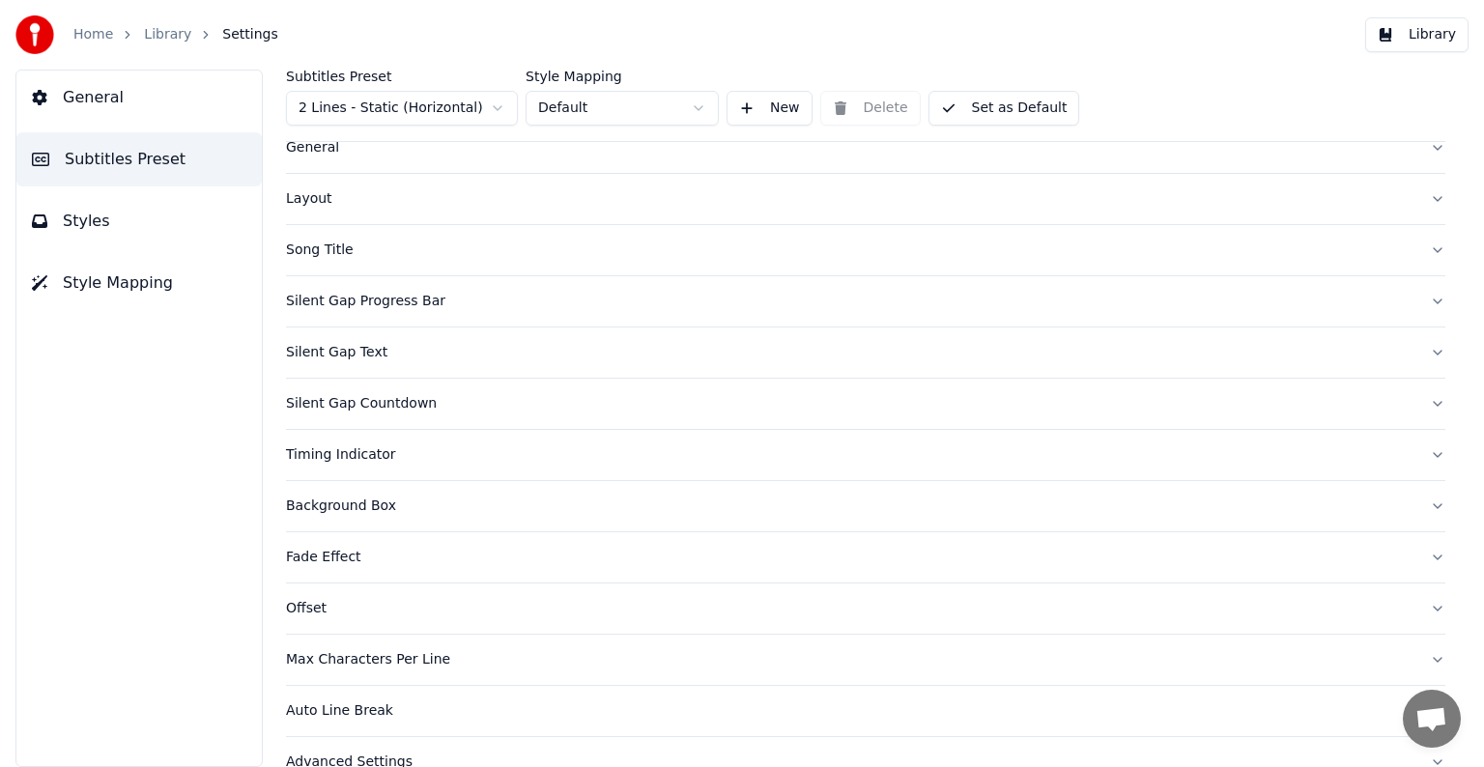
scroll to position [91, 0]
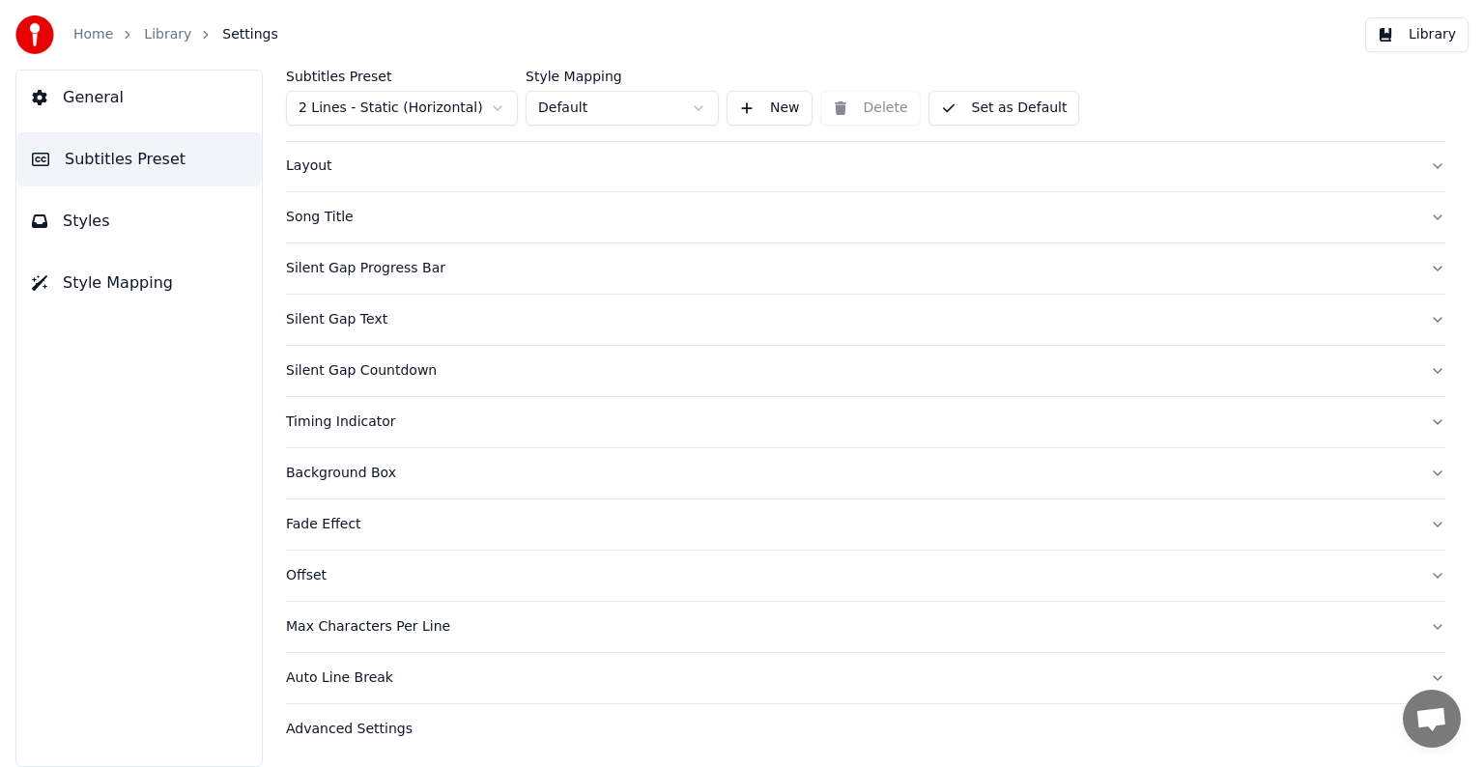
click at [346, 264] on div "Silent Gap Progress Bar" at bounding box center [850, 268] width 1128 height 19
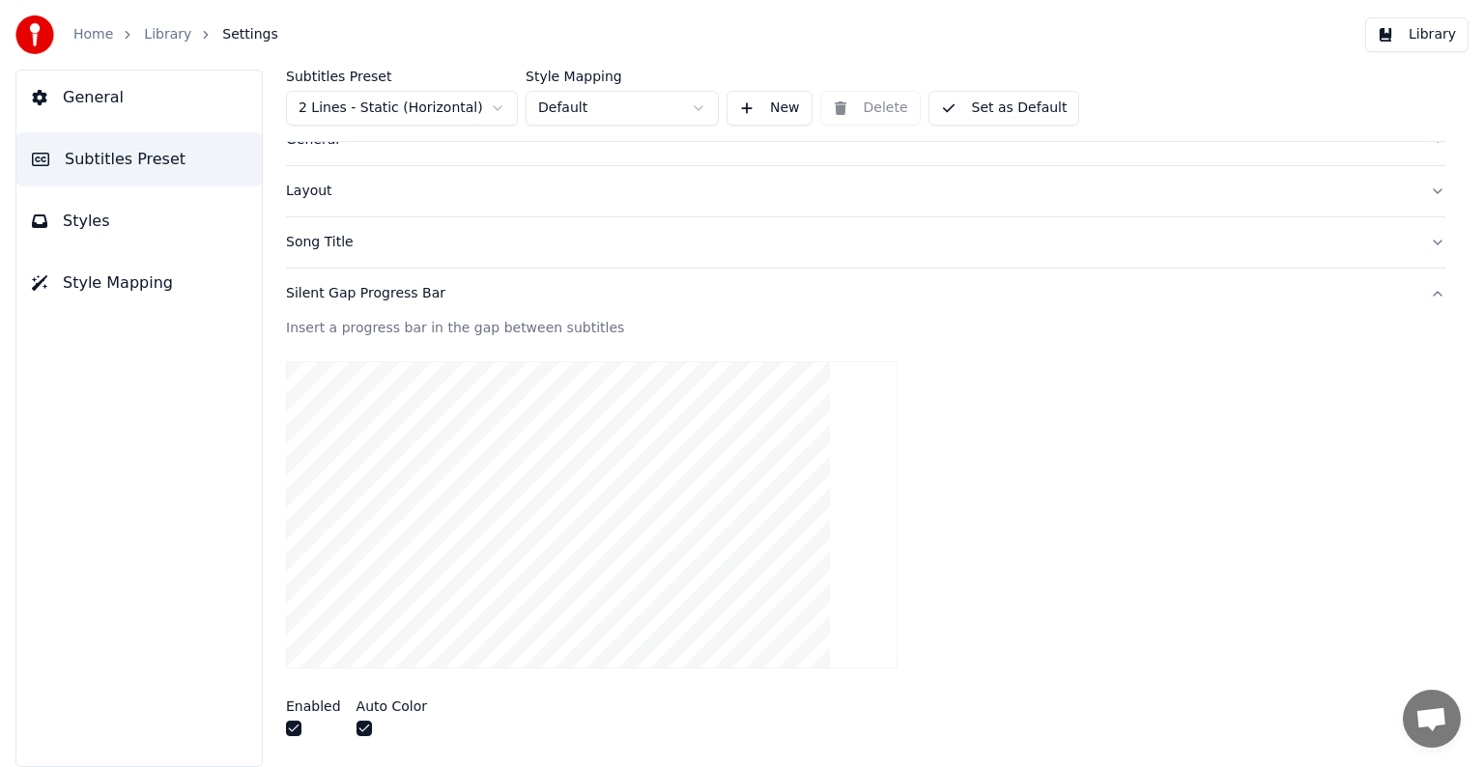
scroll to position [0, 0]
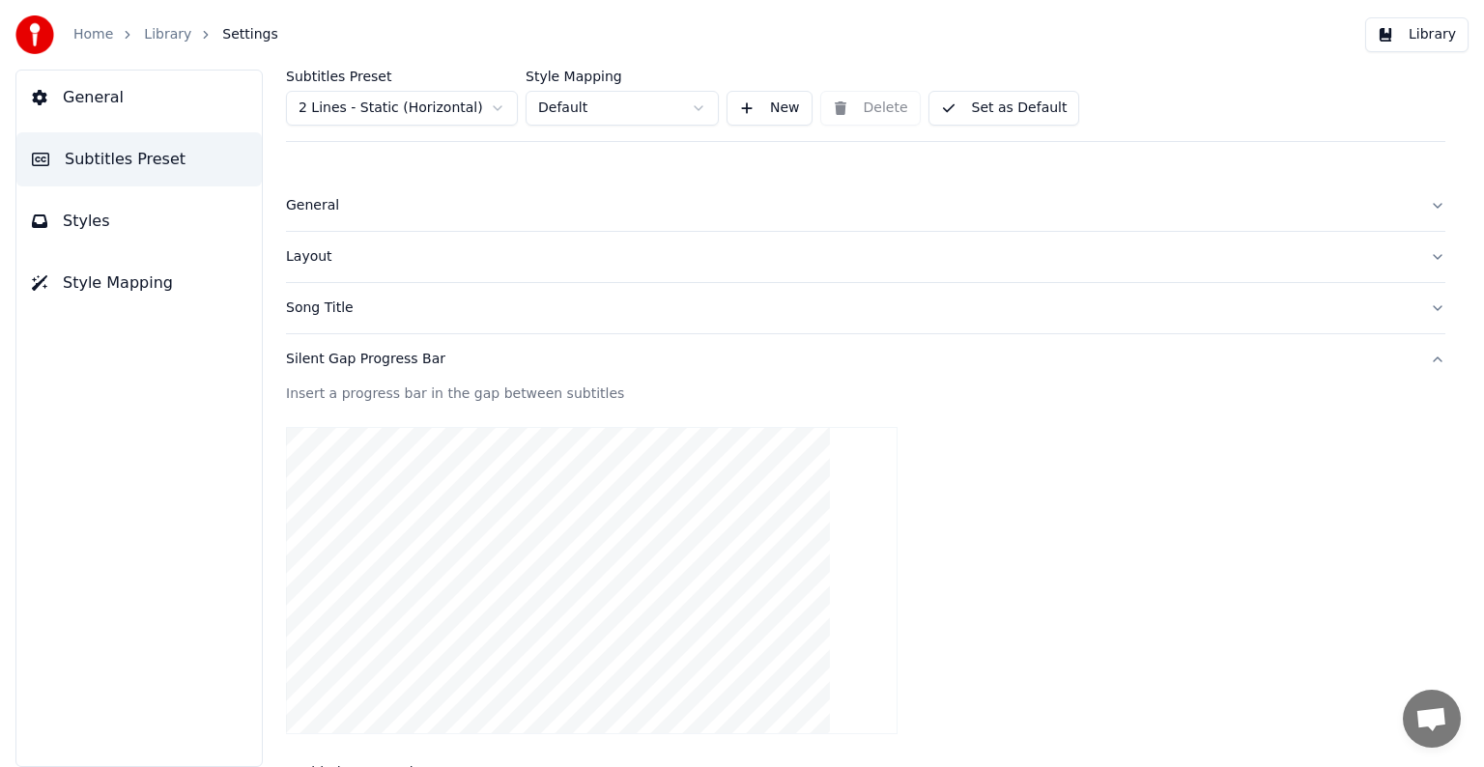
click at [341, 301] on div "Song Title" at bounding box center [850, 307] width 1128 height 19
click at [296, 742] on button "button" at bounding box center [293, 742] width 15 height 15
click at [81, 98] on span "General" at bounding box center [93, 97] width 61 height 23
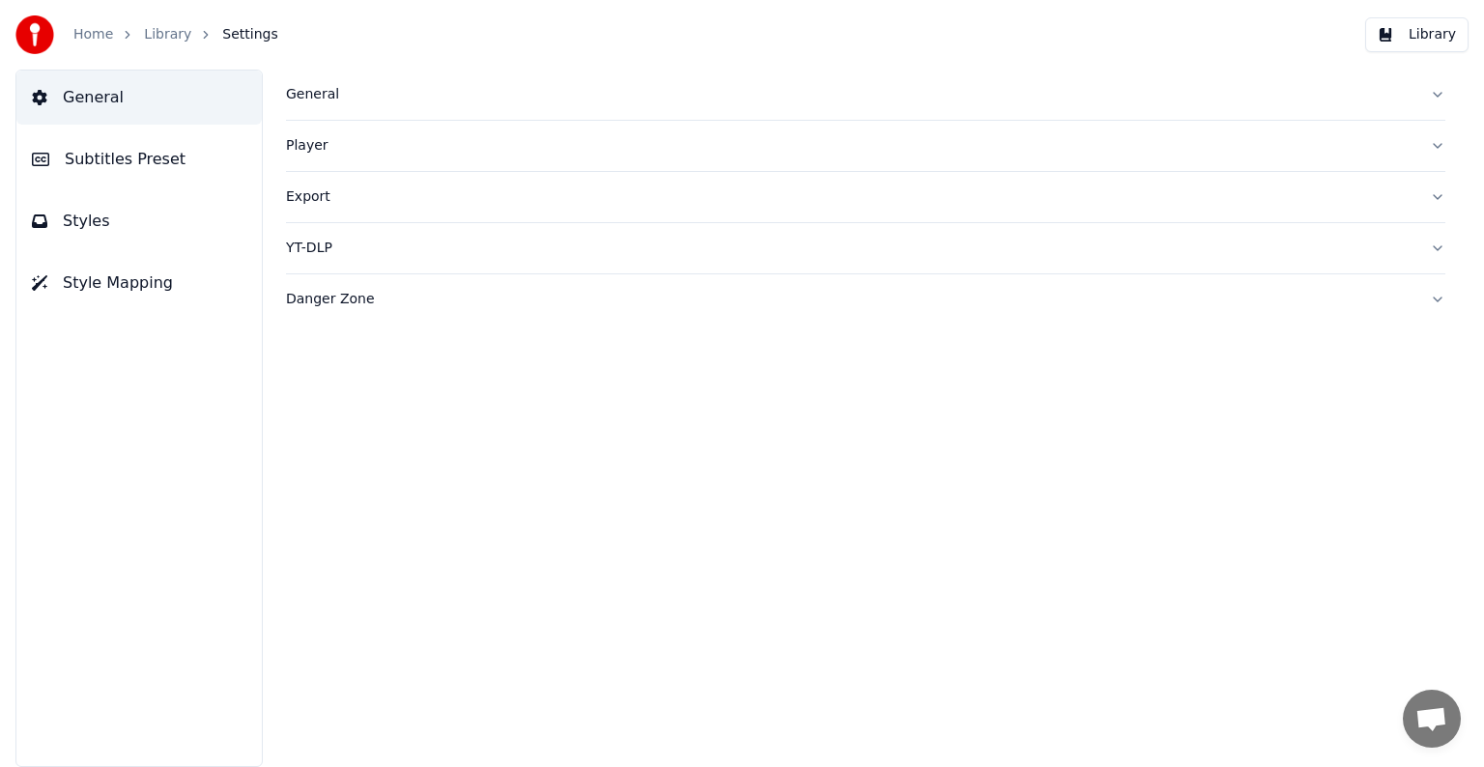
click at [165, 31] on link "Library" at bounding box center [167, 34] width 47 height 19
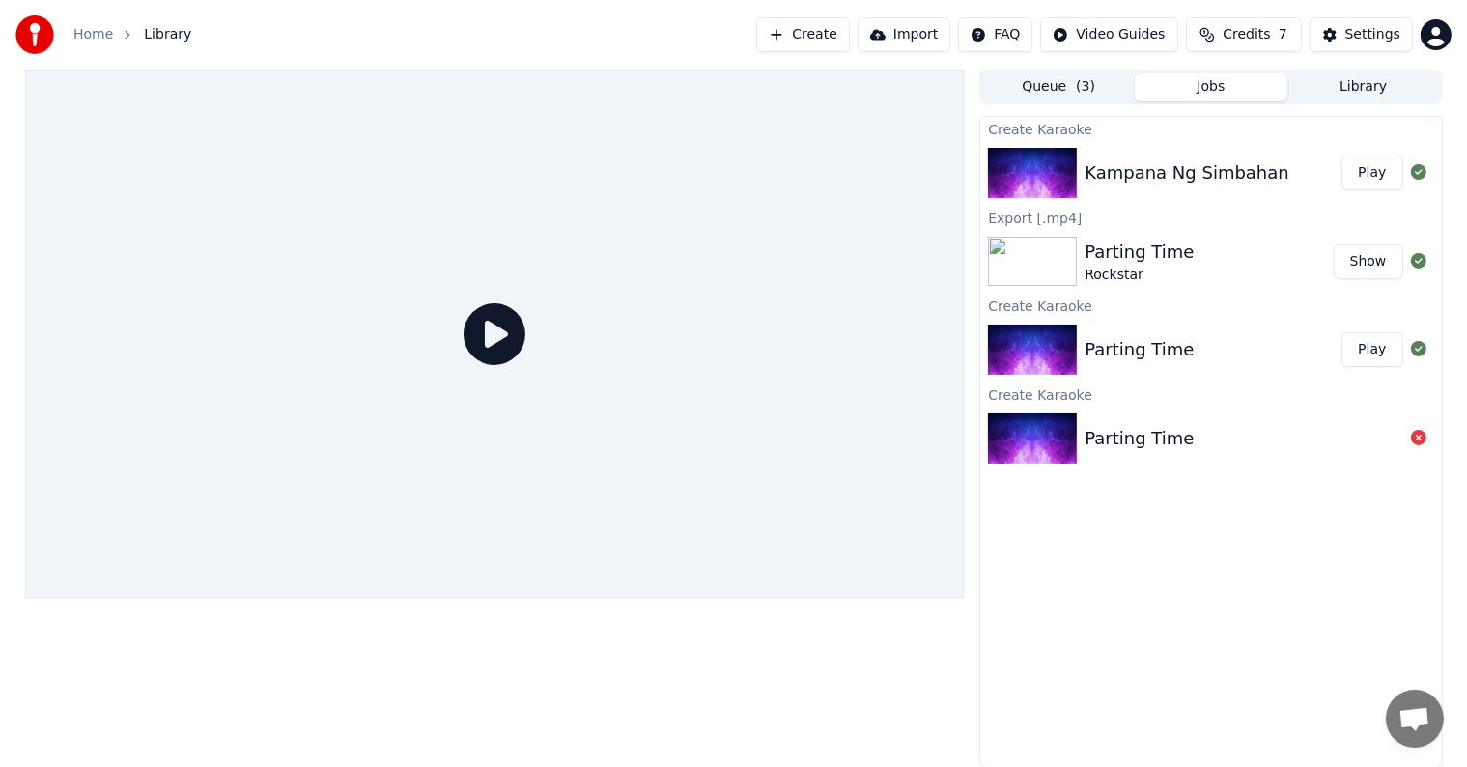
drag, startPoint x: 1383, startPoint y: 166, endPoint x: 1365, endPoint y: 175, distance: 20.3
click at [1383, 166] on button "Play" at bounding box center [1372, 173] width 61 height 35
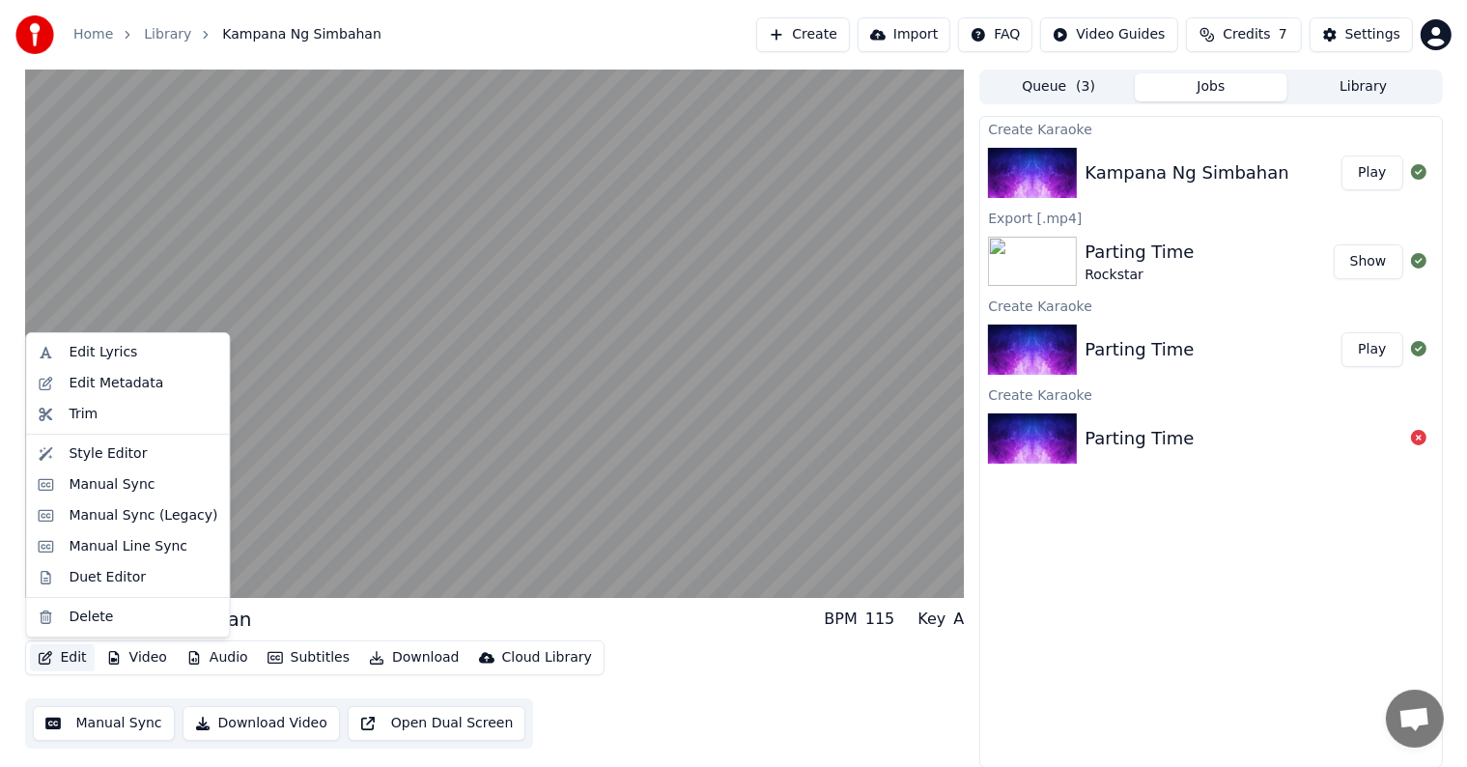
click at [59, 655] on button "Edit" at bounding box center [62, 657] width 65 height 27
click at [78, 455] on div "Style Editor" at bounding box center [108, 453] width 78 height 19
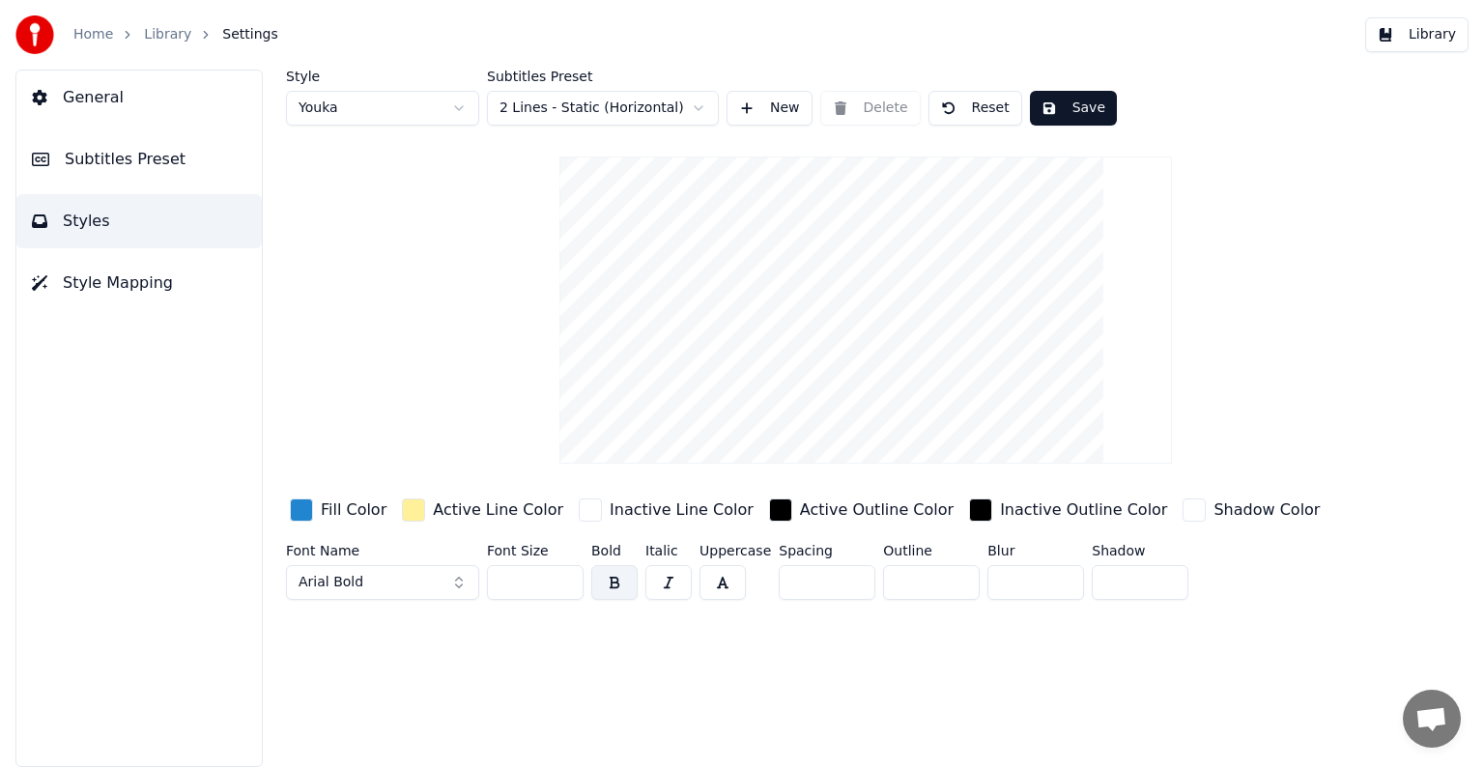
click at [105, 282] on span "Style Mapping" at bounding box center [118, 282] width 110 height 23
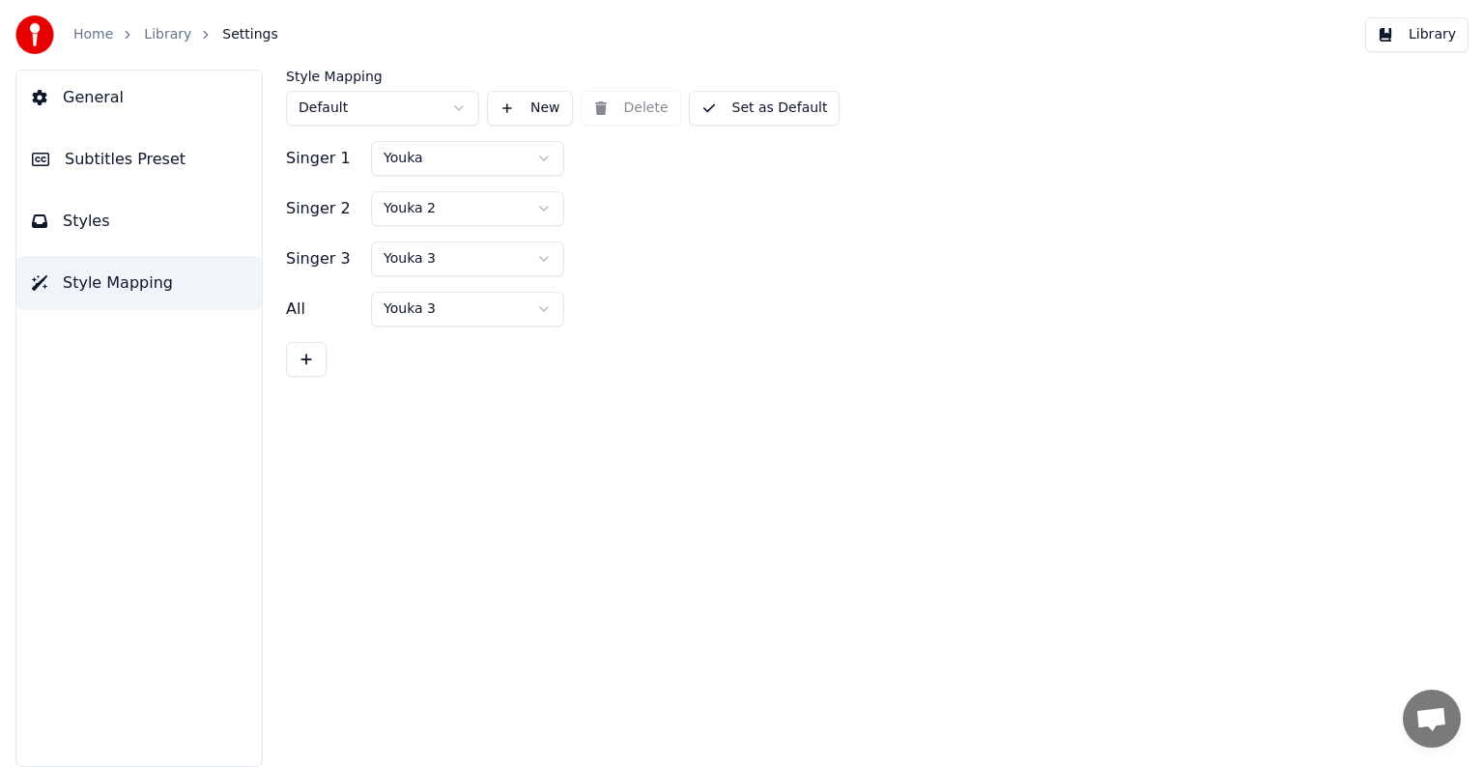
click at [127, 163] on span "Subtitles Preset" at bounding box center [125, 159] width 121 height 23
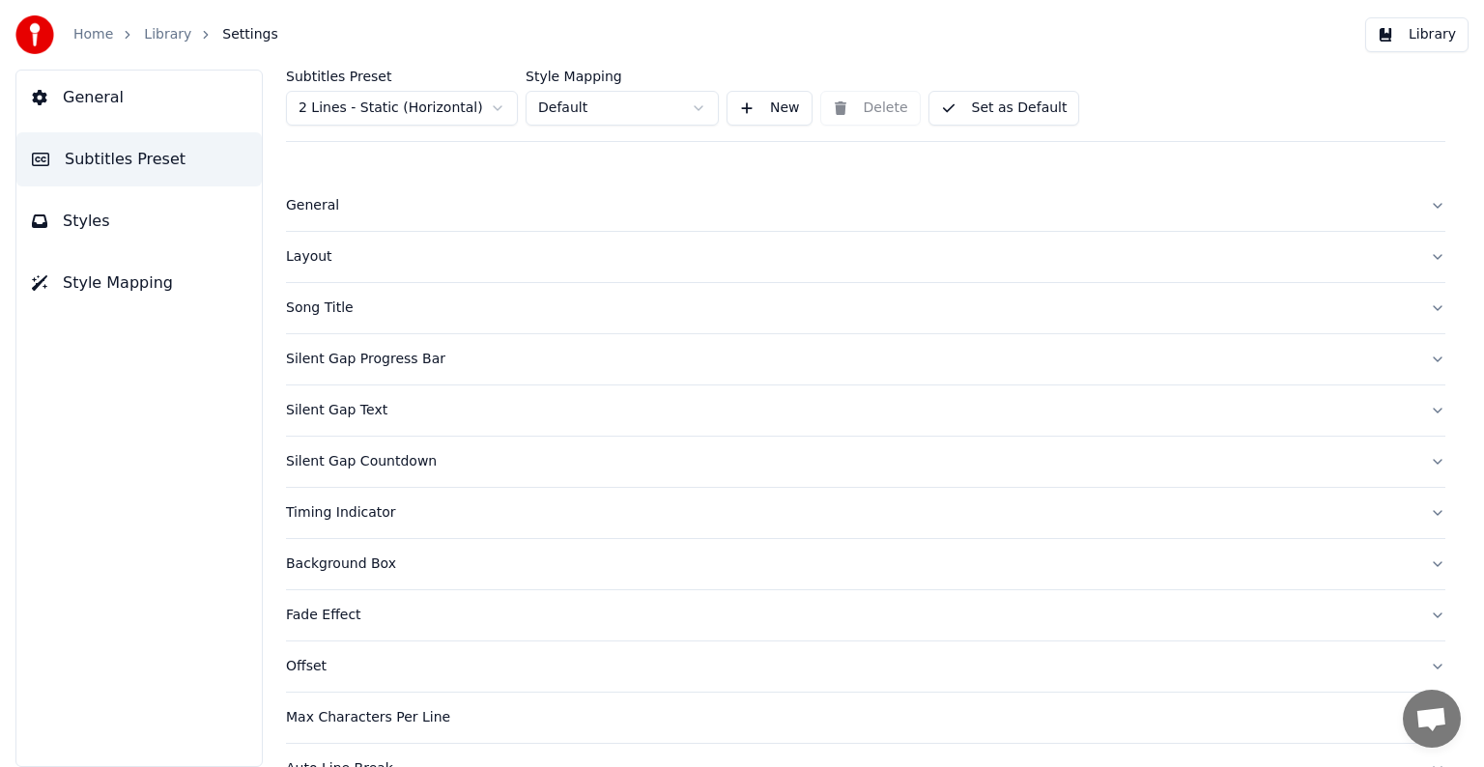
scroll to position [91, 0]
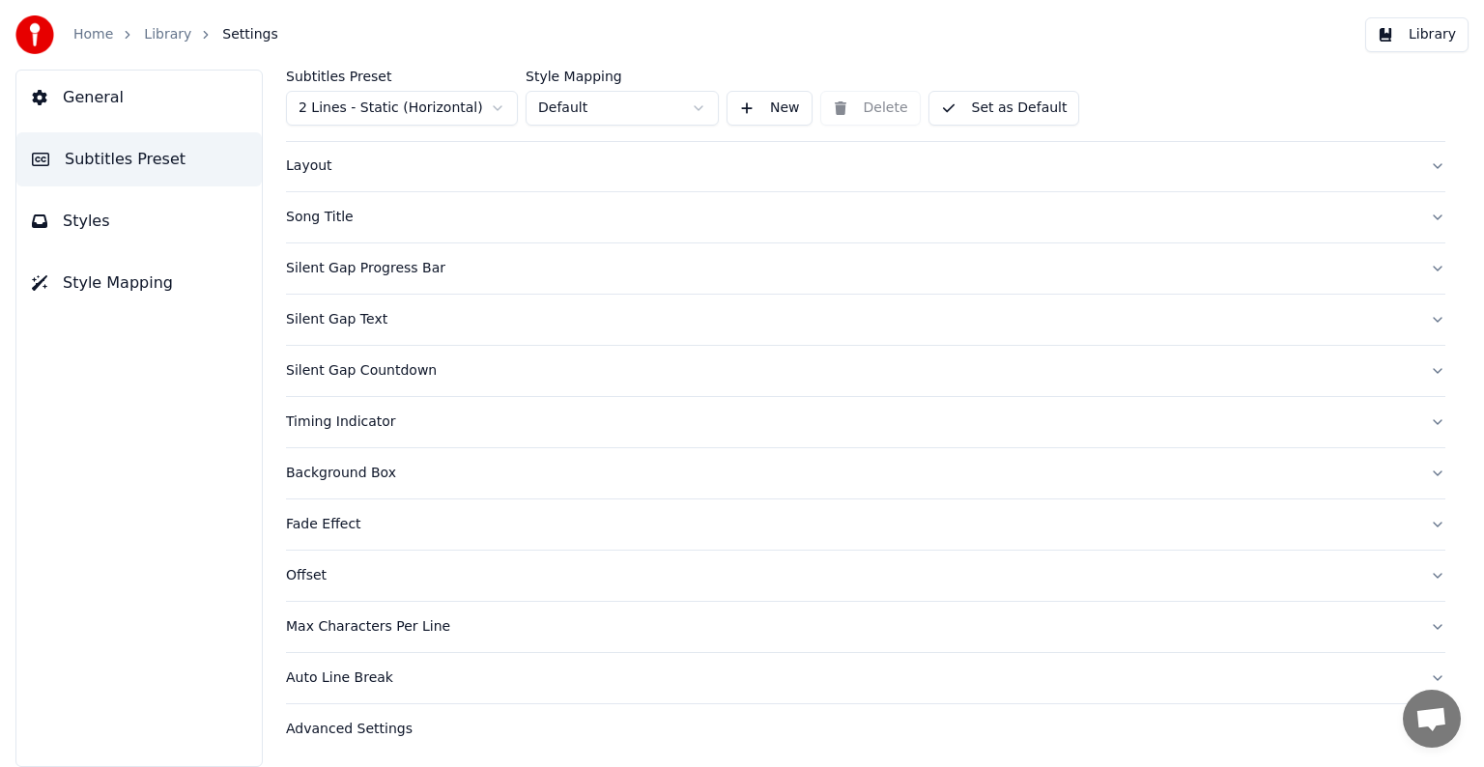
click at [361, 722] on div "Advanced Settings" at bounding box center [850, 729] width 1128 height 19
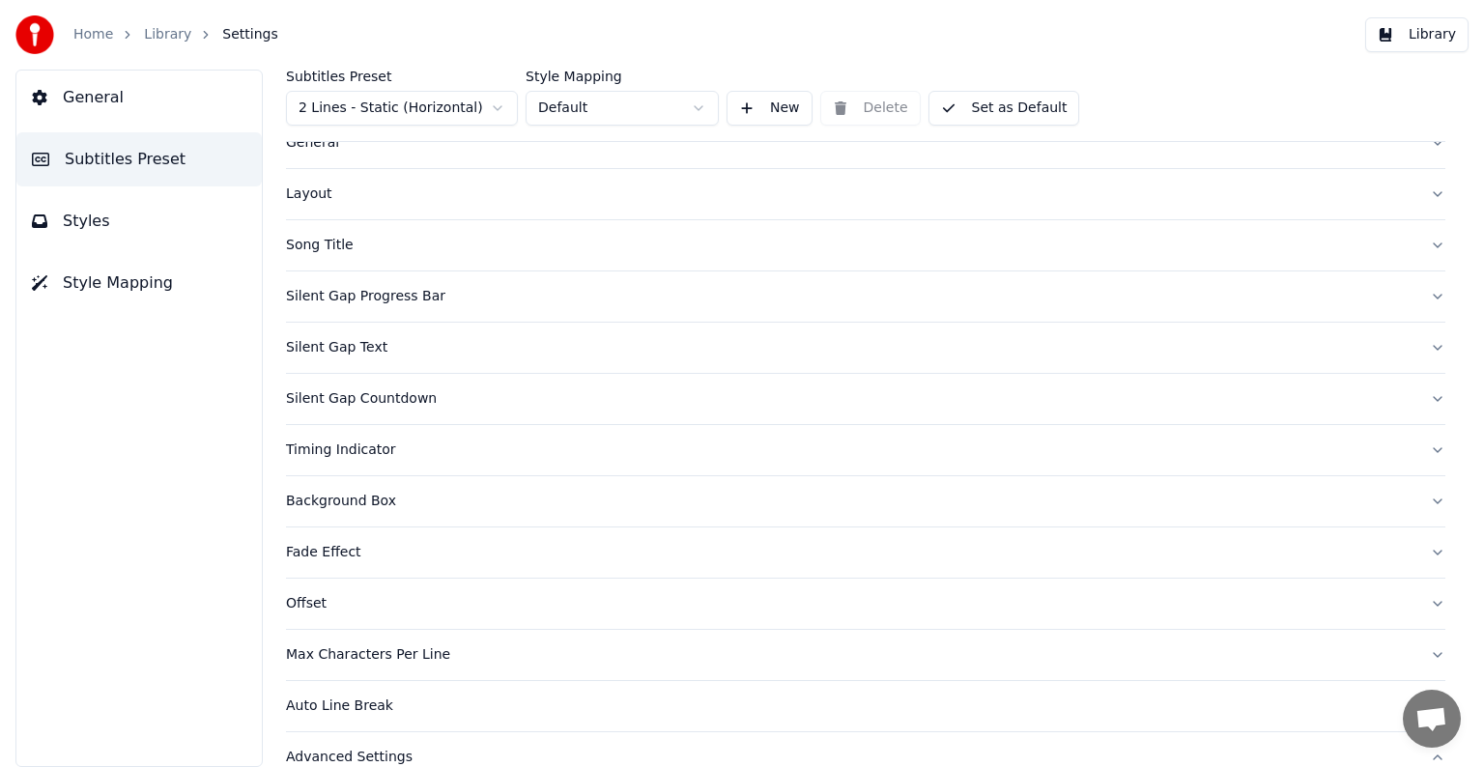
scroll to position [97, 0]
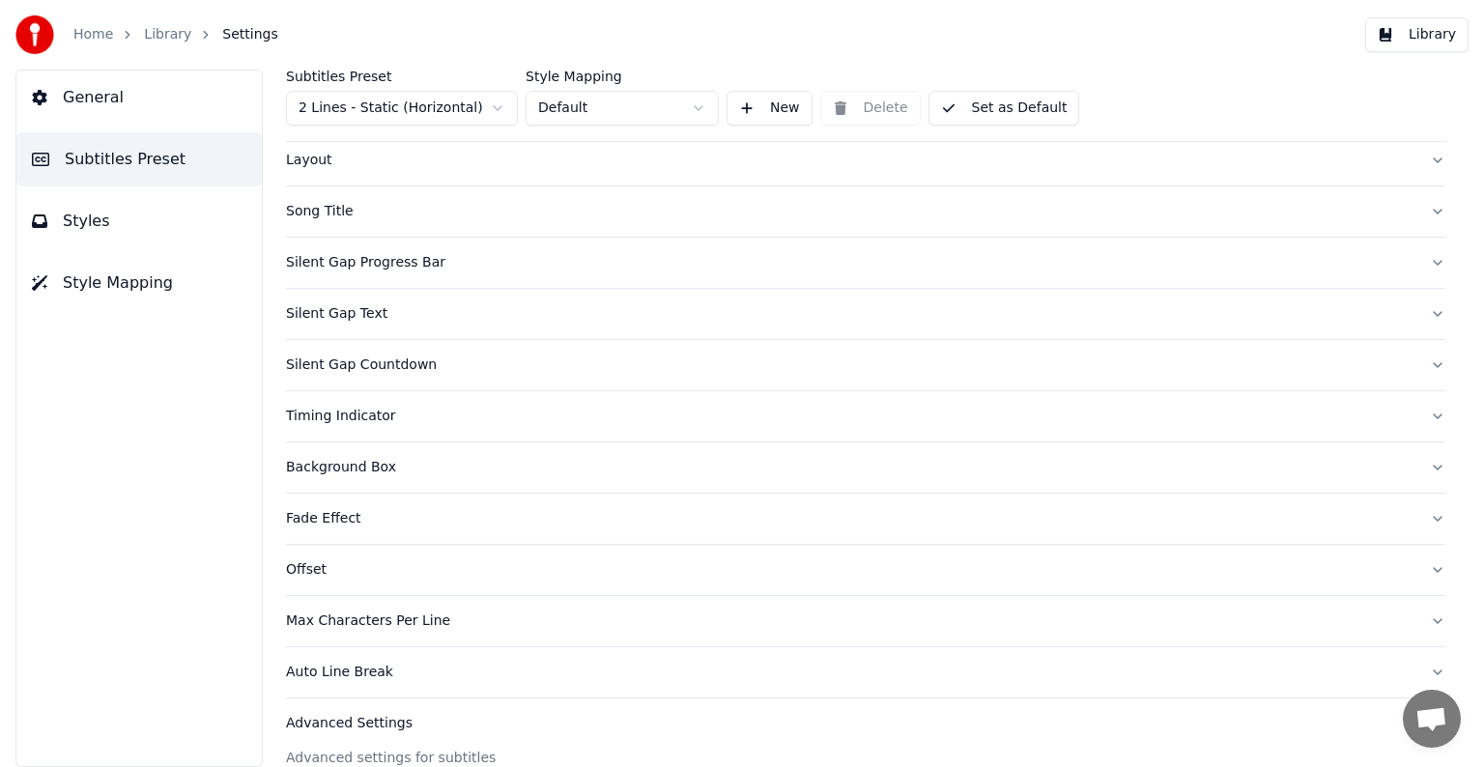
click at [331, 411] on div "Timing Indicator" at bounding box center [850, 416] width 1128 height 19
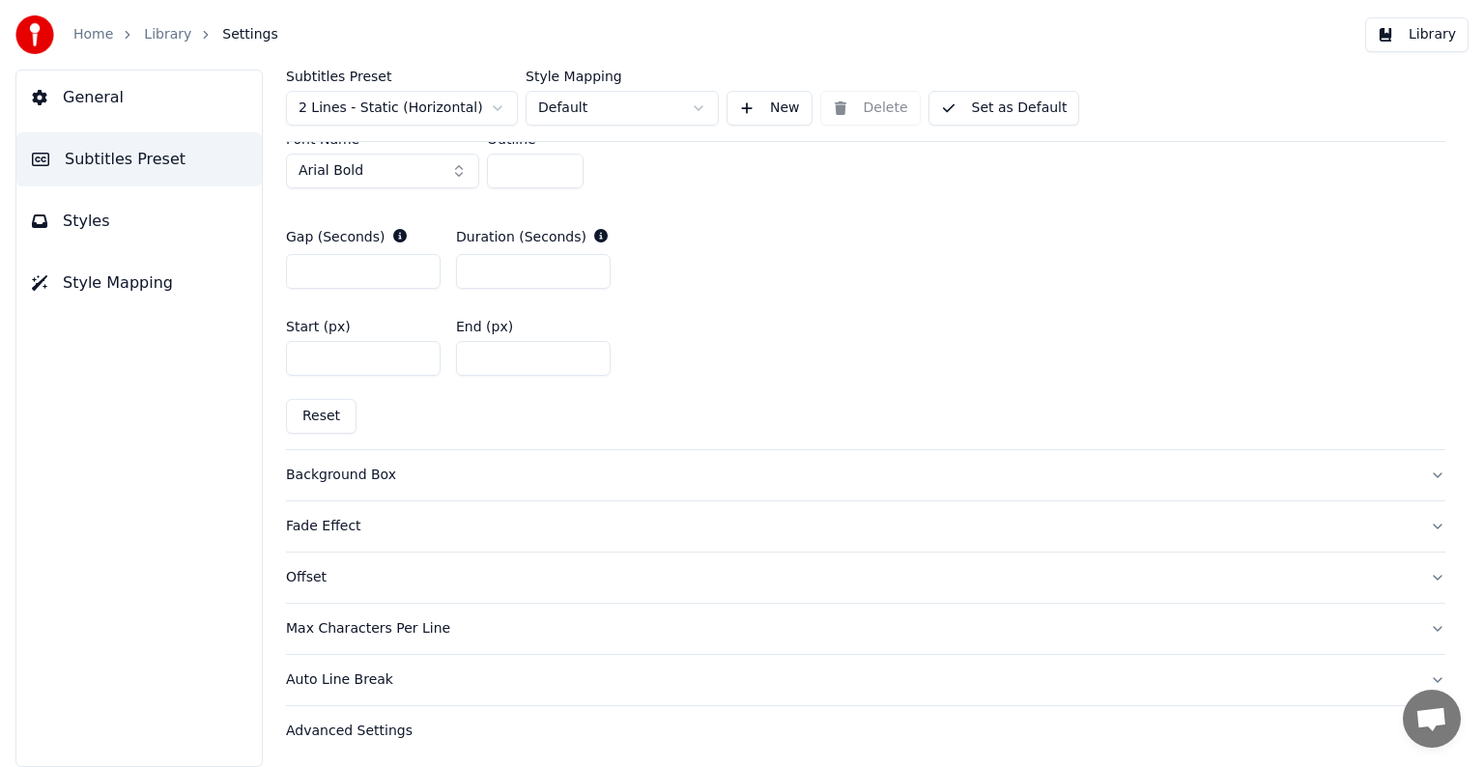
scroll to position [968, 0]
click at [344, 725] on div "Advanced Settings" at bounding box center [850, 729] width 1128 height 19
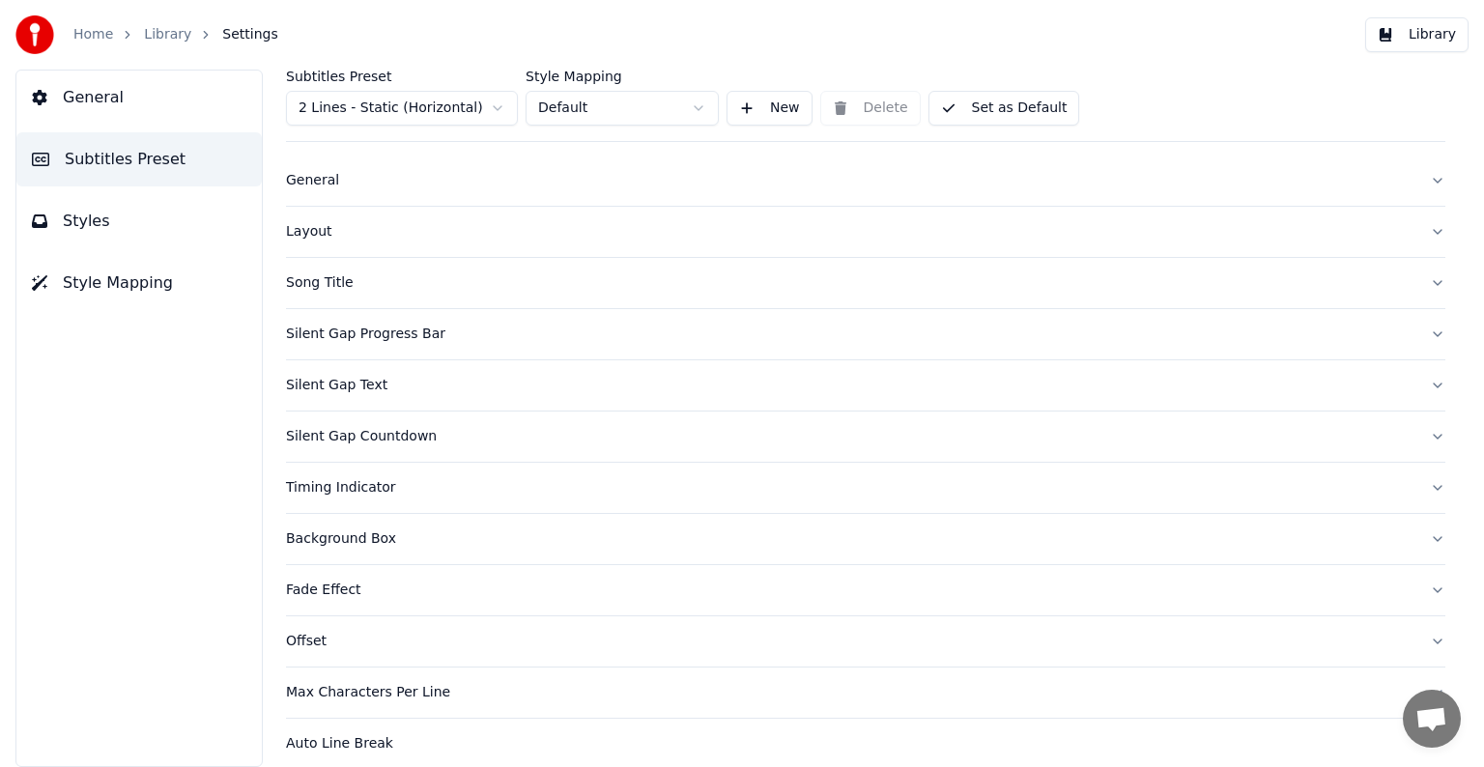
scroll to position [0, 0]
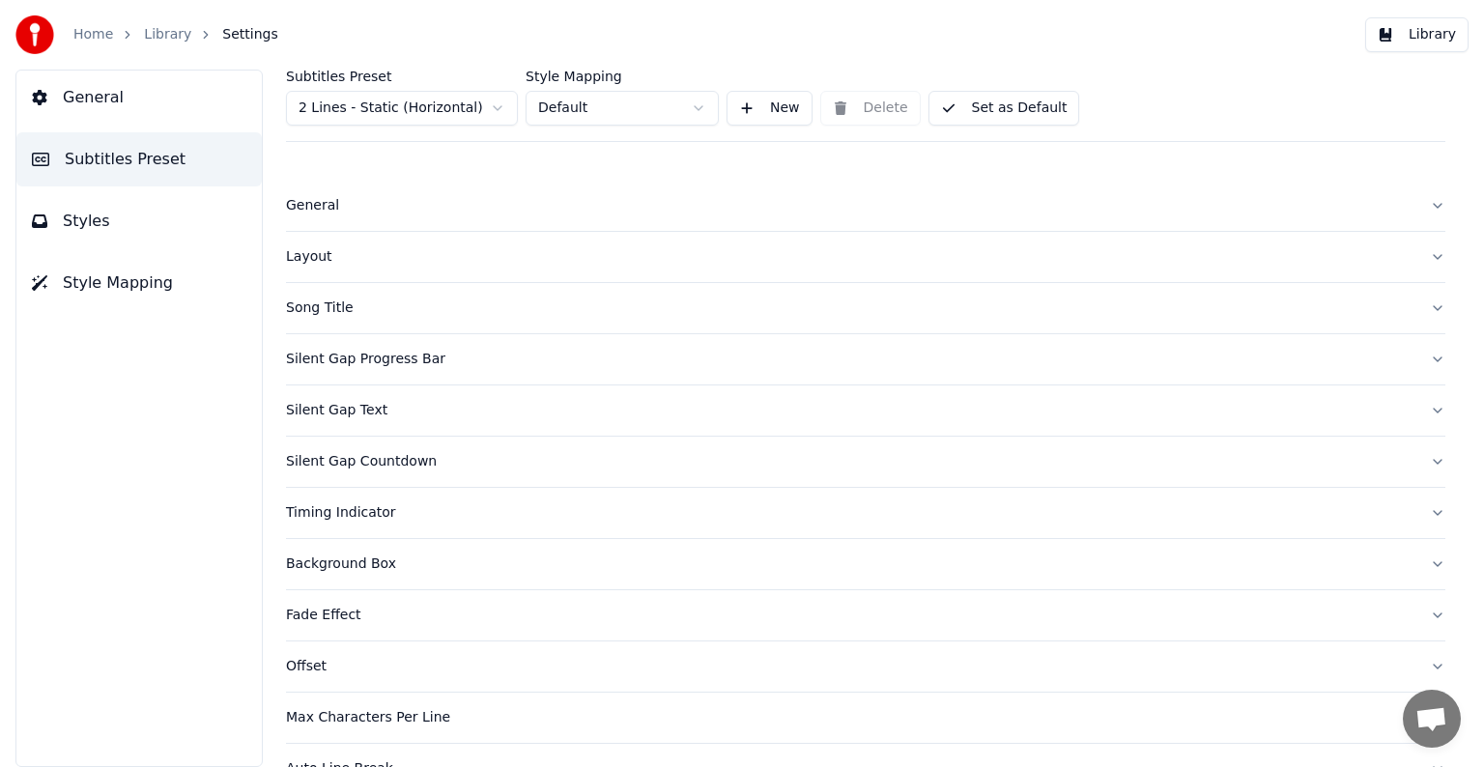
click at [67, 216] on span "Styles" at bounding box center [86, 221] width 47 height 23
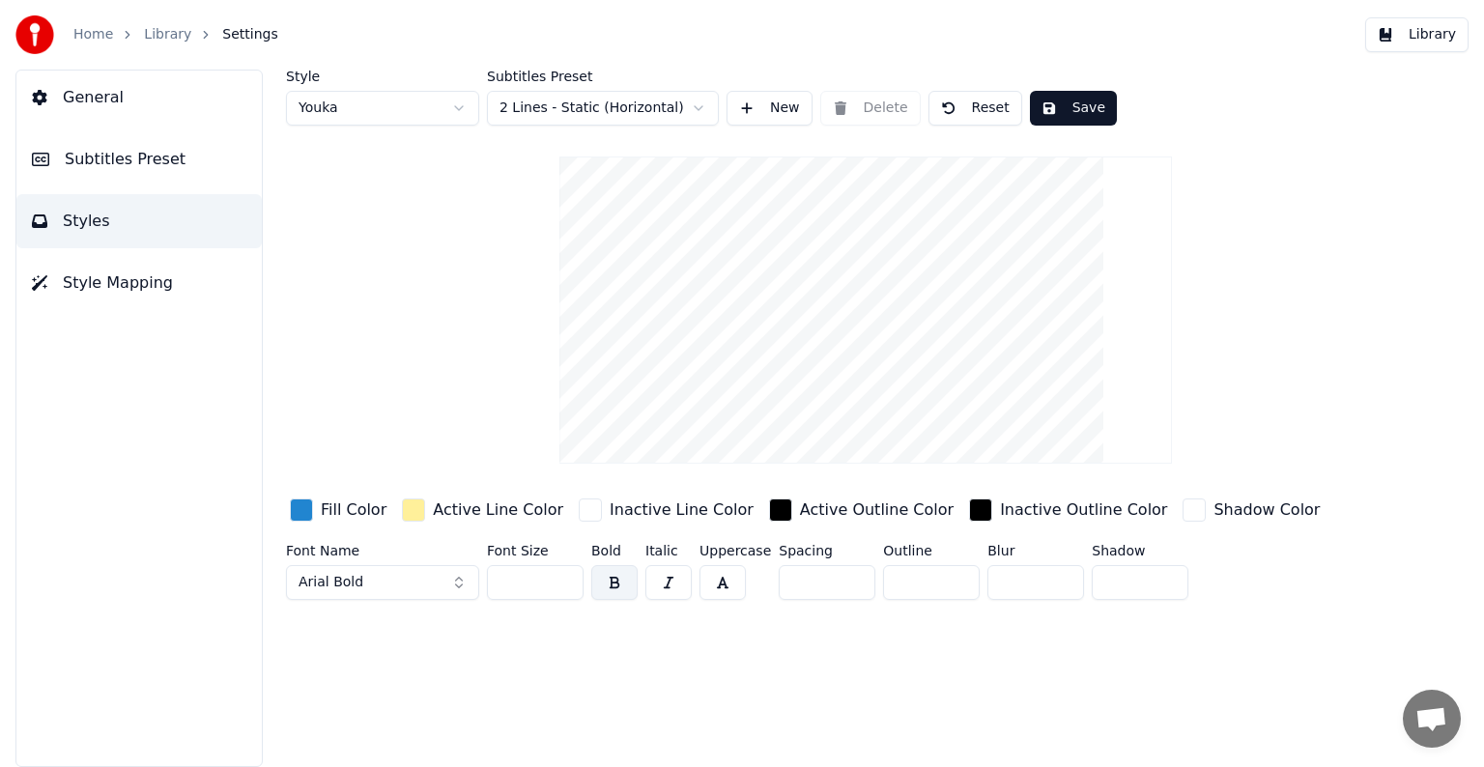
click at [104, 100] on span "General" at bounding box center [93, 97] width 61 height 23
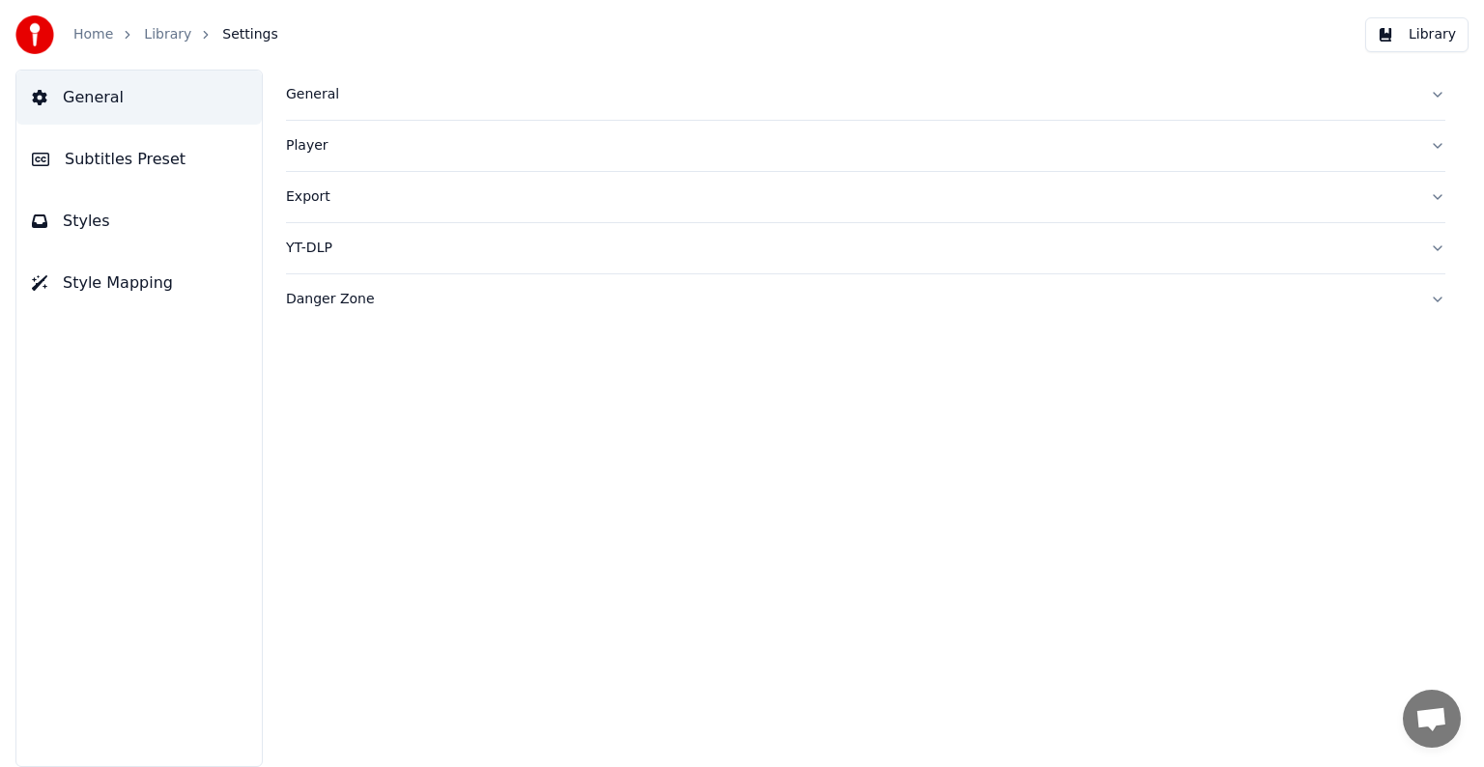
click at [119, 162] on span "Subtitles Preset" at bounding box center [125, 159] width 121 height 23
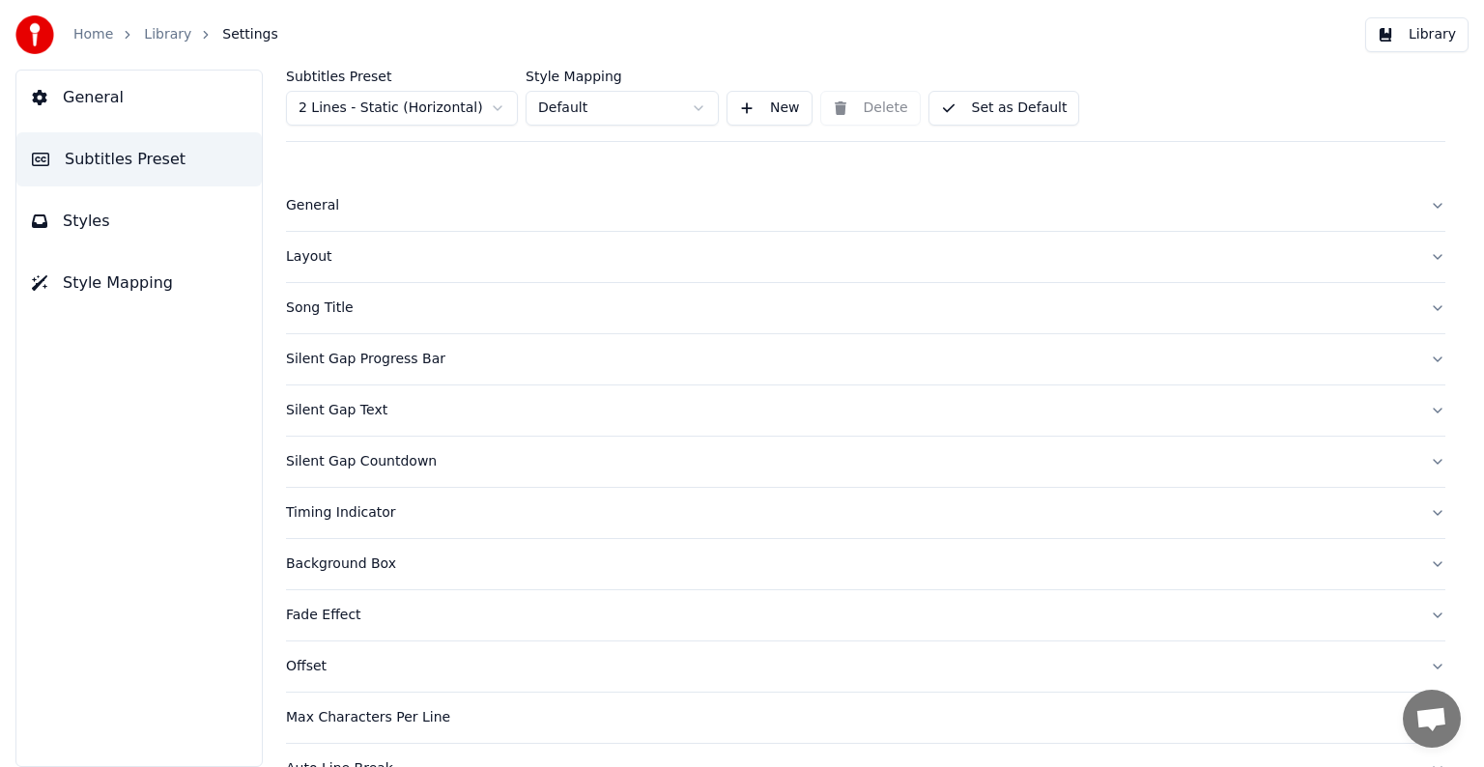
click at [370, 556] on div "Background Box" at bounding box center [850, 563] width 1128 height 19
click at [88, 104] on span "General" at bounding box center [93, 97] width 61 height 23
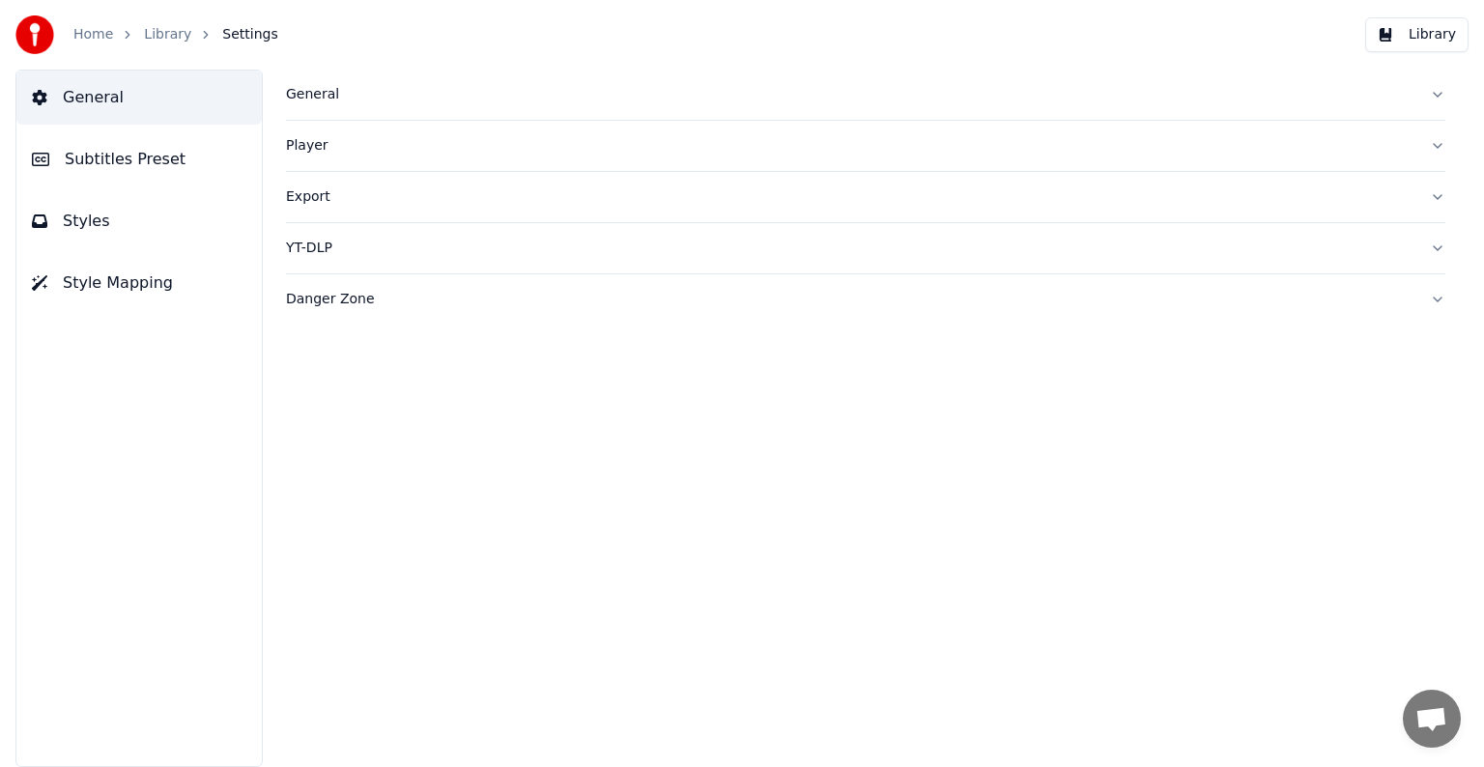
click at [157, 34] on link "Library" at bounding box center [167, 34] width 47 height 19
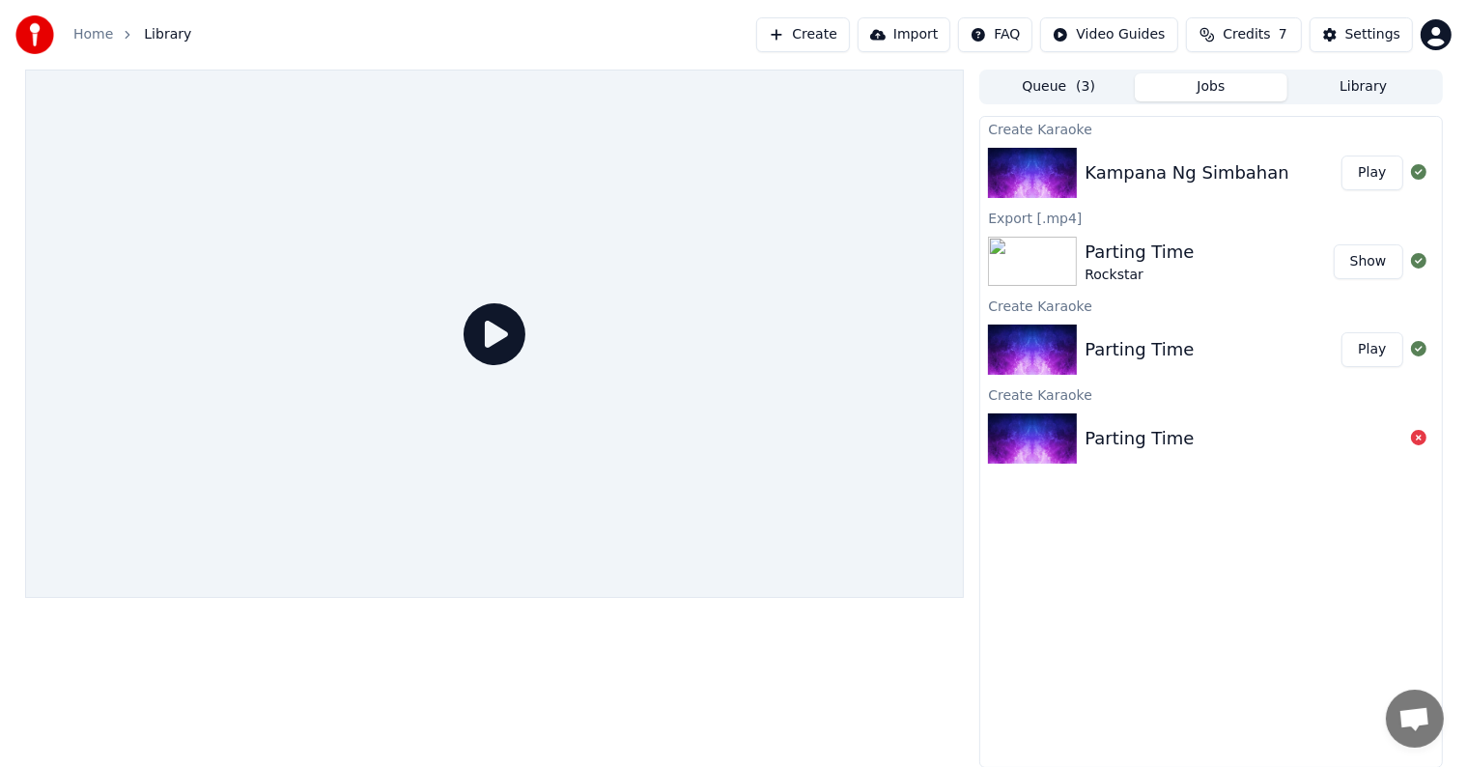
click at [1213, 176] on div "Kampana Ng Simbahan" at bounding box center [1187, 172] width 205 height 27
drag, startPoint x: 1366, startPoint y: 172, endPoint x: 1357, endPoint y: 177, distance: 9.9
click at [1367, 172] on button "Play" at bounding box center [1372, 173] width 61 height 35
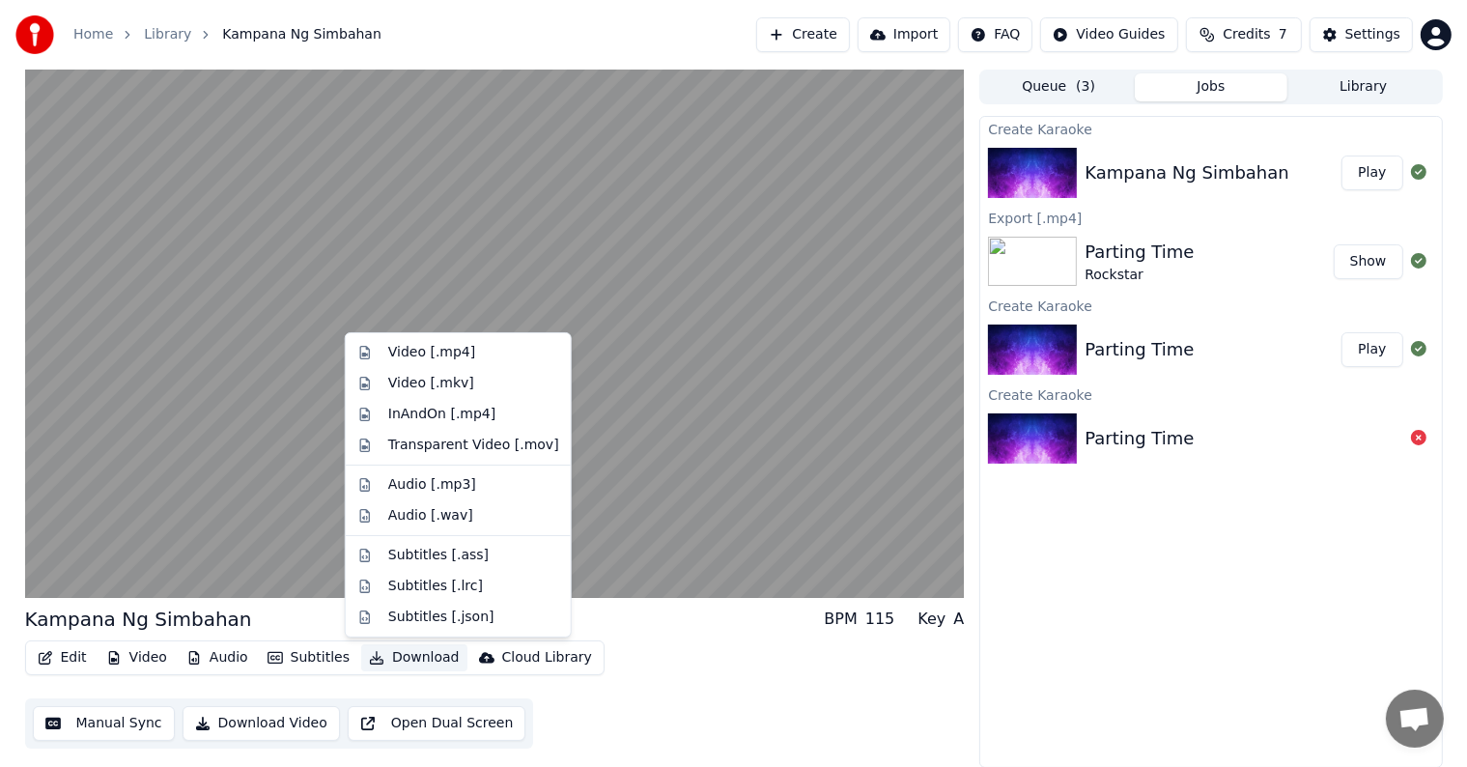
click at [399, 660] on button "Download" at bounding box center [414, 657] width 106 height 27
click at [400, 355] on div "Video [.mp4]" at bounding box center [431, 352] width 87 height 19
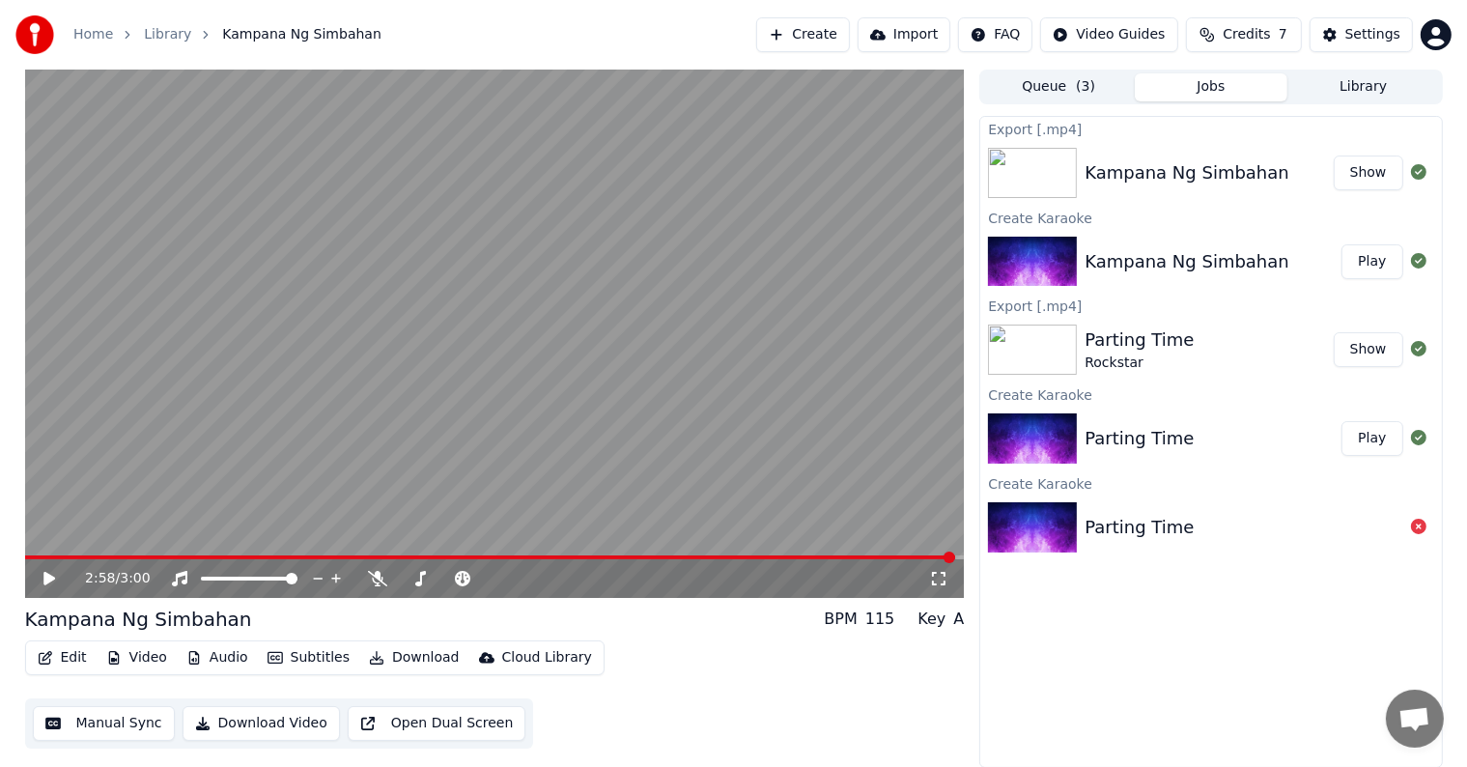
click at [1368, 172] on button "Show" at bounding box center [1369, 173] width 70 height 35
click at [1250, 32] on span "Credits" at bounding box center [1246, 34] width 47 height 19
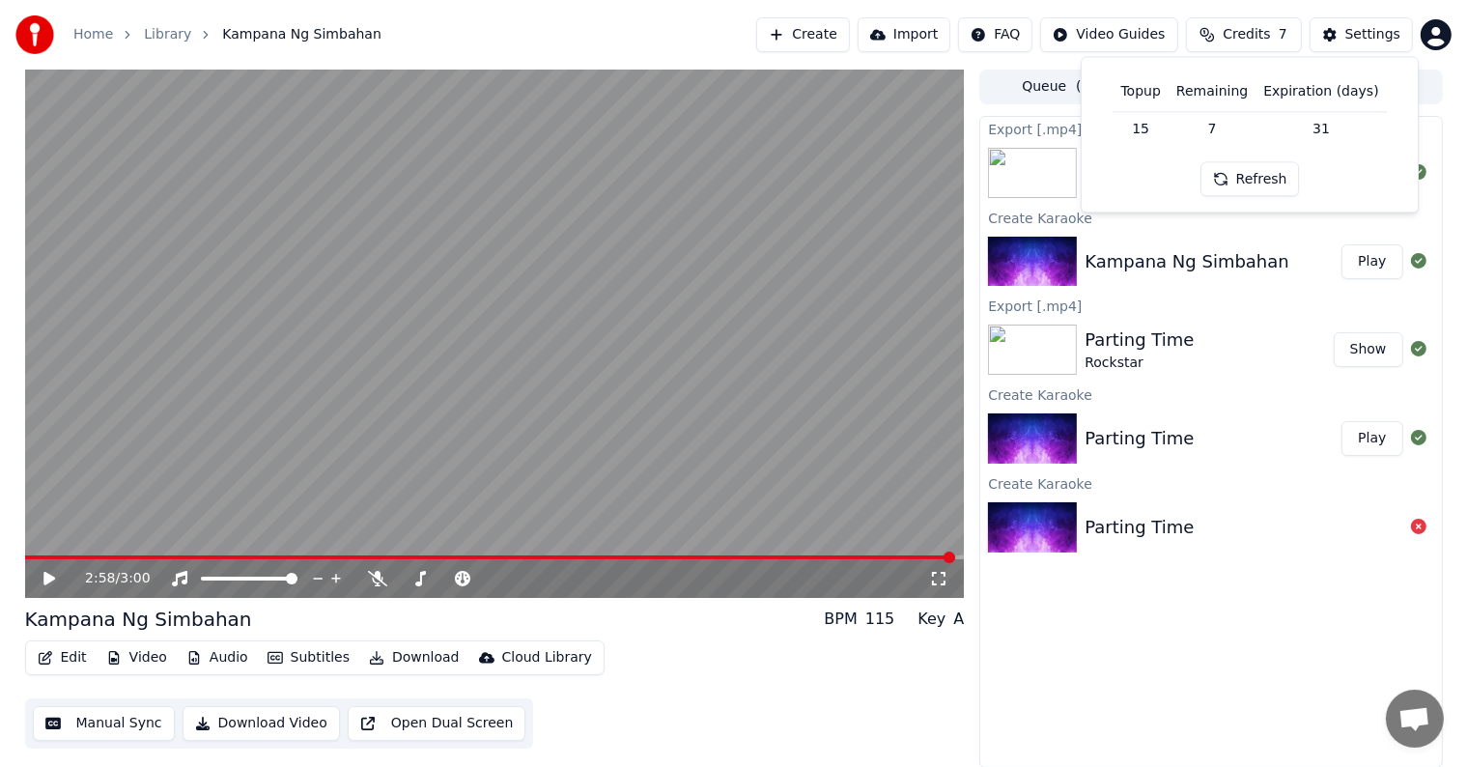
click at [1267, 174] on button "Refresh" at bounding box center [1250, 179] width 99 height 35
